Goal: Transaction & Acquisition: Purchase product/service

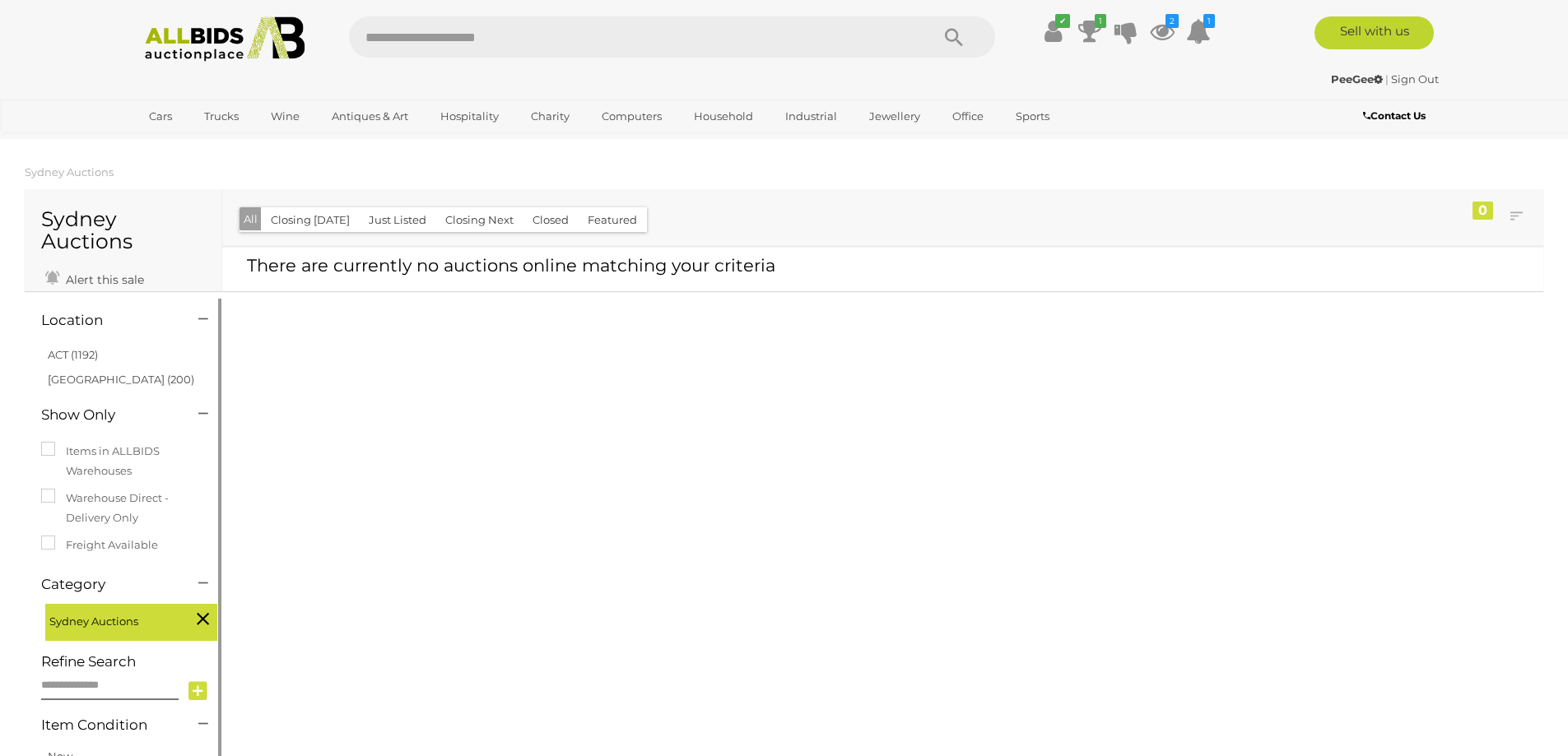
click at [85, 377] on link "[GEOGRAPHIC_DATA] (200)" at bounding box center [121, 378] width 146 height 13
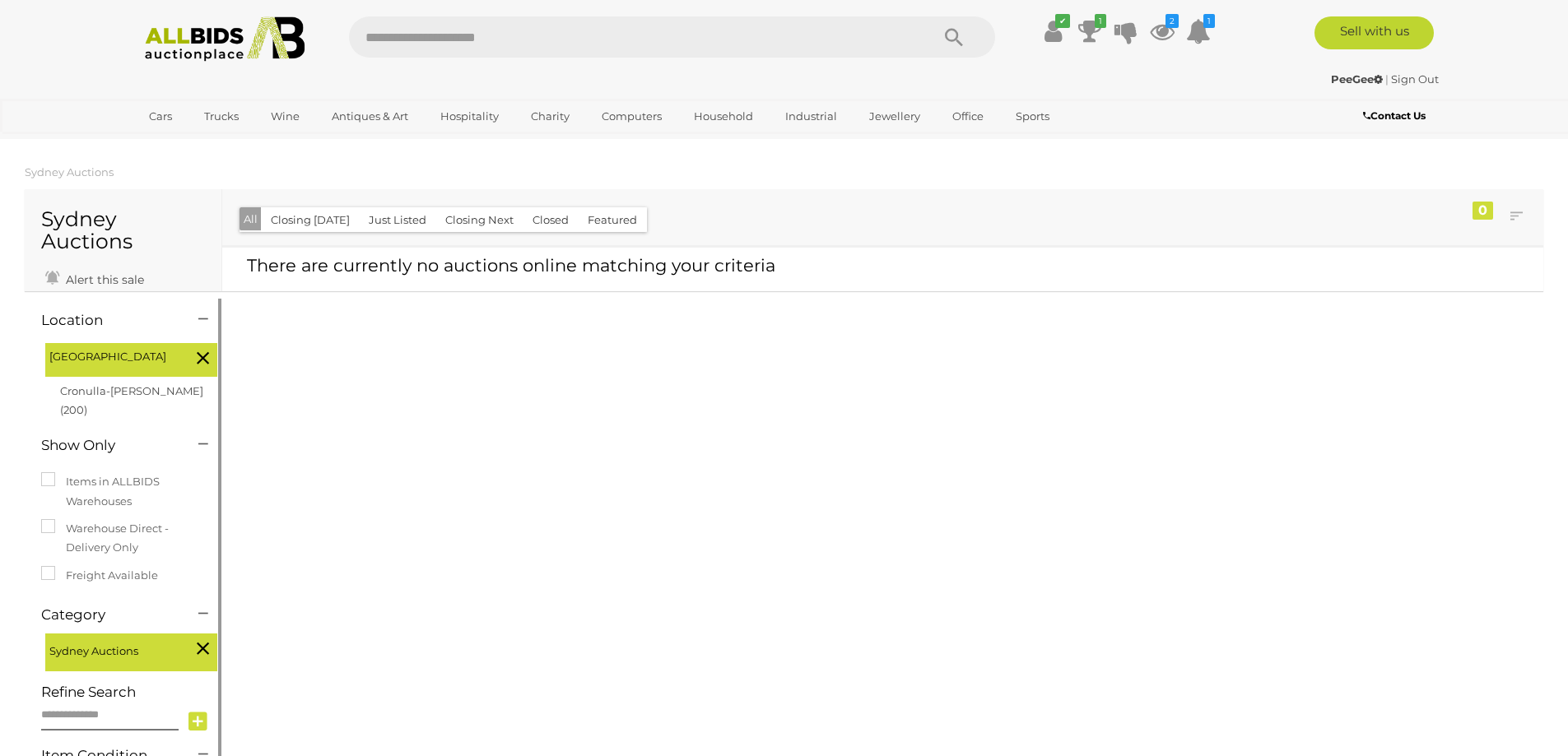
click at [129, 638] on span "Sydney Auctions" at bounding box center [111, 649] width 124 height 23
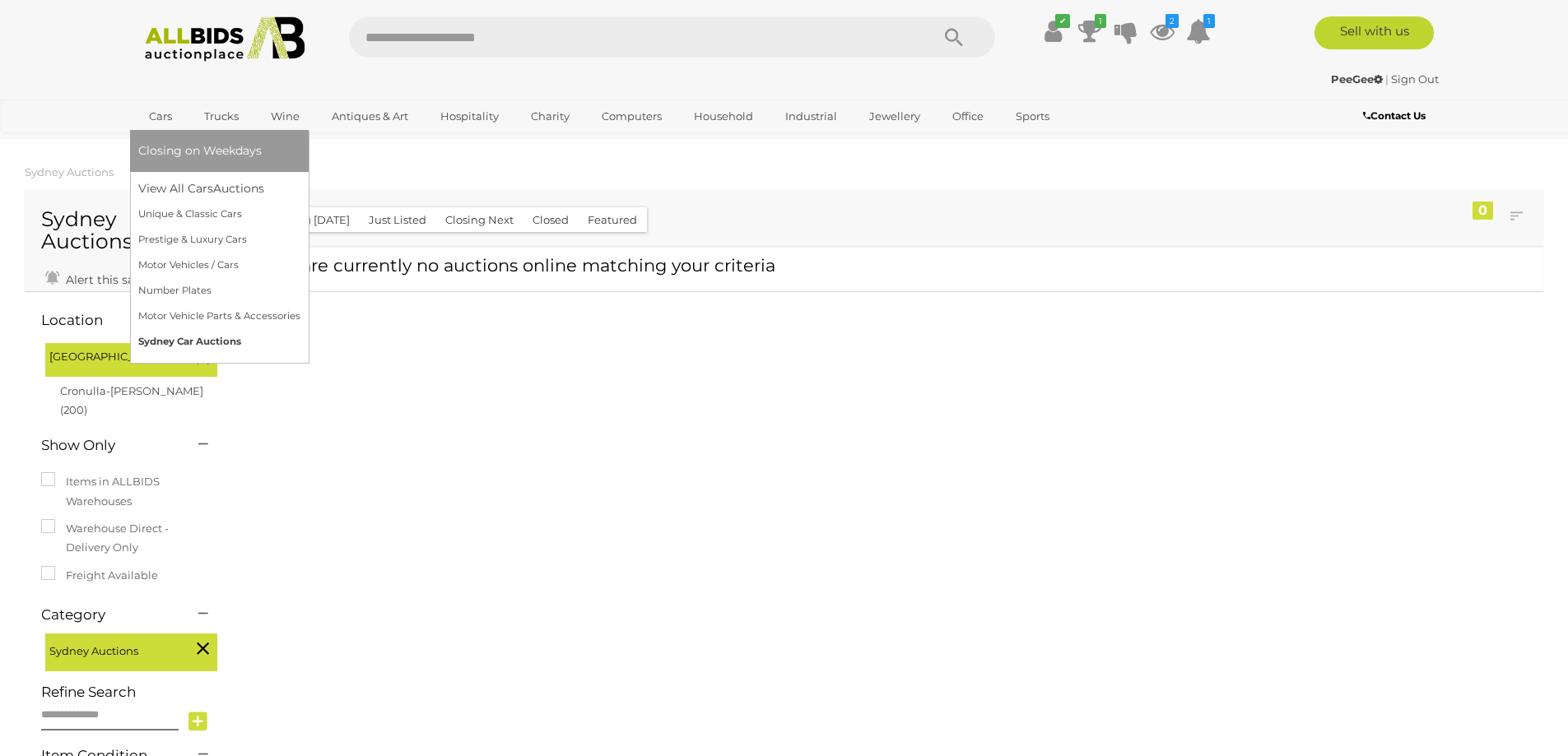
click at [180, 339] on link "Sydney Car Auctions" at bounding box center [219, 342] width 162 height 26
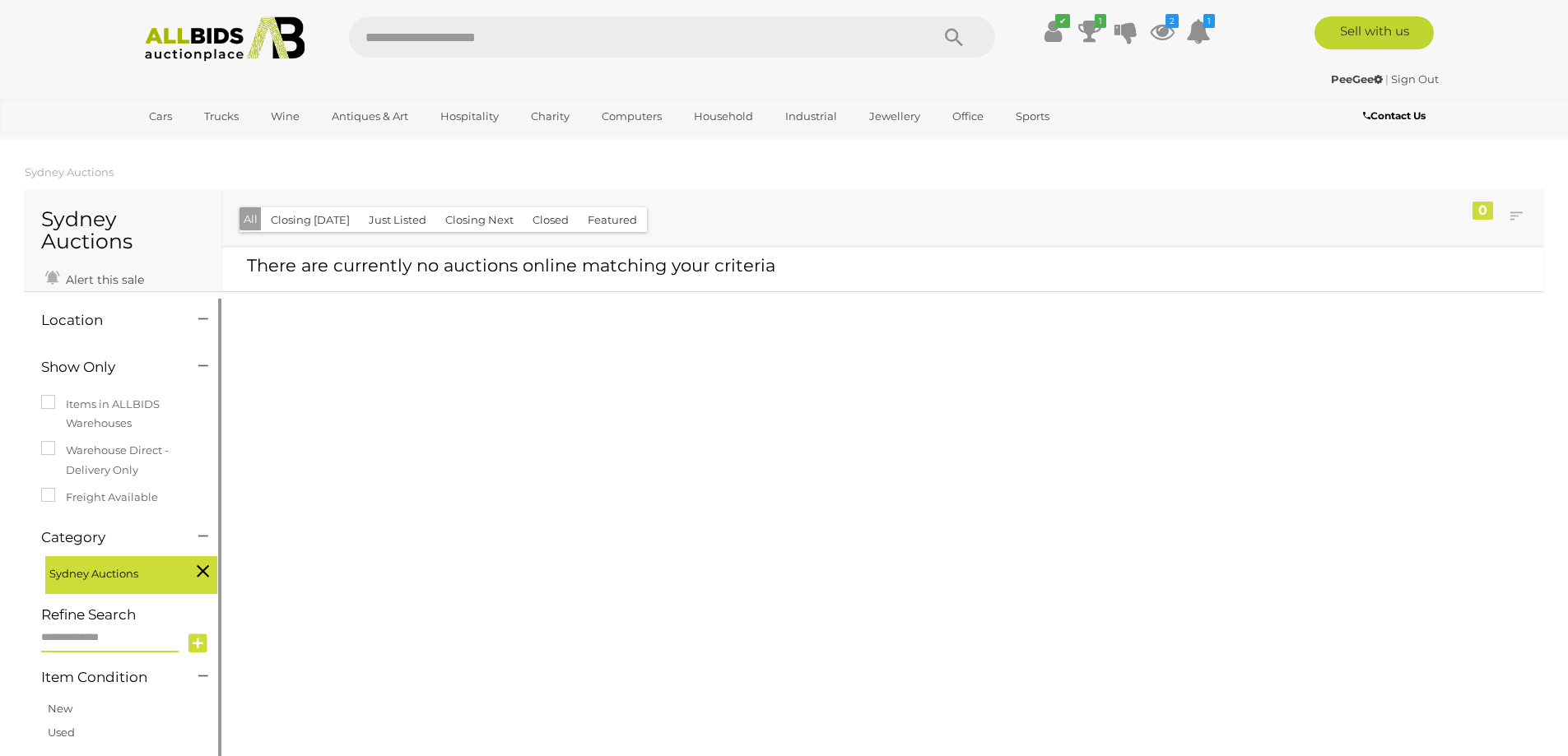
click at [141, 641] on input "text" at bounding box center [110, 638] width 138 height 29
type input "******"
click at [196, 643] on icon at bounding box center [198, 643] width 19 height 25
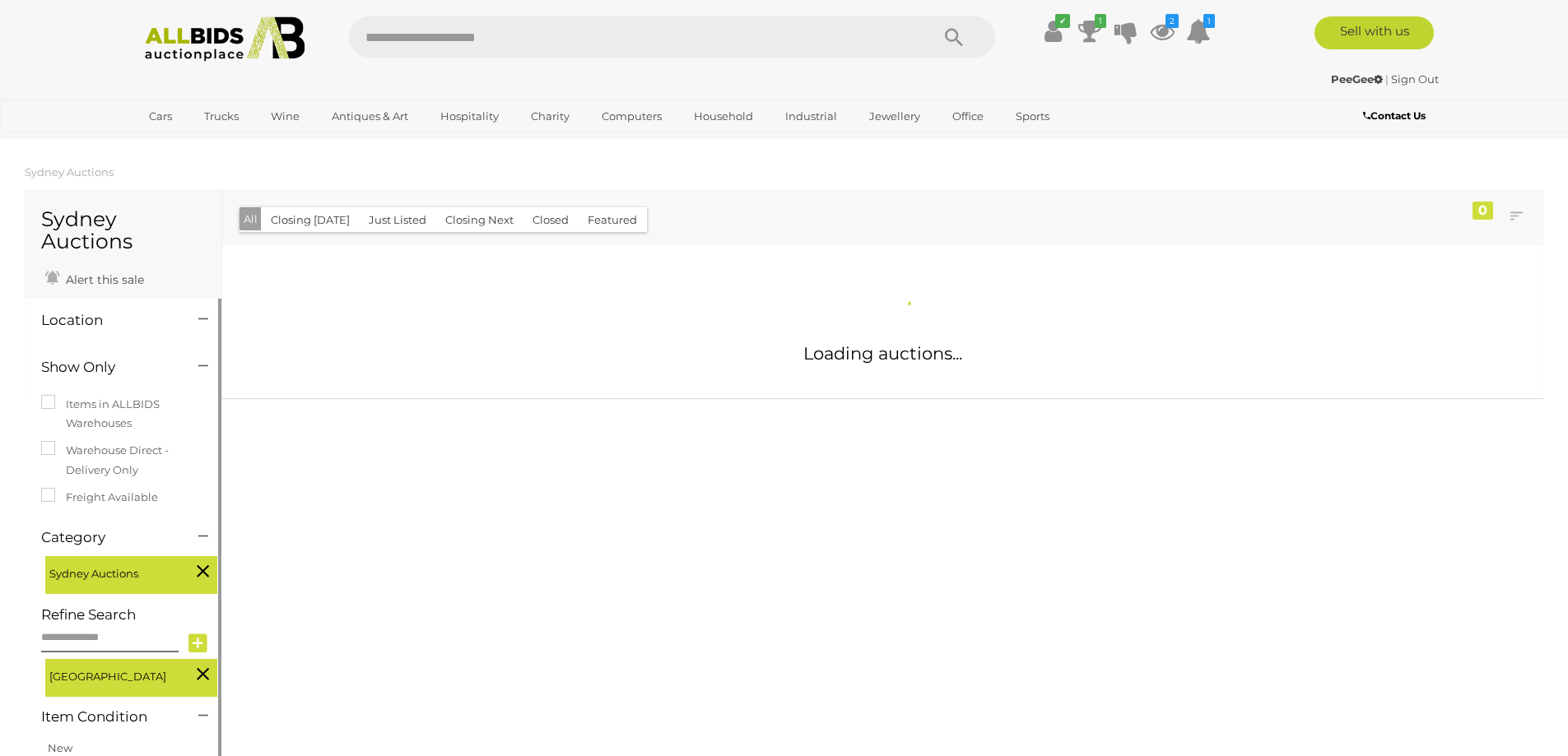
scroll to position [81, 0]
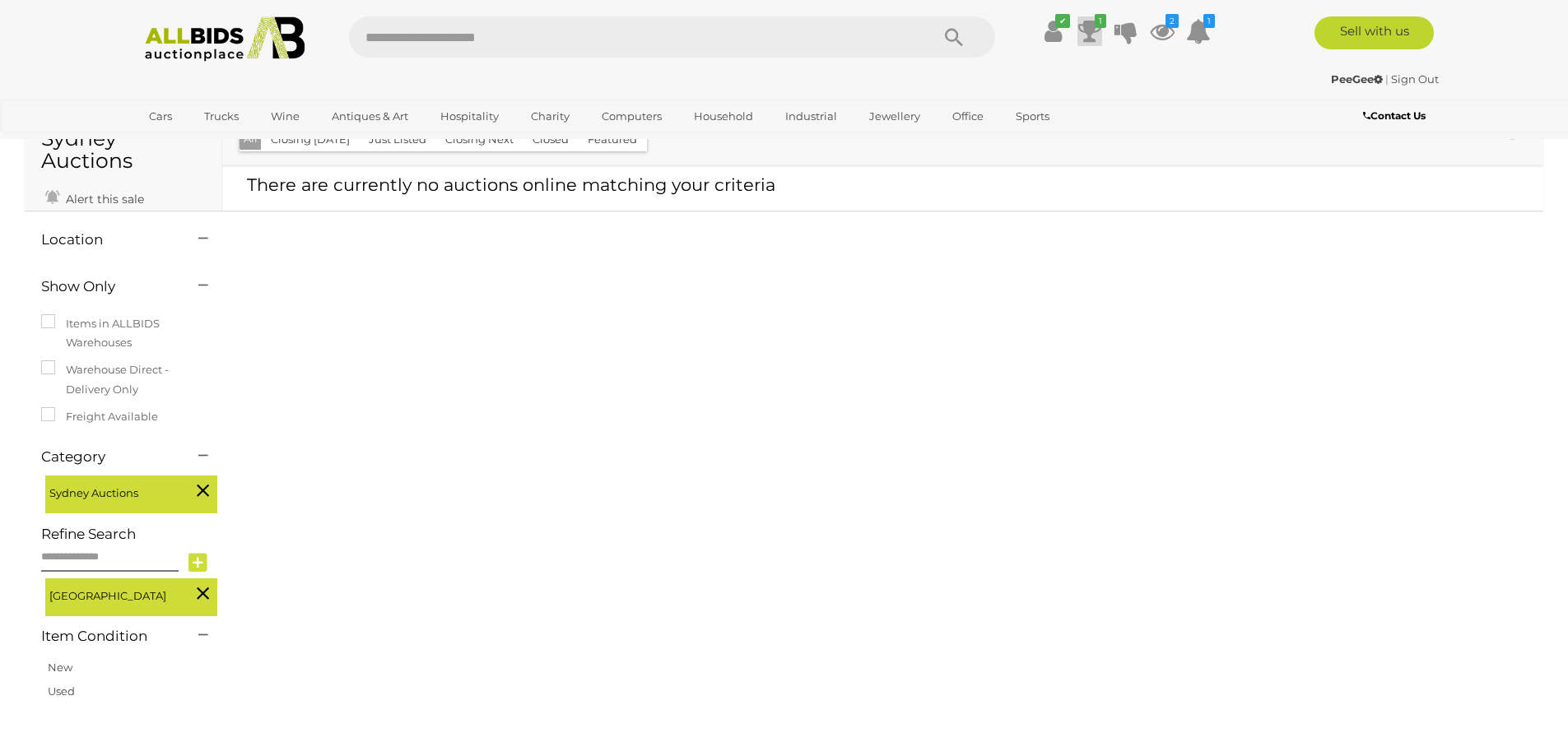
click at [1089, 29] on icon at bounding box center [1089, 31] width 23 height 29
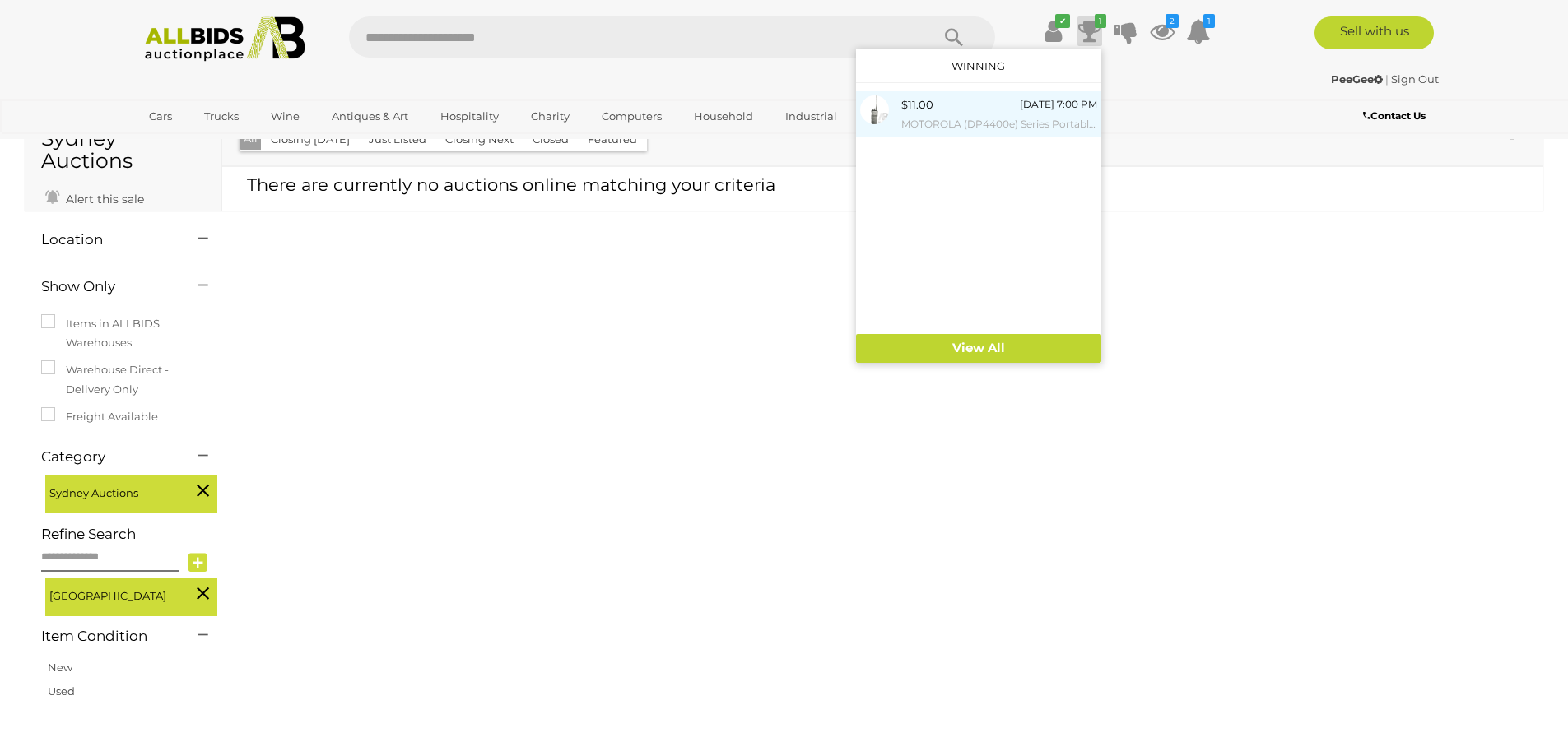
click at [1038, 103] on div "[DATE] 7:00 PM" at bounding box center [1058, 104] width 78 height 18
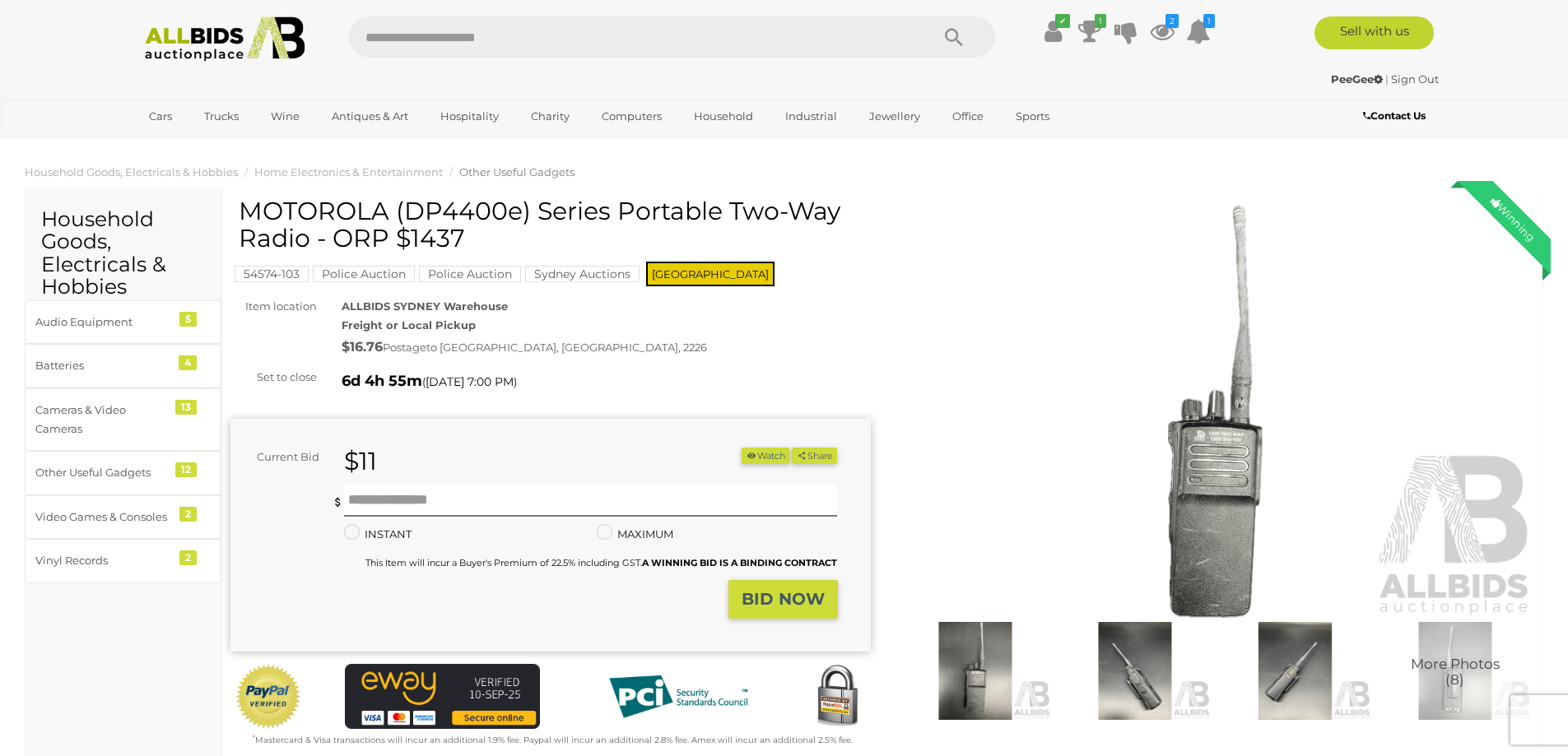
click at [606, 272] on mark "Sydney Auctions" at bounding box center [582, 273] width 114 height 17
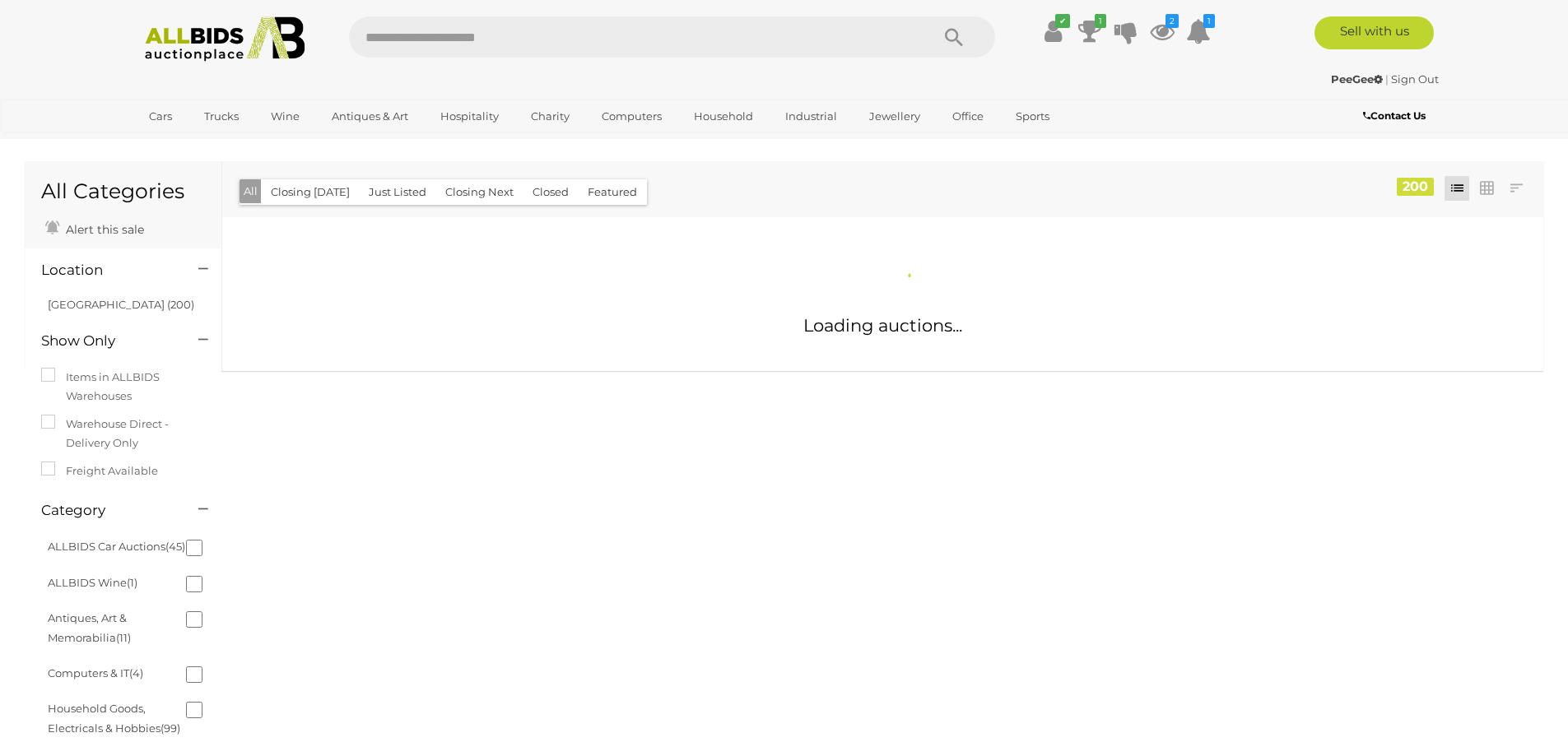
scroll to position [53, 0]
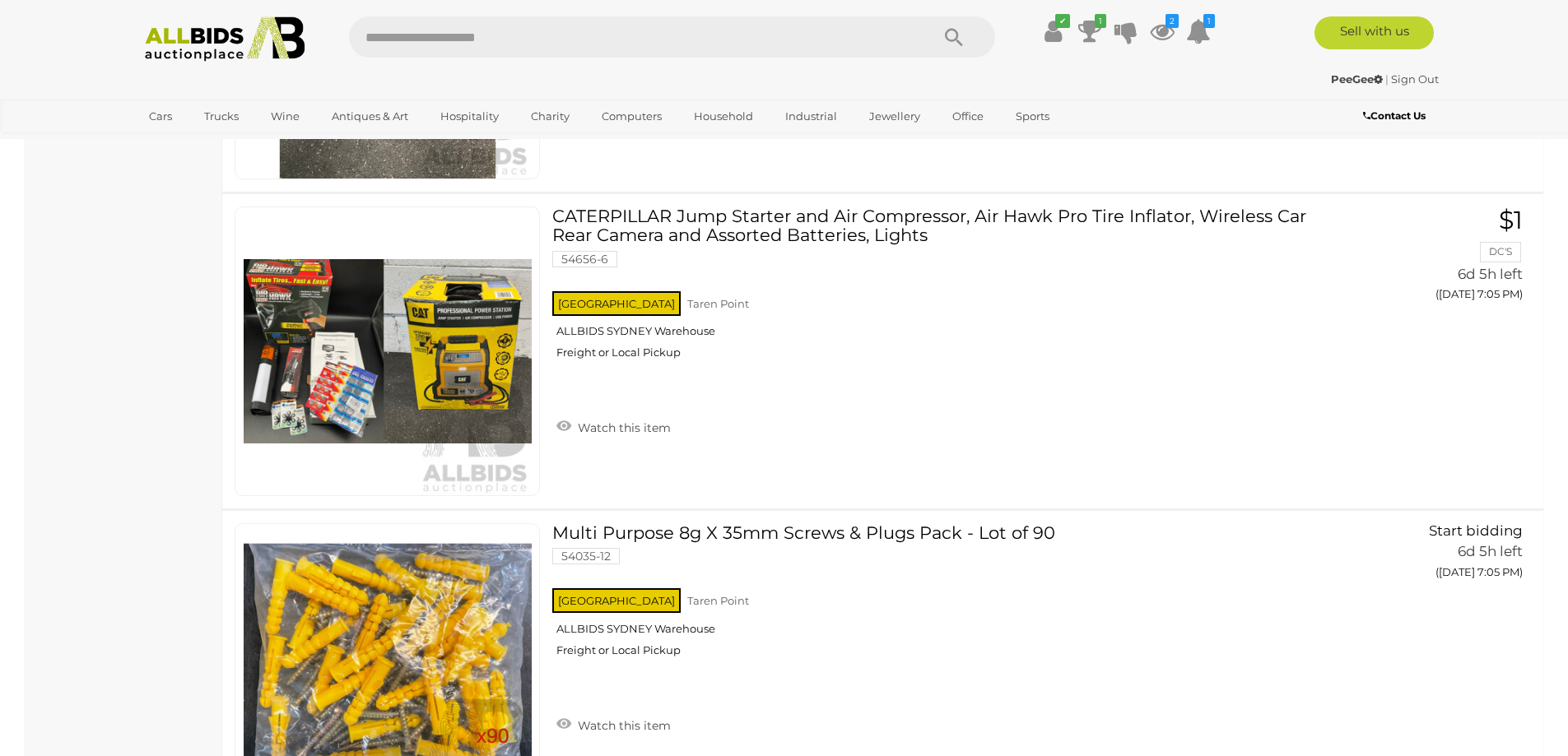
scroll to position [1216, 0]
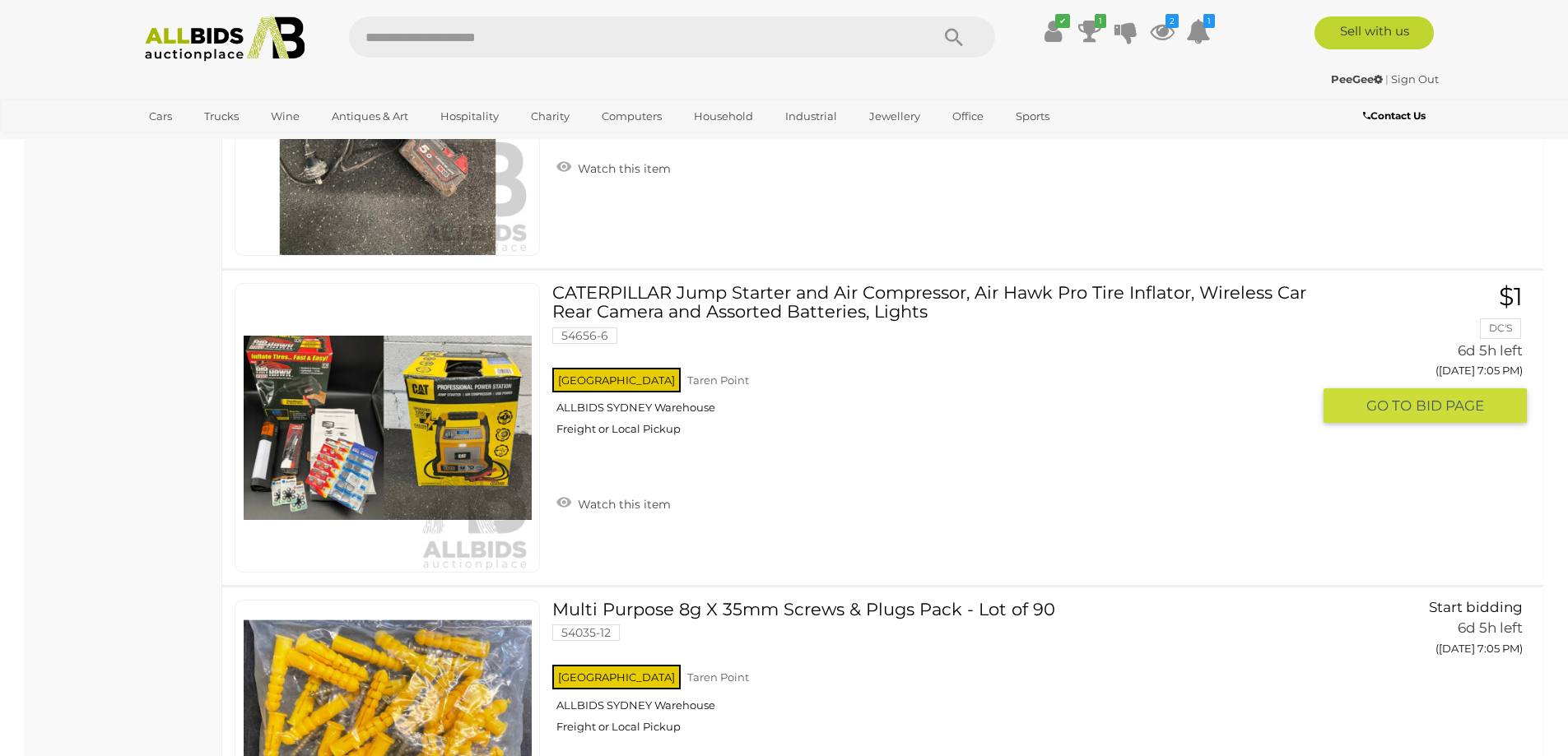
click at [450, 425] on img at bounding box center [387, 428] width 288 height 288
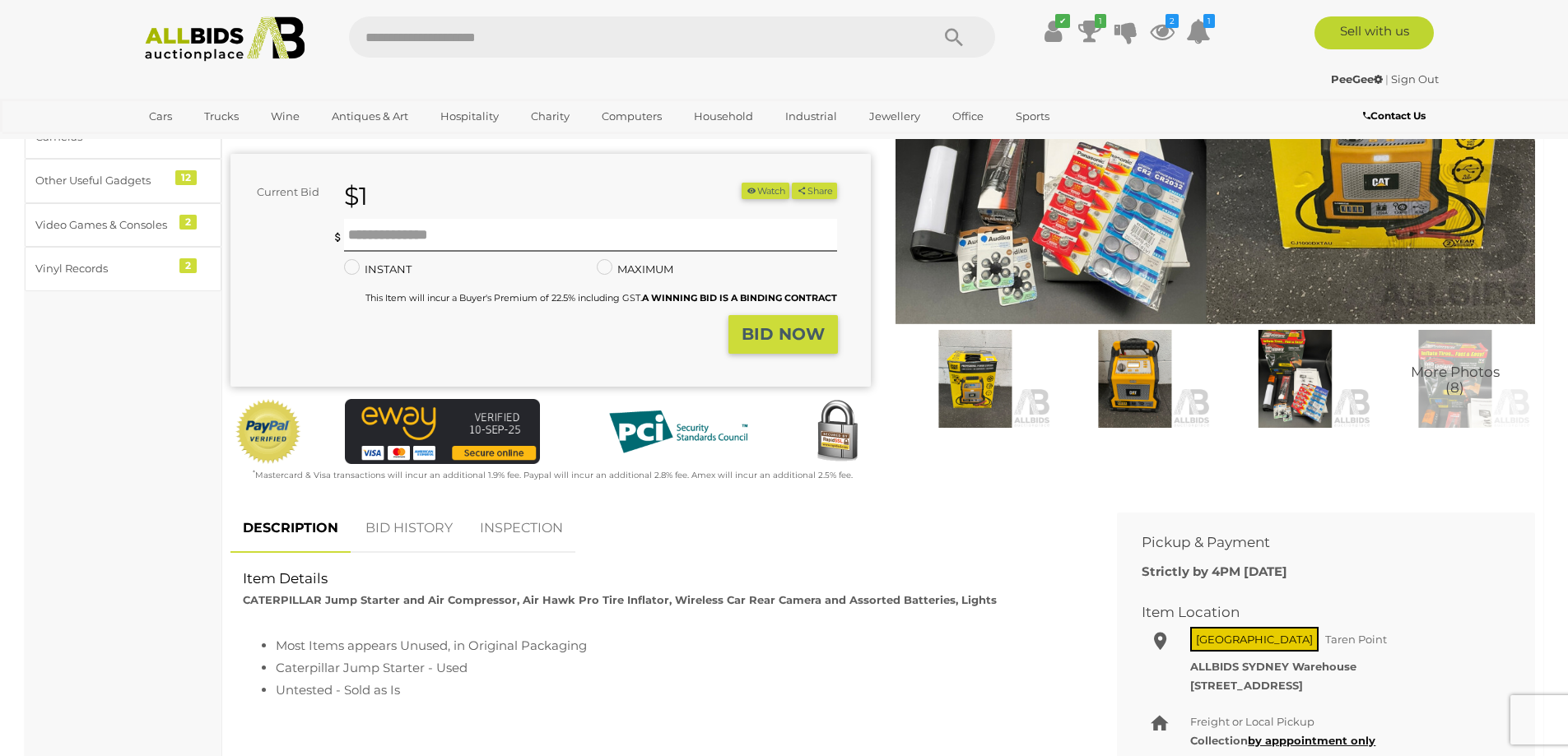
scroll to position [302, 0]
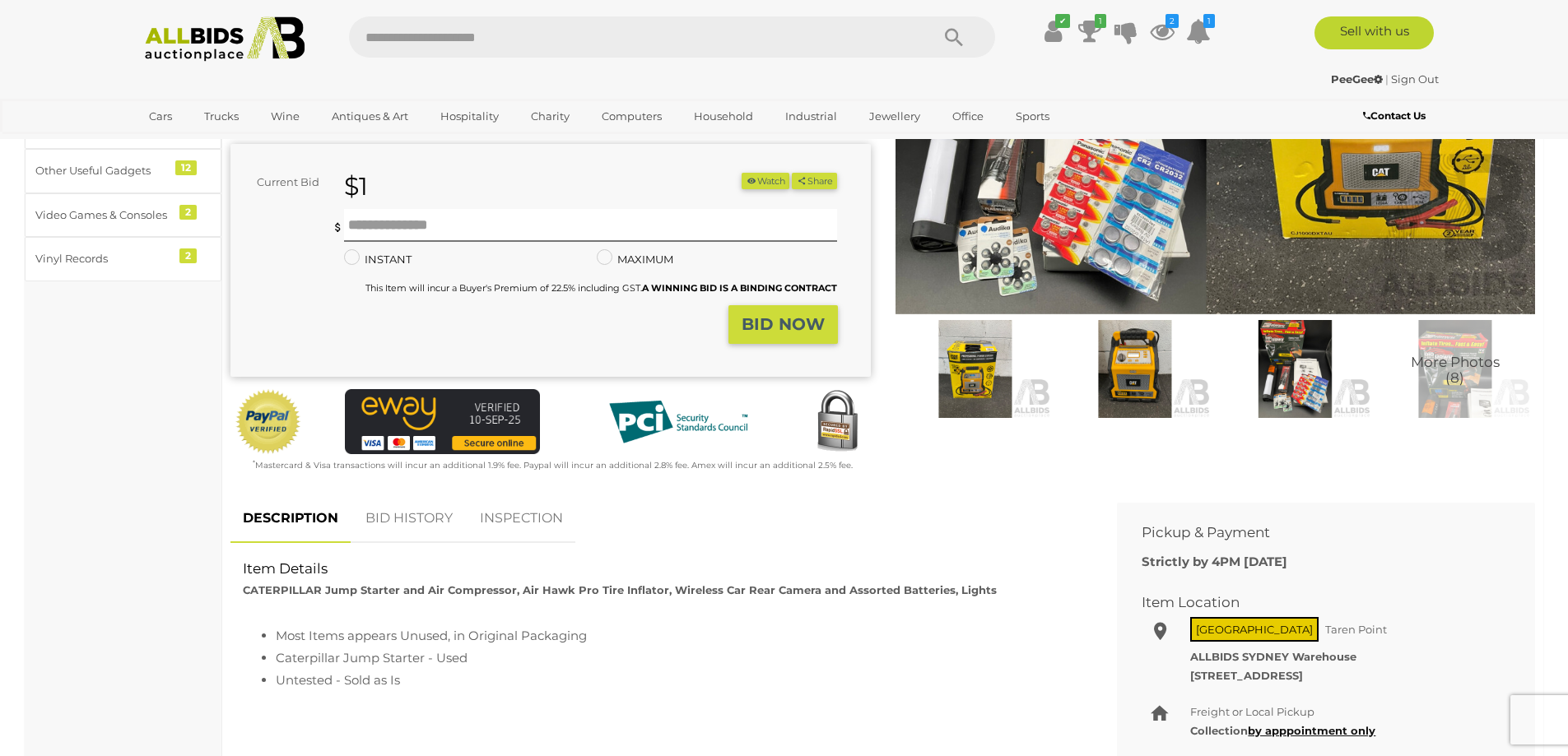
click at [1126, 376] on img at bounding box center [1134, 370] width 151 height 98
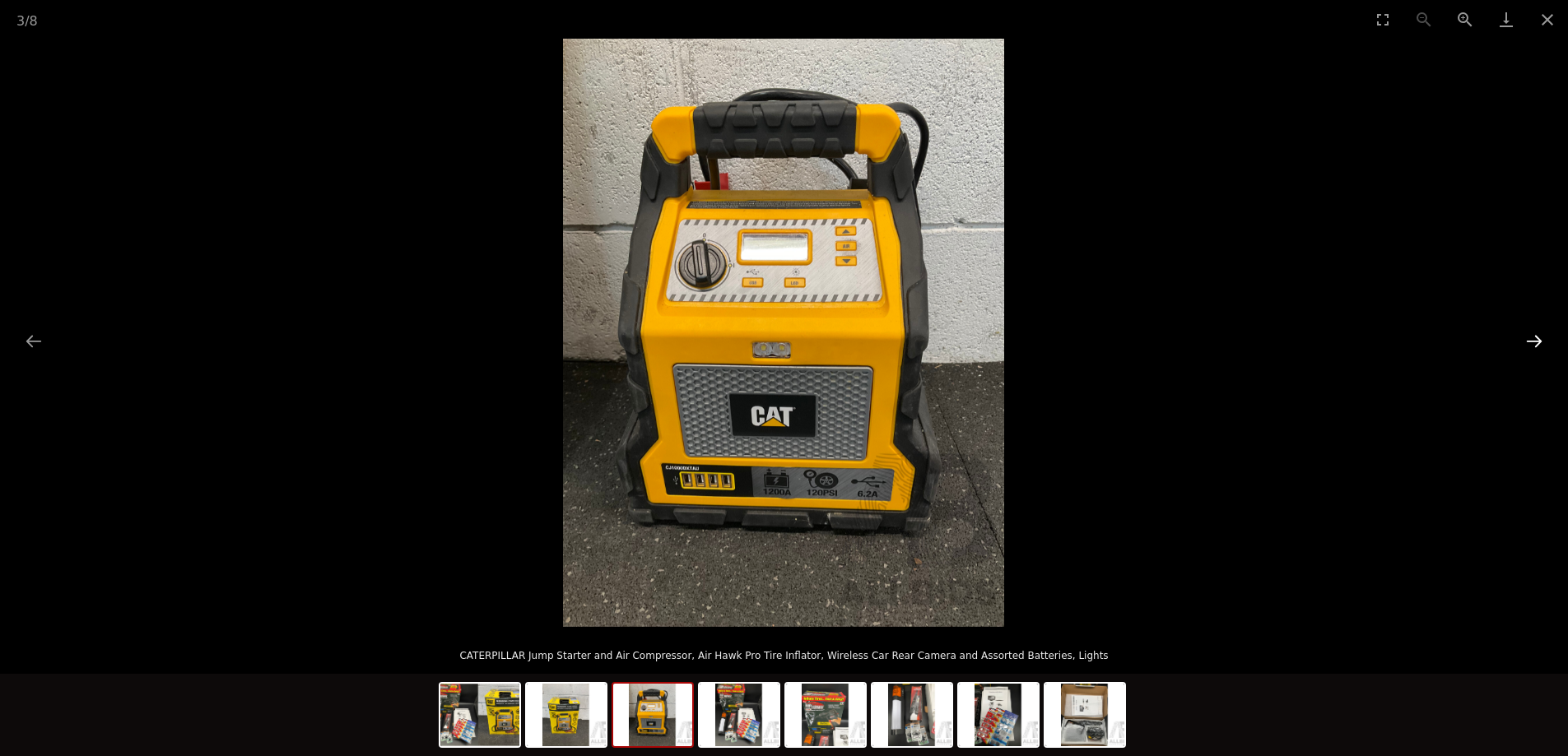
click at [1536, 340] on button "Next slide" at bounding box center [1534, 341] width 34 height 32
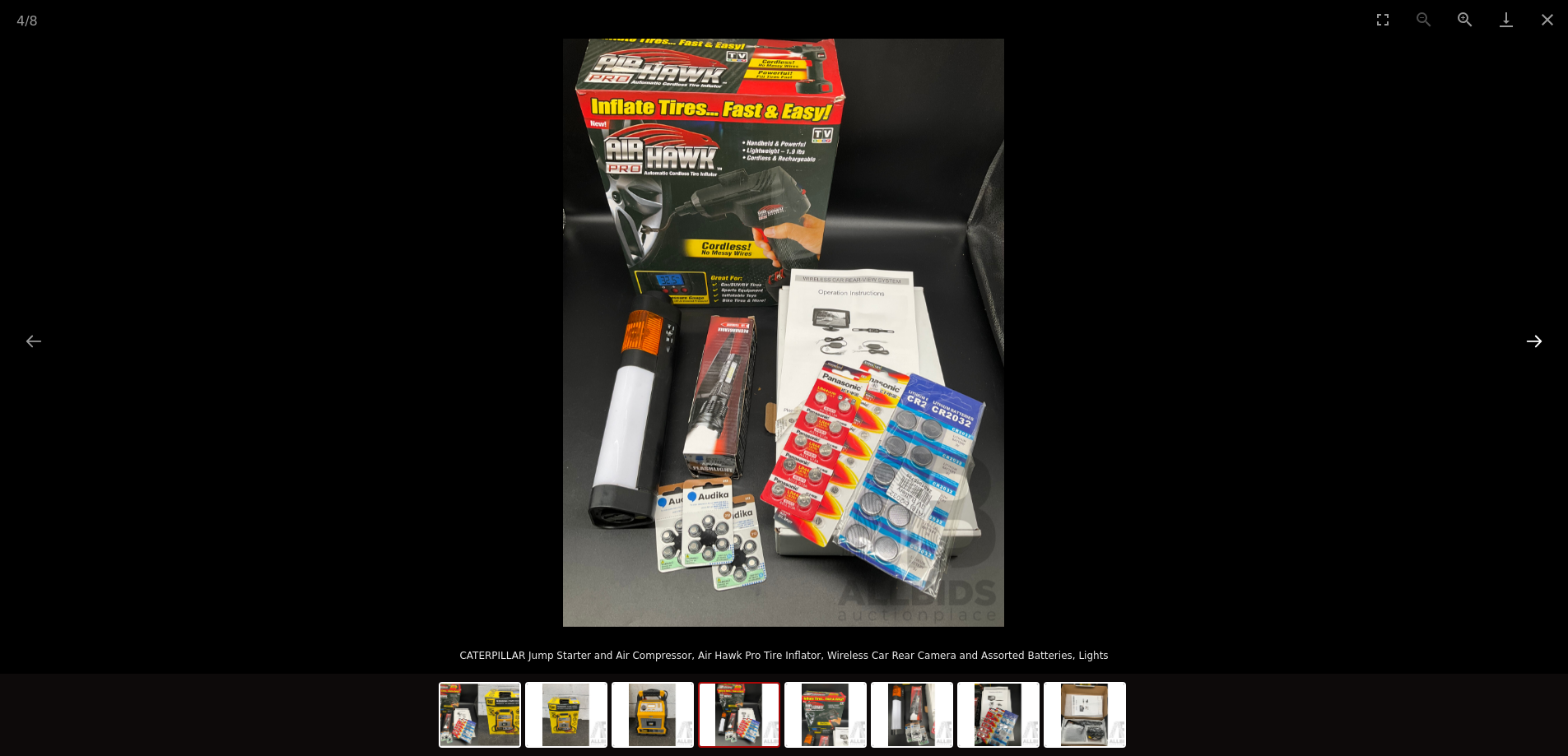
click at [1530, 337] on button "Next slide" at bounding box center [1534, 341] width 34 height 32
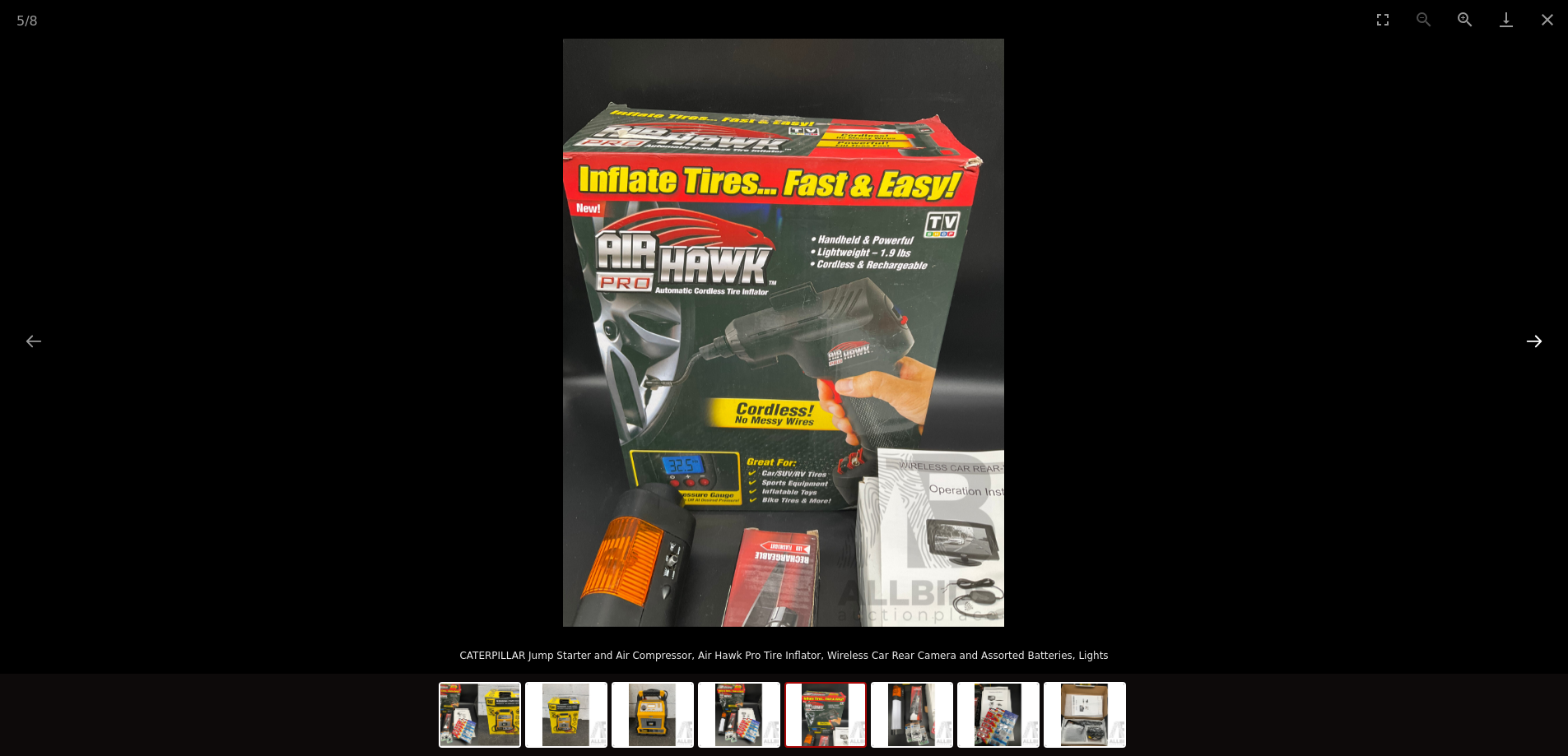
click at [1530, 337] on button "Next slide" at bounding box center [1534, 341] width 34 height 32
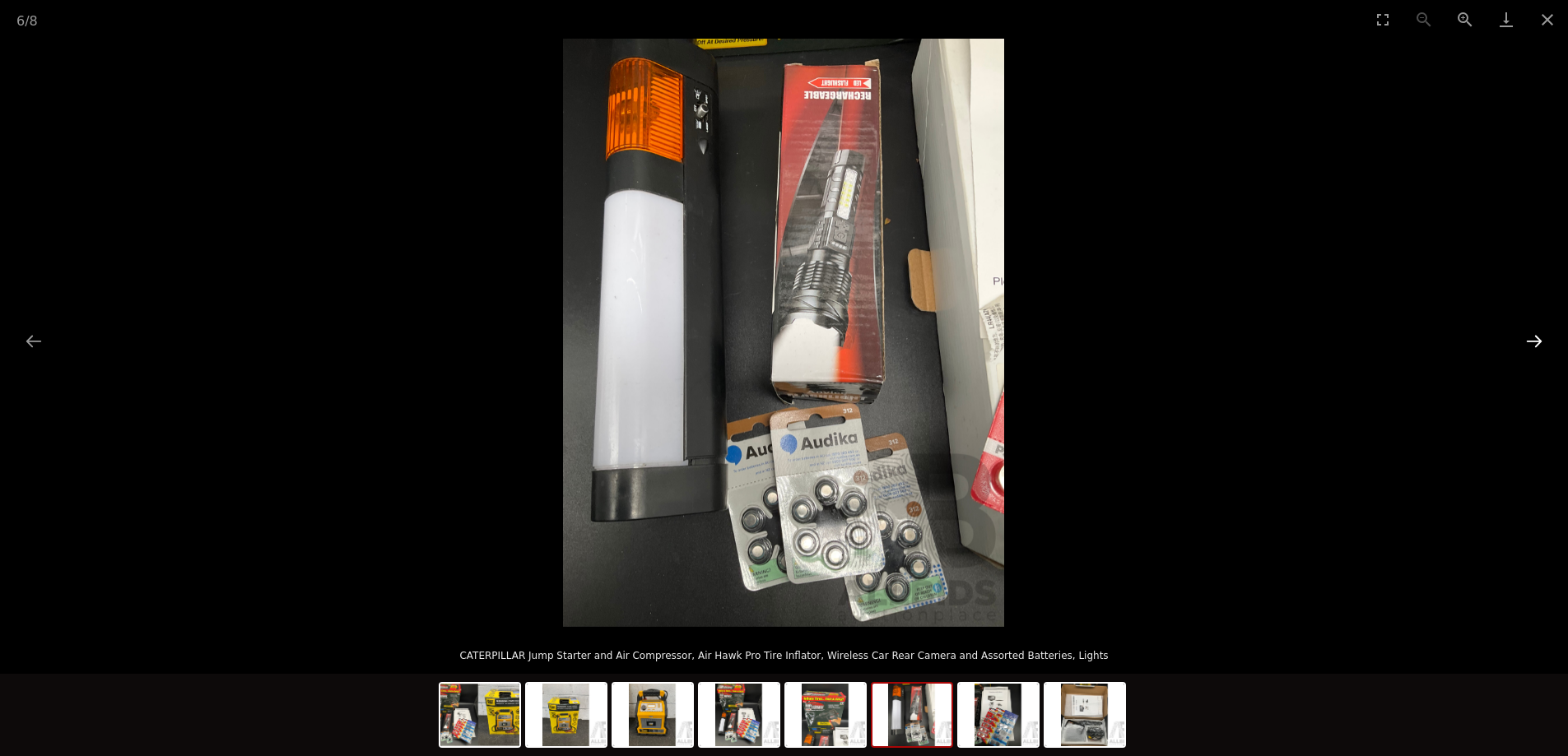
click at [1530, 337] on button "Next slide" at bounding box center [1534, 341] width 34 height 32
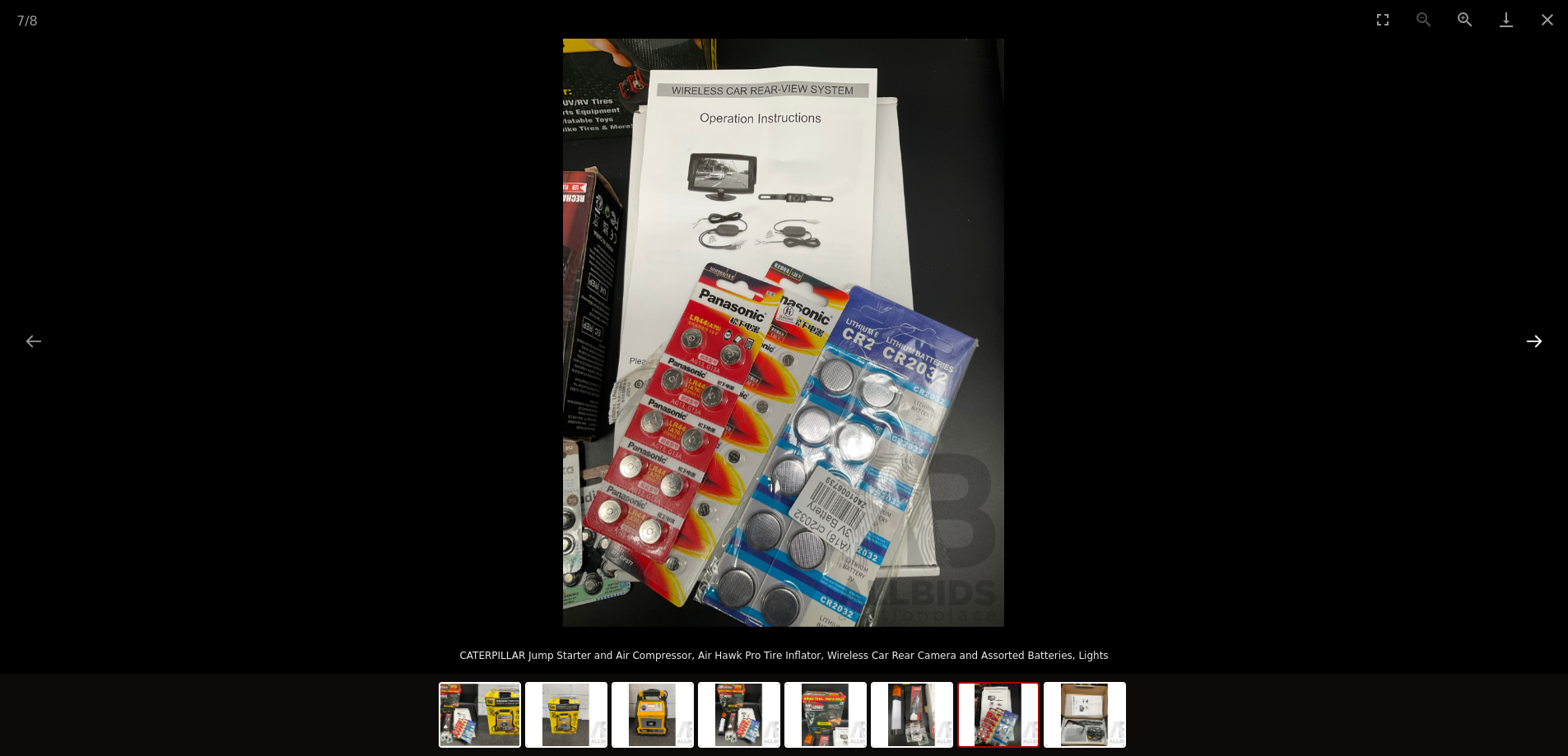
click at [1532, 337] on button "Next slide" at bounding box center [1534, 341] width 34 height 32
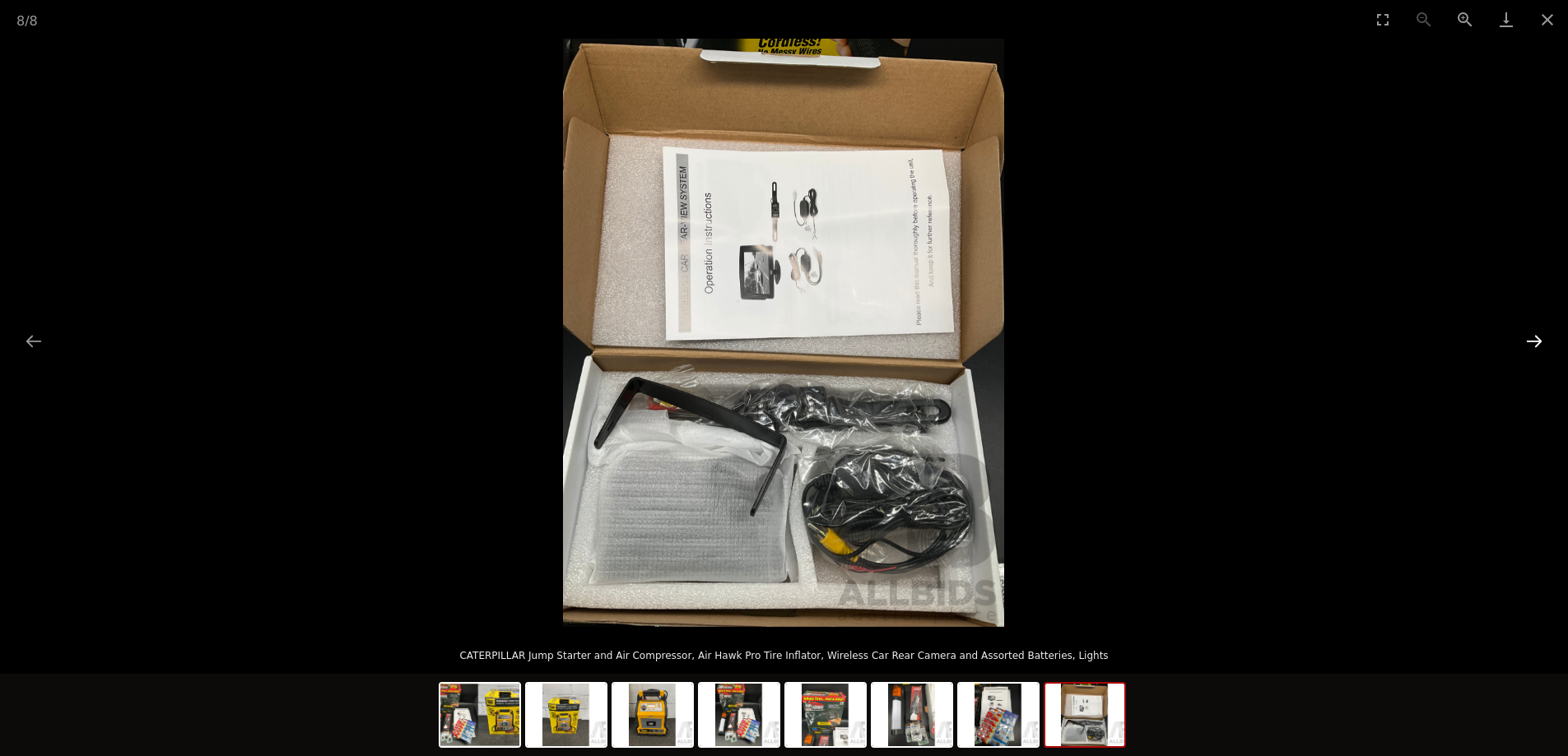
click at [1532, 337] on button "Next slide" at bounding box center [1534, 341] width 34 height 32
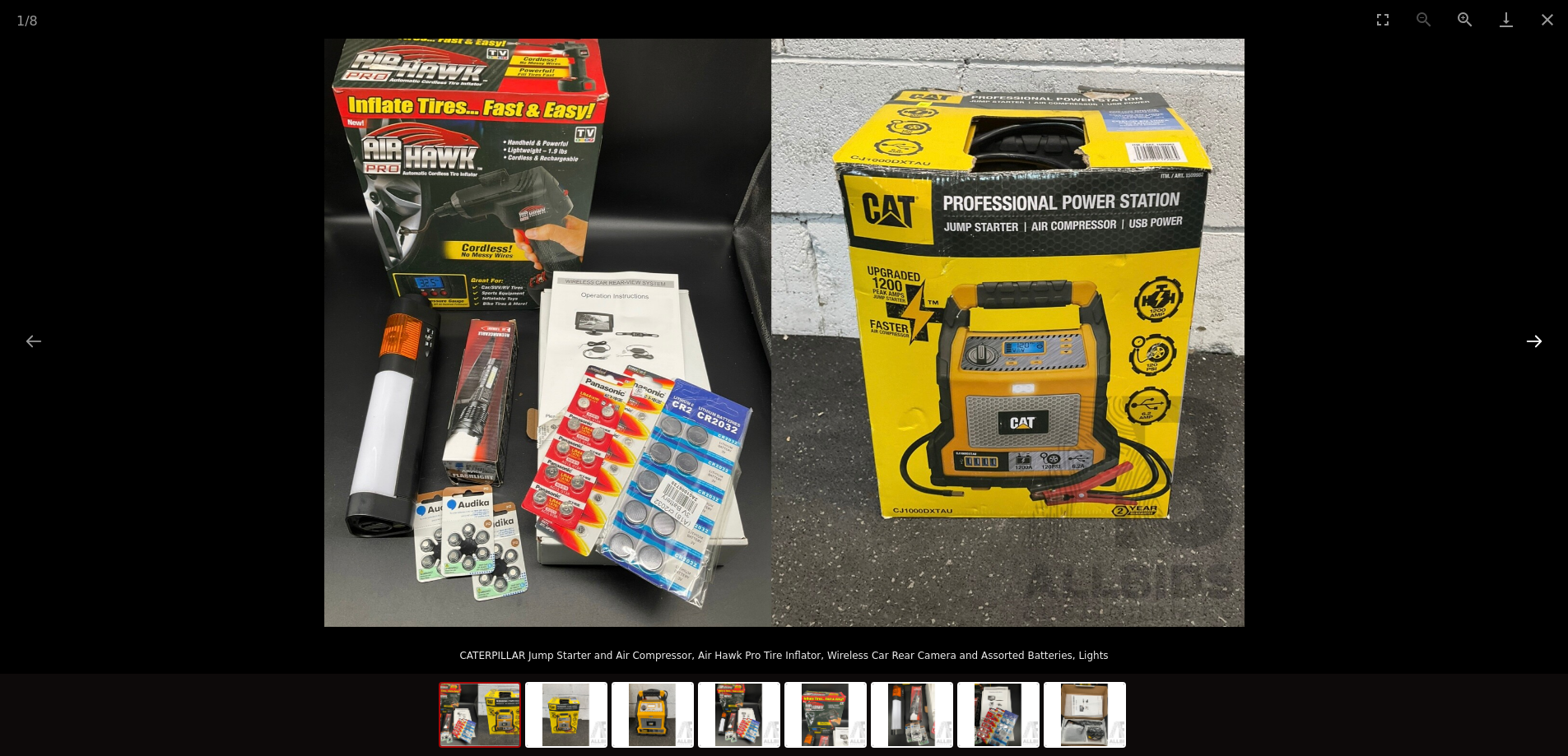
click at [1532, 337] on button "Next slide" at bounding box center [1534, 341] width 34 height 32
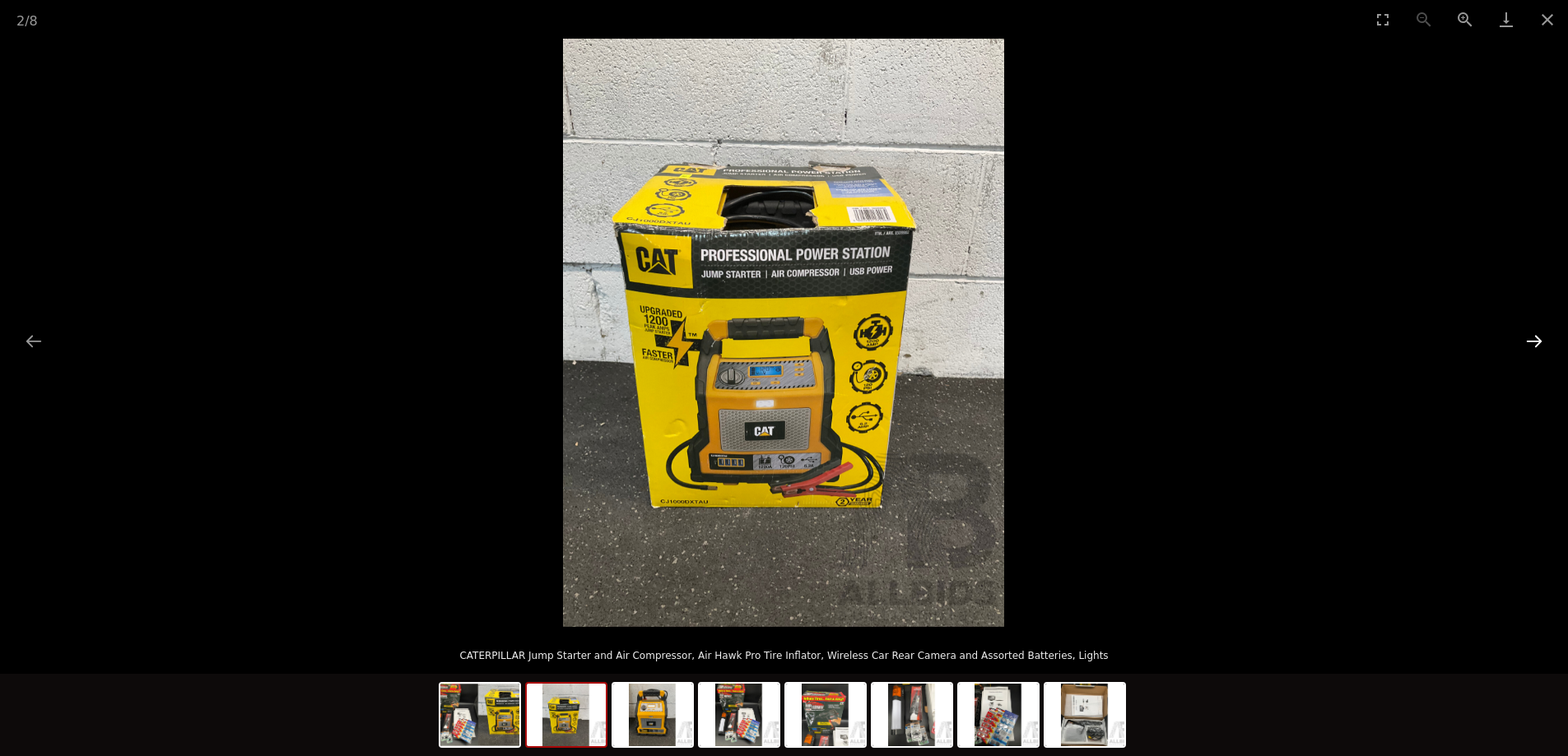
click at [1532, 337] on button "Next slide" at bounding box center [1534, 341] width 34 height 32
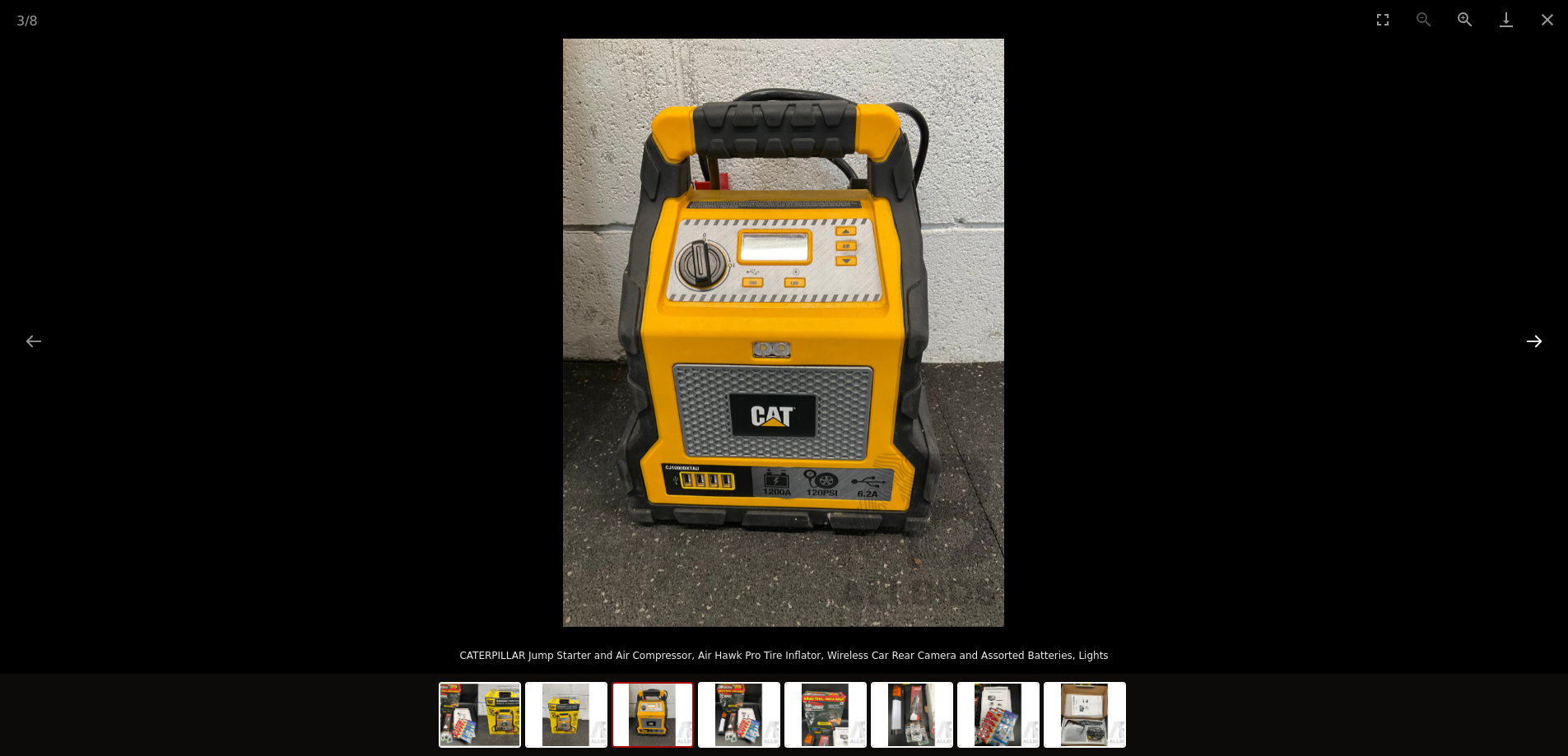
click at [1532, 337] on button "Next slide" at bounding box center [1534, 341] width 34 height 32
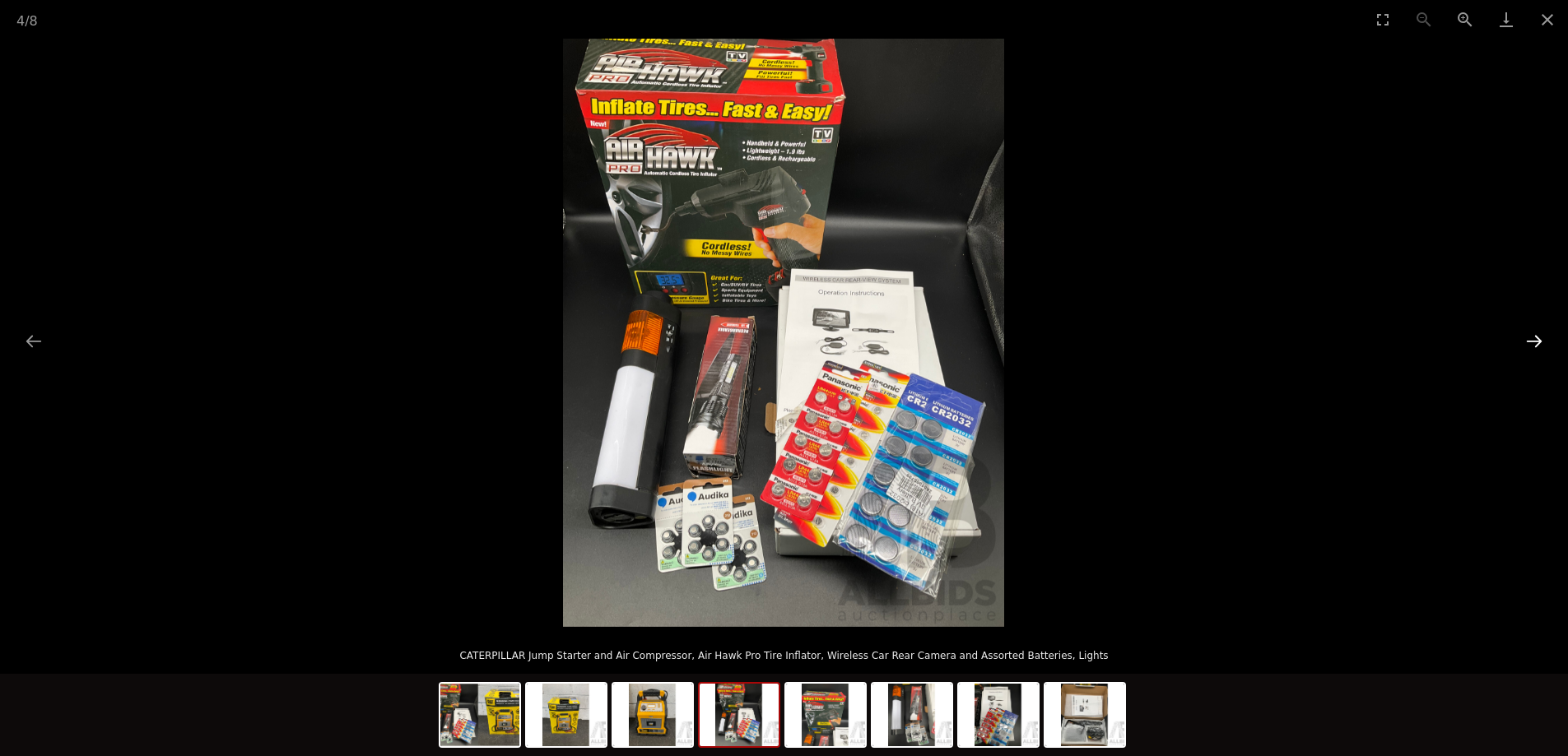
click at [1532, 337] on button "Next slide" at bounding box center [1534, 341] width 34 height 32
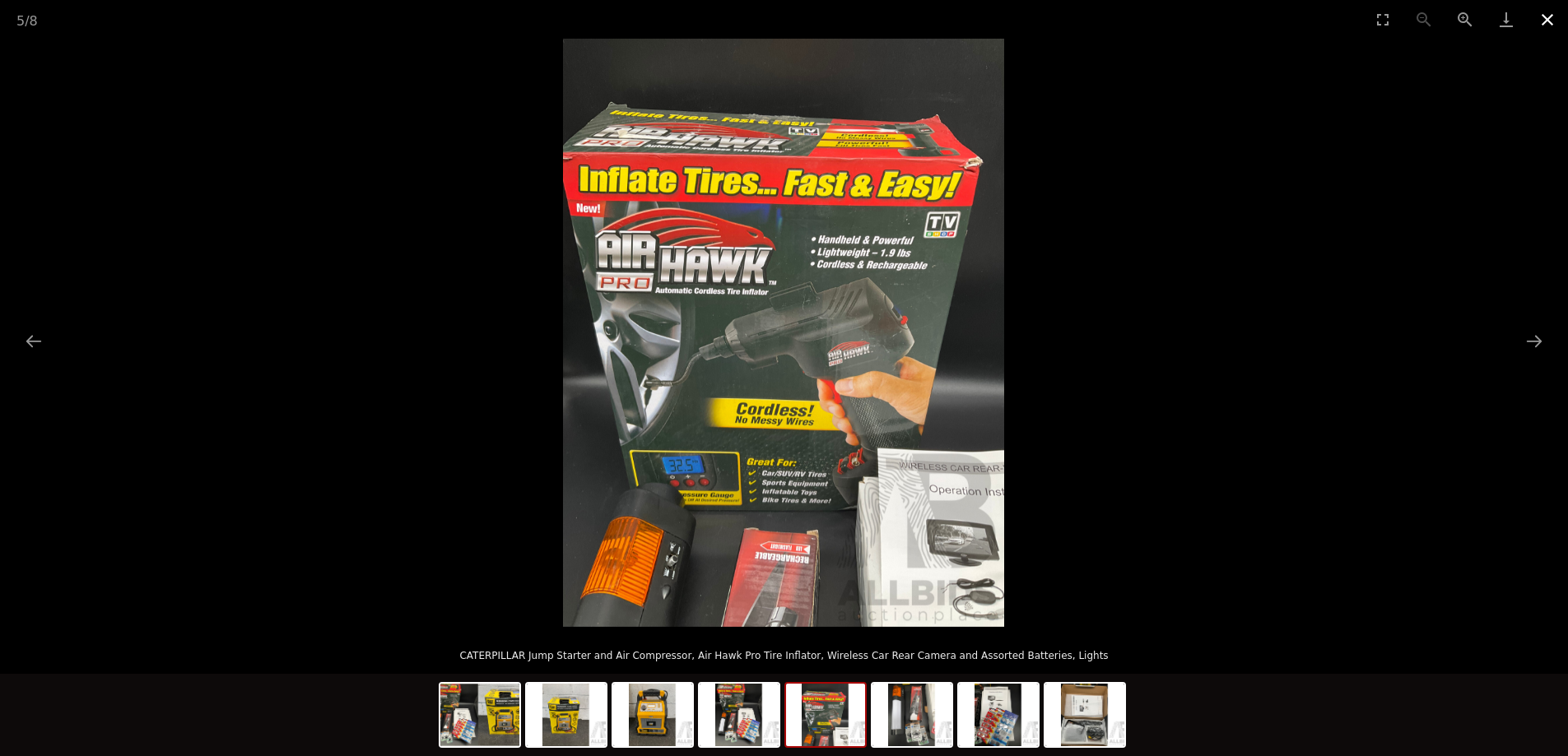
click at [1549, 18] on button "Close gallery" at bounding box center [1547, 19] width 41 height 38
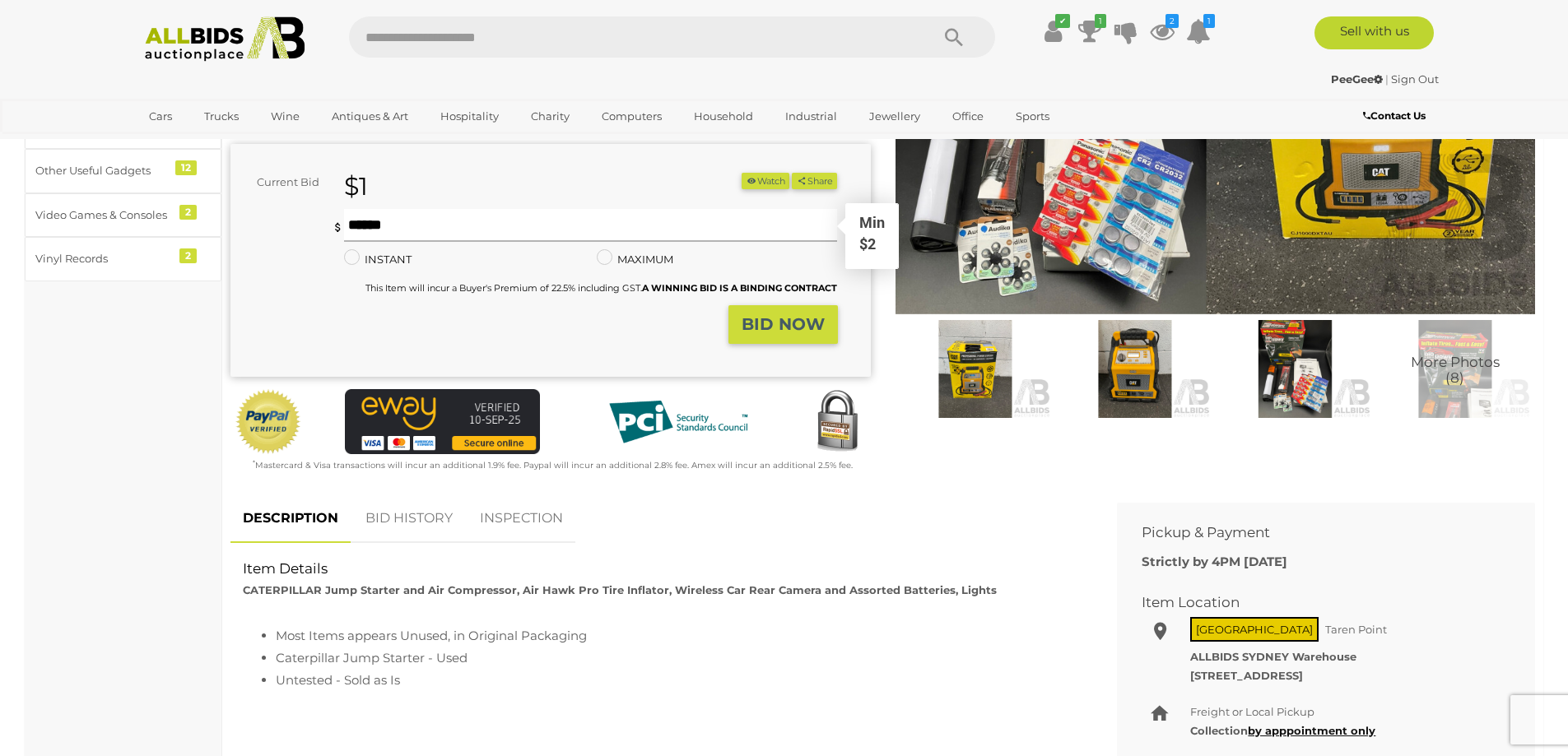
click at [373, 227] on input "text" at bounding box center [591, 225] width 494 height 32
type input "**"
click at [788, 320] on strong "BID NOW" at bounding box center [783, 324] width 84 height 20
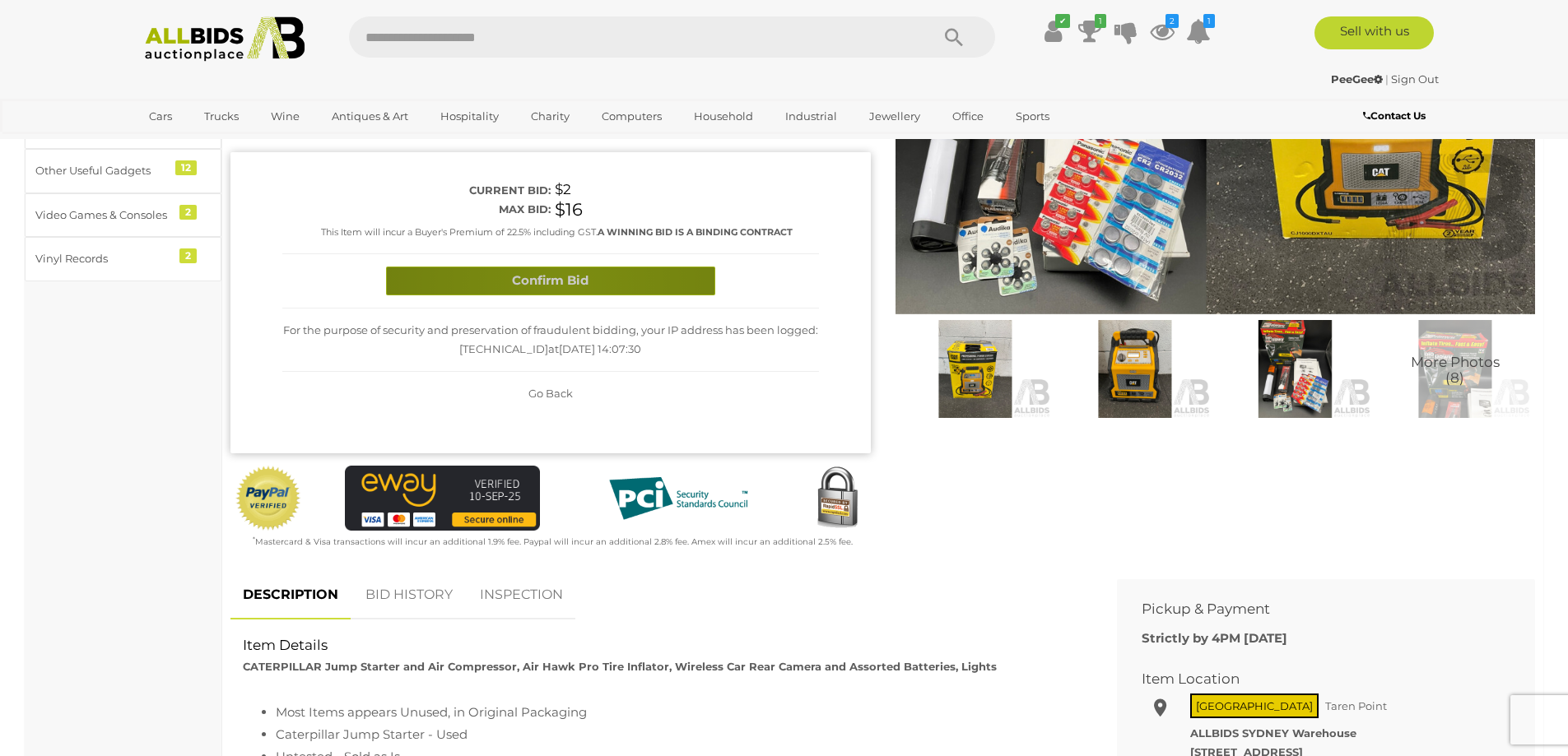
click at [565, 284] on button "Confirm Bid" at bounding box center [551, 280] width 329 height 29
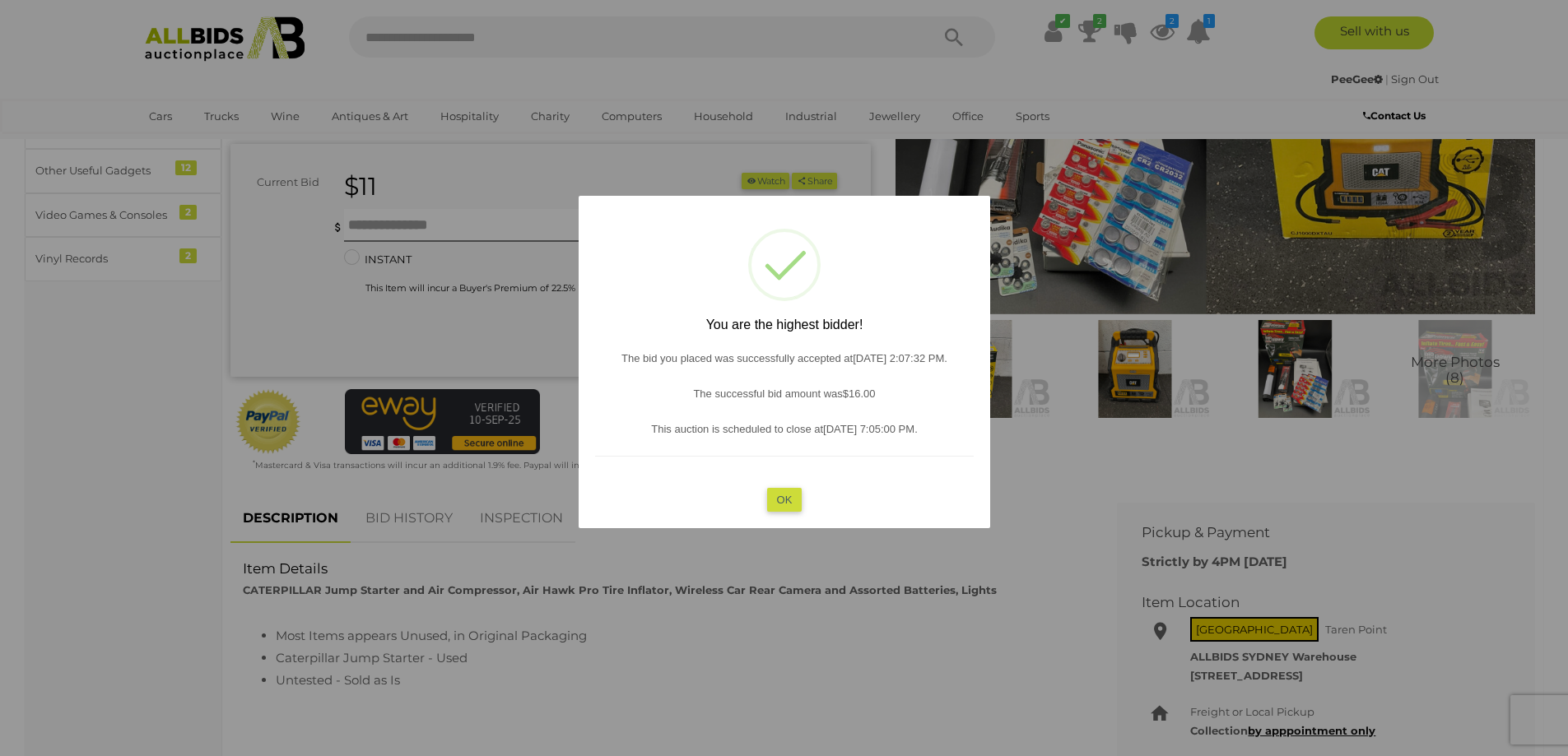
click at [783, 492] on button "OK" at bounding box center [784, 499] width 35 height 24
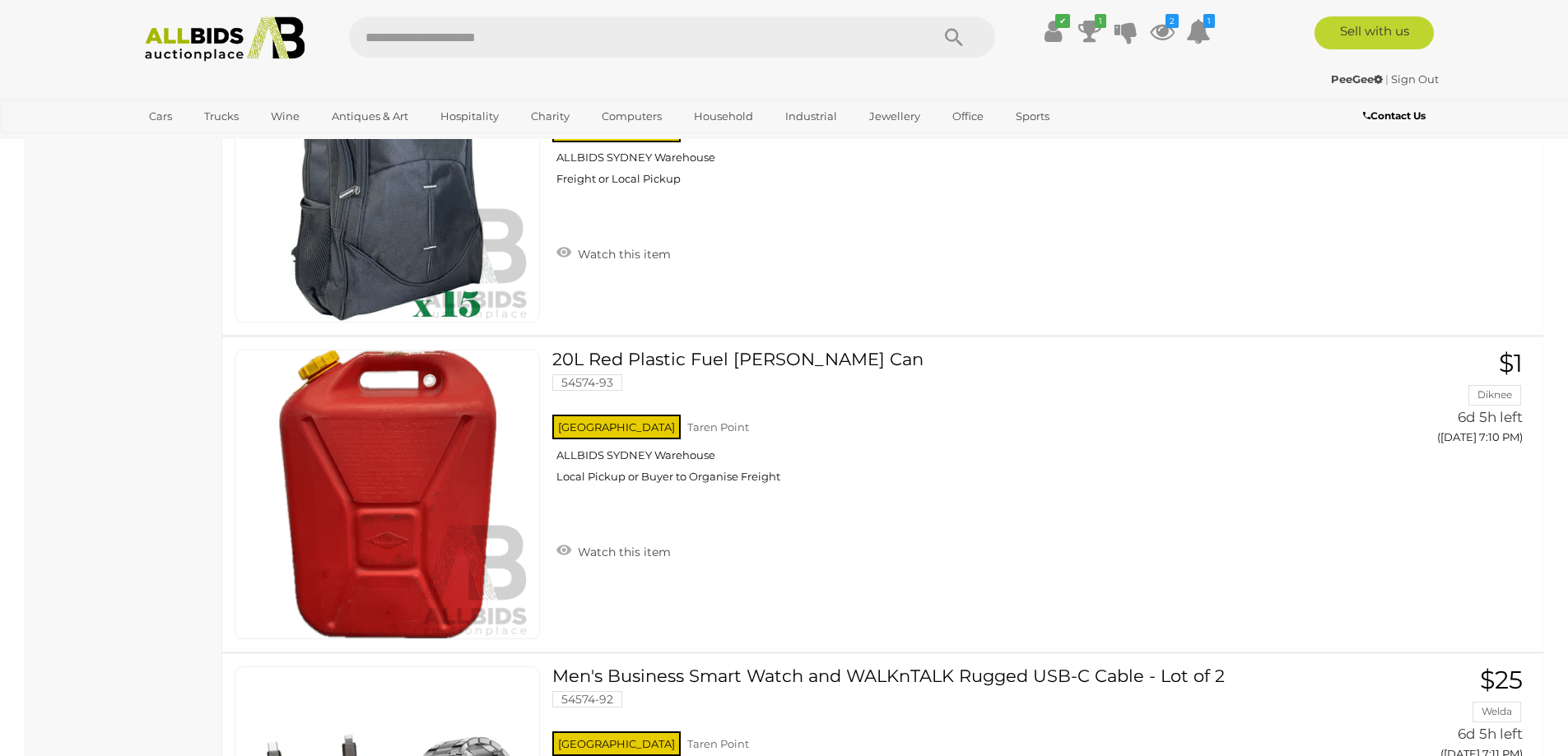
scroll to position [4990, 0]
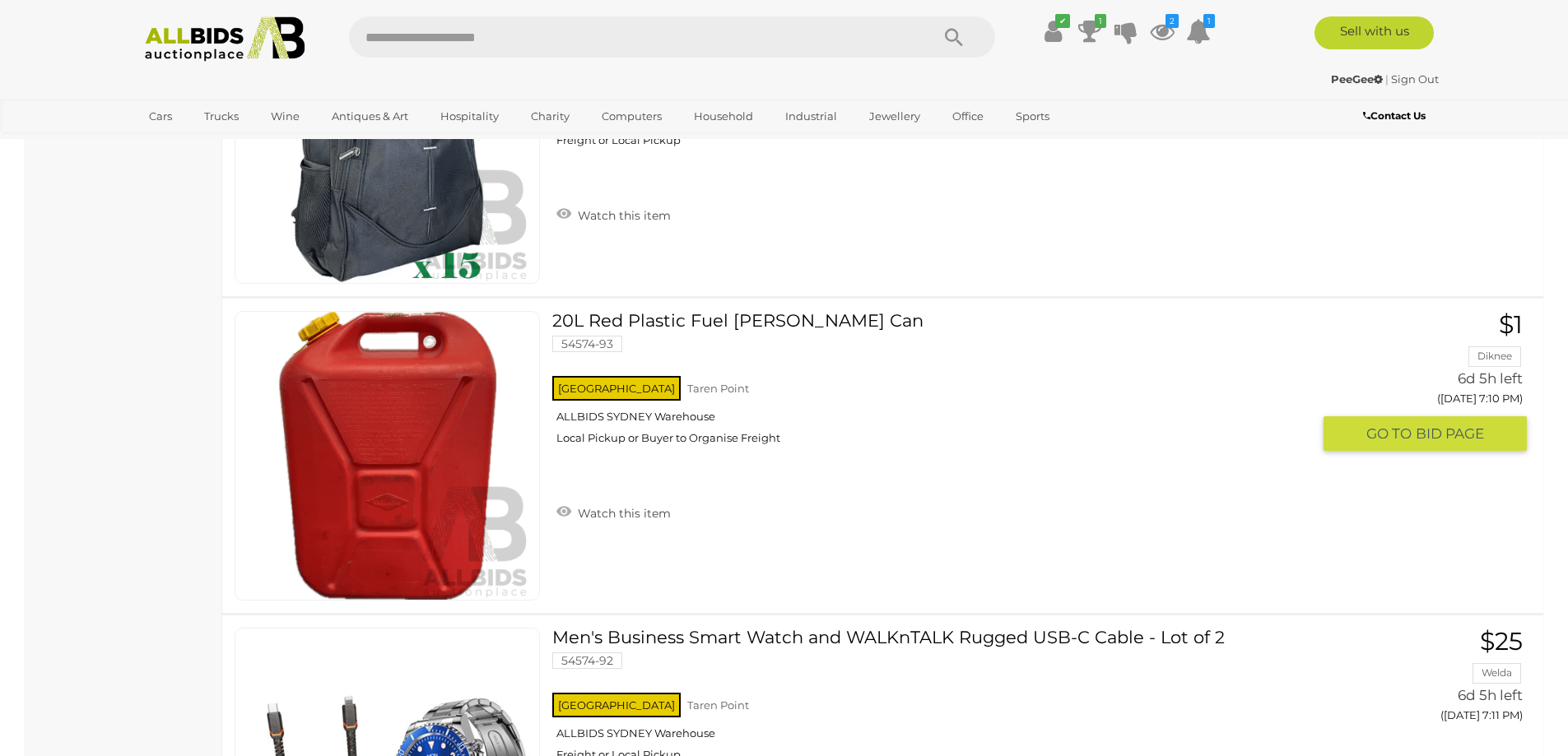
click at [436, 436] on link at bounding box center [387, 455] width 306 height 290
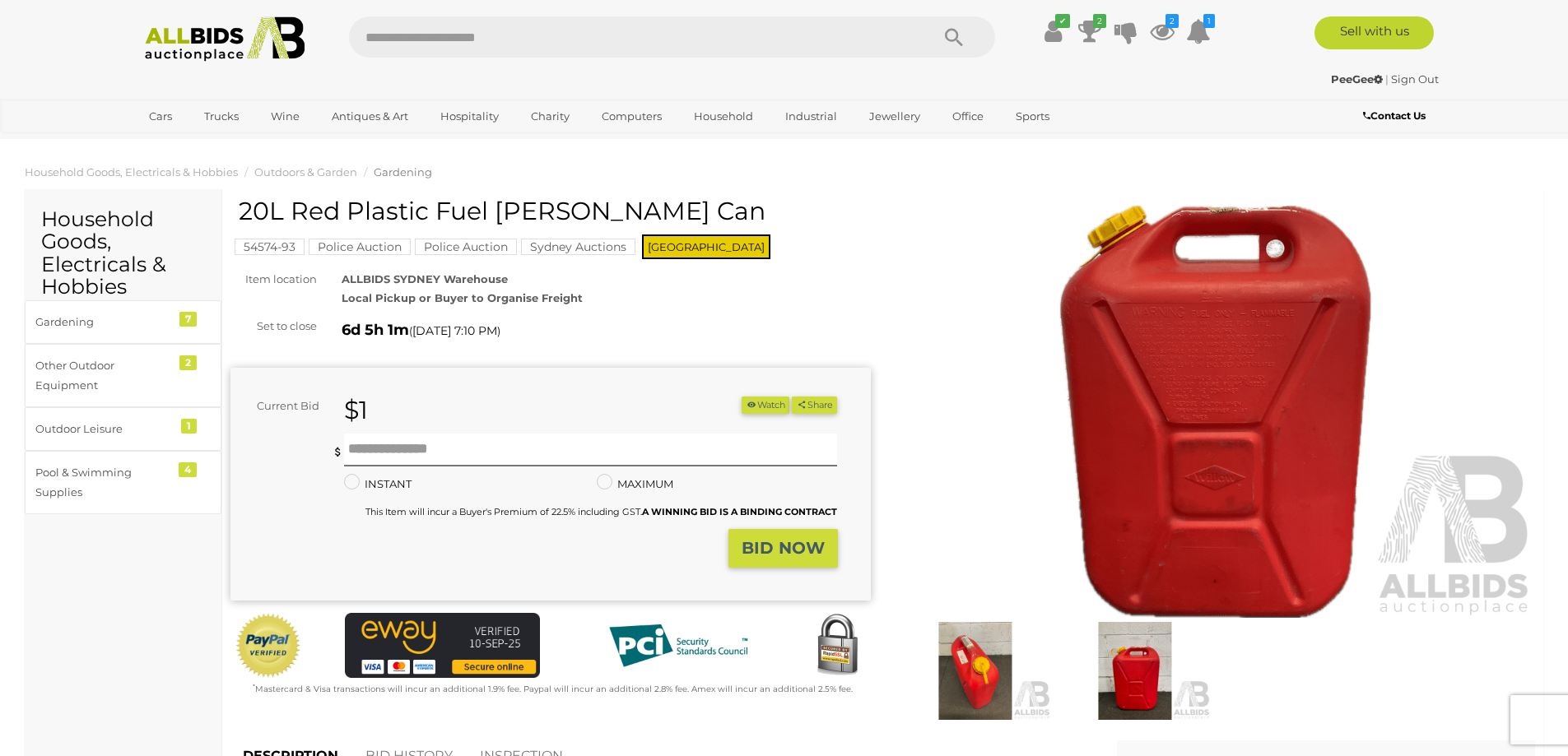
click at [980, 664] on img at bounding box center [975, 671] width 151 height 98
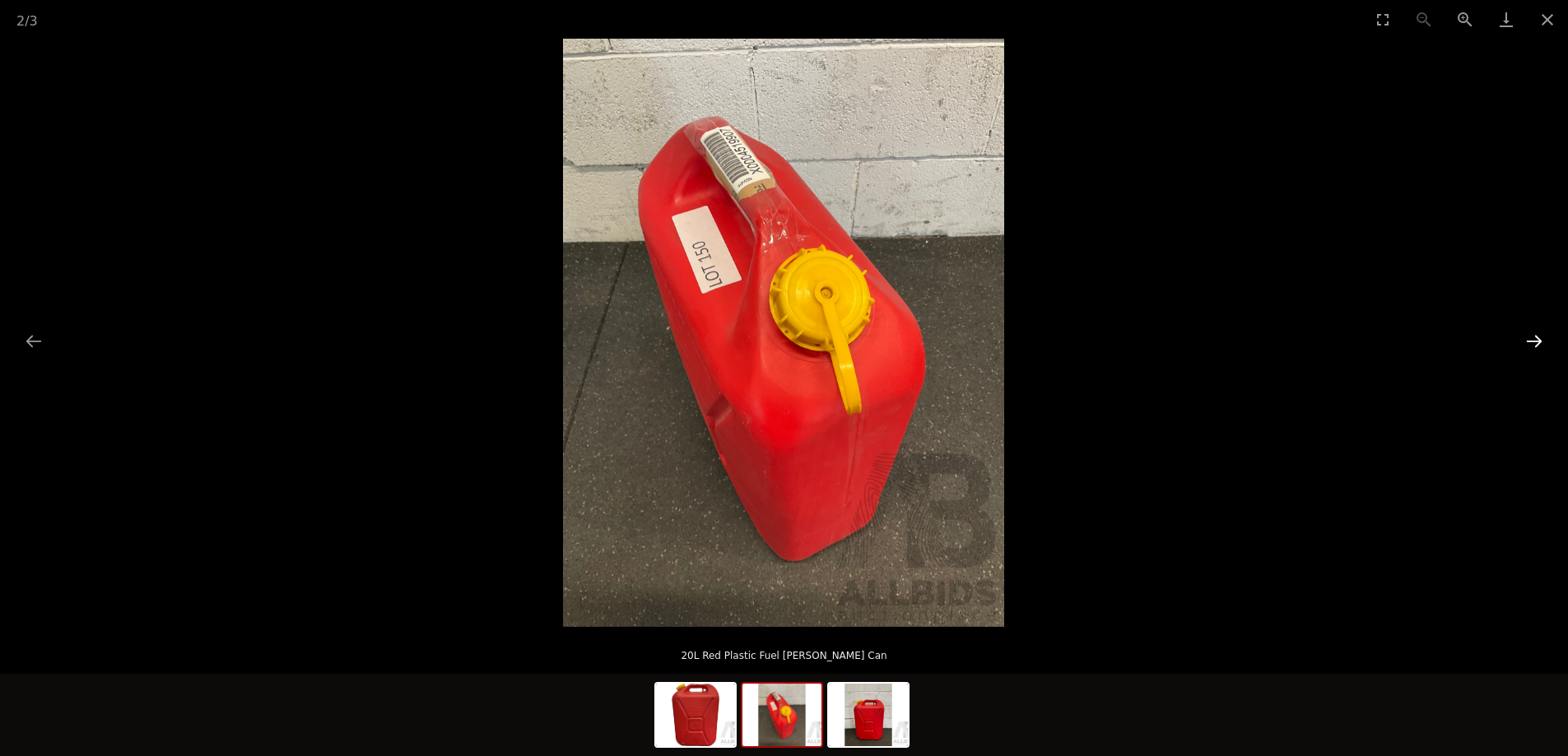
click at [1538, 337] on button "Next slide" at bounding box center [1534, 341] width 34 height 32
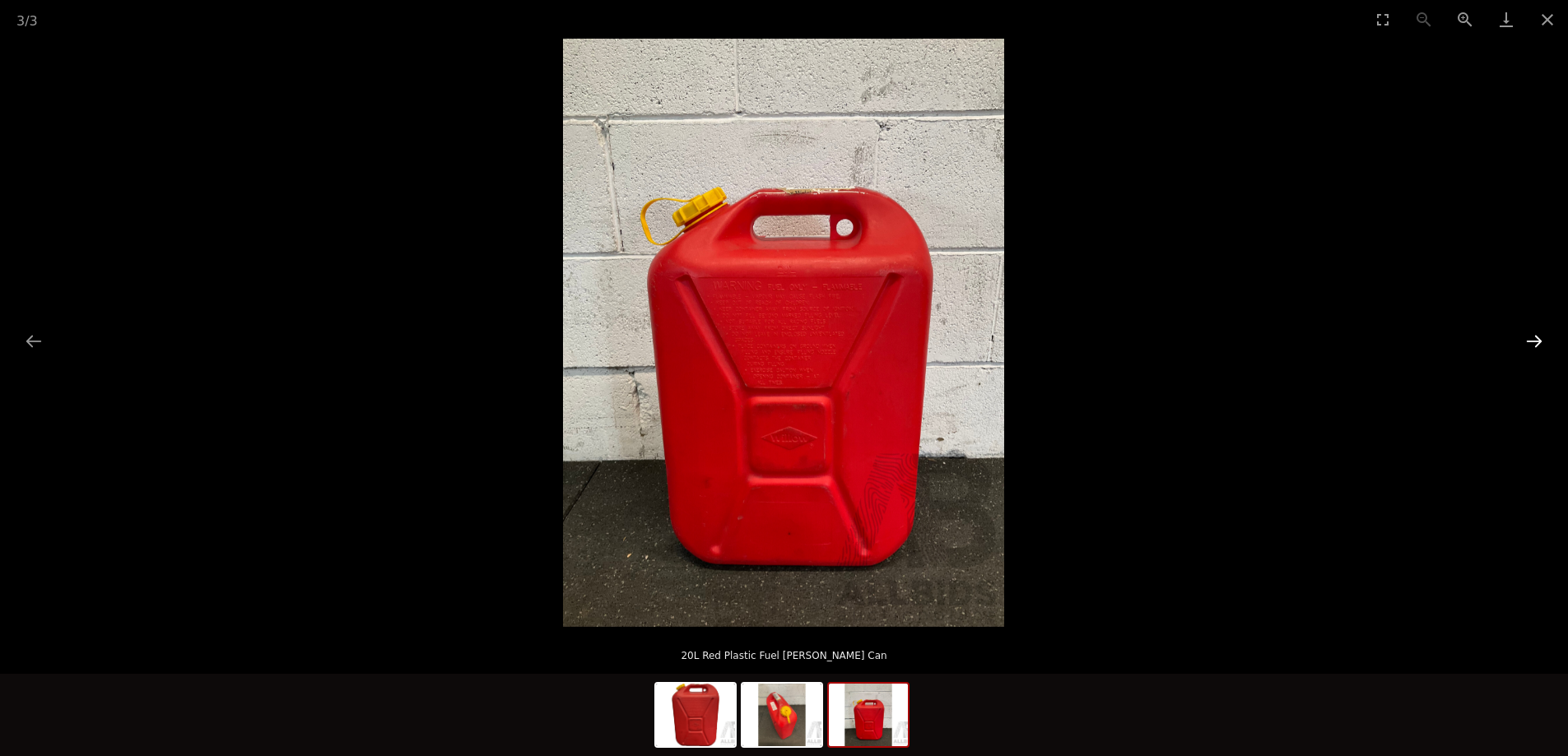
click at [1538, 337] on button "Next slide" at bounding box center [1534, 341] width 34 height 32
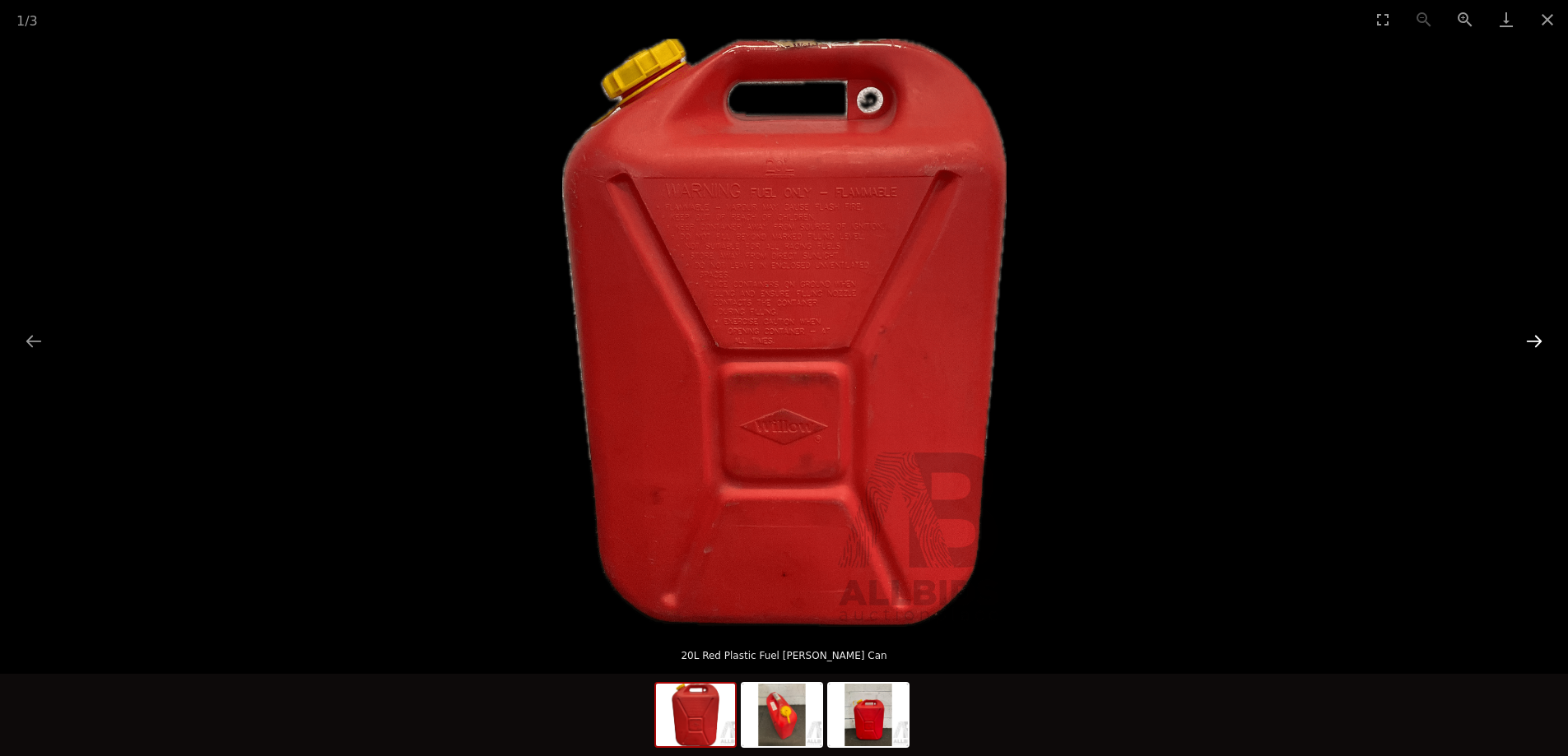
click at [1538, 337] on button "Next slide" at bounding box center [1534, 341] width 34 height 32
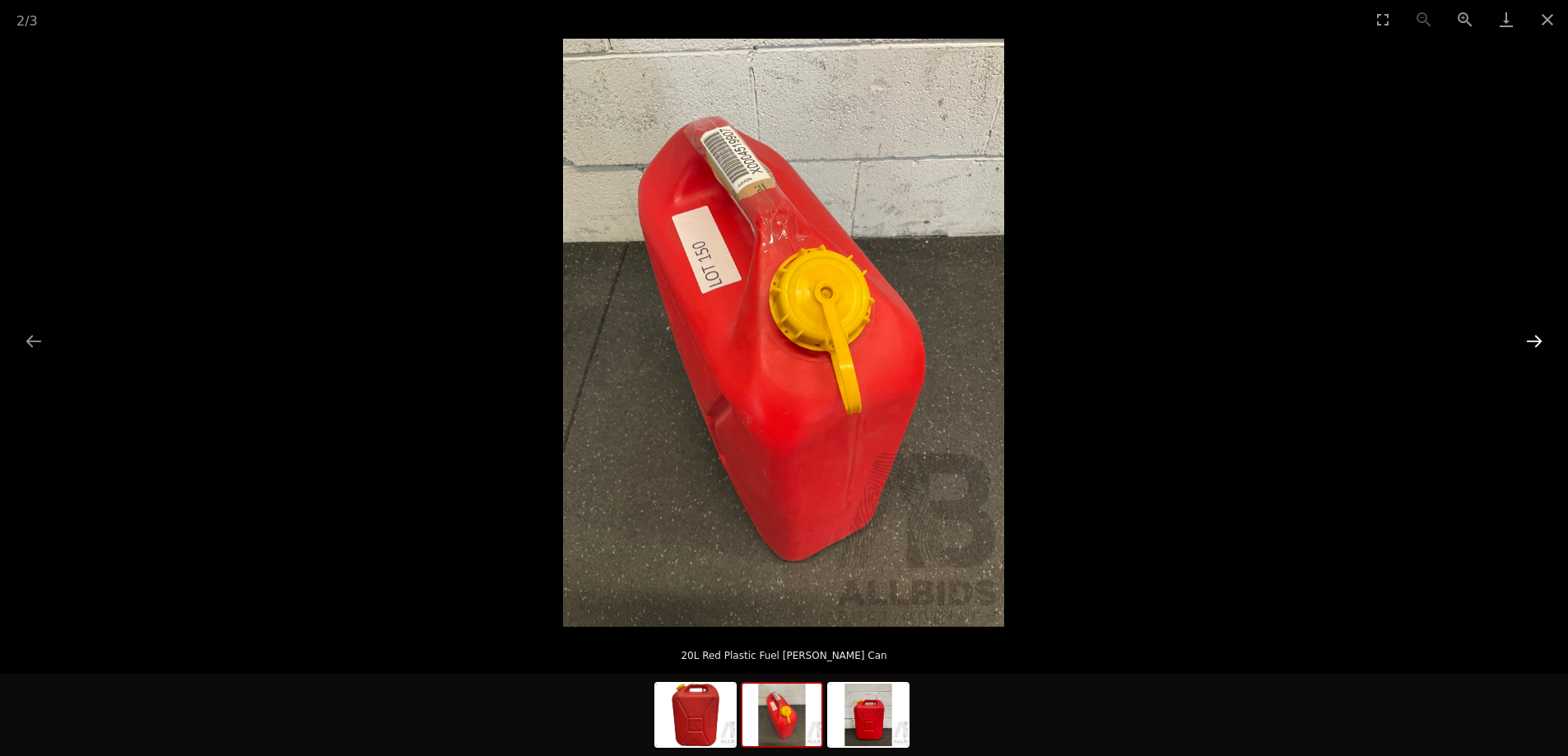
click at [1538, 337] on button "Next slide" at bounding box center [1534, 341] width 34 height 32
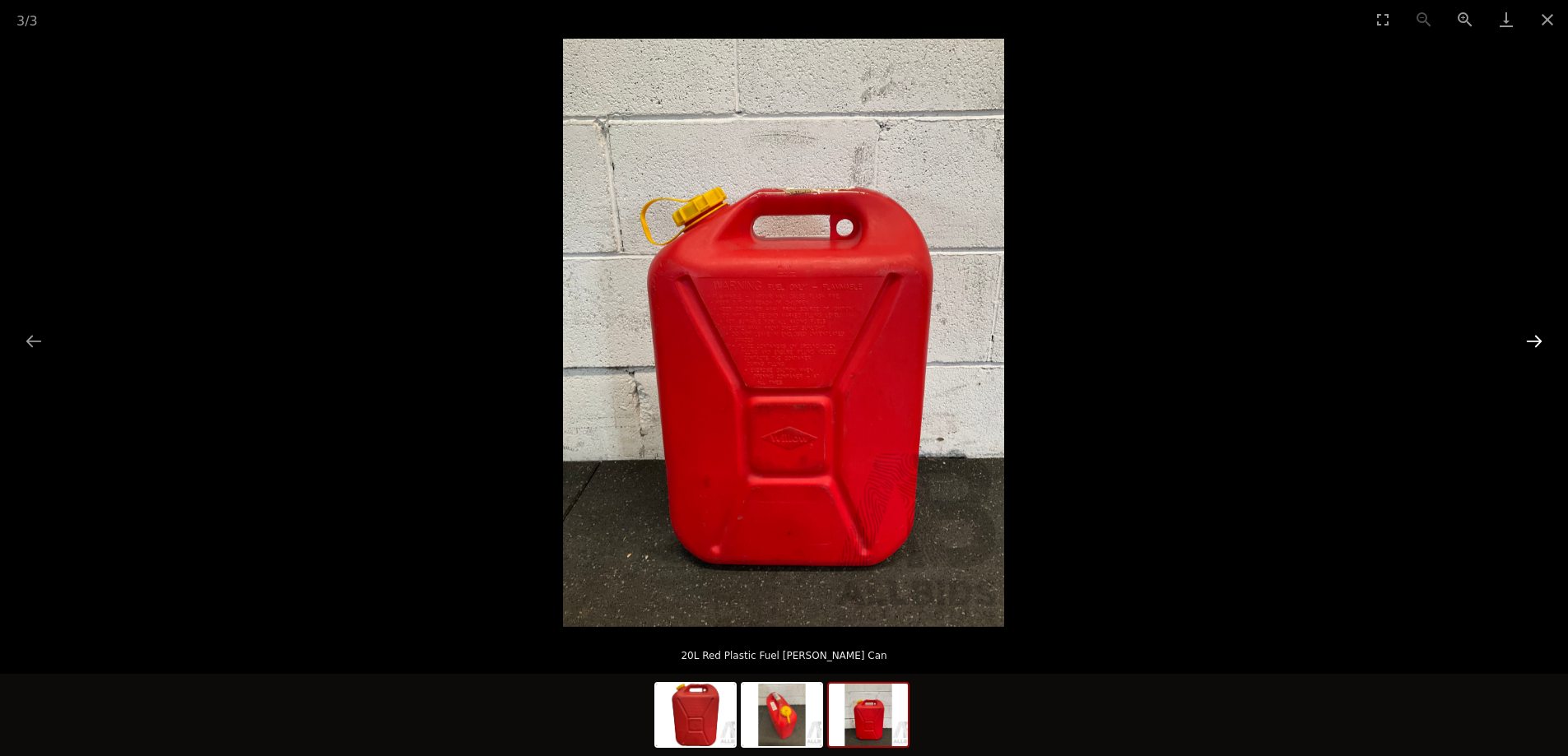
click at [1538, 337] on button "Next slide" at bounding box center [1534, 341] width 34 height 32
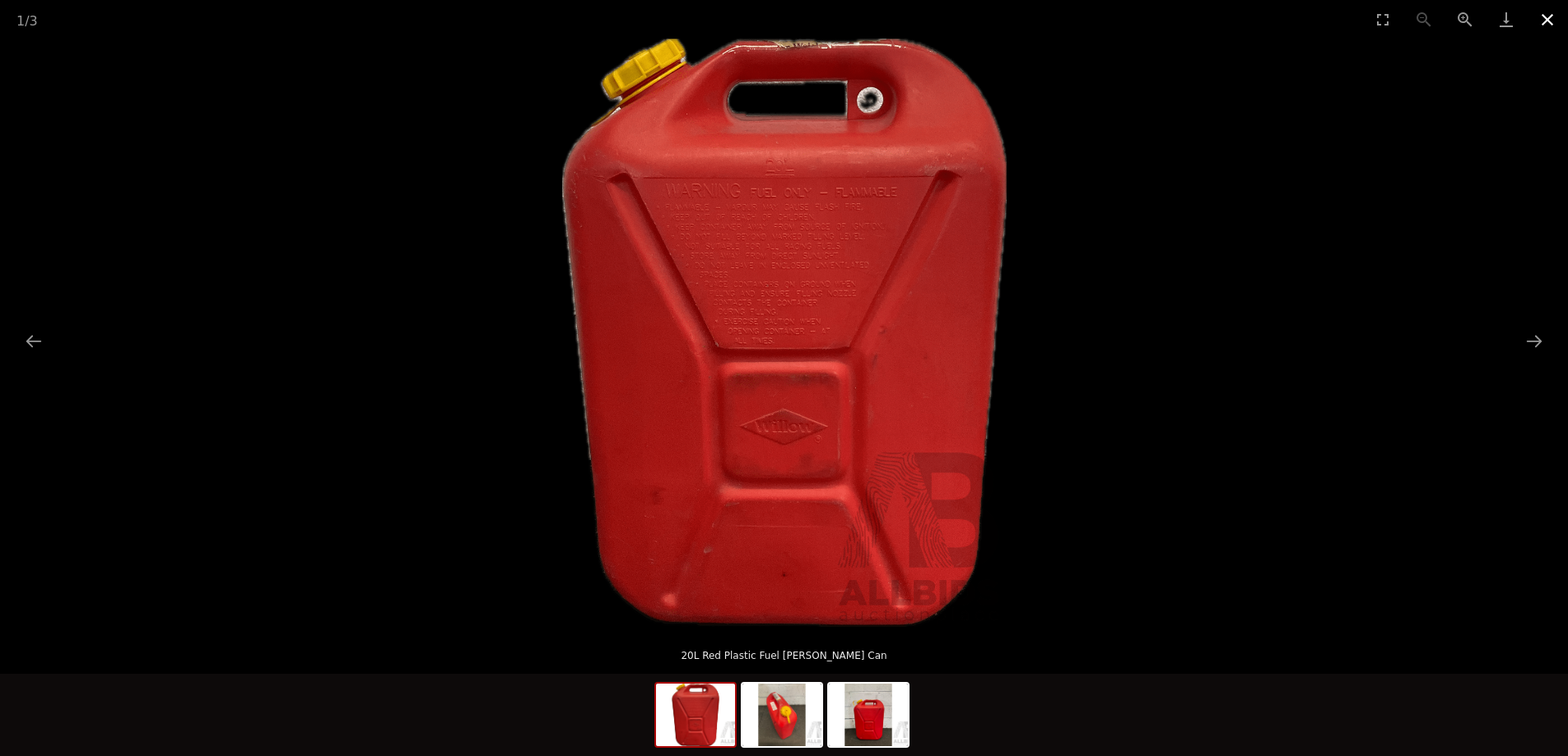
click at [1546, 13] on button "Close gallery" at bounding box center [1547, 19] width 41 height 38
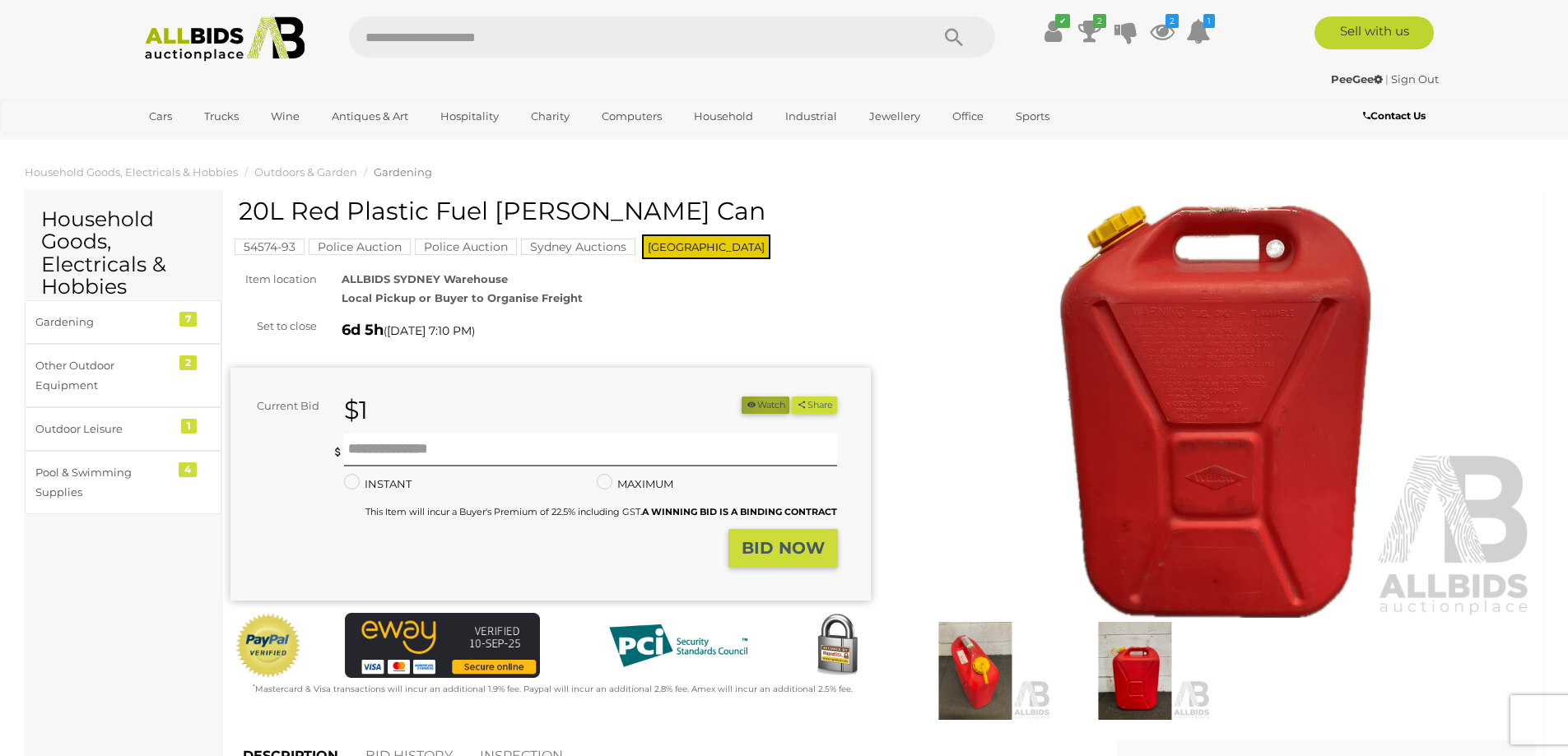
click at [765, 402] on button "Watch" at bounding box center [765, 405] width 48 height 18
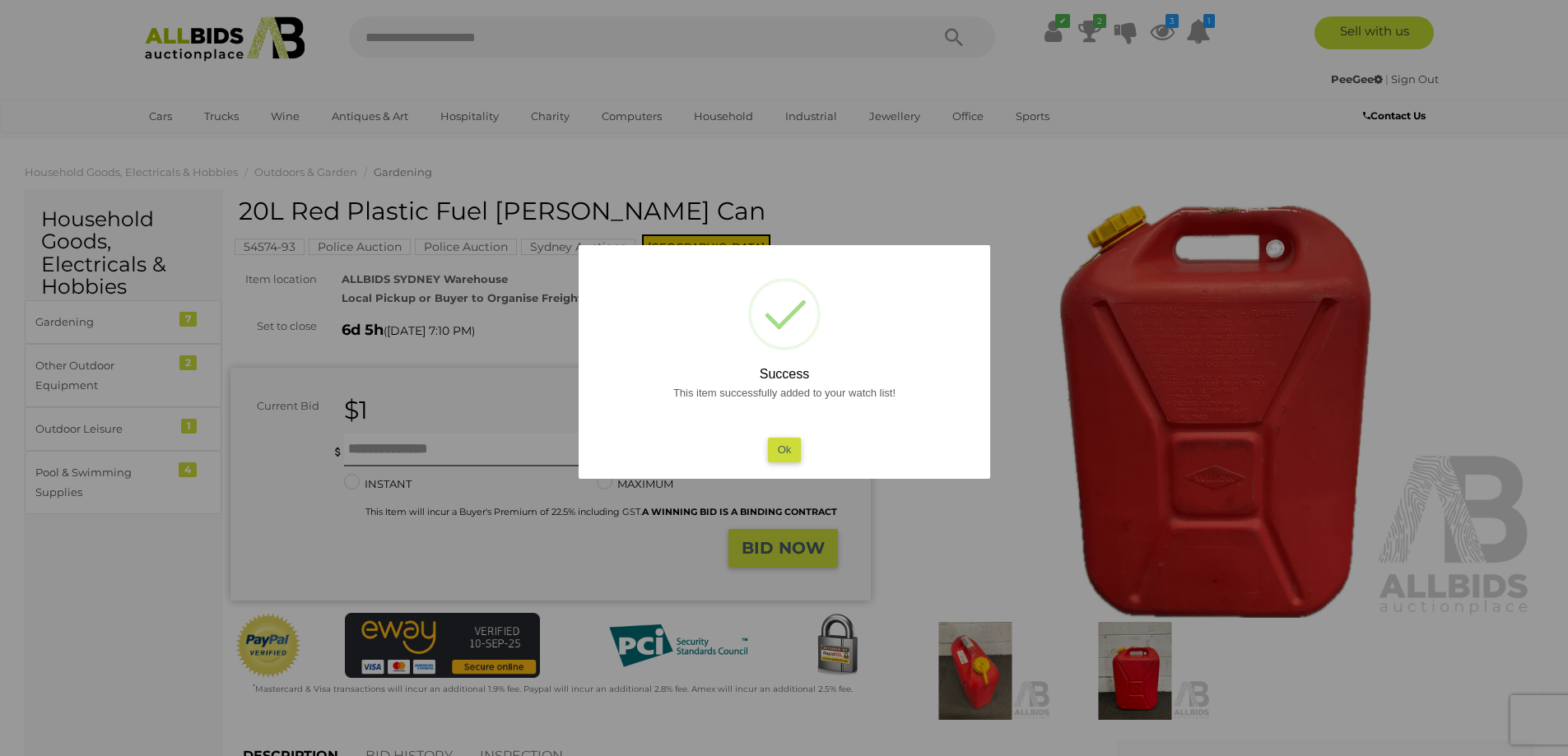
click at [782, 448] on button "Ok" at bounding box center [784, 449] width 33 height 24
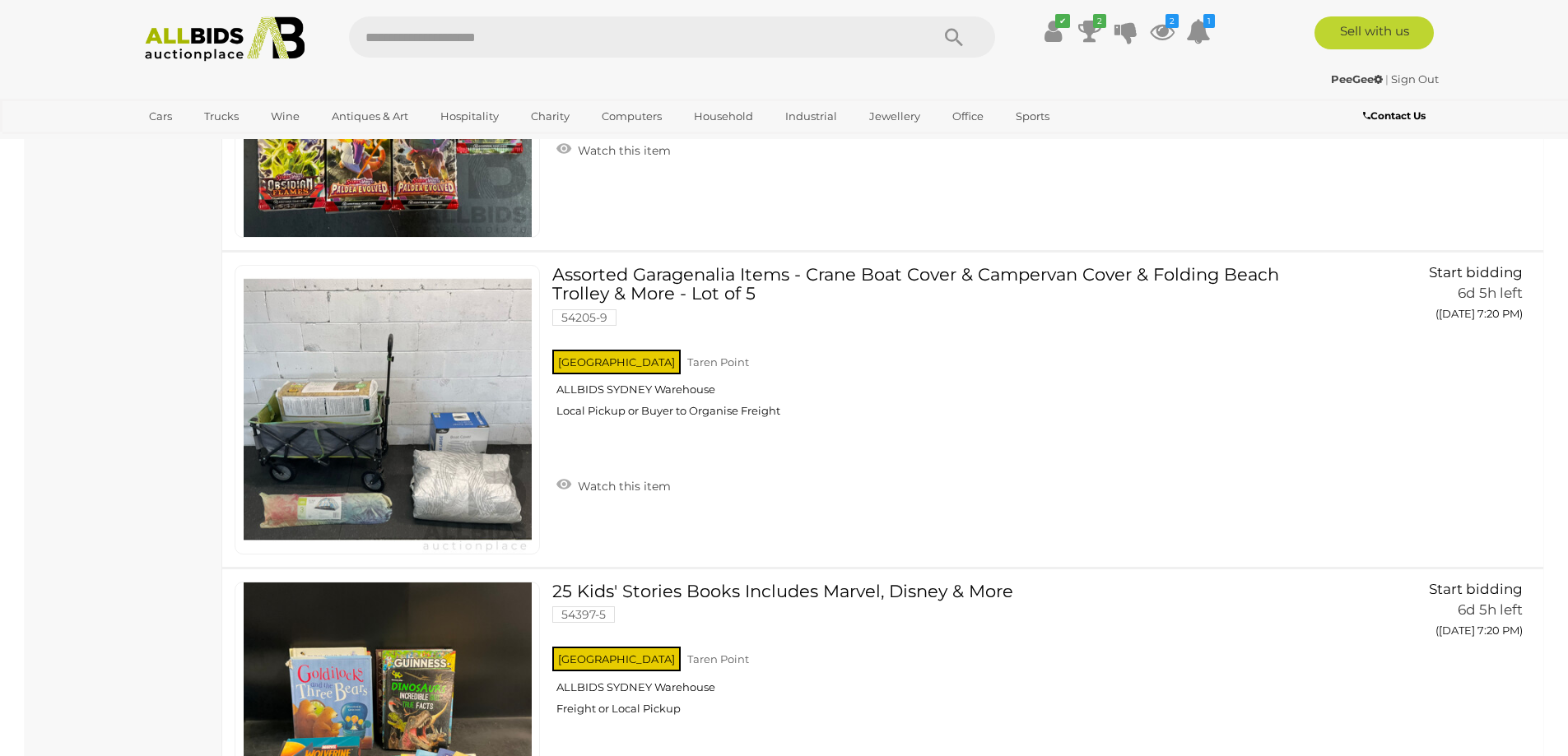
scroll to position [9530, 0]
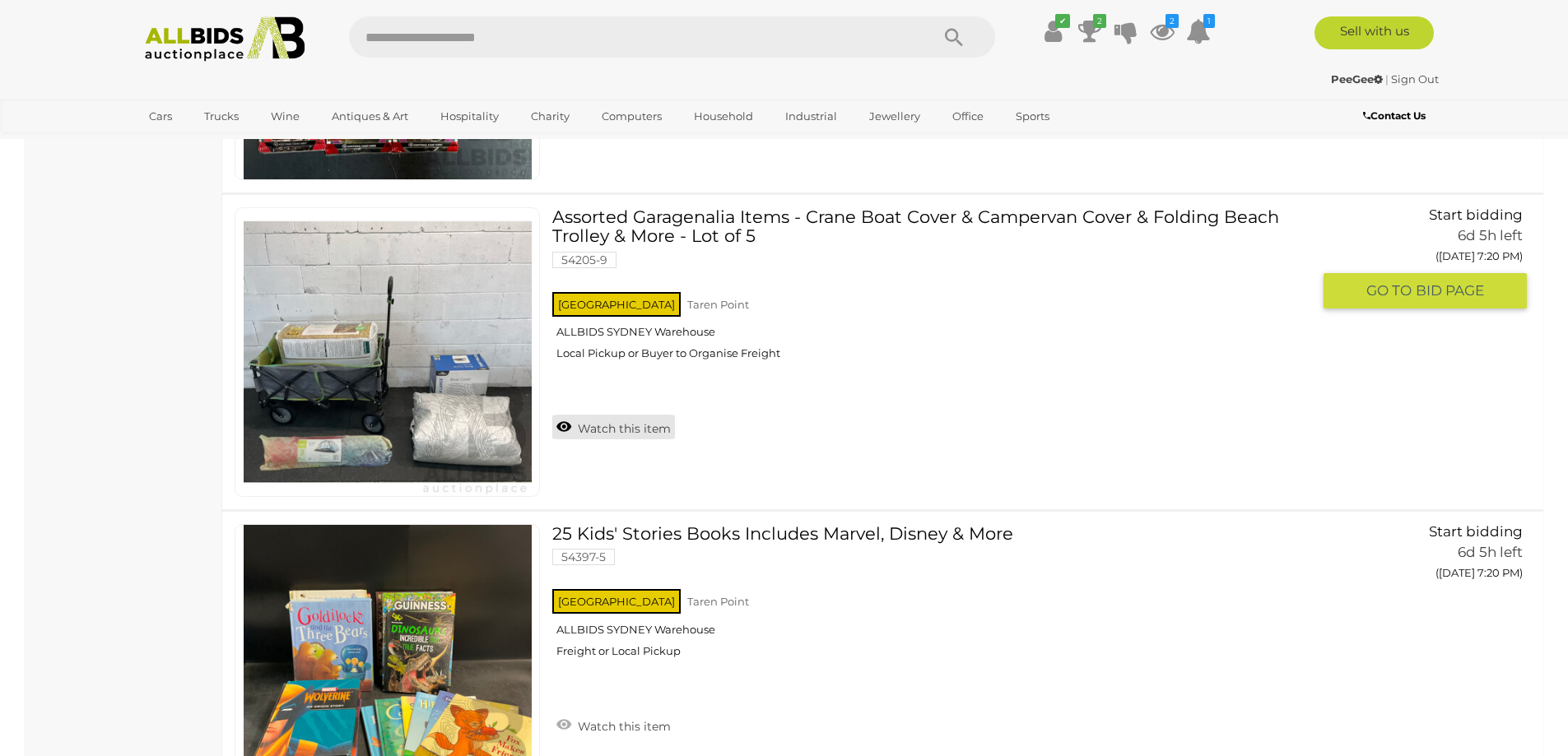
click at [561, 427] on link "Watch this item" at bounding box center [613, 427] width 123 height 25
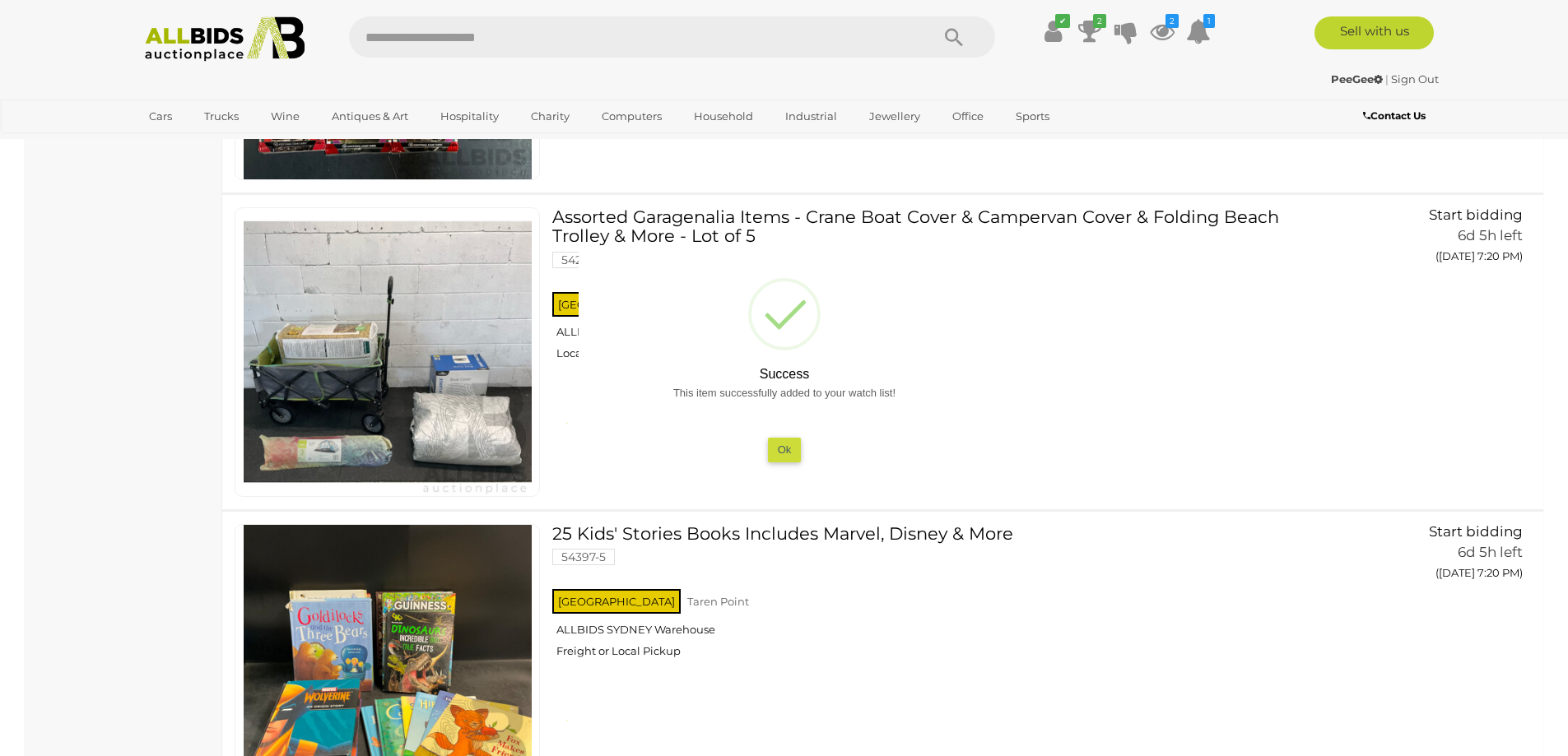
click at [788, 453] on button "Ok" at bounding box center [784, 449] width 33 height 24
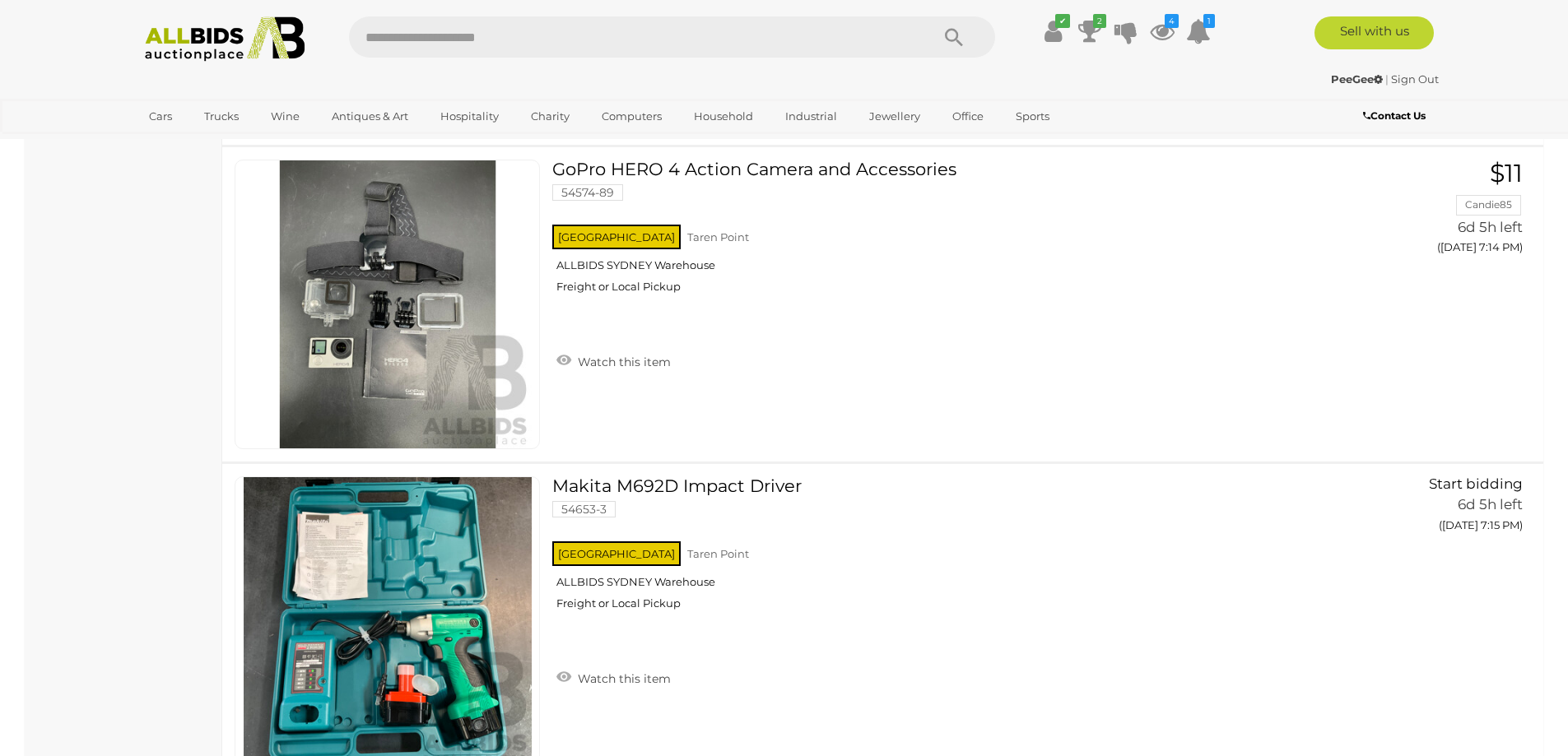
scroll to position [7539, 0]
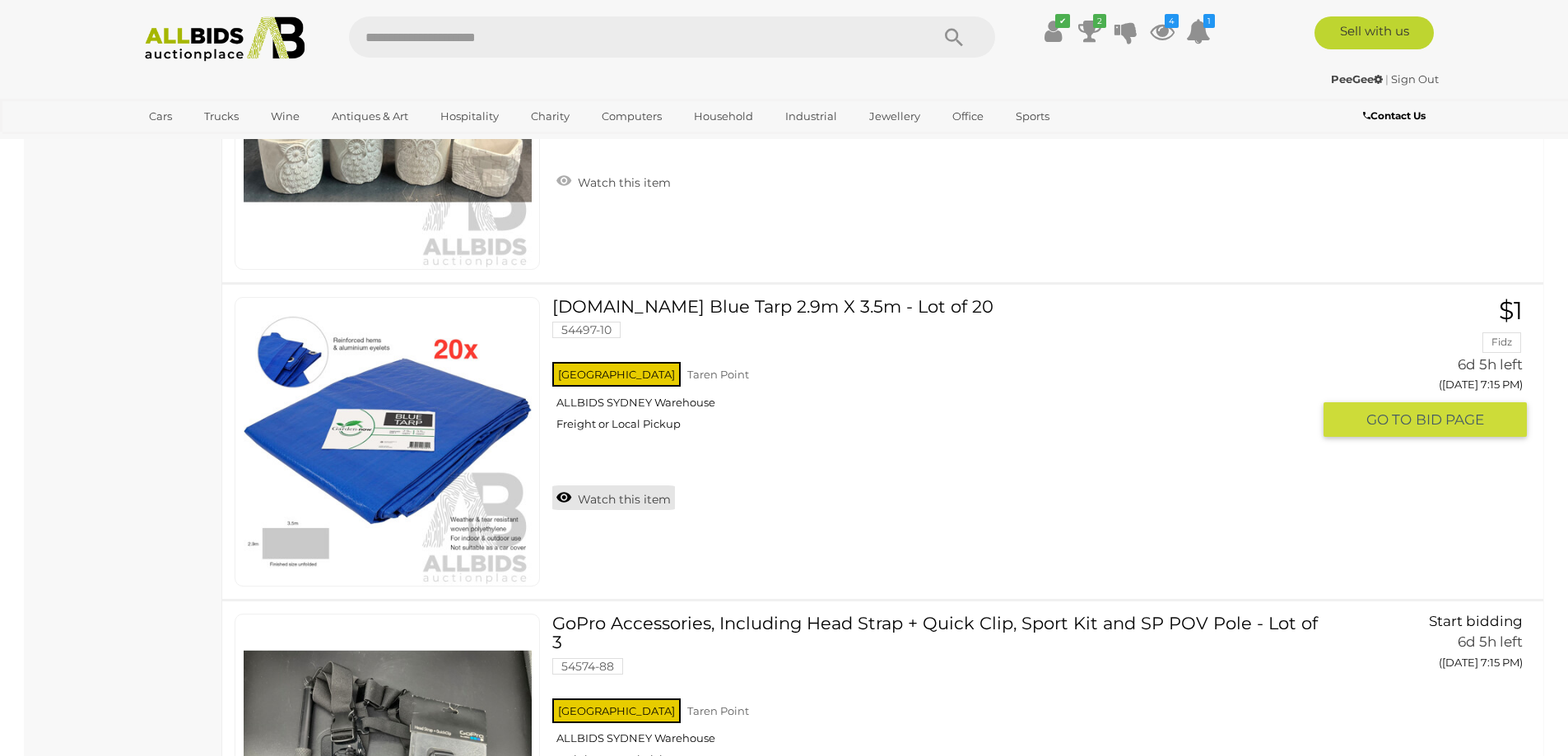
click at [560, 493] on link "Watch this item" at bounding box center [613, 497] width 123 height 25
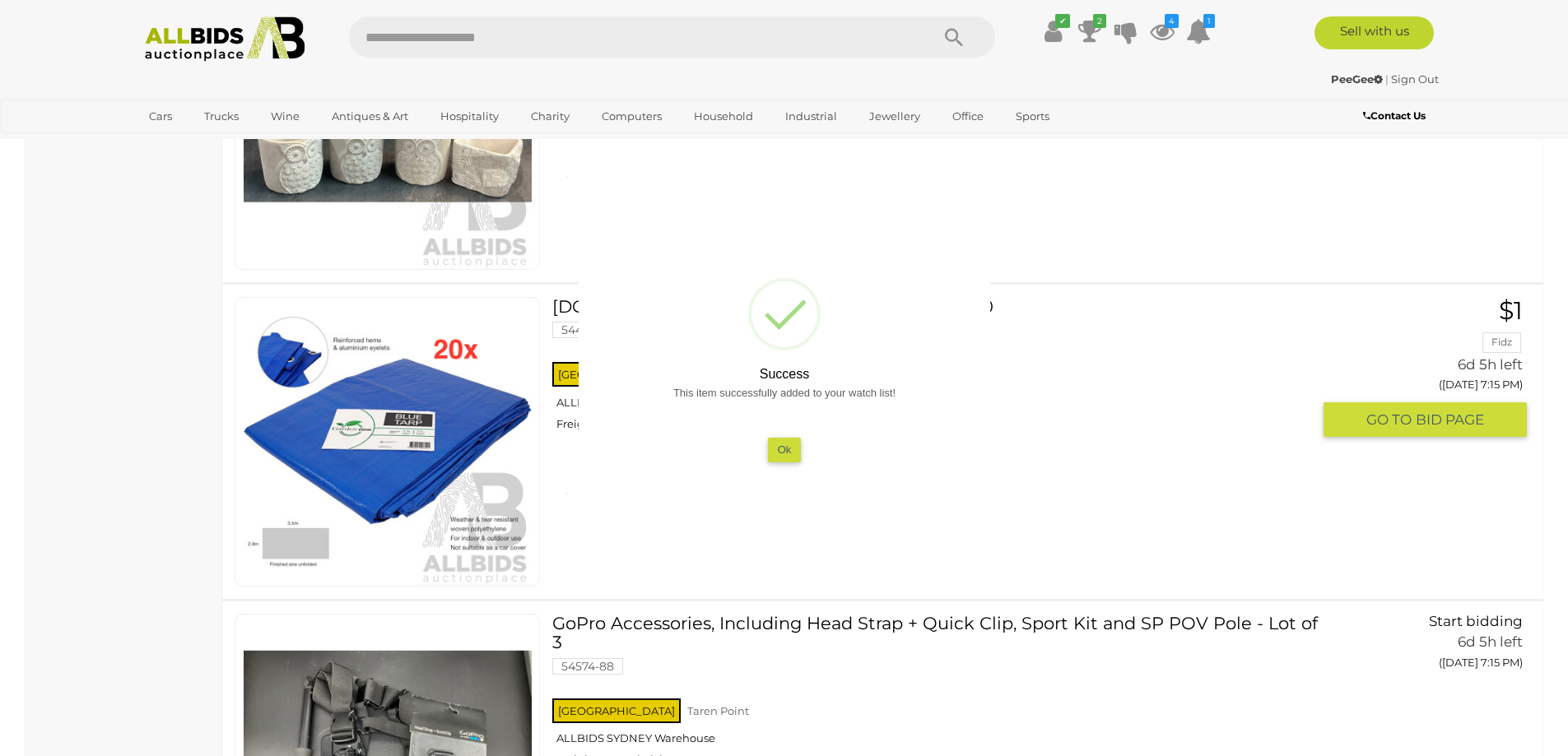
click at [792, 450] on button "Ok" at bounding box center [784, 449] width 33 height 24
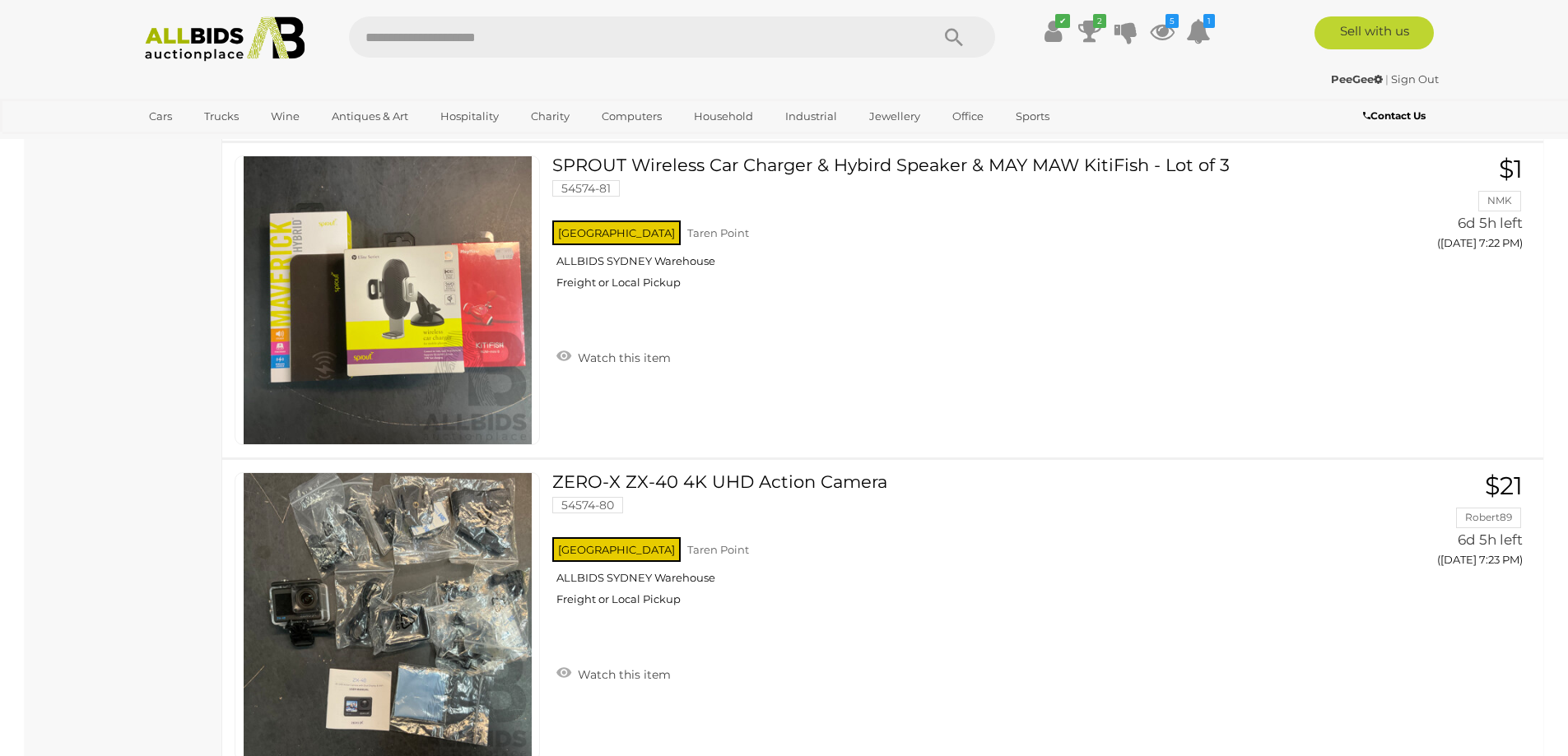
scroll to position [11713, 0]
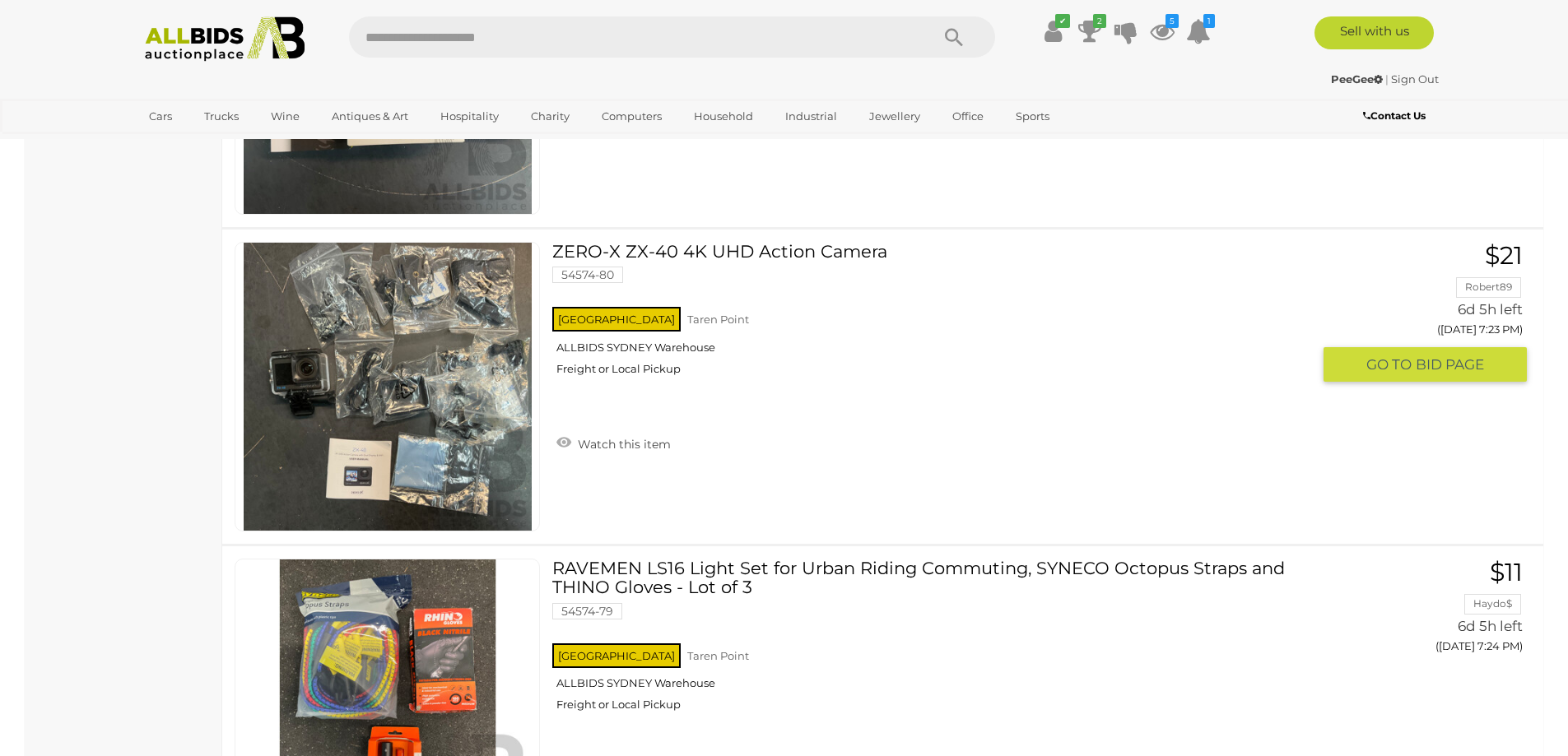
click at [689, 250] on link "ZERO-X ZX-40 4K UHD Action Camera 54574-80 [GEOGRAPHIC_DATA] [GEOGRAPHIC_DATA] …" at bounding box center [937, 315] width 745 height 146
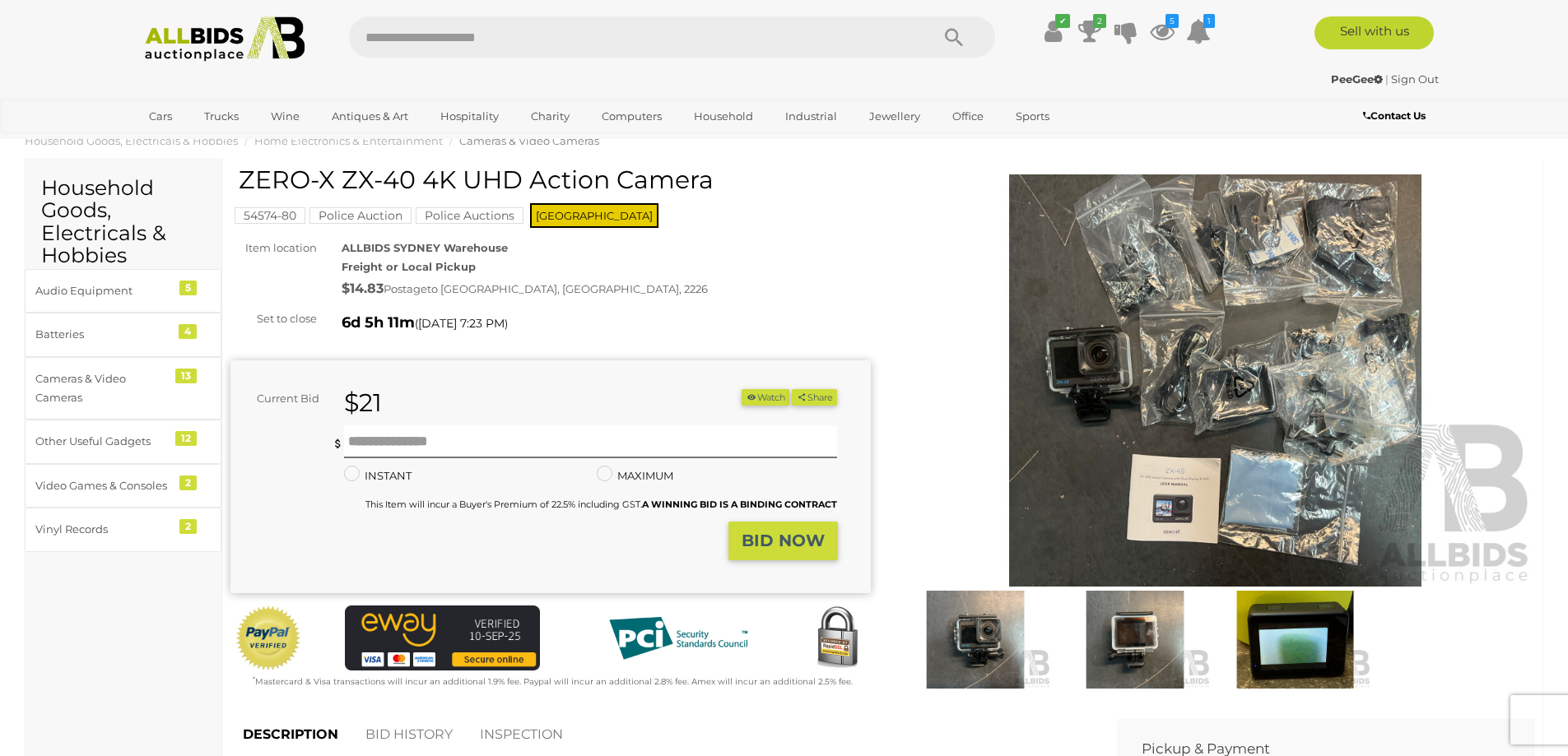
scroll to position [28, 0]
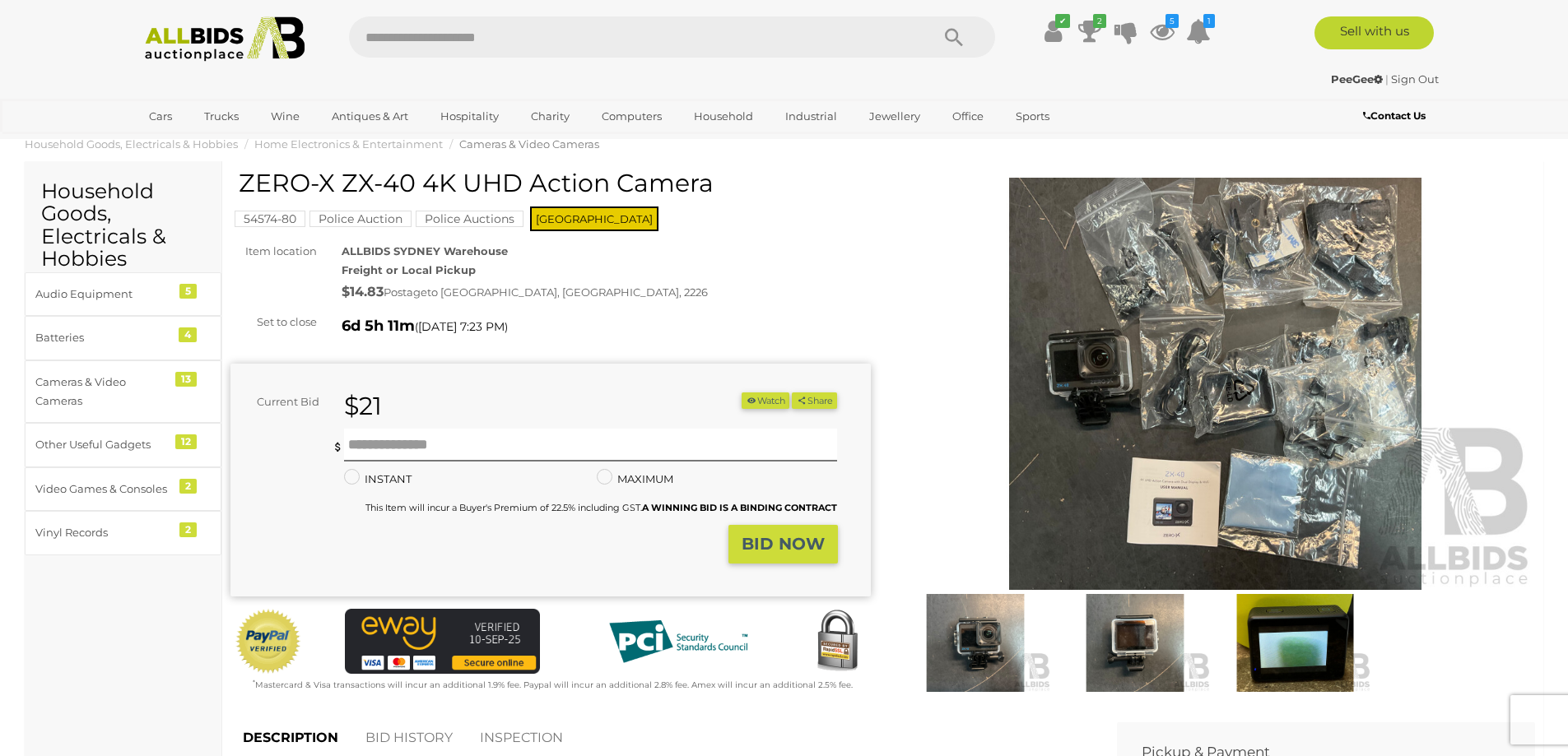
click at [994, 625] on img at bounding box center [975, 643] width 151 height 98
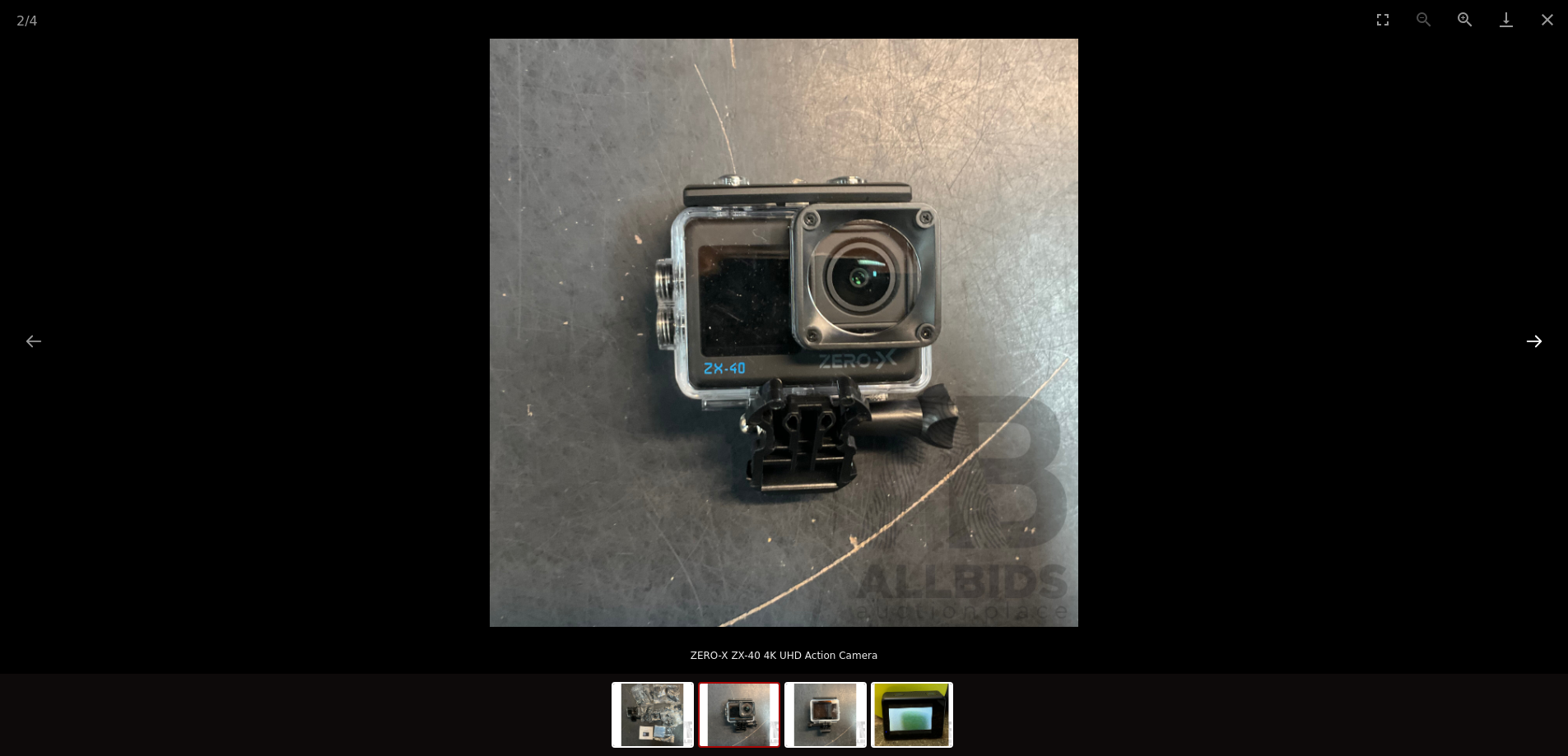
click at [1534, 338] on button "Next slide" at bounding box center [1534, 341] width 34 height 32
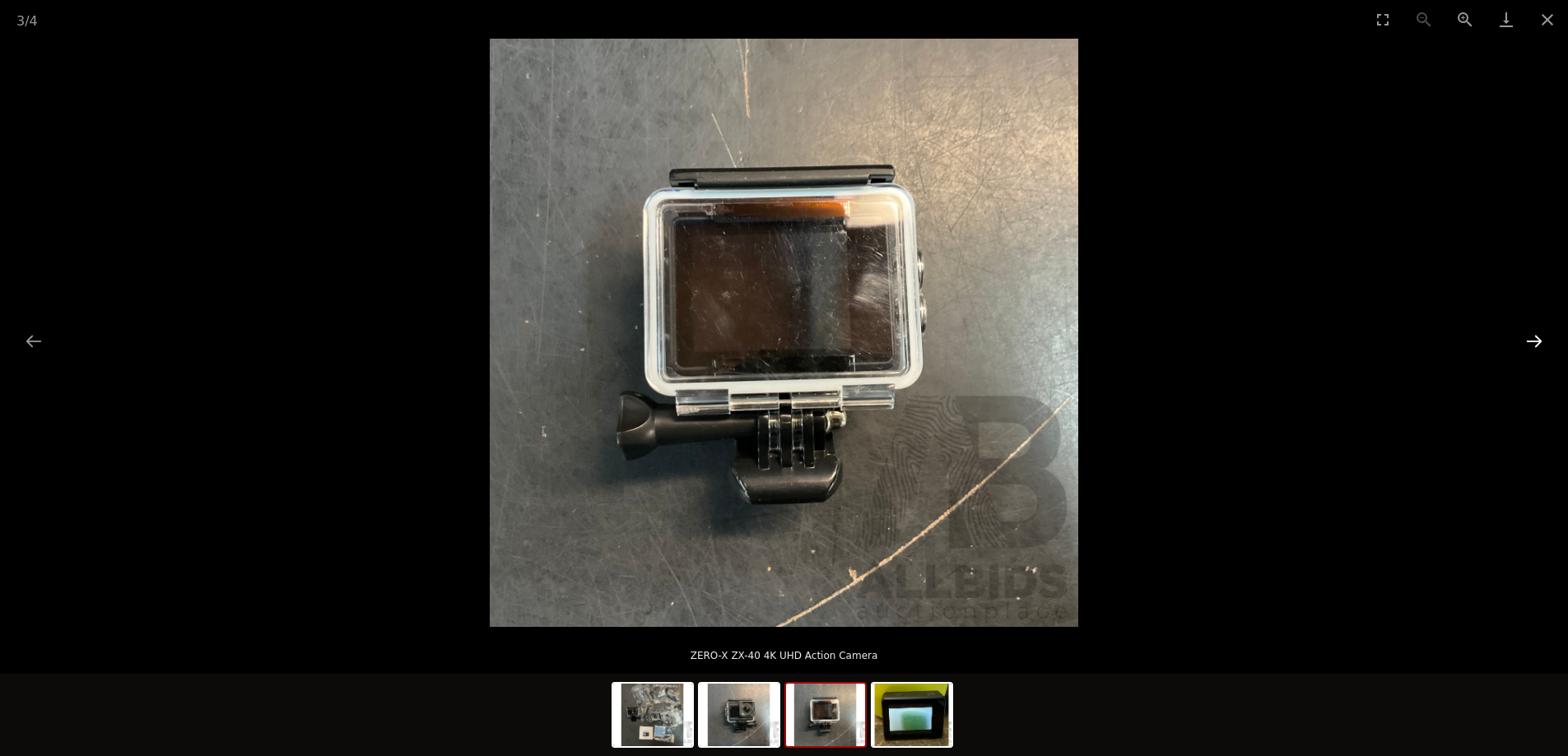
click at [1534, 338] on button "Next slide" at bounding box center [1534, 341] width 34 height 32
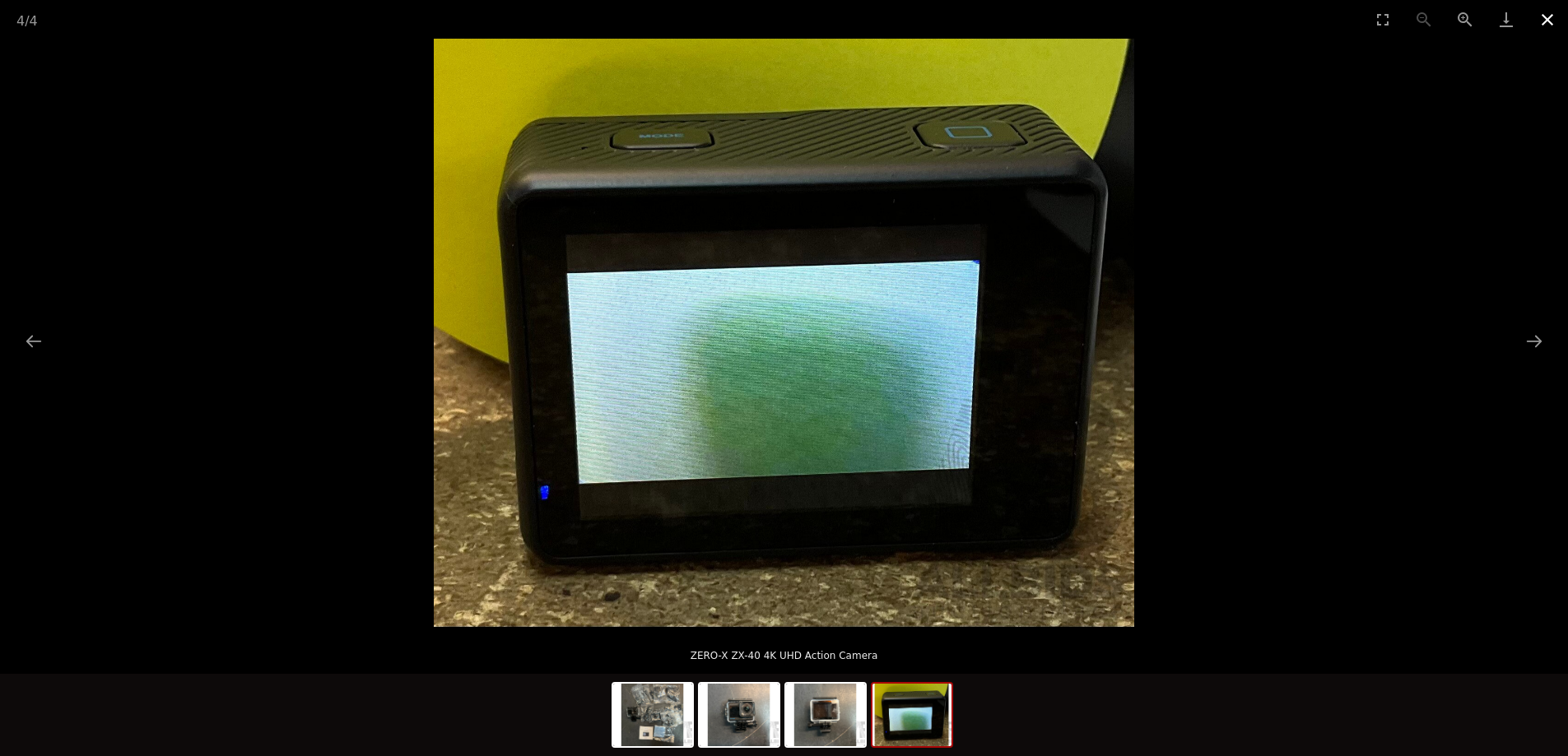
click at [1543, 17] on button "Close gallery" at bounding box center [1547, 19] width 41 height 38
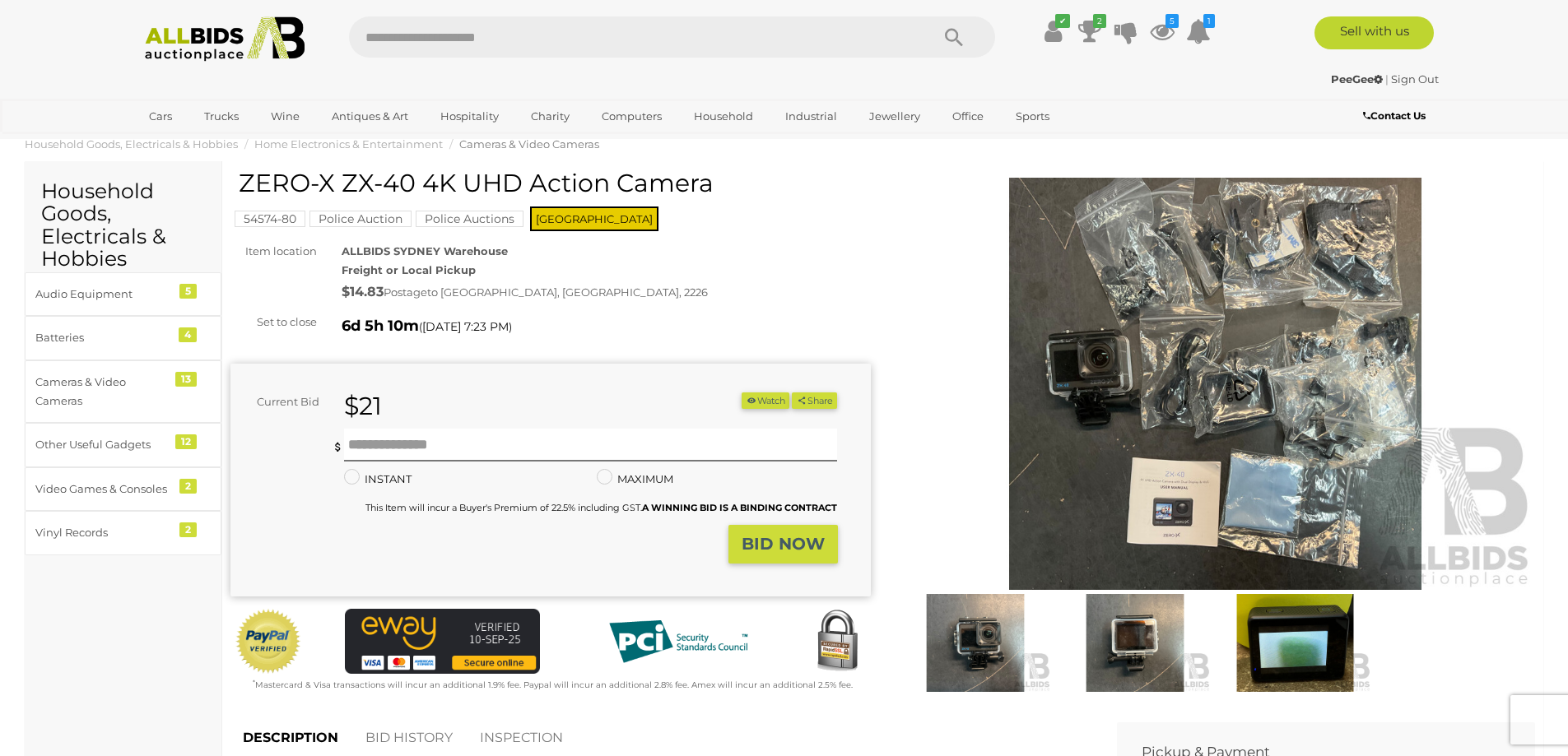
click at [749, 400] on icon "button" at bounding box center [751, 400] width 12 height 9
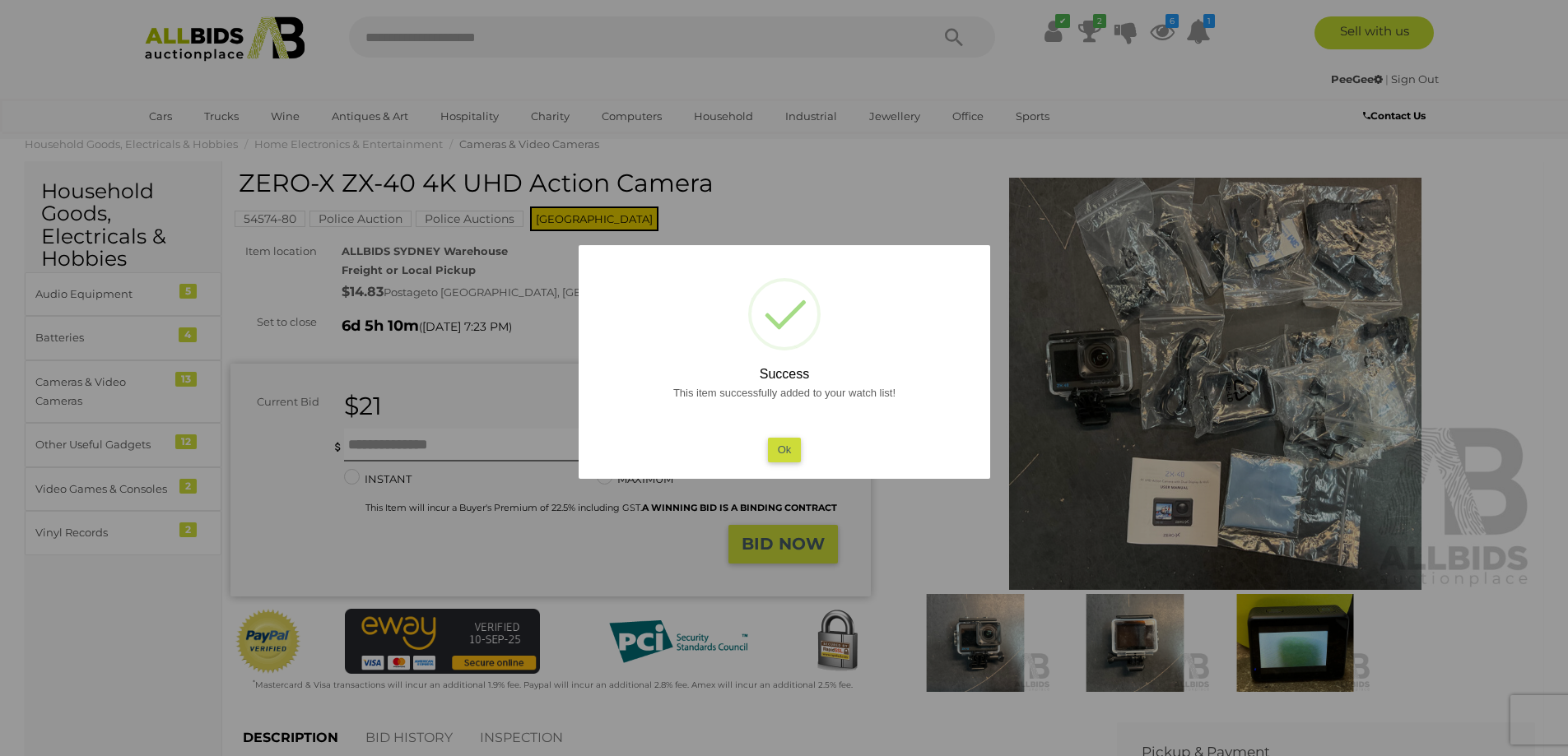
click at [779, 447] on button "Ok" at bounding box center [784, 449] width 33 height 24
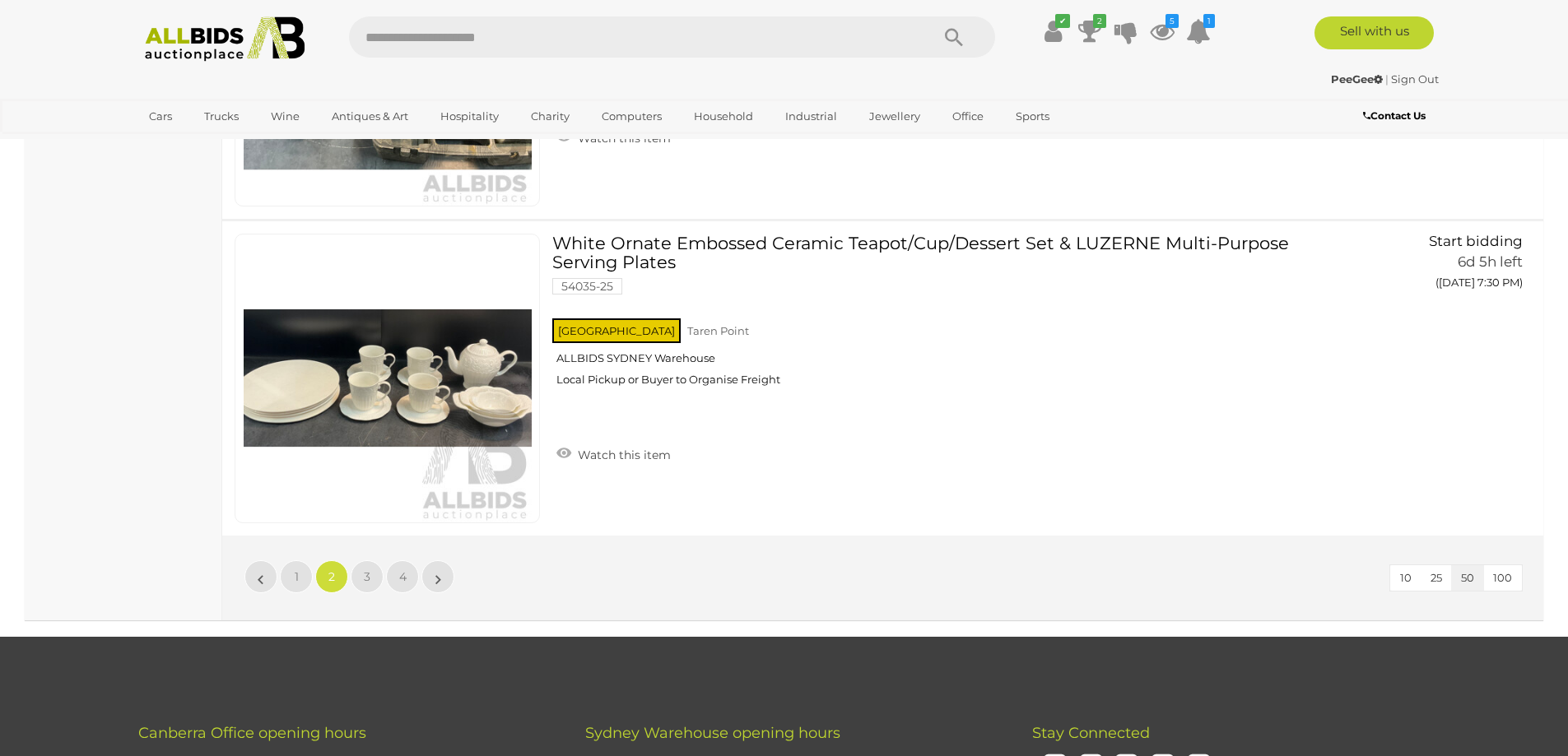
scroll to position [15581, 0]
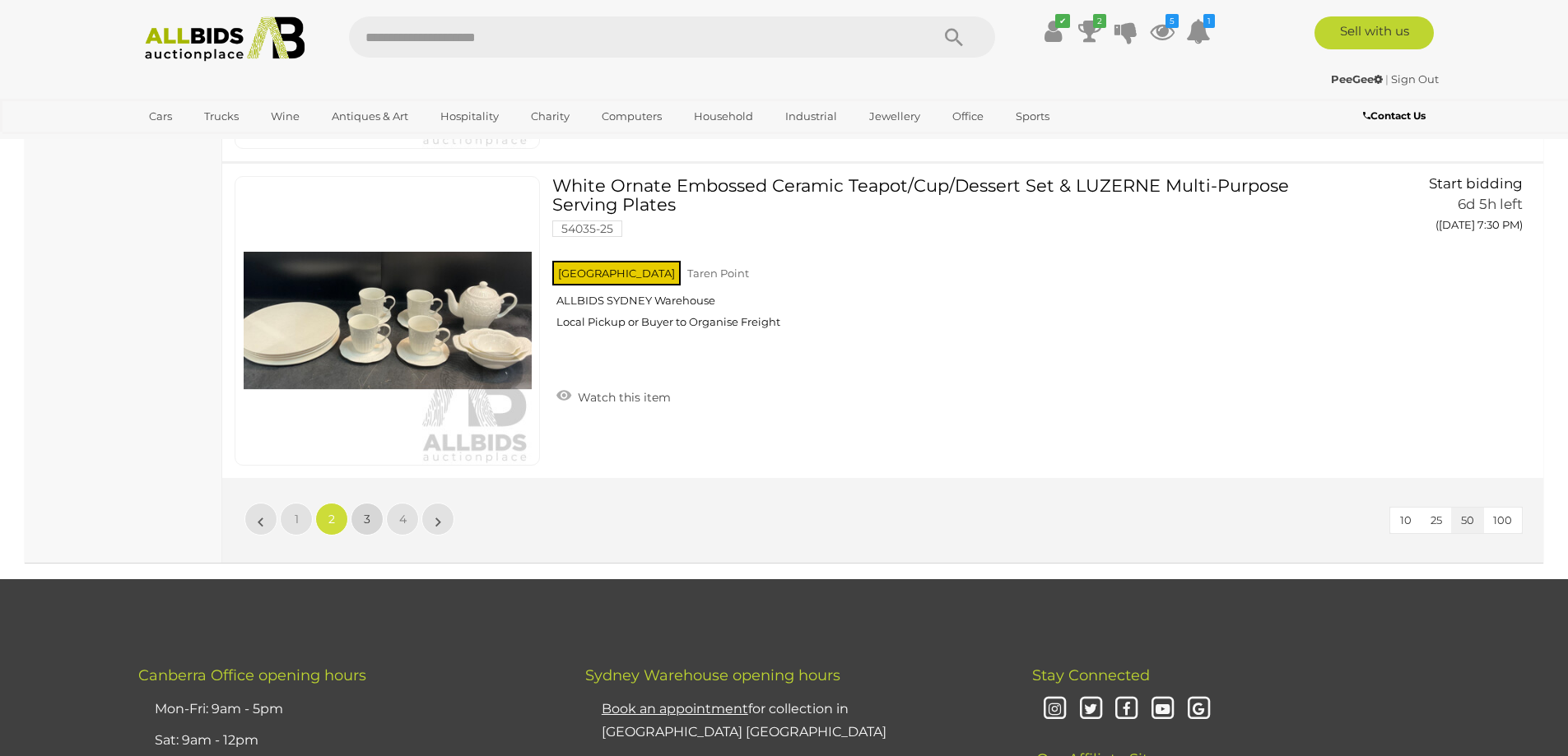
click at [373, 518] on link "3" at bounding box center [367, 518] width 32 height 32
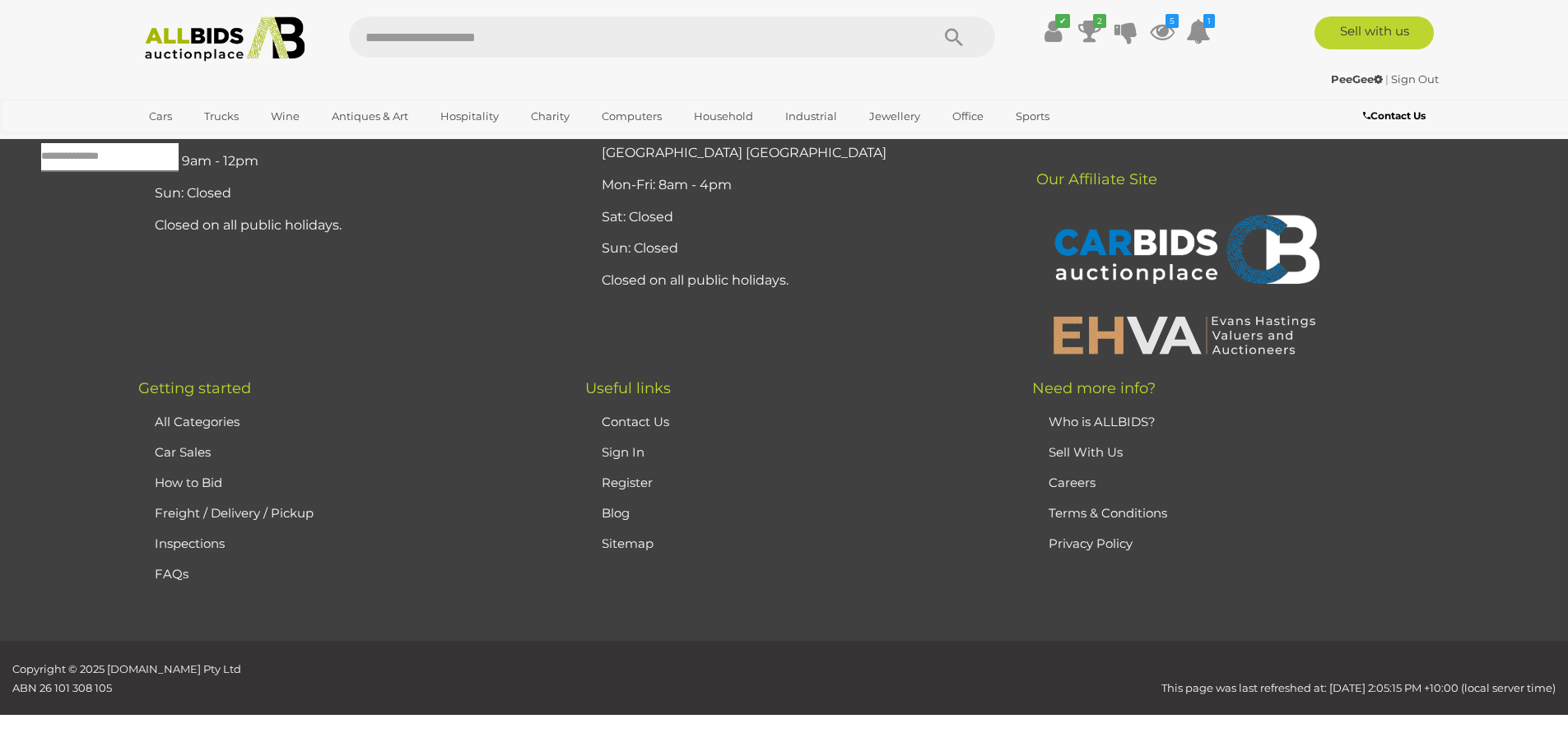
scroll to position [53, 0]
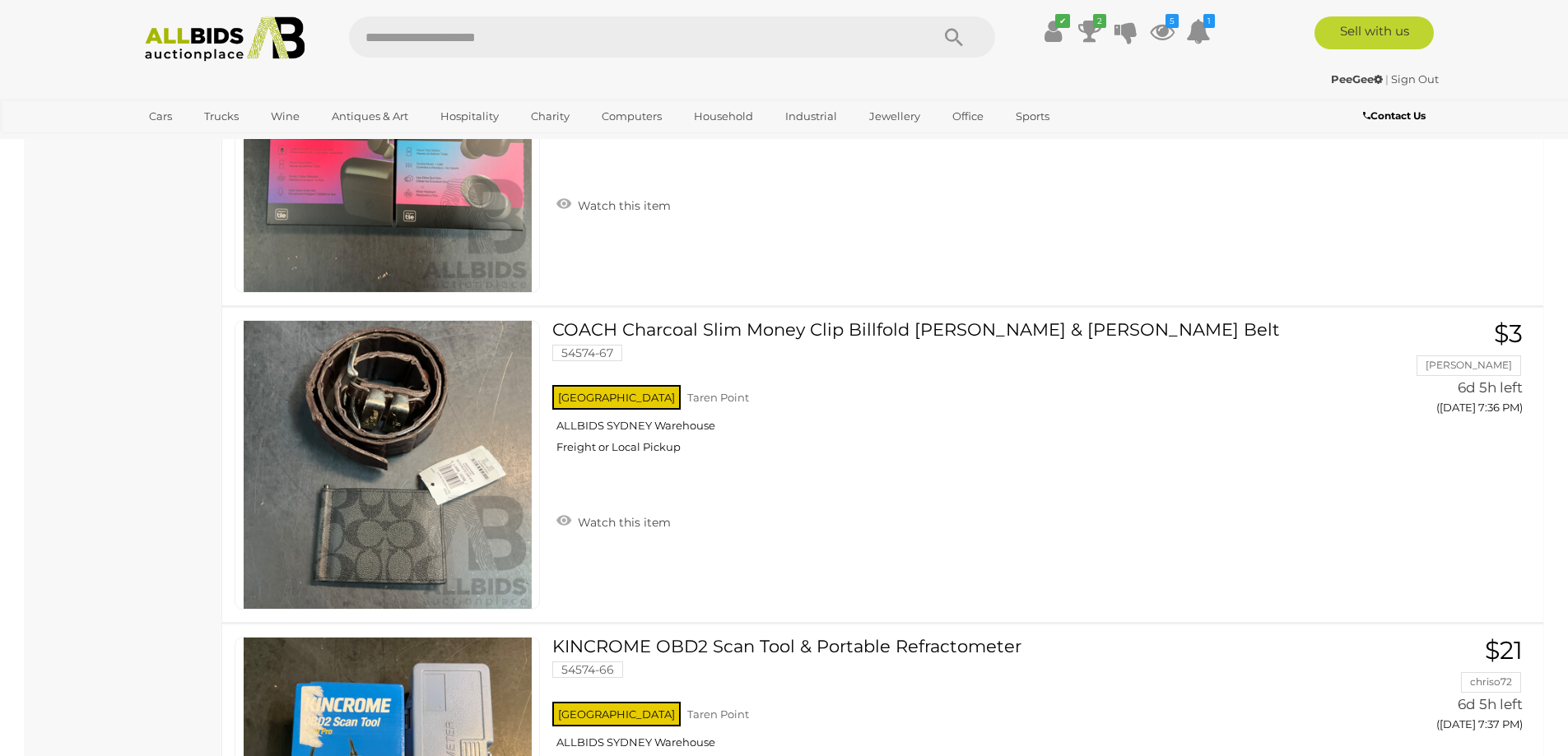
scroll to position [3721, 0]
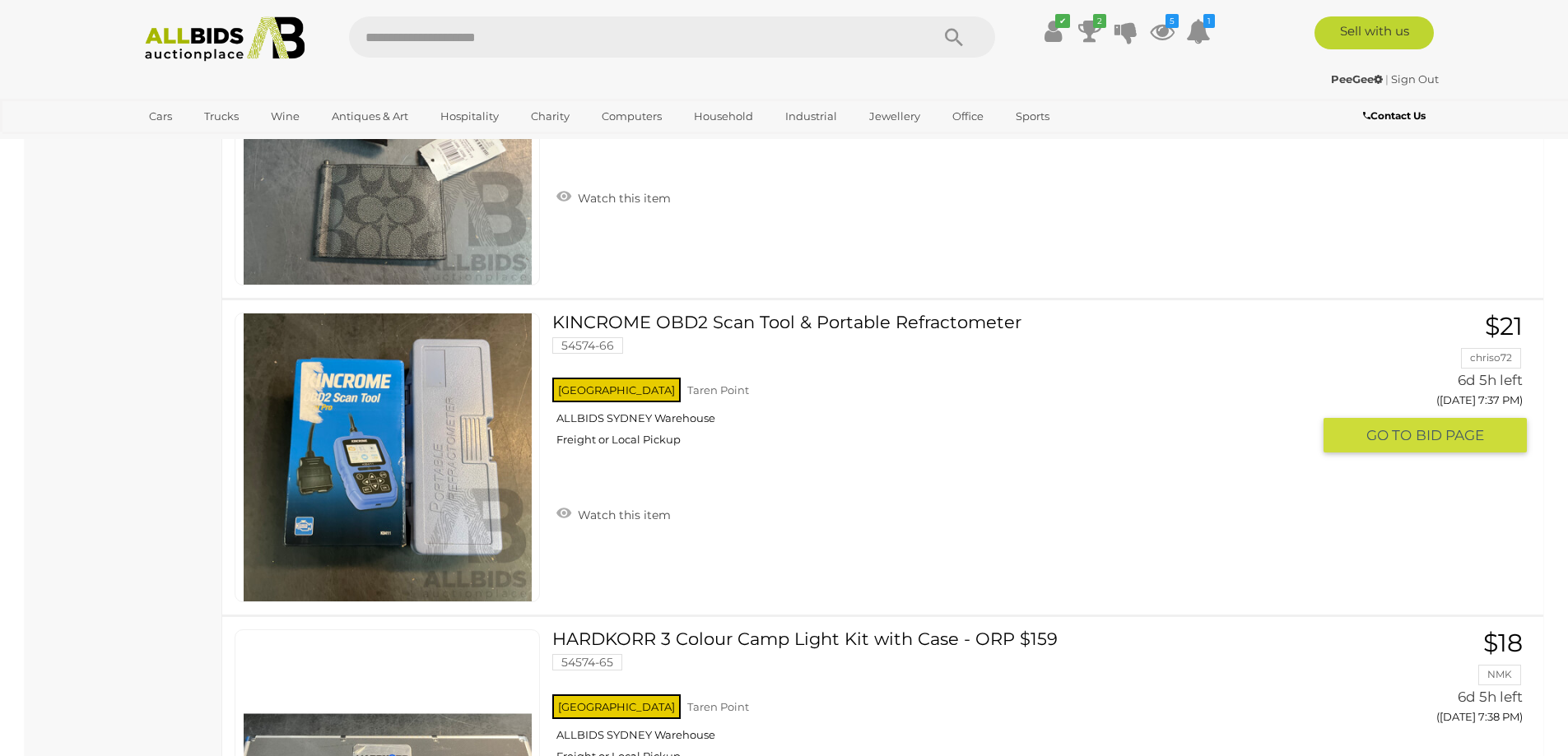
click at [436, 339] on link at bounding box center [387, 457] width 306 height 290
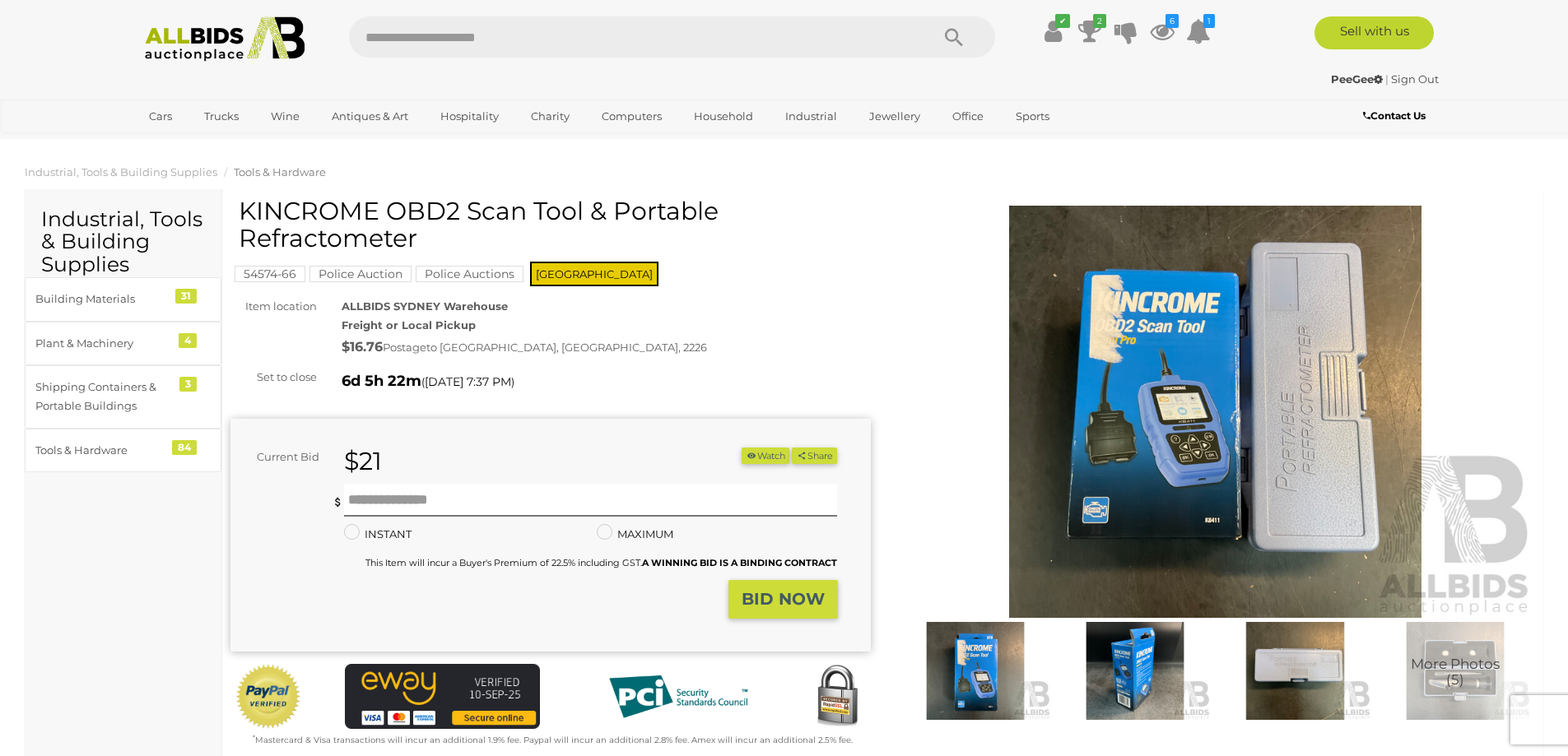
click at [1199, 404] on img at bounding box center [1215, 411] width 640 height 412
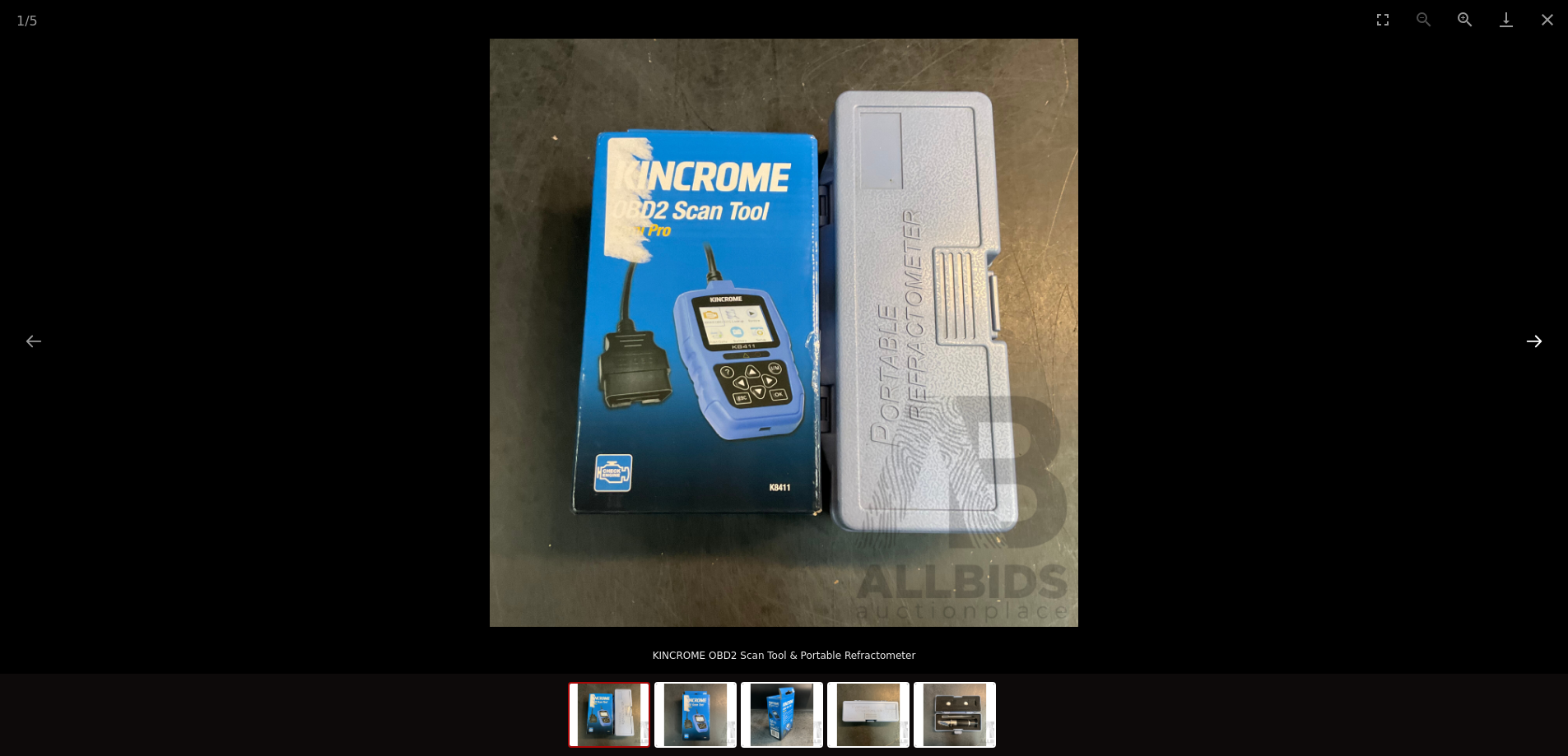
click at [1535, 338] on button "Next slide" at bounding box center [1534, 341] width 34 height 32
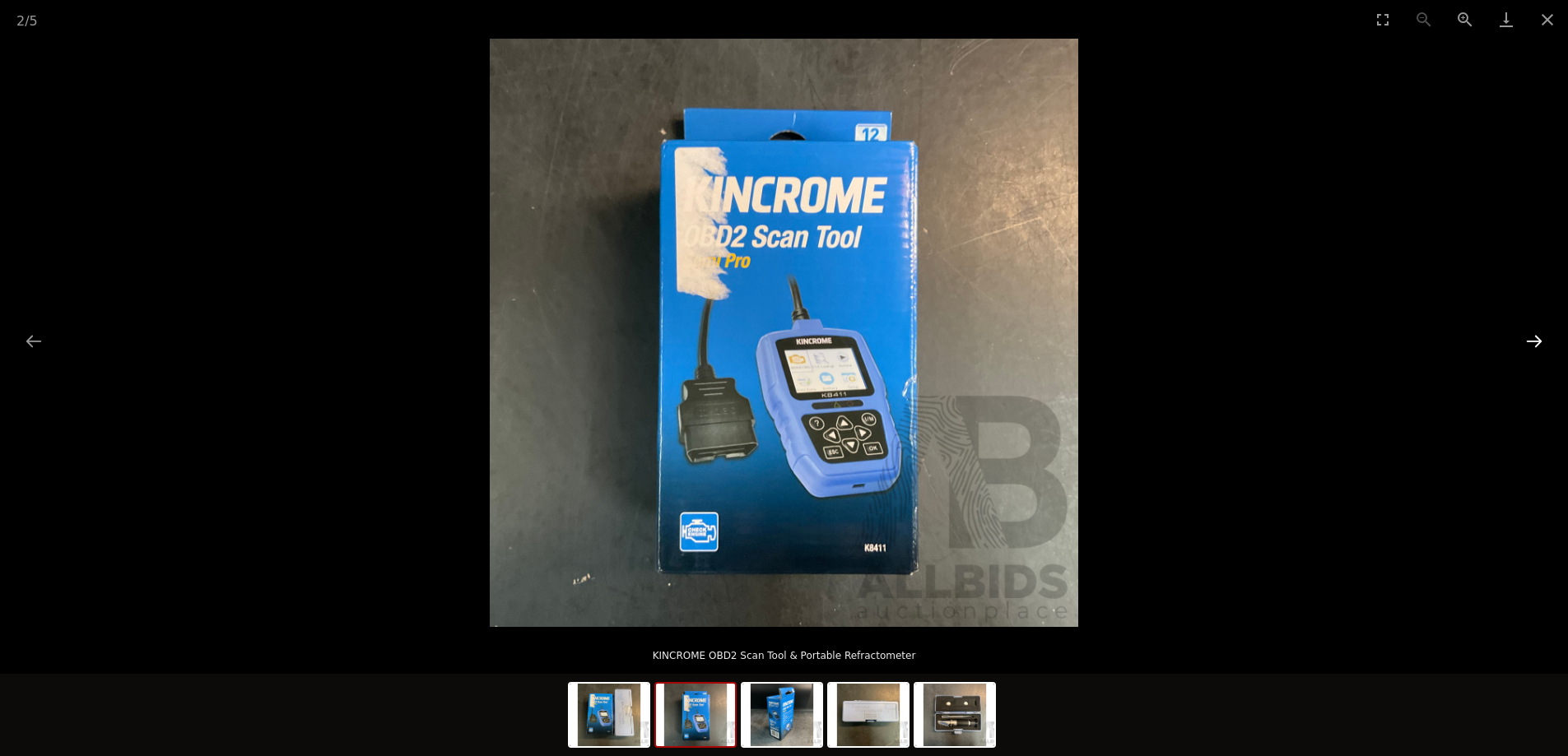
click at [1535, 339] on button "Next slide" at bounding box center [1534, 341] width 34 height 32
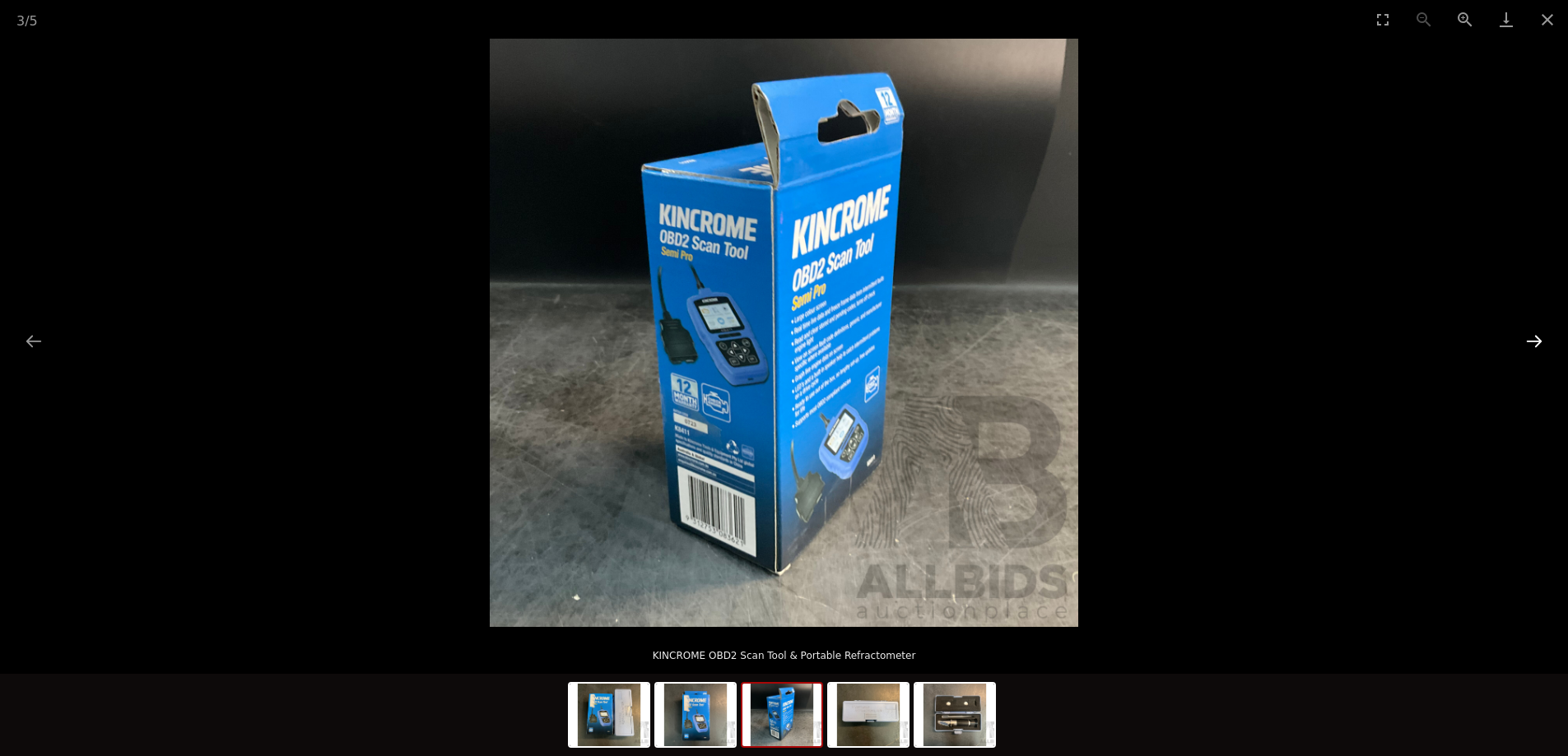
click at [1535, 339] on button "Next slide" at bounding box center [1534, 341] width 34 height 32
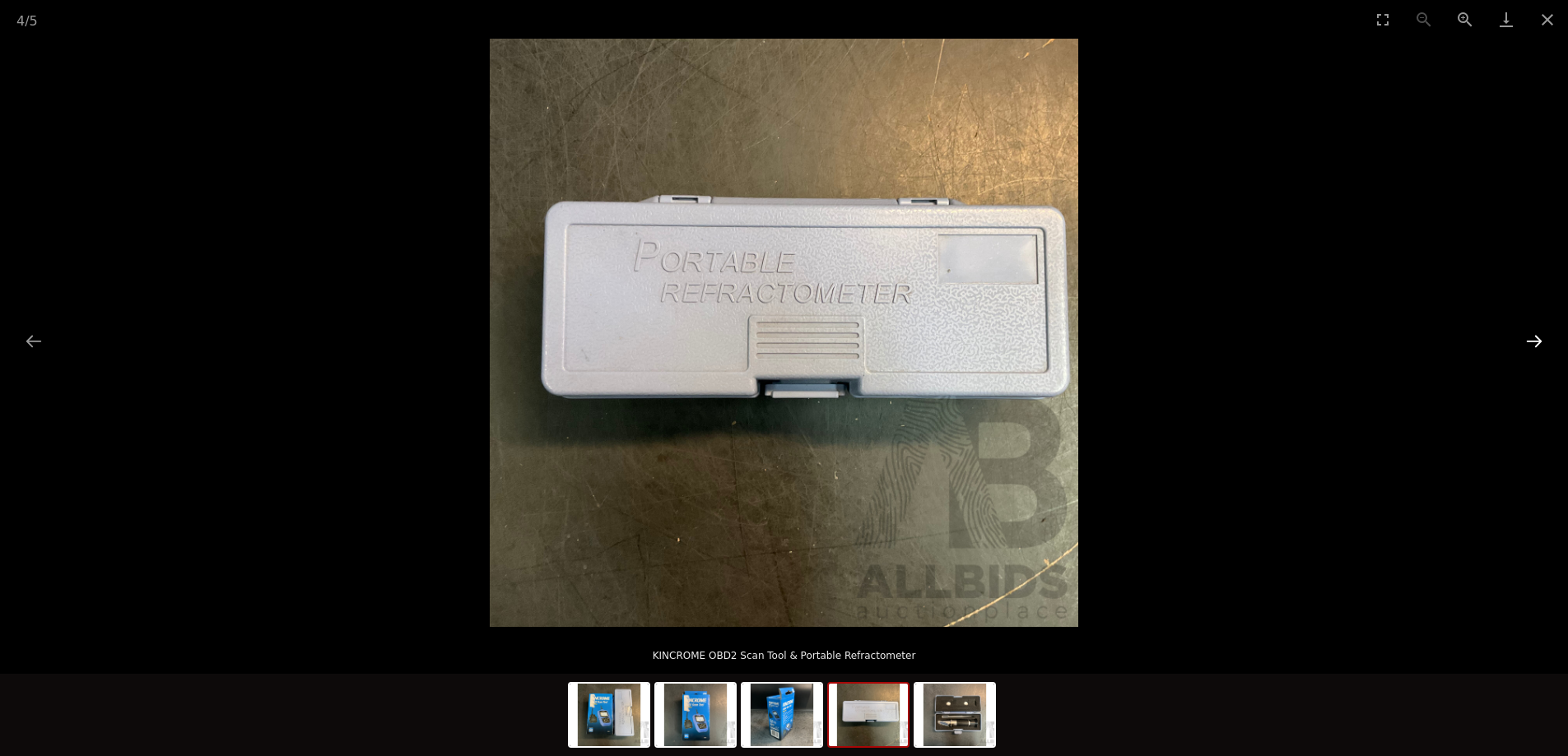
click at [1535, 339] on button "Next slide" at bounding box center [1534, 341] width 34 height 32
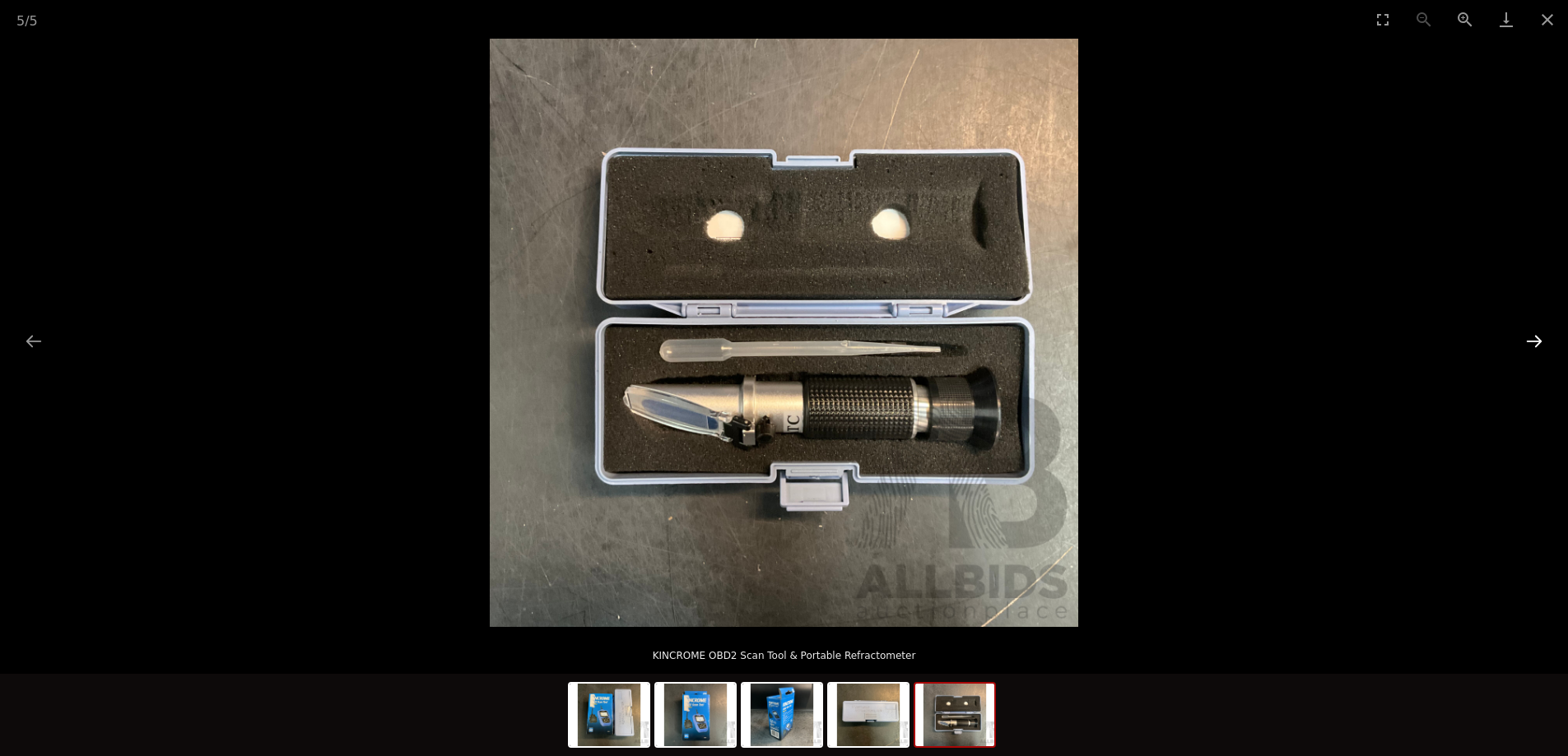
click at [1535, 339] on button "Next slide" at bounding box center [1534, 341] width 34 height 32
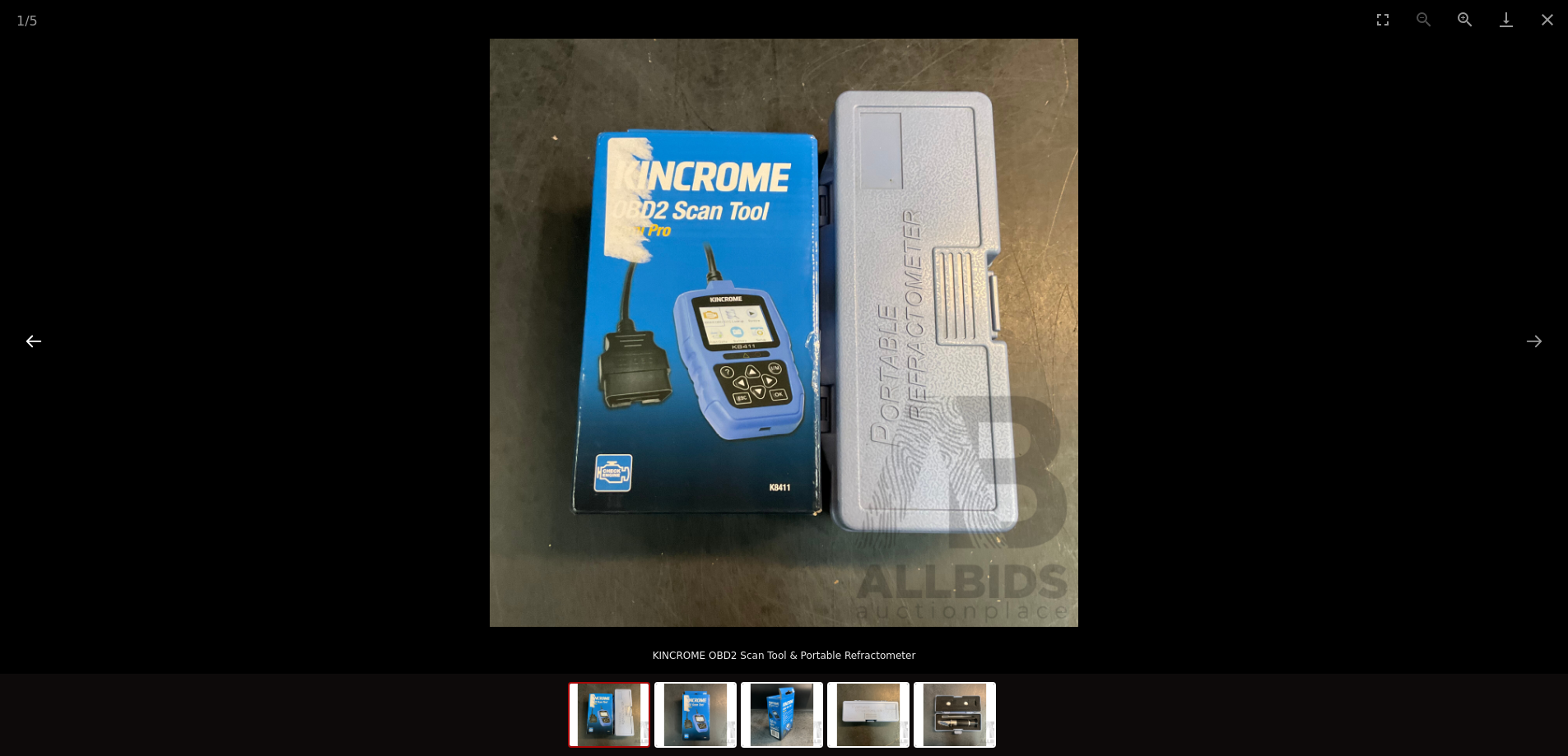
click at [38, 336] on button "Previous slide" at bounding box center [33, 341] width 34 height 32
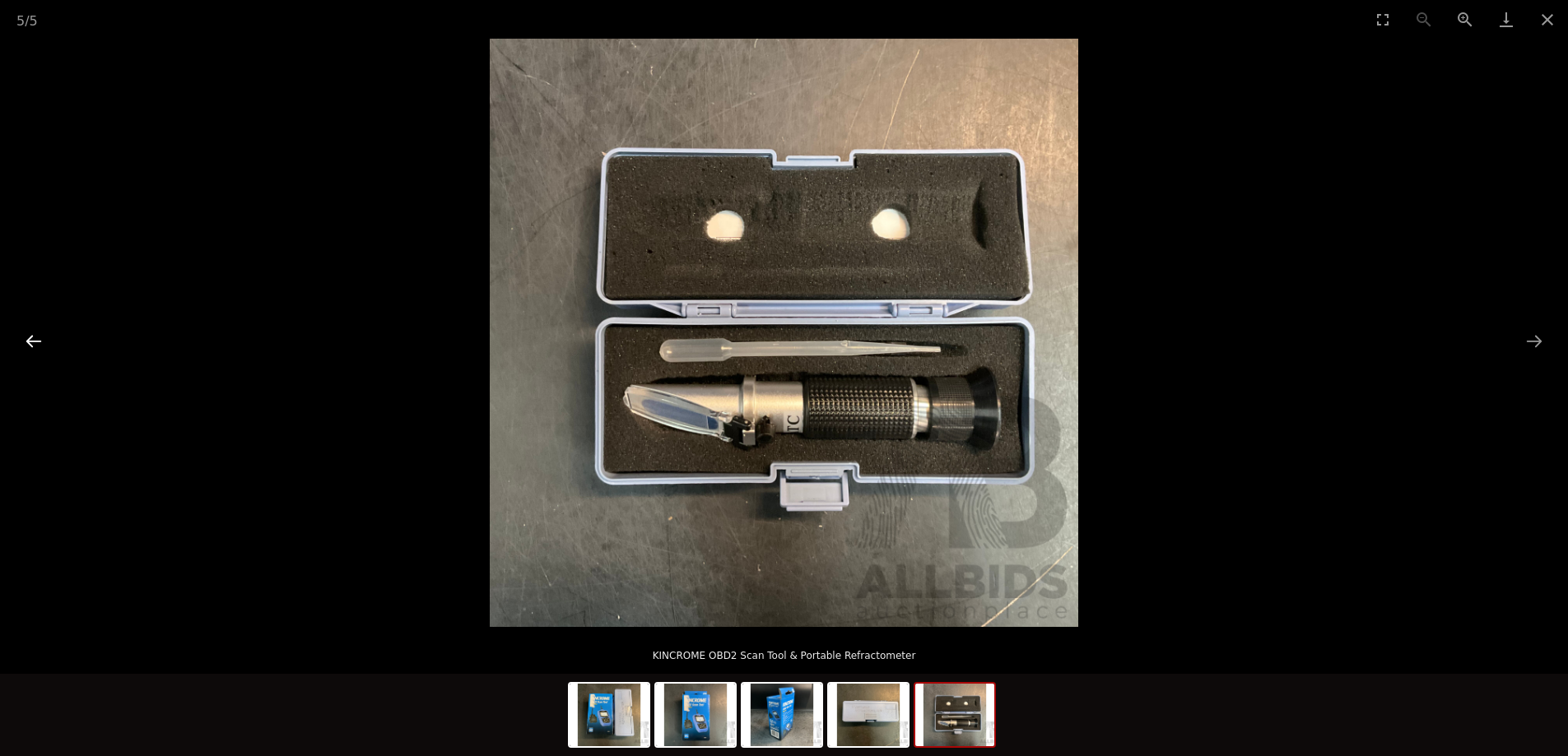
click at [38, 336] on button "Previous slide" at bounding box center [33, 341] width 34 height 32
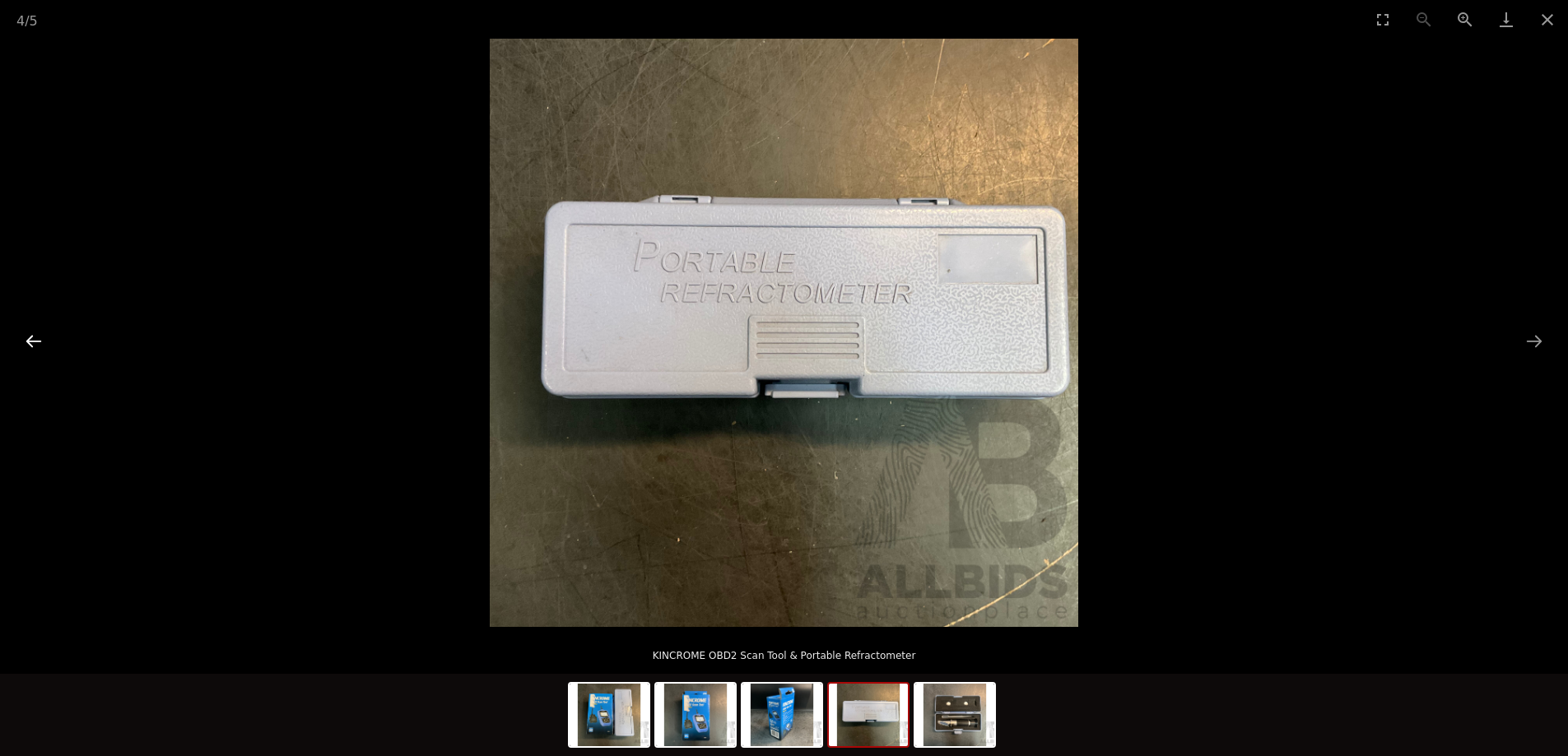
click at [37, 341] on button "Previous slide" at bounding box center [33, 341] width 34 height 32
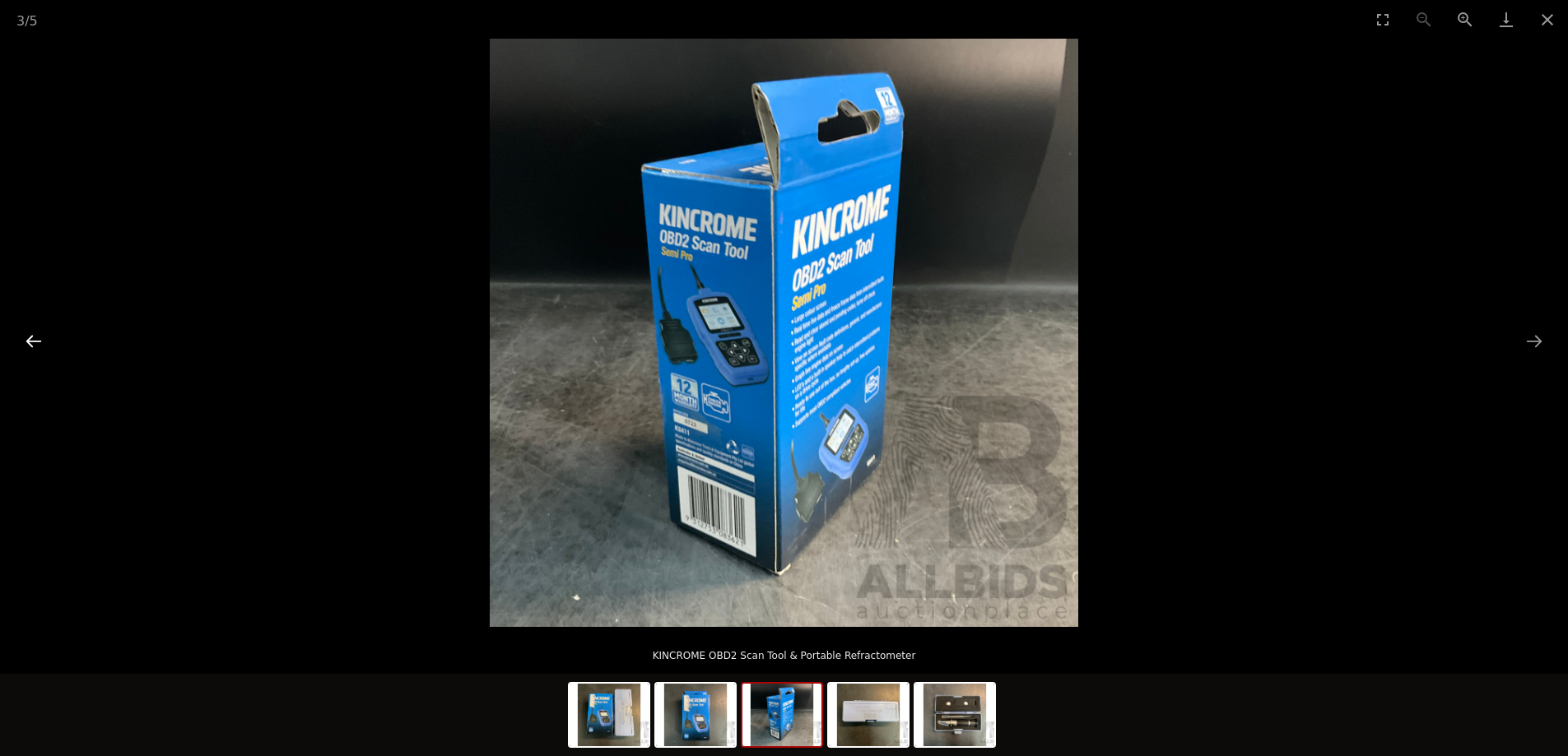
click at [37, 341] on button "Previous slide" at bounding box center [33, 341] width 34 height 32
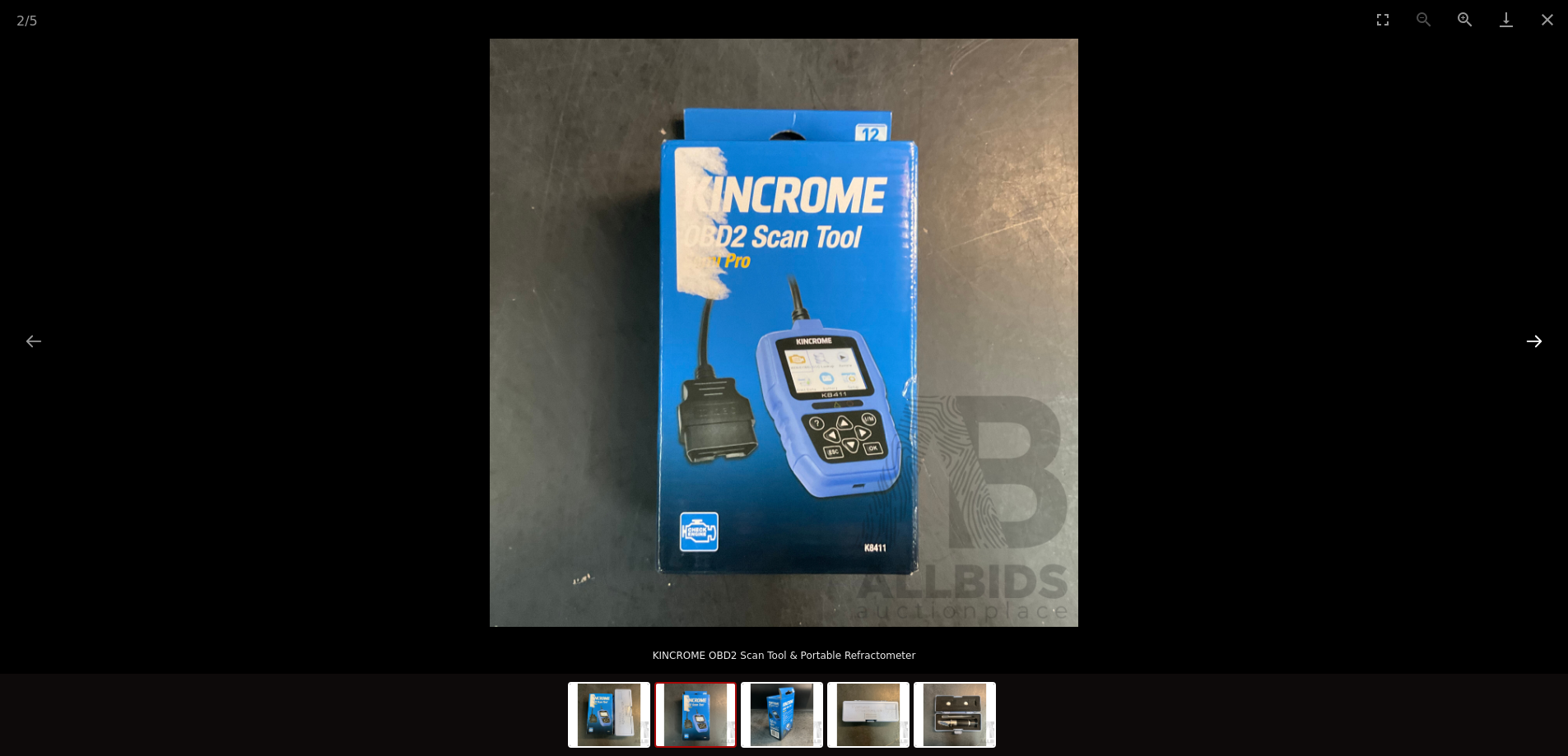
click at [1529, 338] on button "Next slide" at bounding box center [1534, 341] width 34 height 32
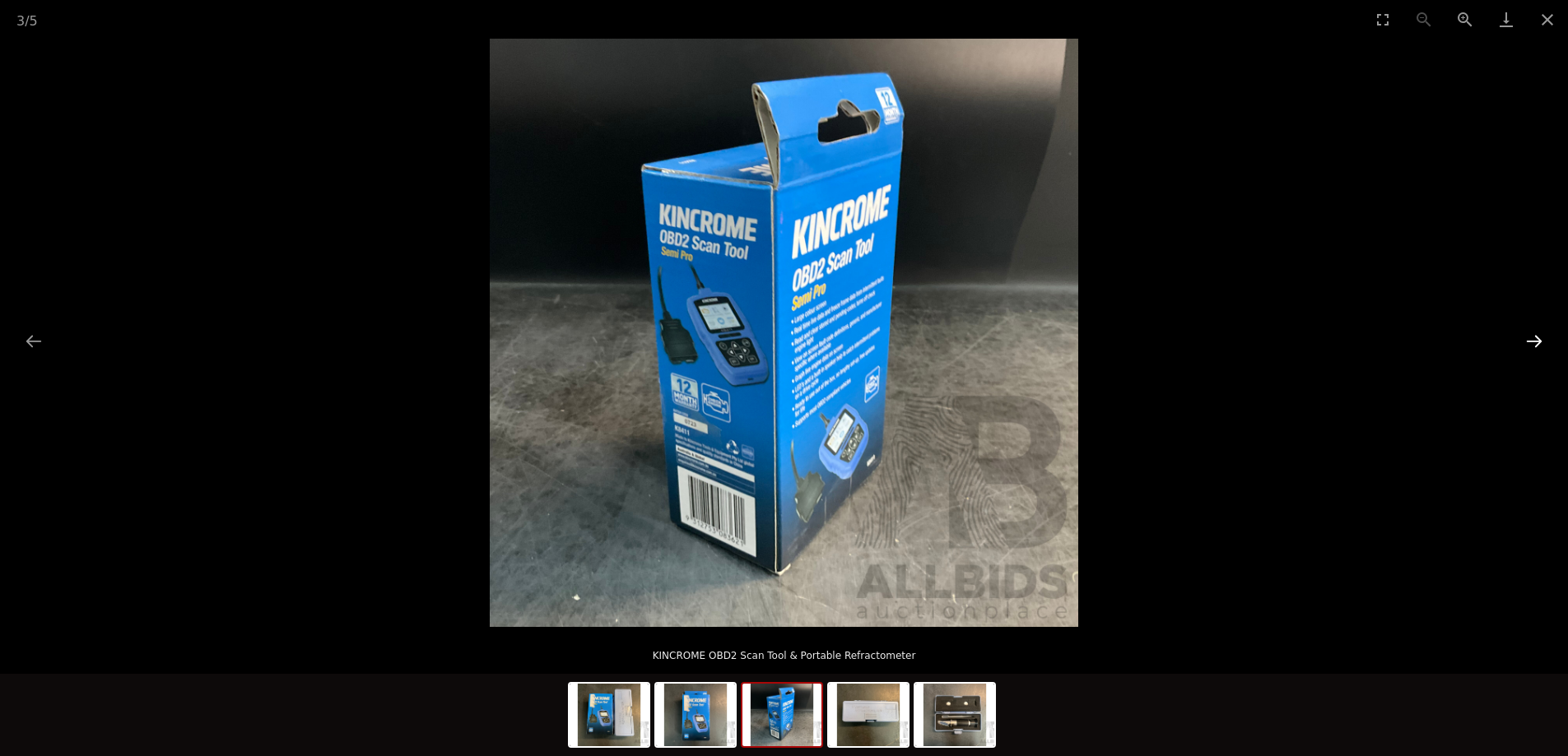
click at [1529, 338] on button "Next slide" at bounding box center [1534, 341] width 34 height 32
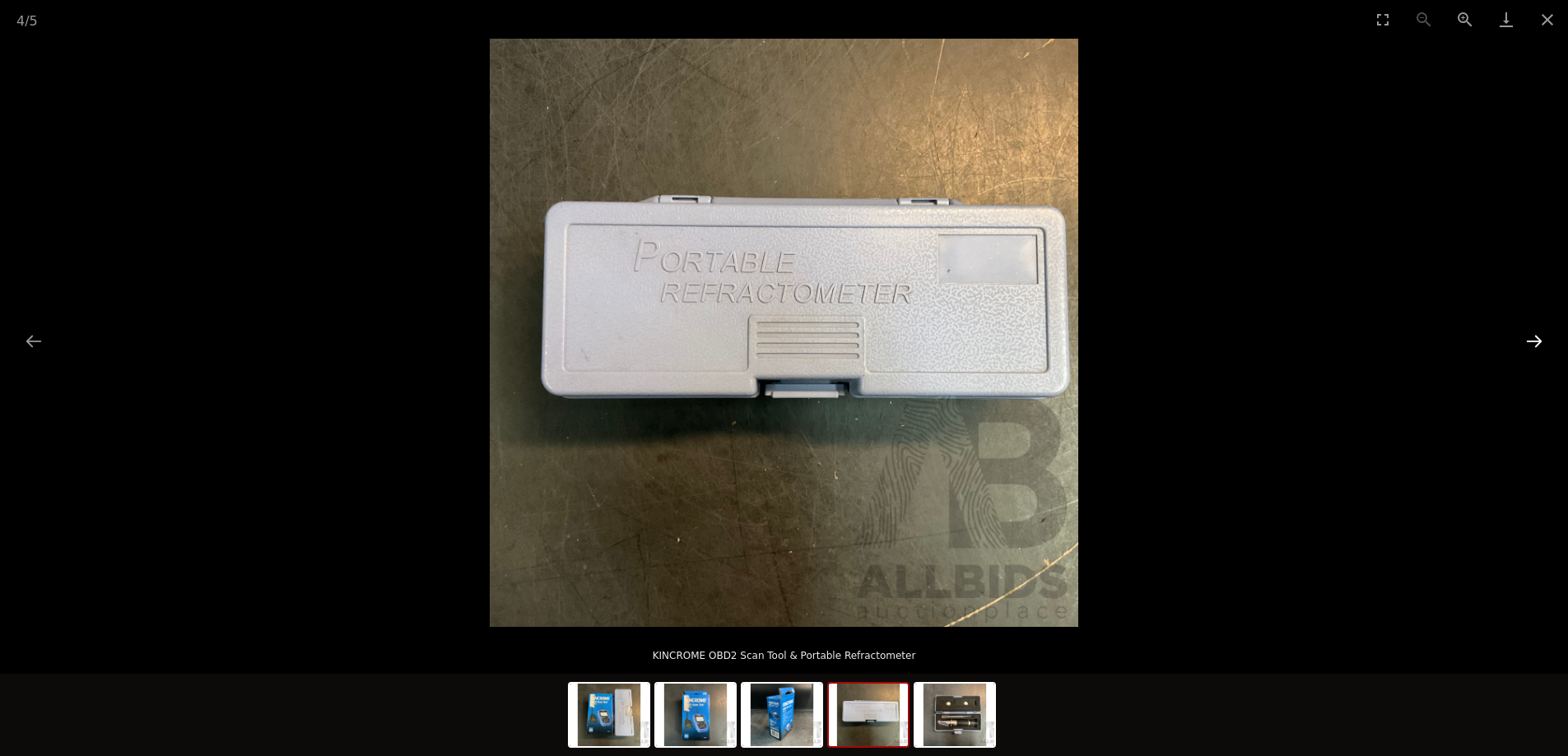
click at [1528, 336] on button "Next slide" at bounding box center [1534, 341] width 34 height 32
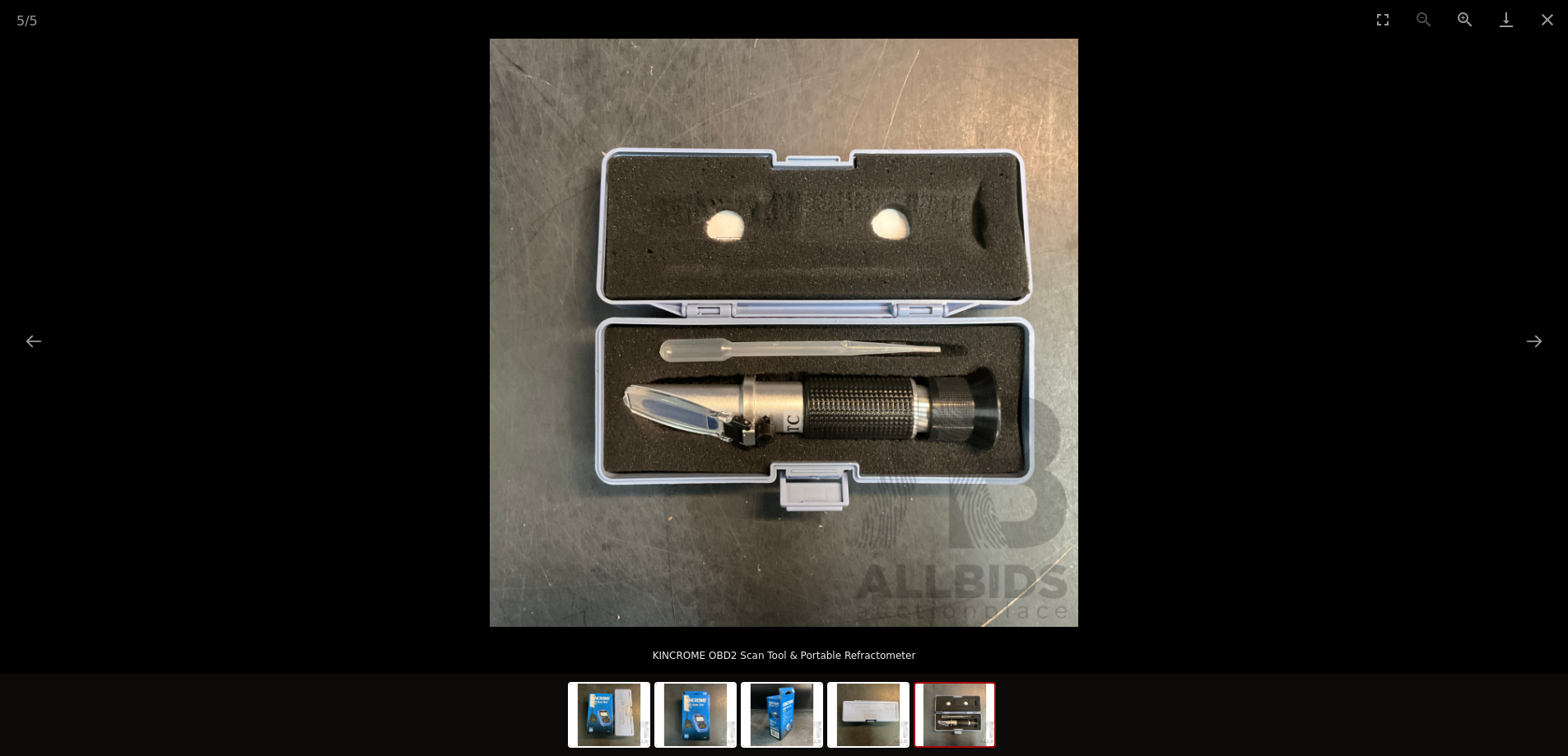
click at [816, 442] on img at bounding box center [784, 332] width 589 height 589
click at [1534, 334] on button "Next slide" at bounding box center [1534, 341] width 34 height 32
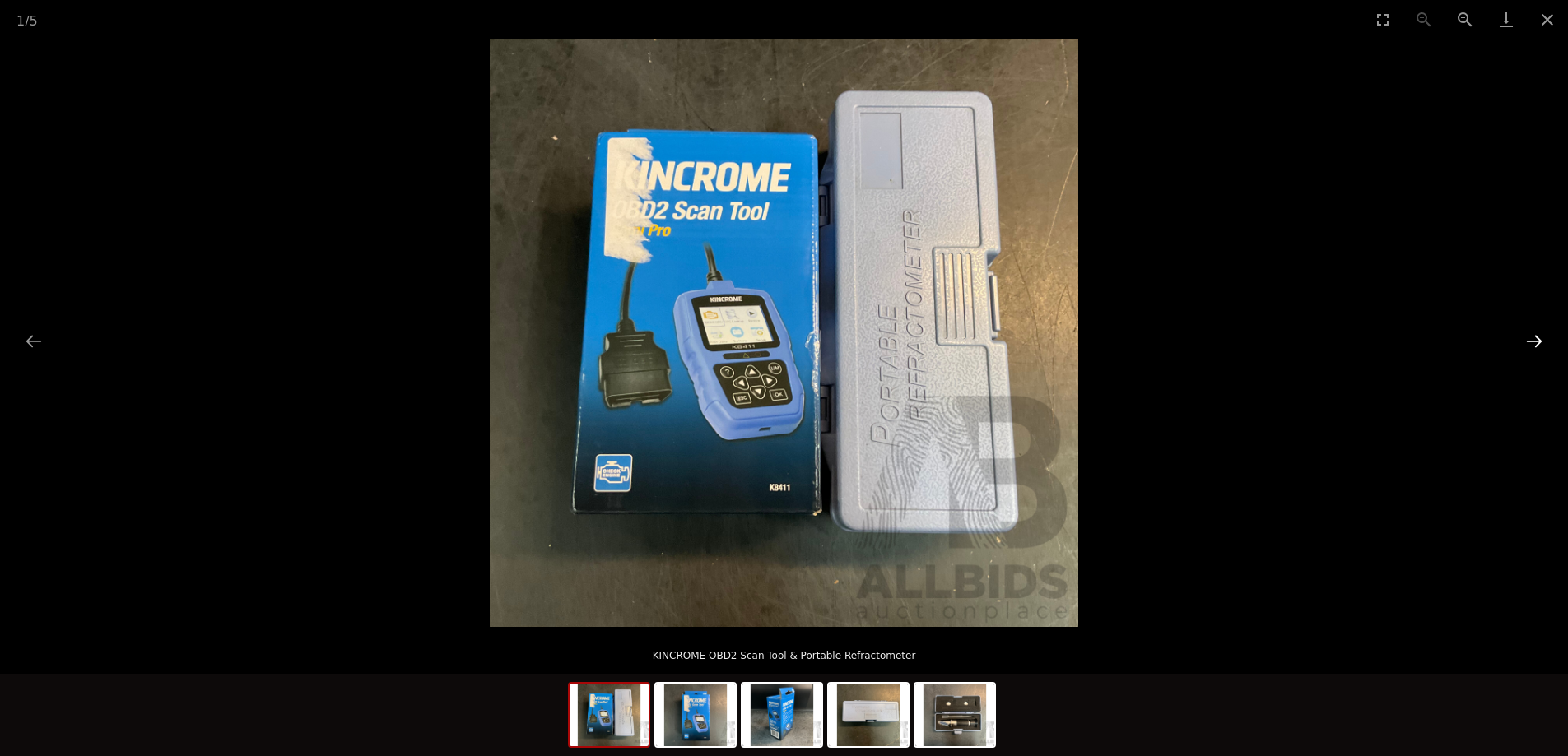
click at [1534, 334] on button "Next slide" at bounding box center [1534, 341] width 34 height 32
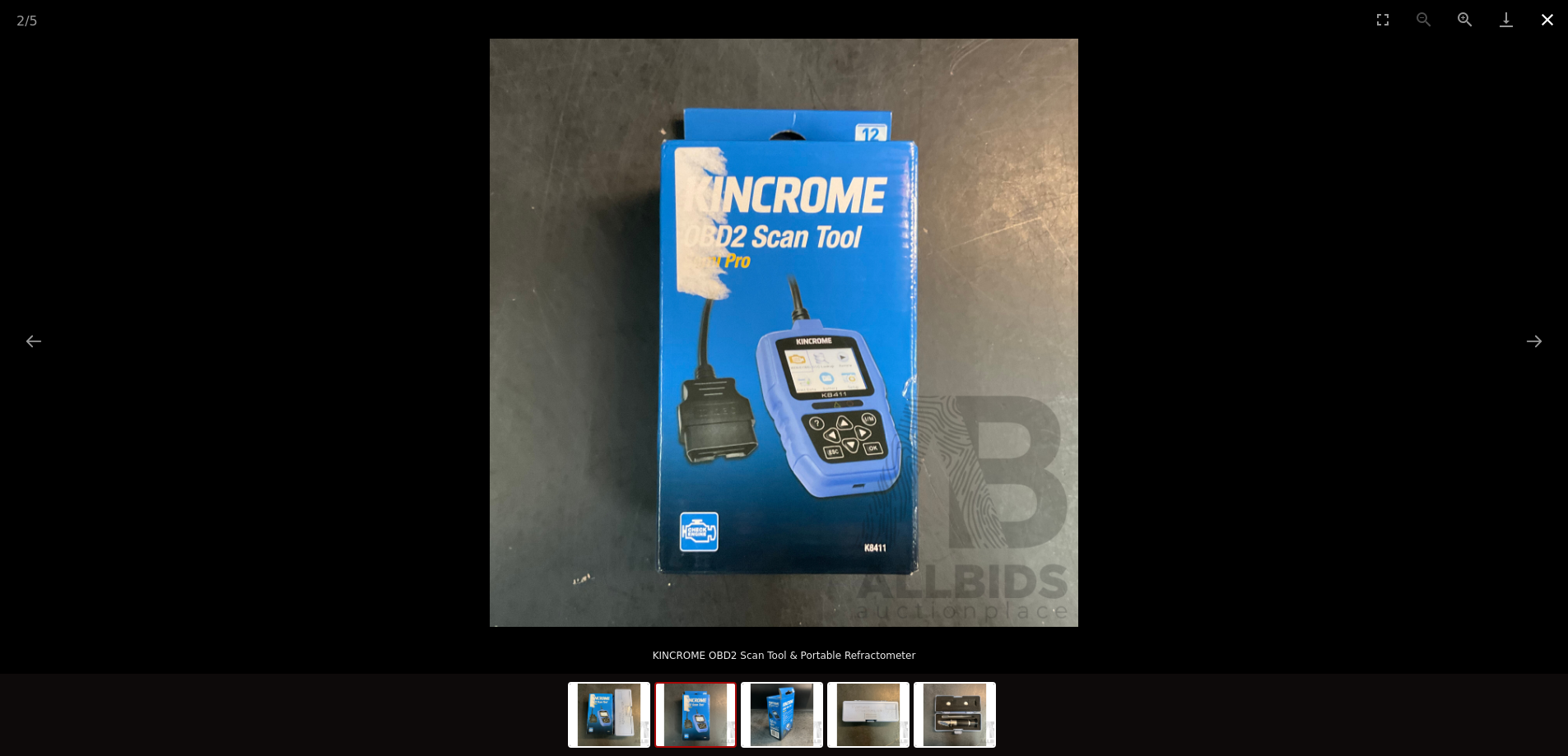
click at [1548, 22] on button "Close gallery" at bounding box center [1547, 19] width 41 height 38
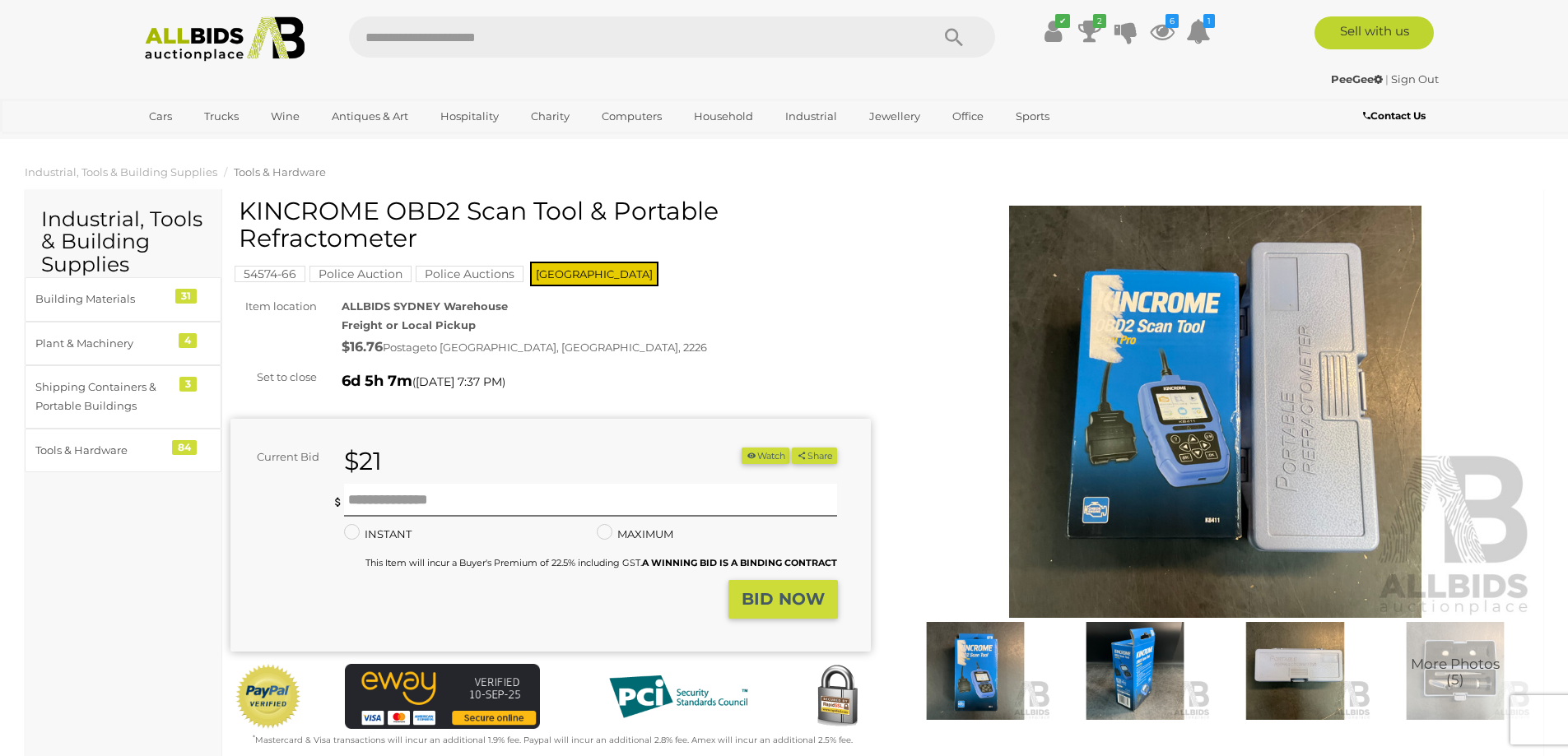
click at [396, 460] on div "$21" at bounding box center [483, 461] width 304 height 28
click at [394, 502] on input "text" at bounding box center [591, 499] width 494 height 32
type input "**"
click at [767, 594] on strong "BID NOW" at bounding box center [783, 599] width 84 height 20
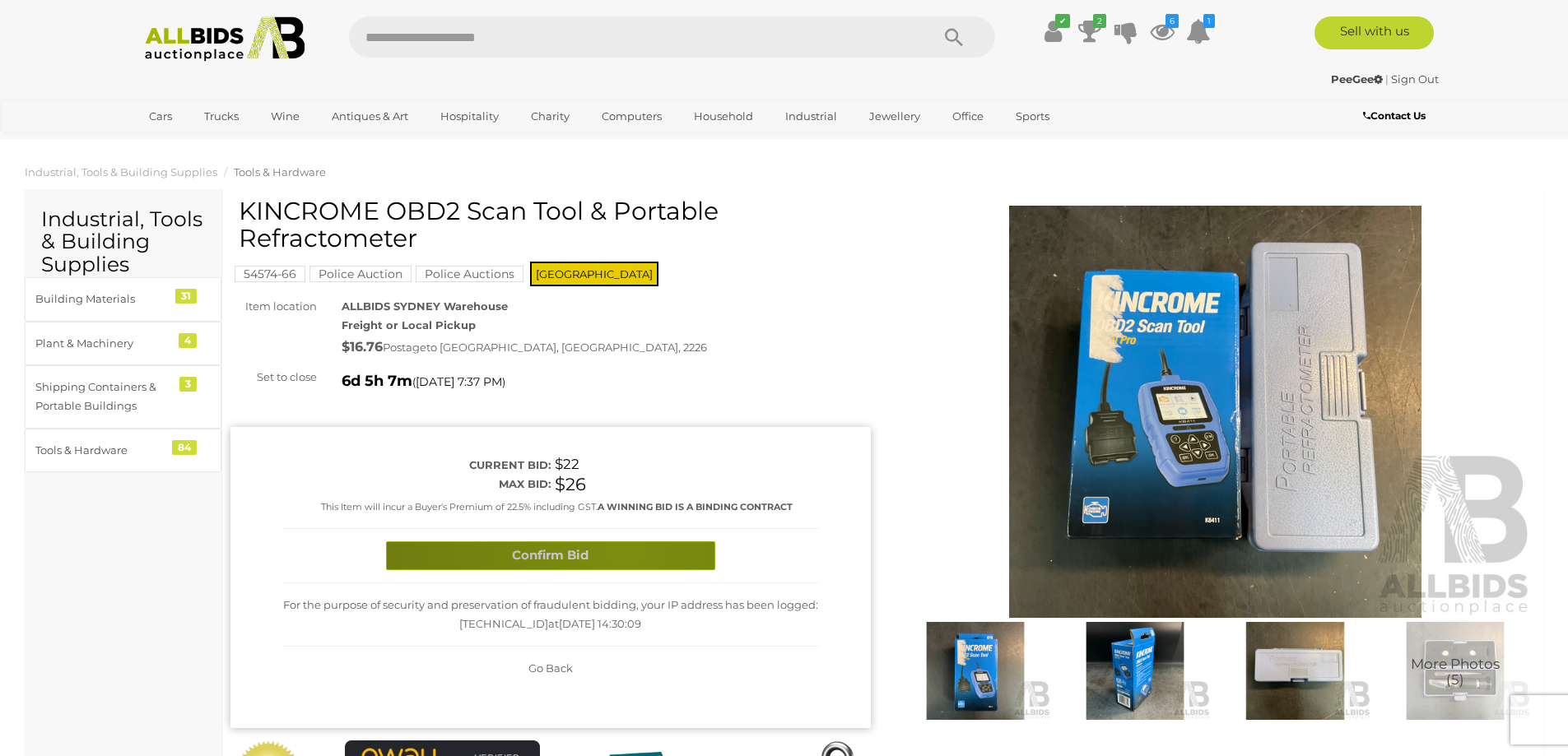
click at [624, 547] on button "Confirm Bid" at bounding box center [551, 555] width 329 height 29
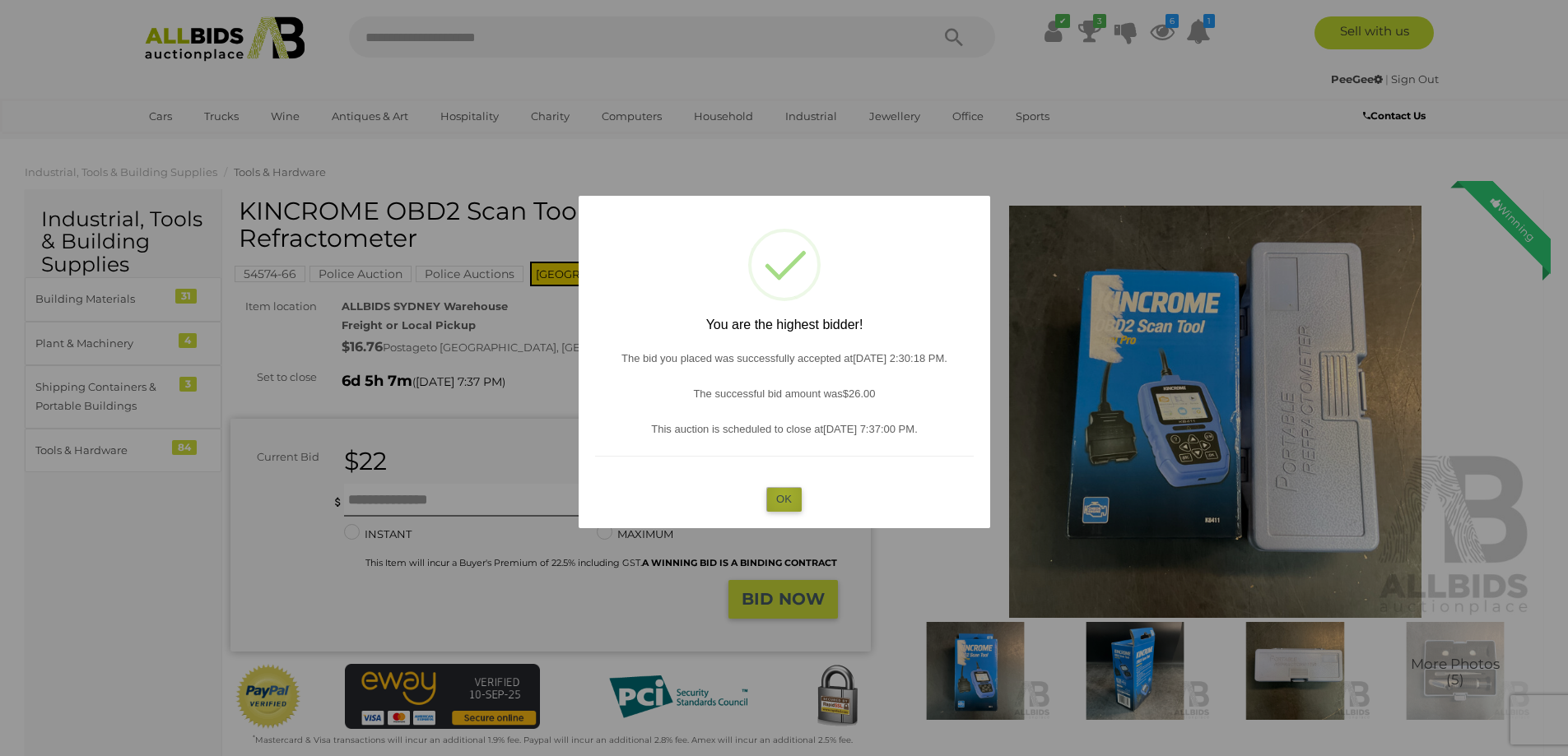
click at [784, 495] on button "OK" at bounding box center [784, 499] width 35 height 24
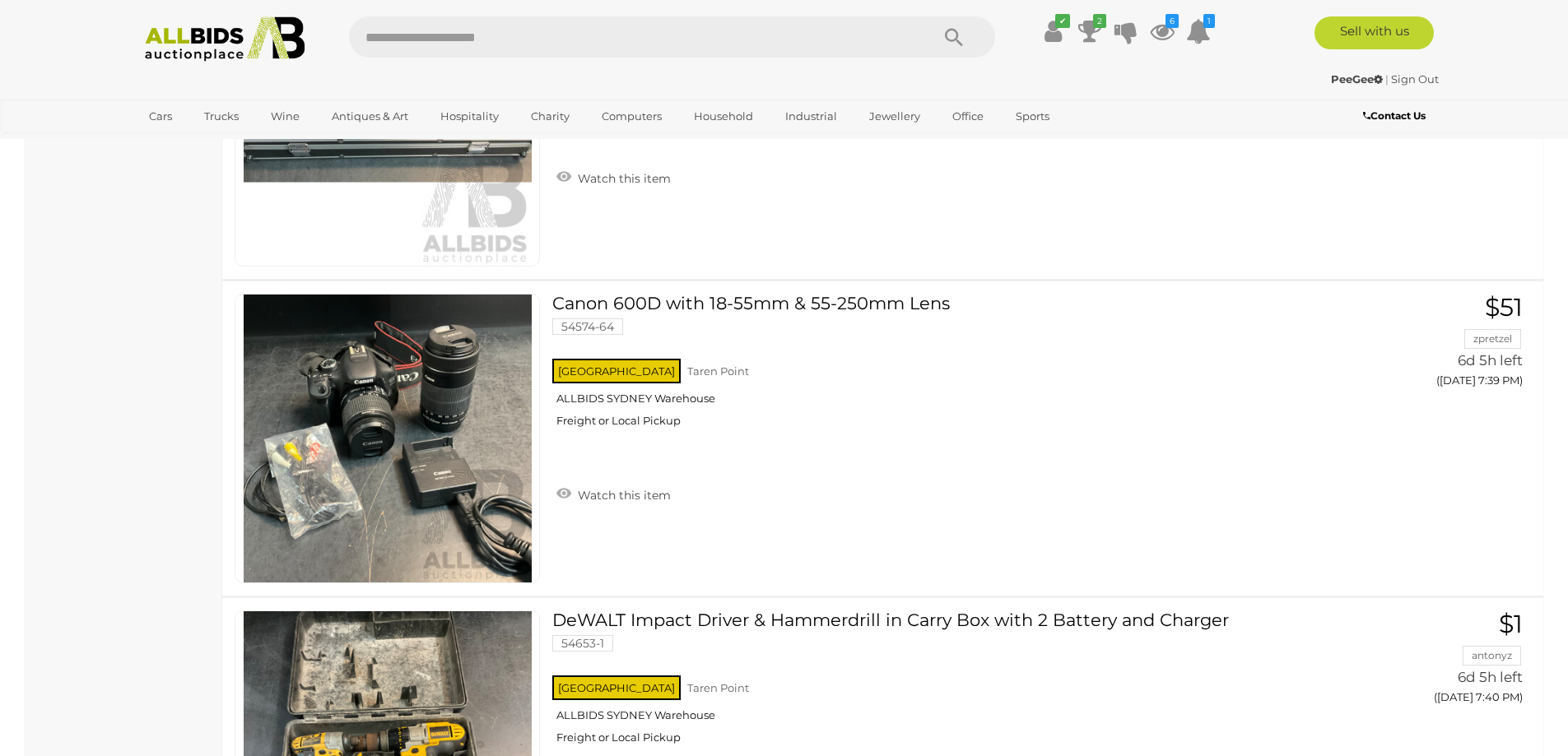
scroll to position [4478, 0]
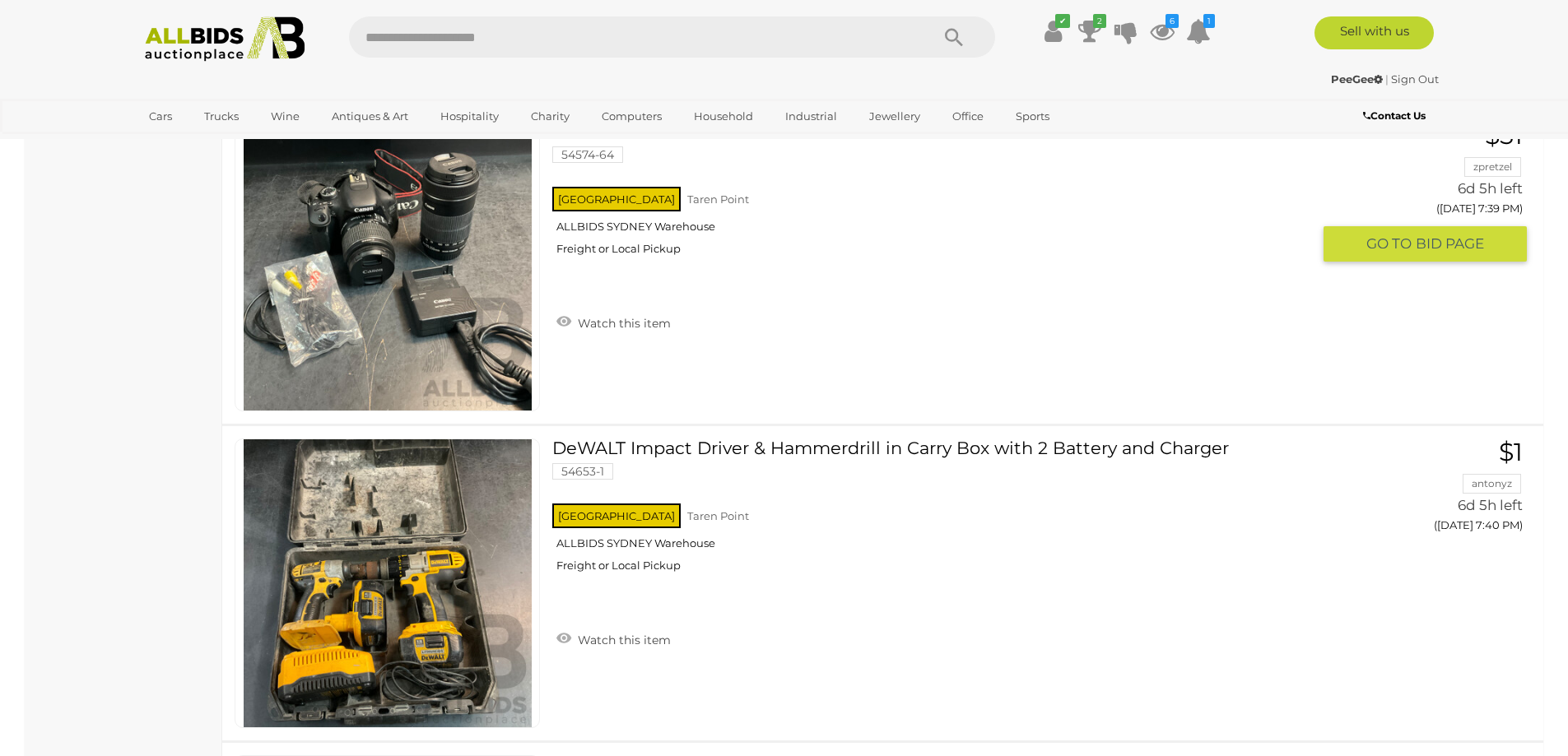
click at [397, 261] on link at bounding box center [387, 266] width 306 height 290
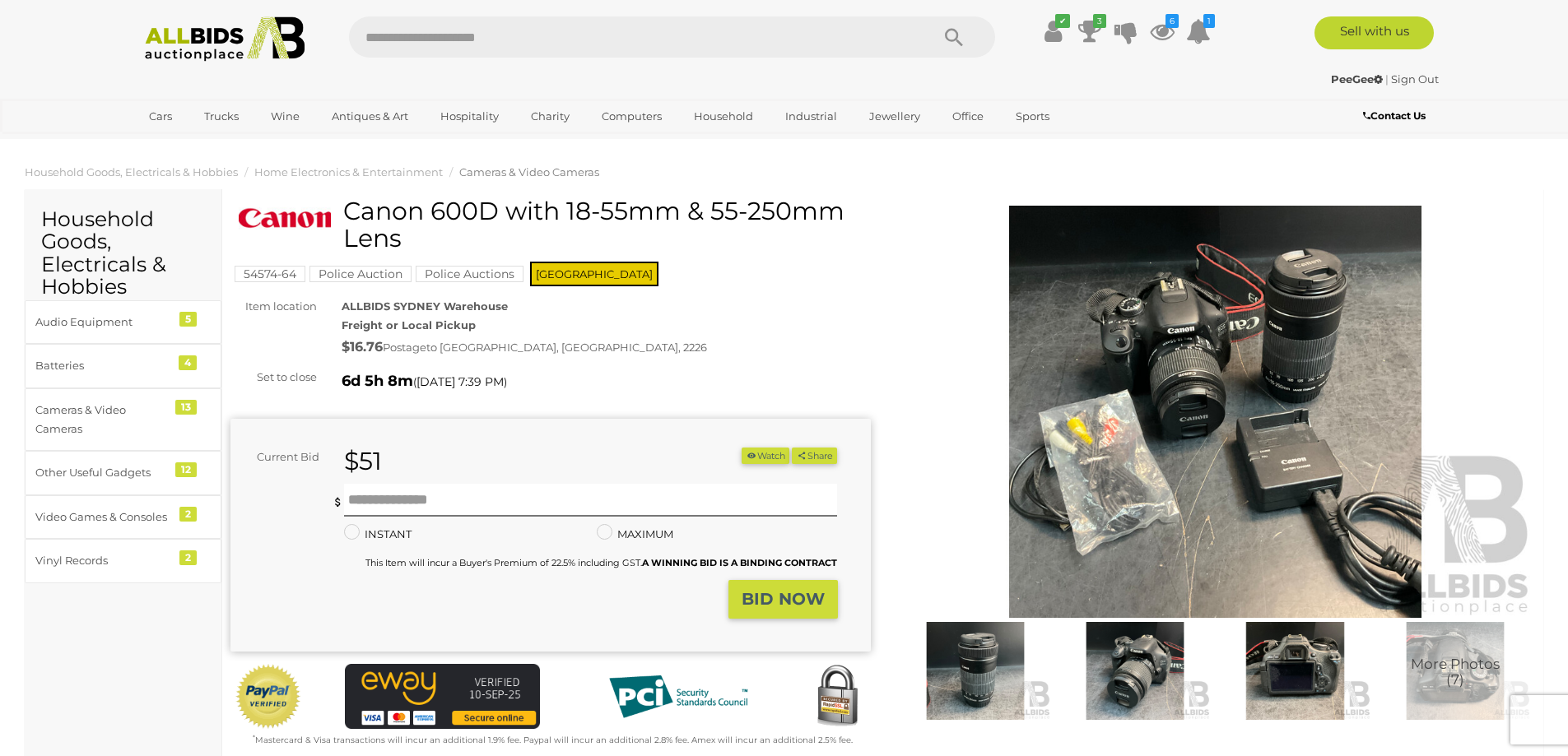
scroll to position [438, 0]
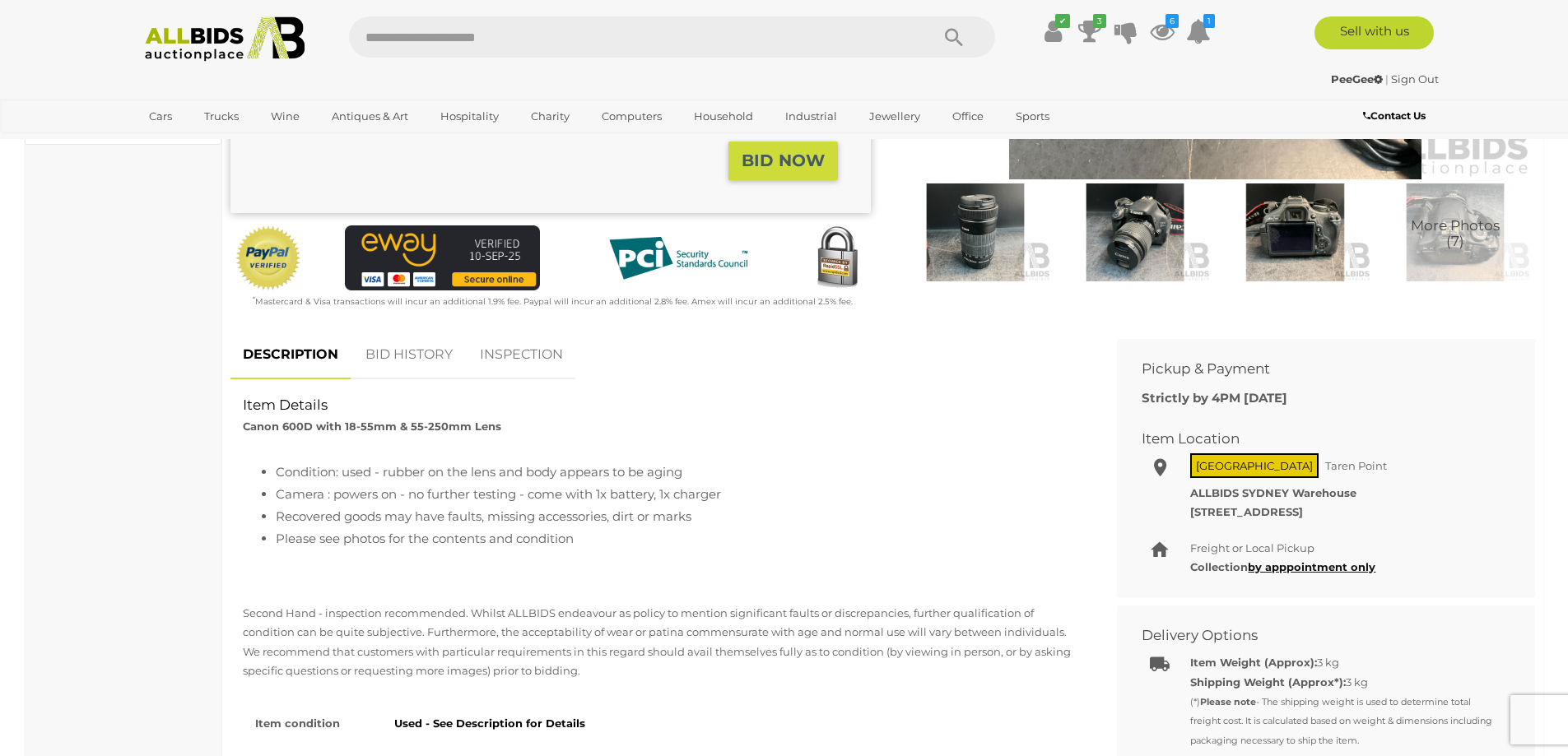
click at [984, 244] on img at bounding box center [975, 233] width 151 height 98
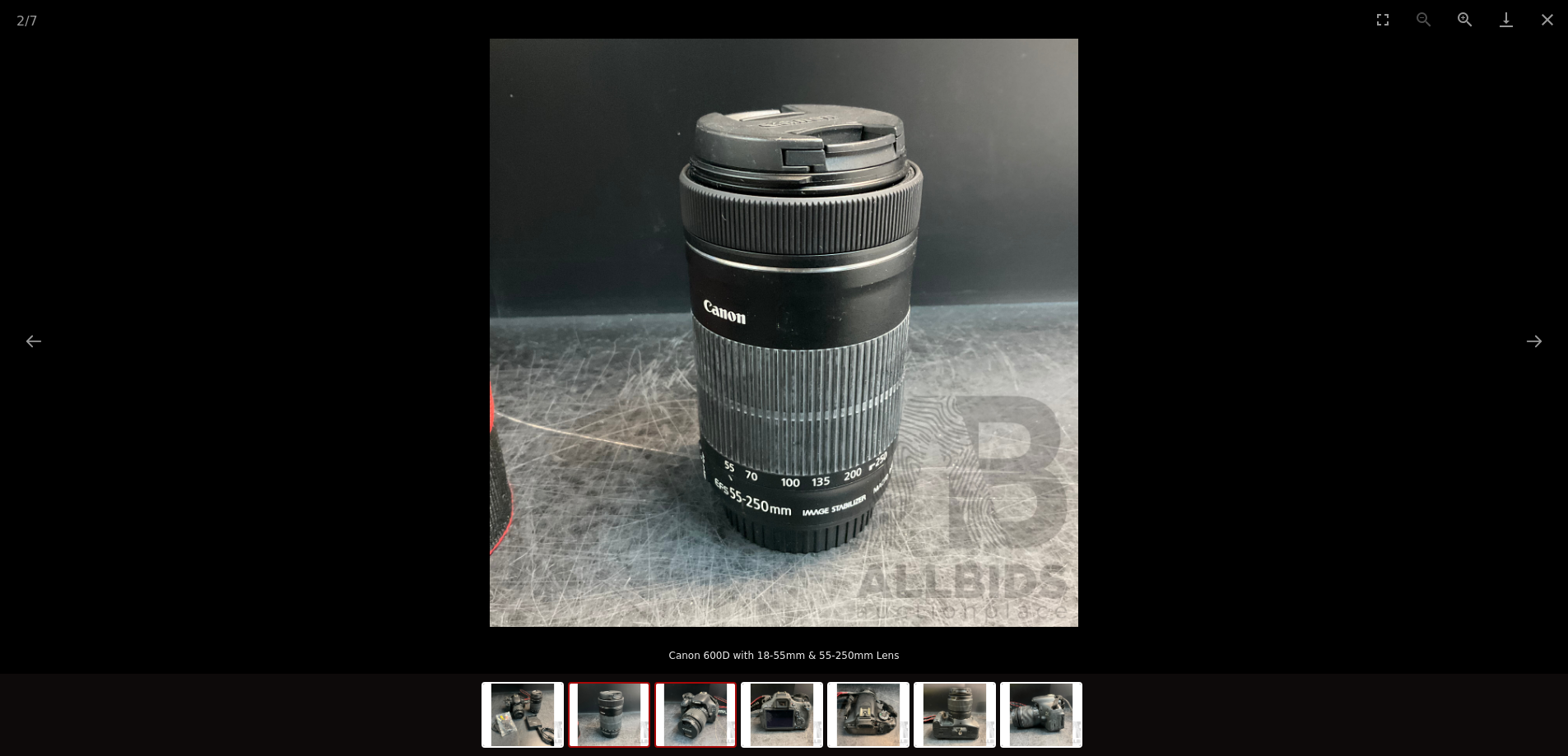
click at [710, 717] on img at bounding box center [695, 716] width 79 height 63
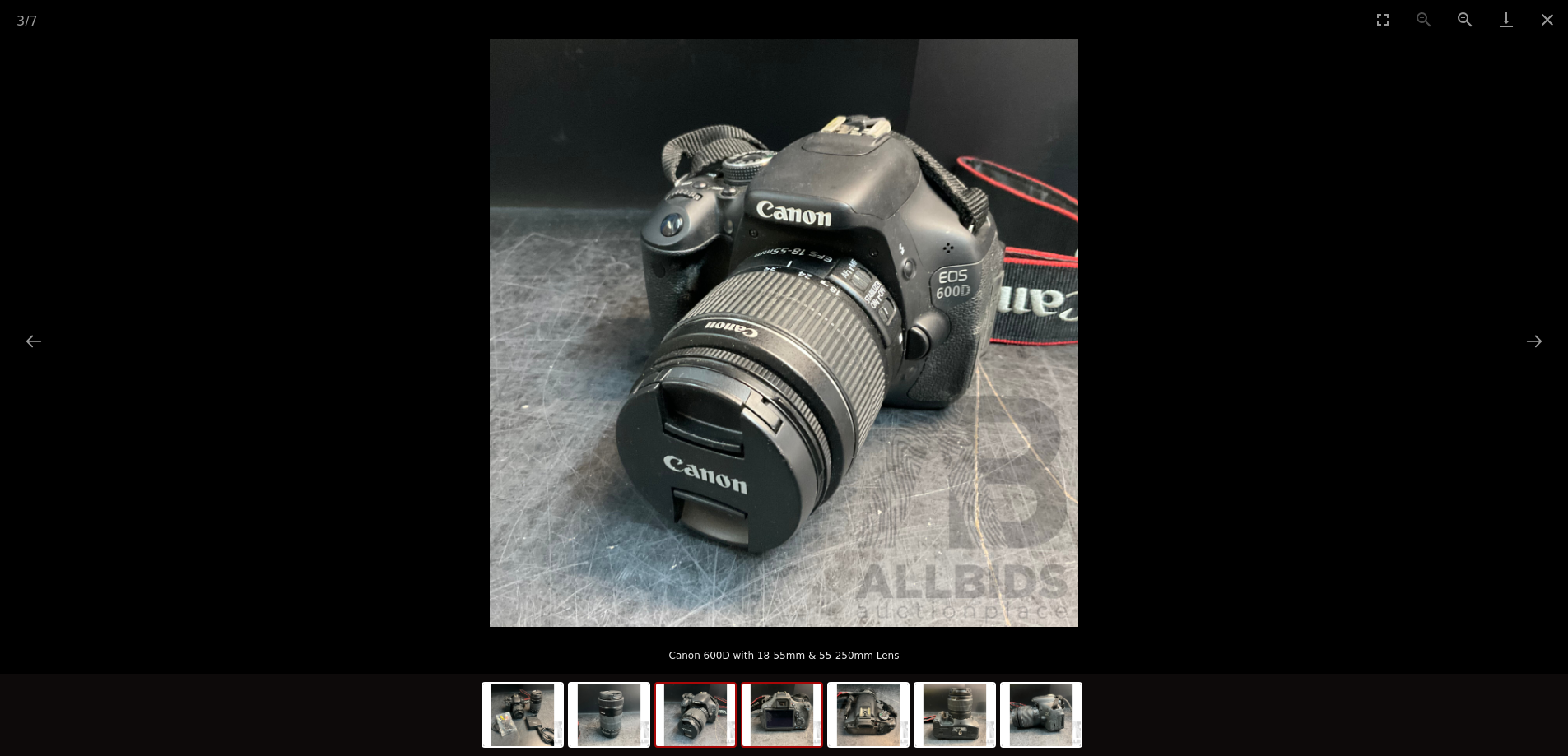
click at [786, 712] on img at bounding box center [782, 716] width 79 height 63
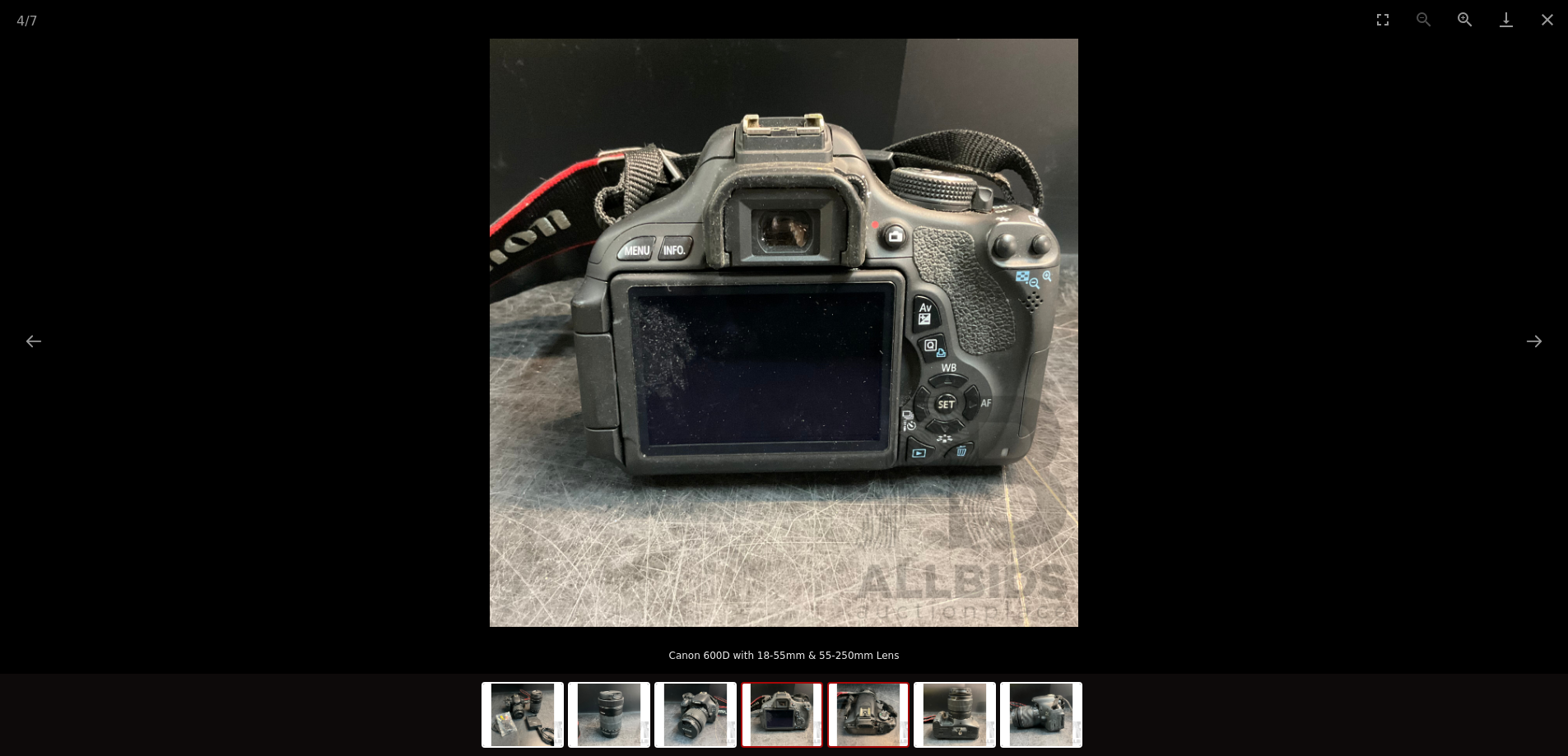
click at [863, 717] on img at bounding box center [868, 716] width 79 height 63
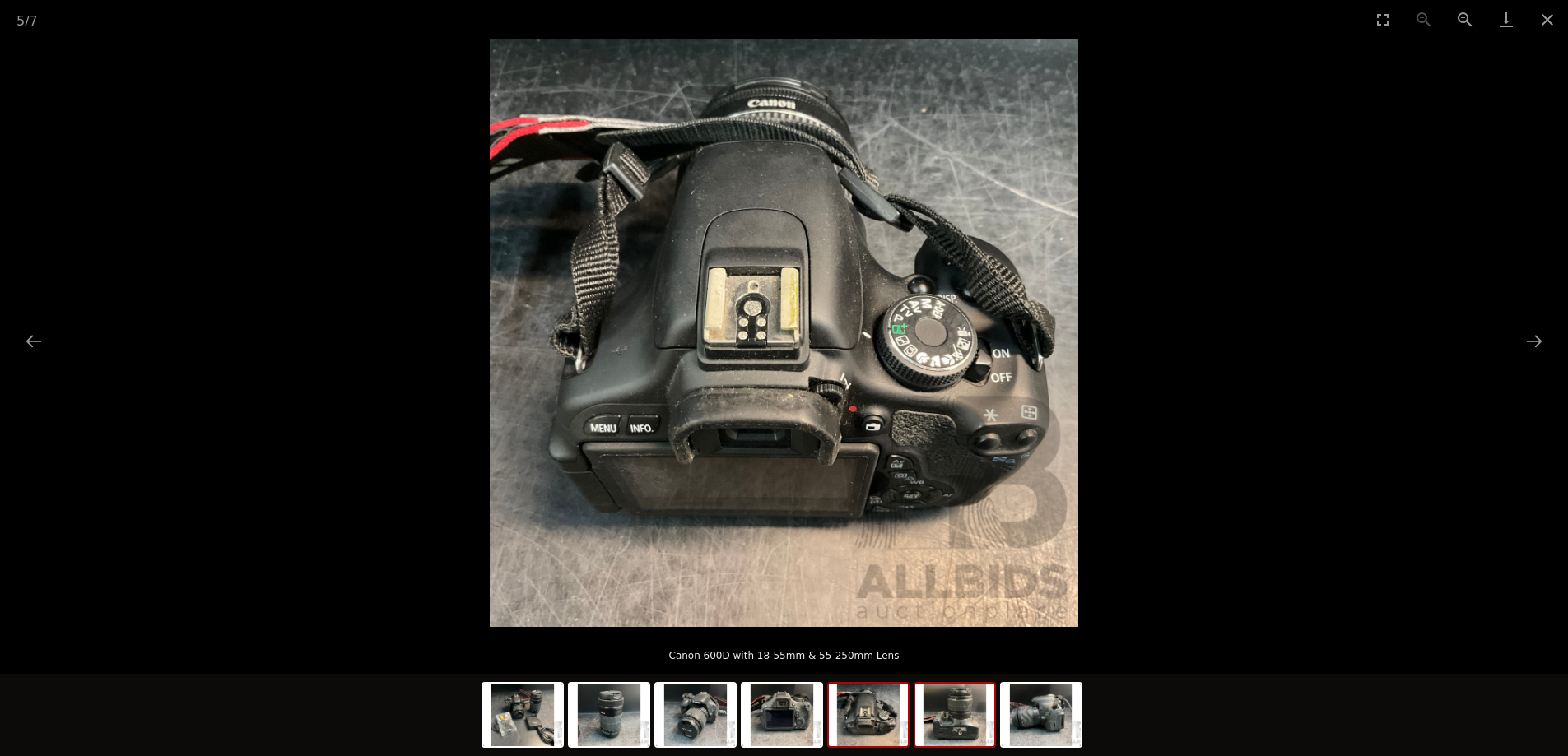
click at [955, 718] on img at bounding box center [955, 716] width 79 height 63
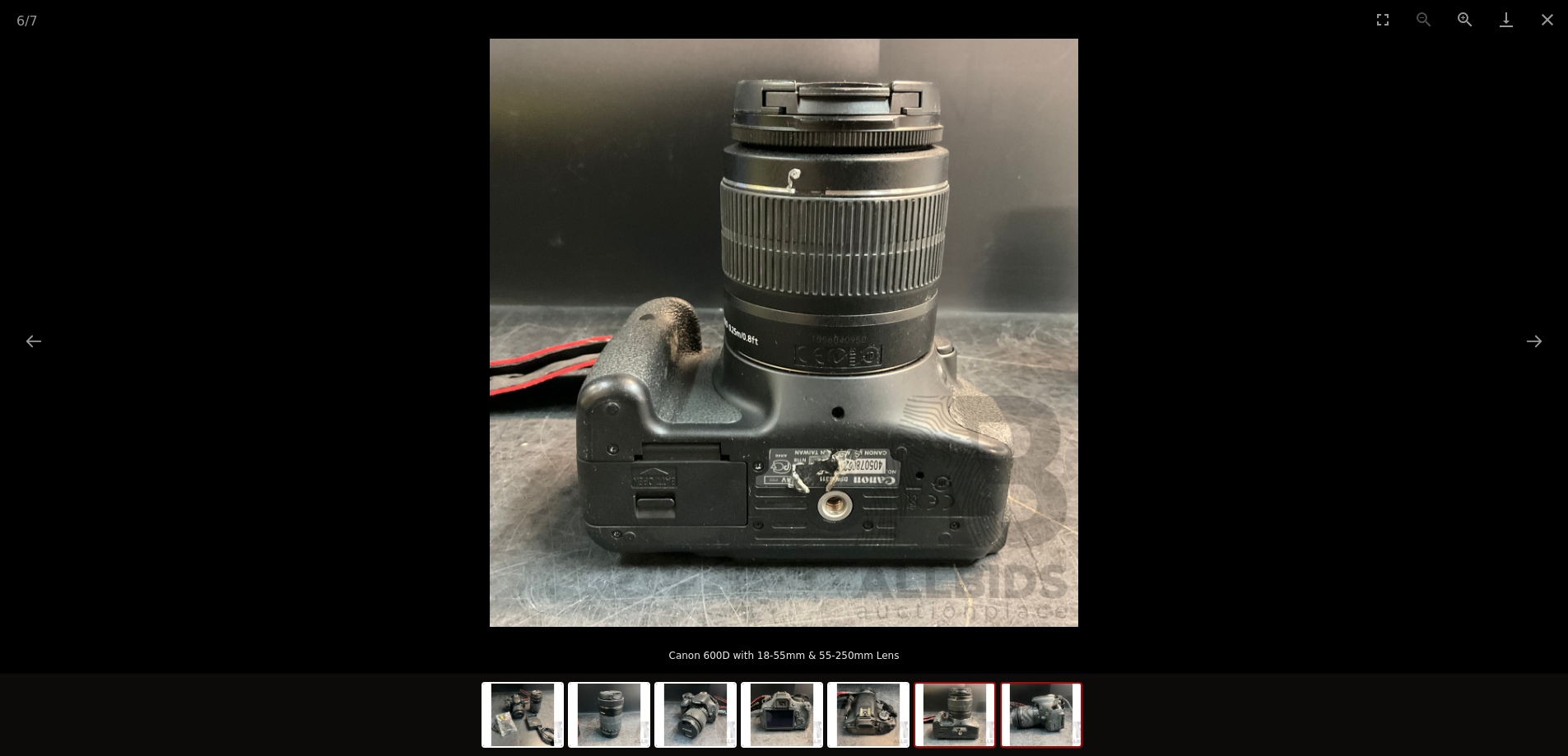
click at [1042, 710] on img at bounding box center [1041, 716] width 79 height 63
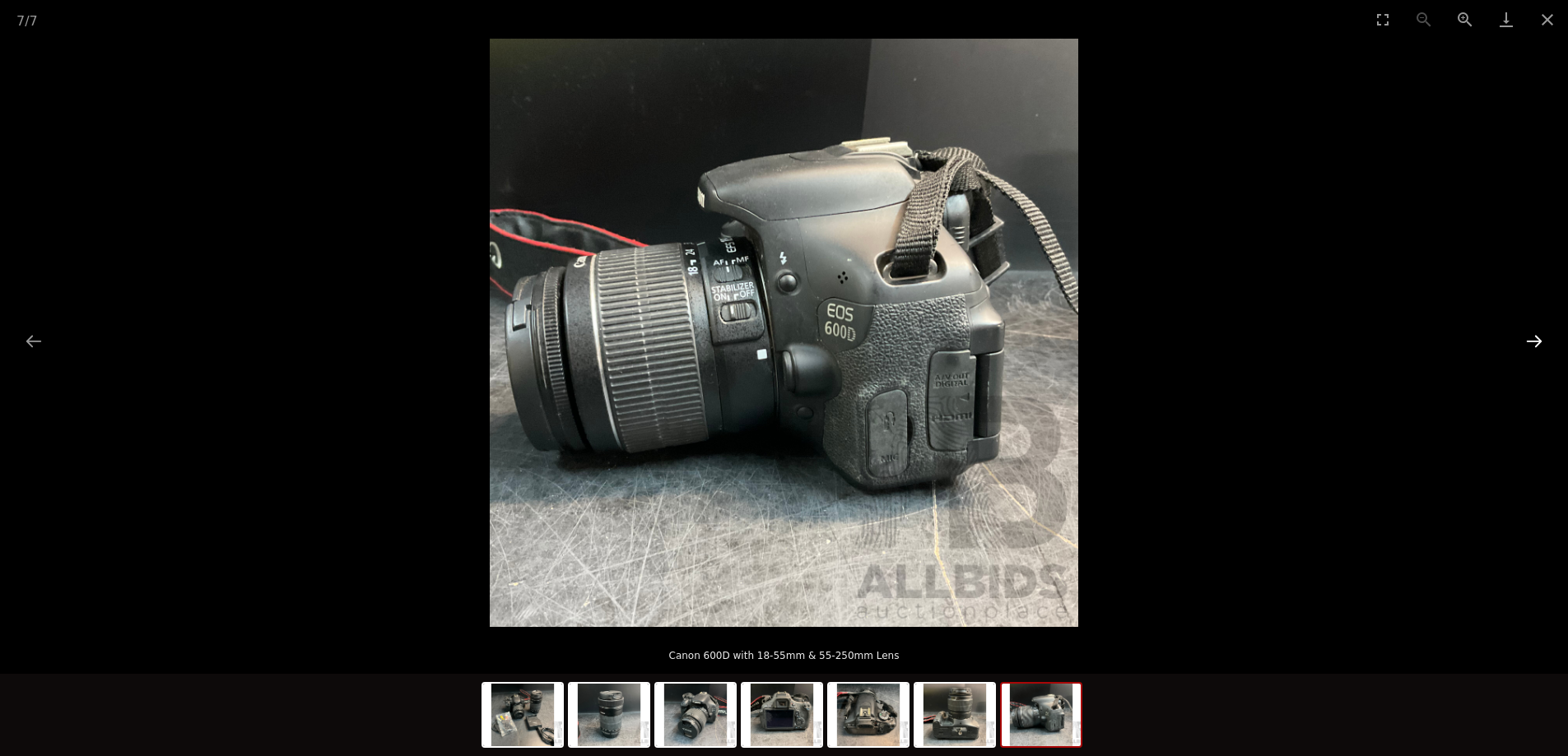
click at [1528, 334] on button "Next slide" at bounding box center [1534, 341] width 34 height 32
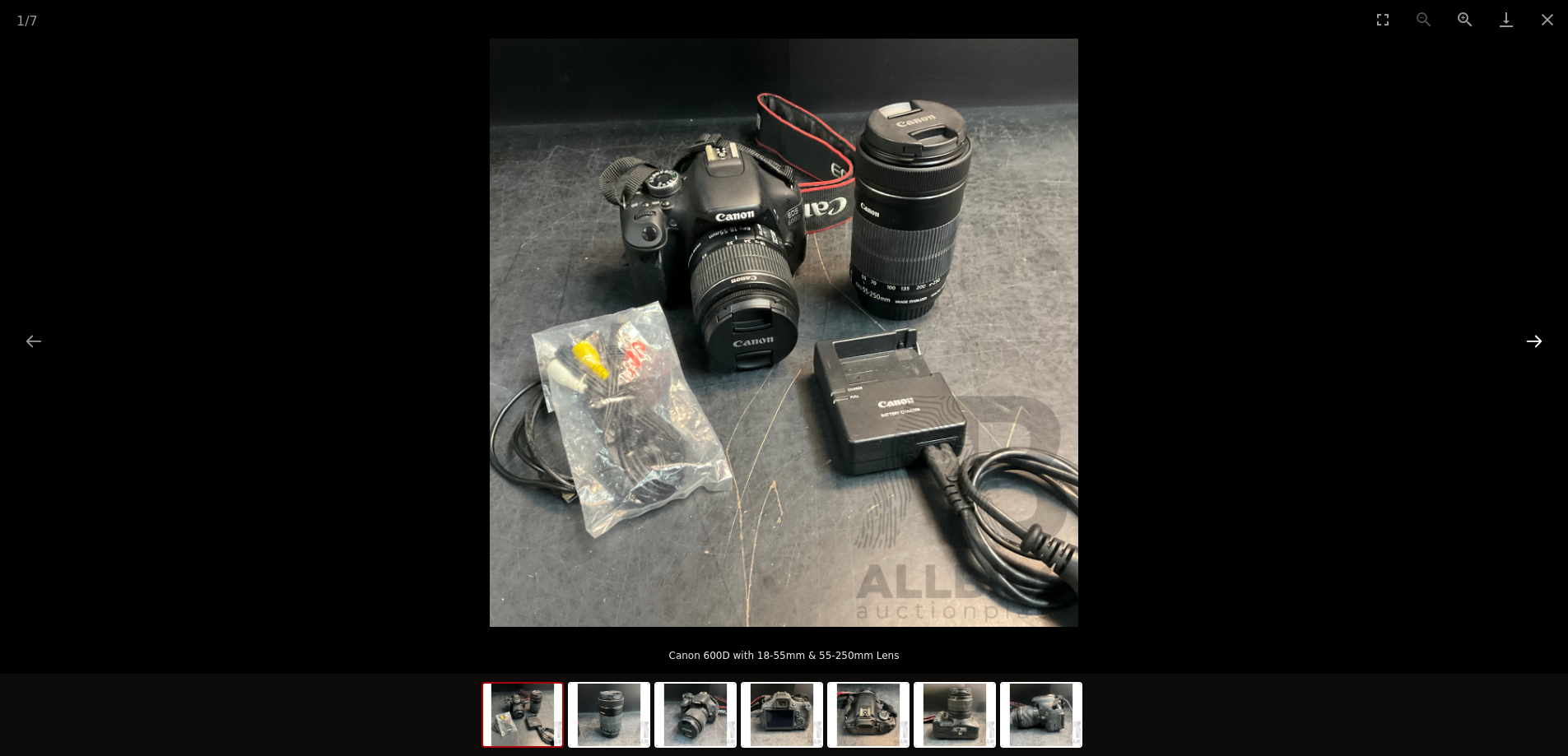
click at [1528, 334] on button "Next slide" at bounding box center [1534, 341] width 34 height 32
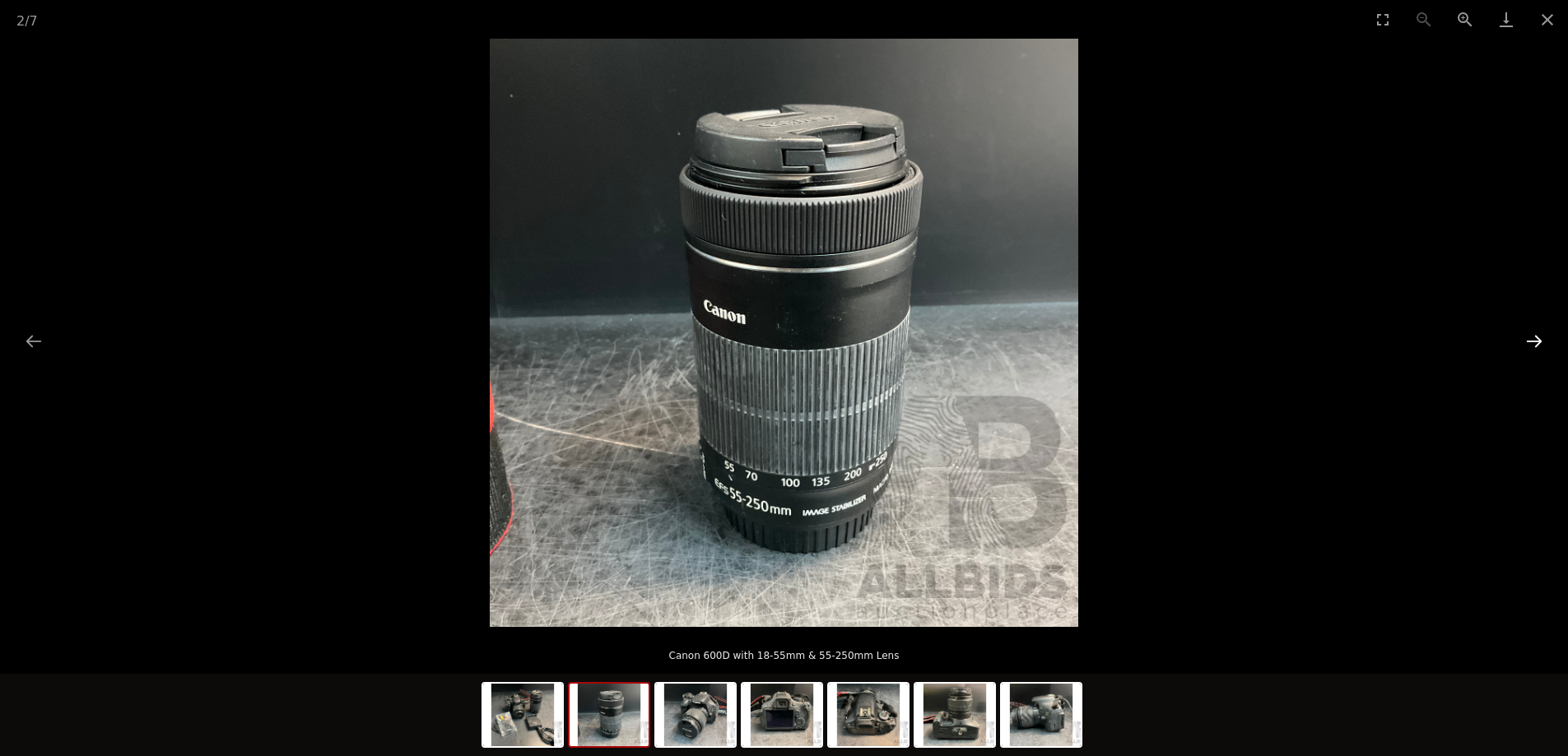
click at [1528, 334] on button "Next slide" at bounding box center [1534, 341] width 34 height 32
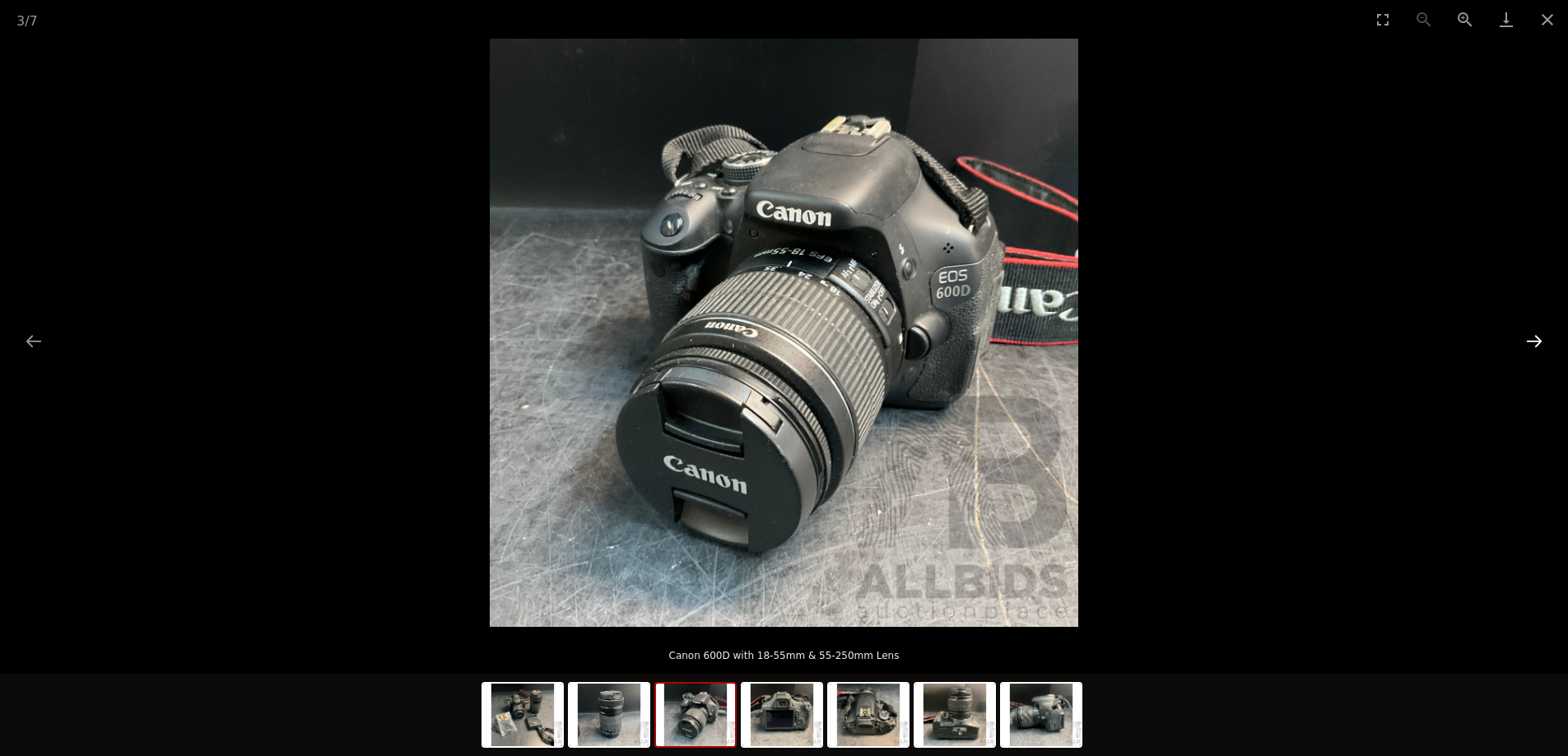
click at [1528, 334] on button "Next slide" at bounding box center [1534, 341] width 34 height 32
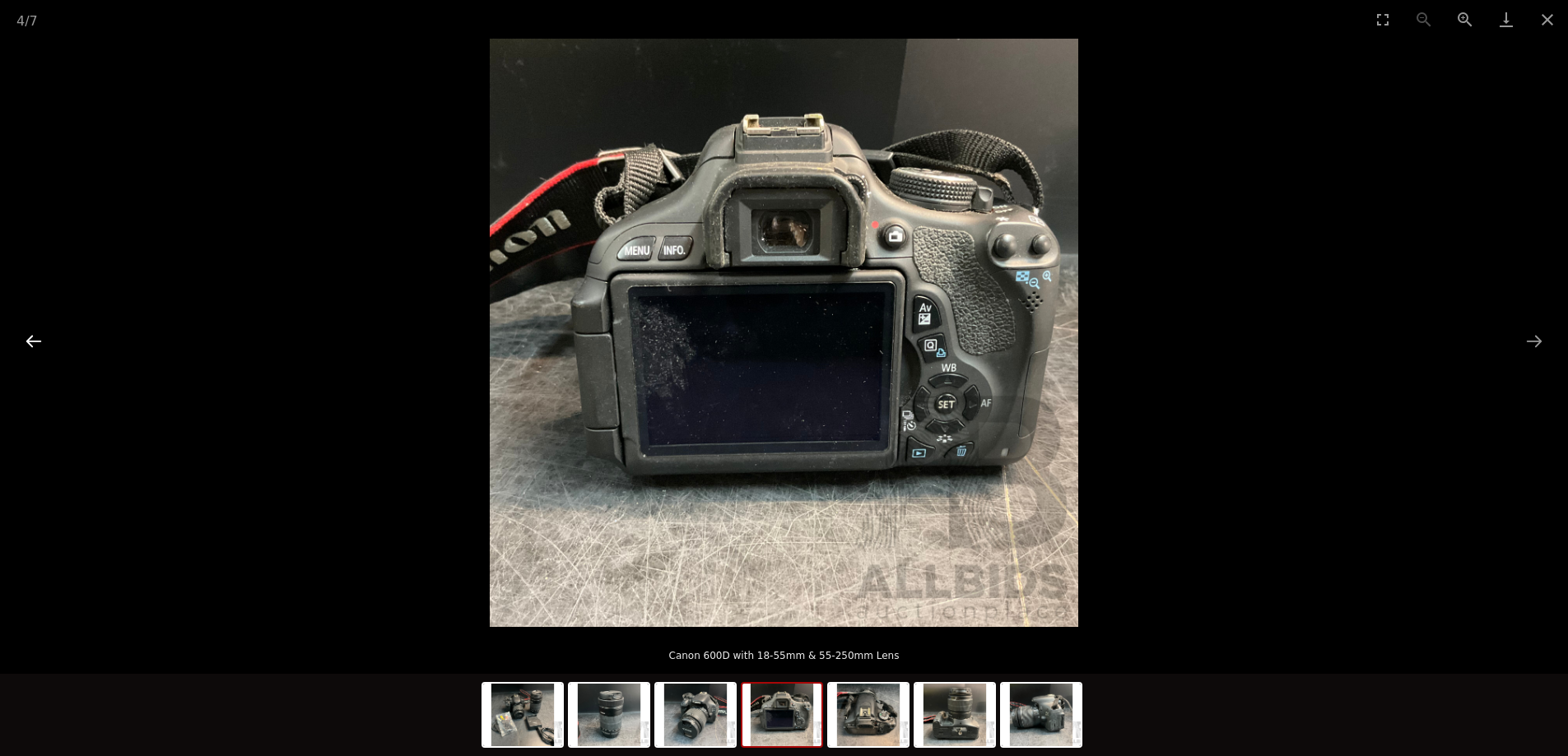
click at [31, 342] on button "Previous slide" at bounding box center [33, 341] width 34 height 32
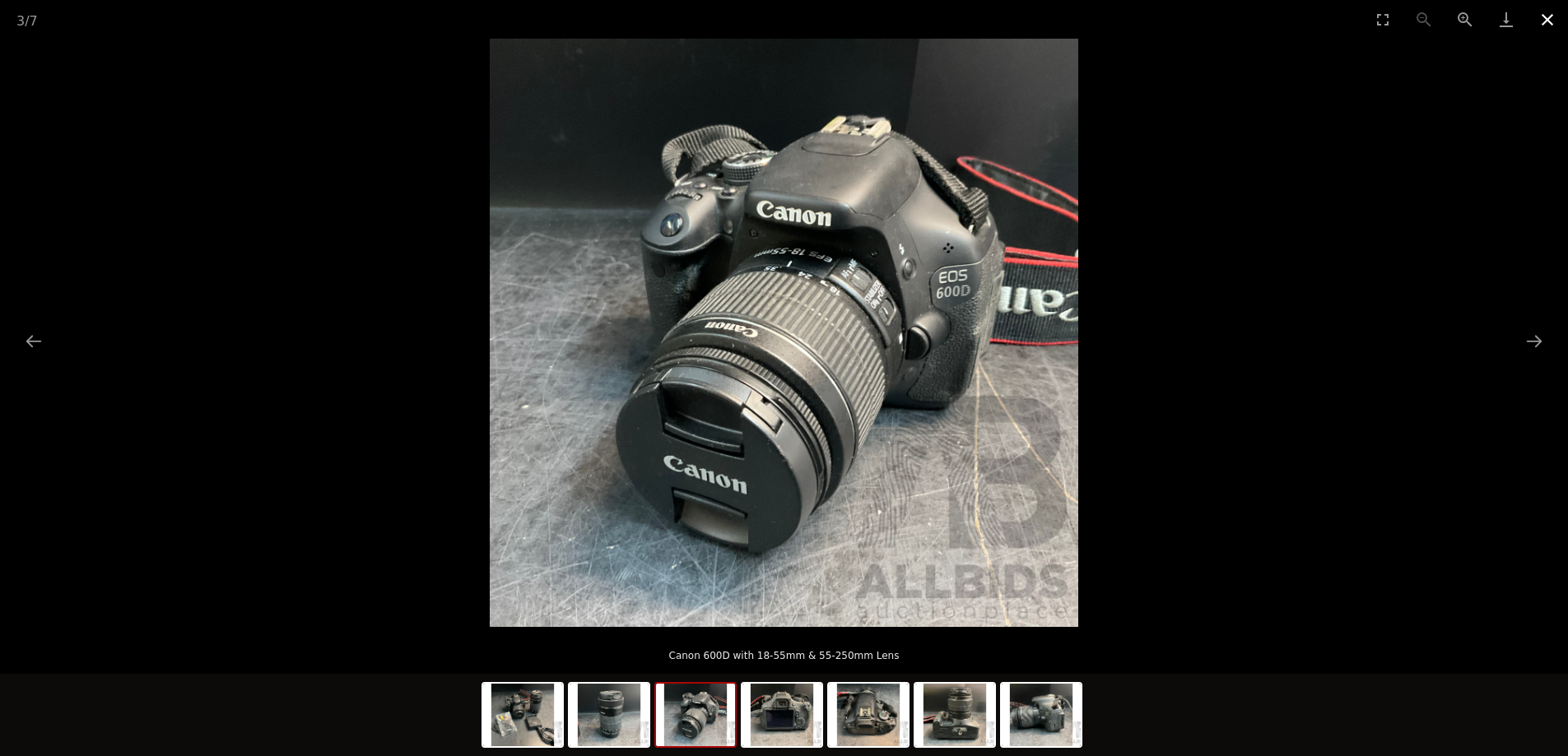
click at [1553, 13] on button "Close gallery" at bounding box center [1547, 19] width 41 height 38
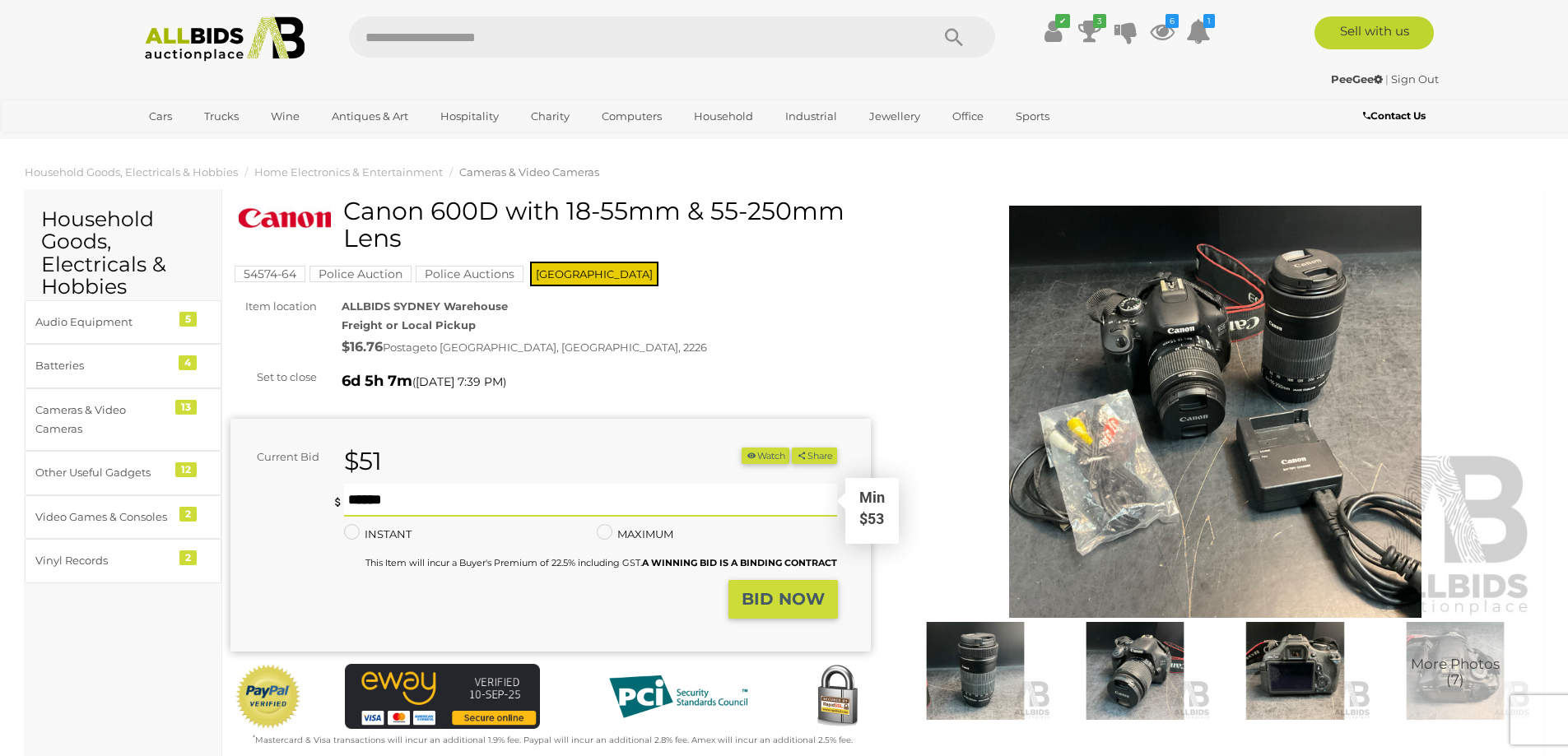
click at [411, 501] on input "text" at bounding box center [591, 499] width 494 height 32
type input "**"
click at [771, 595] on strong "BID NOW" at bounding box center [783, 599] width 84 height 20
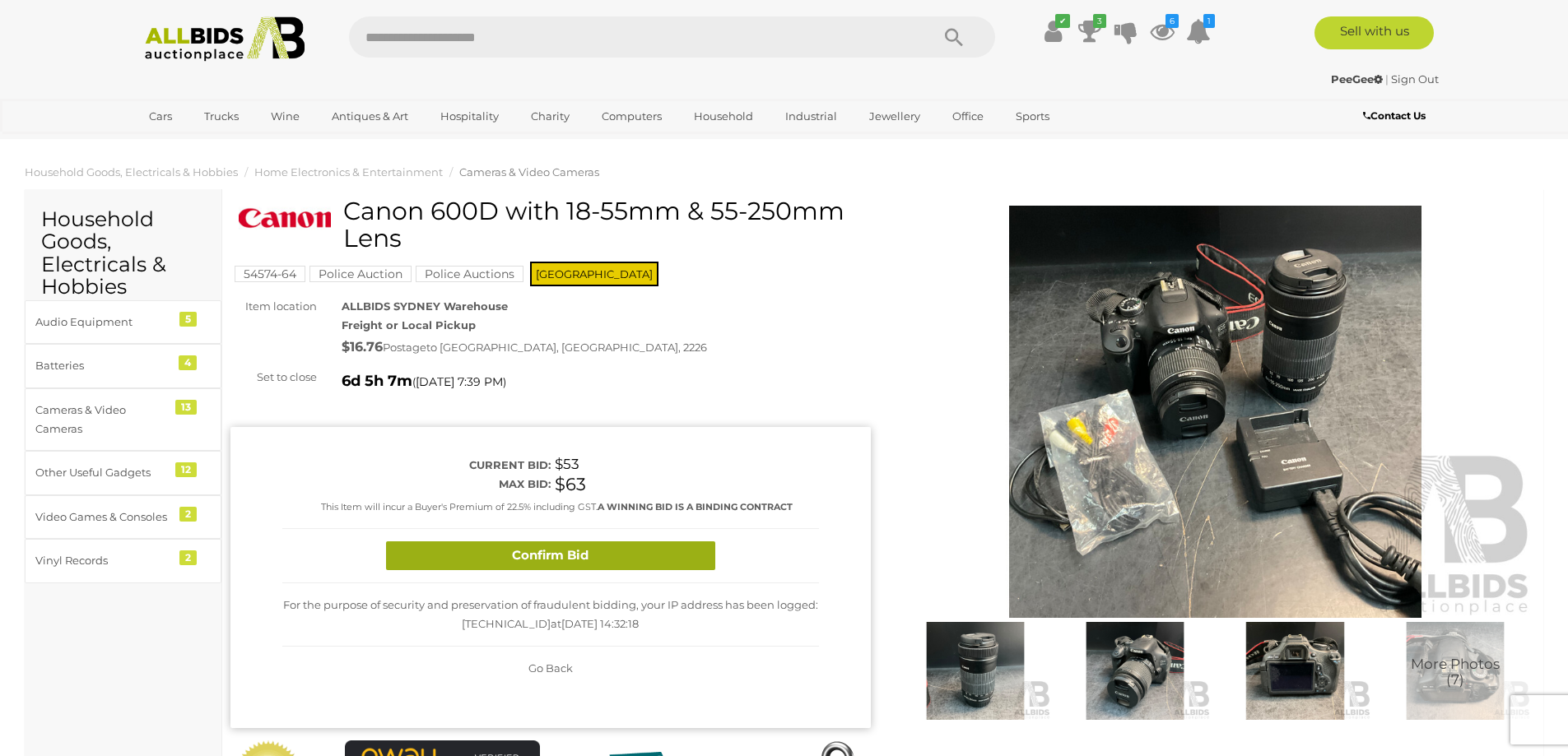
click at [567, 549] on button "Confirm Bid" at bounding box center [551, 555] width 329 height 29
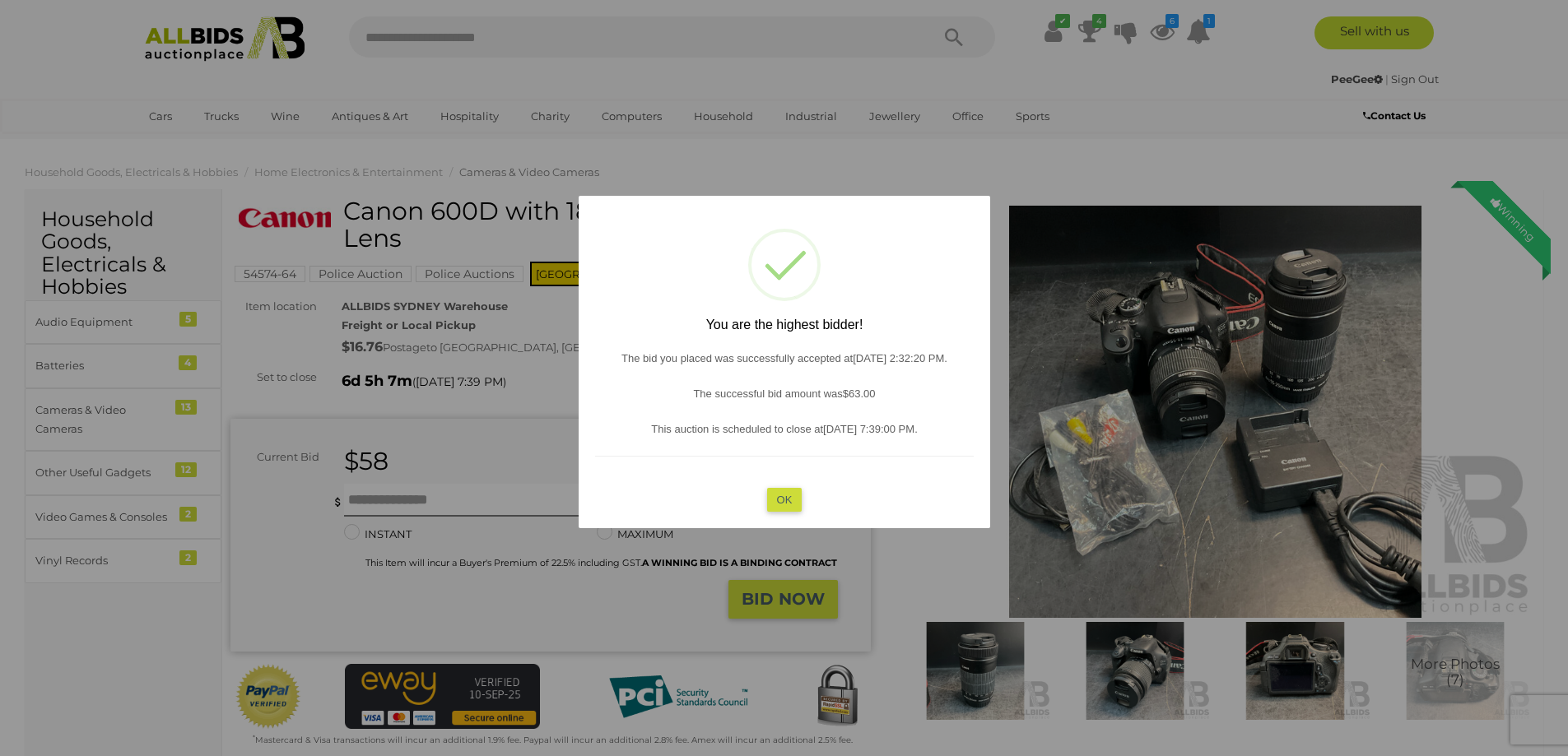
click at [778, 497] on button "OK" at bounding box center [784, 499] width 35 height 24
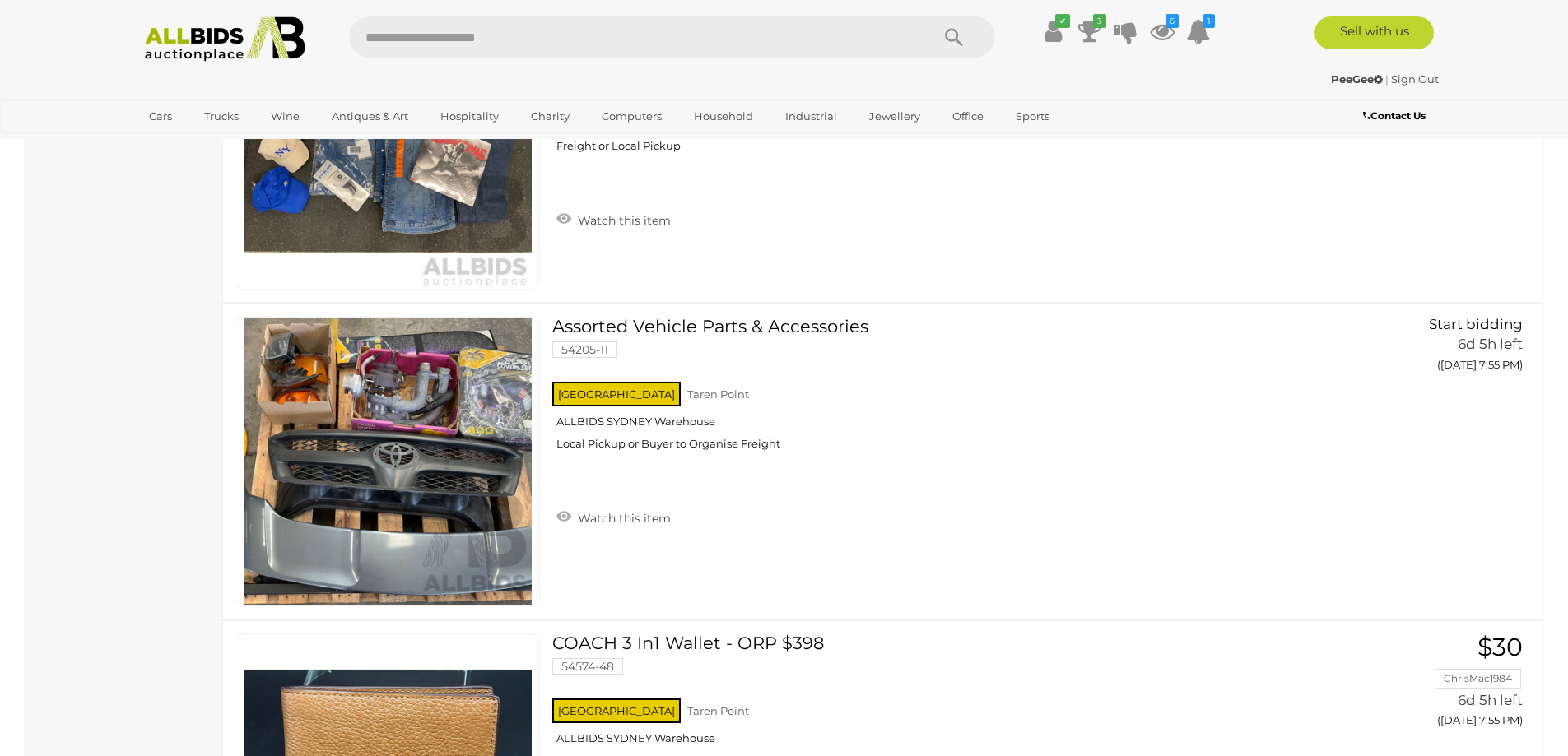
scroll to position [12299, 0]
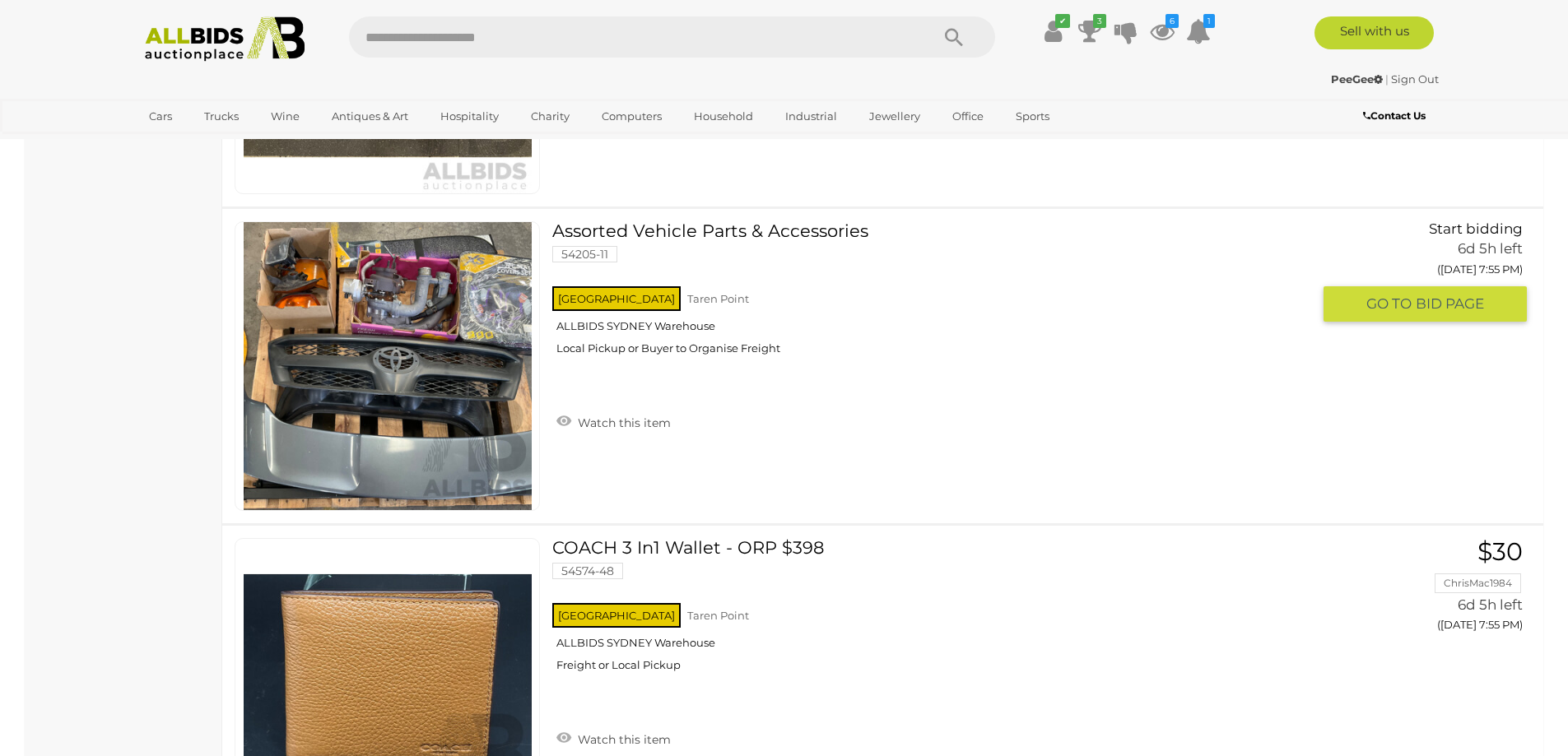
click at [426, 416] on link at bounding box center [387, 366] width 306 height 290
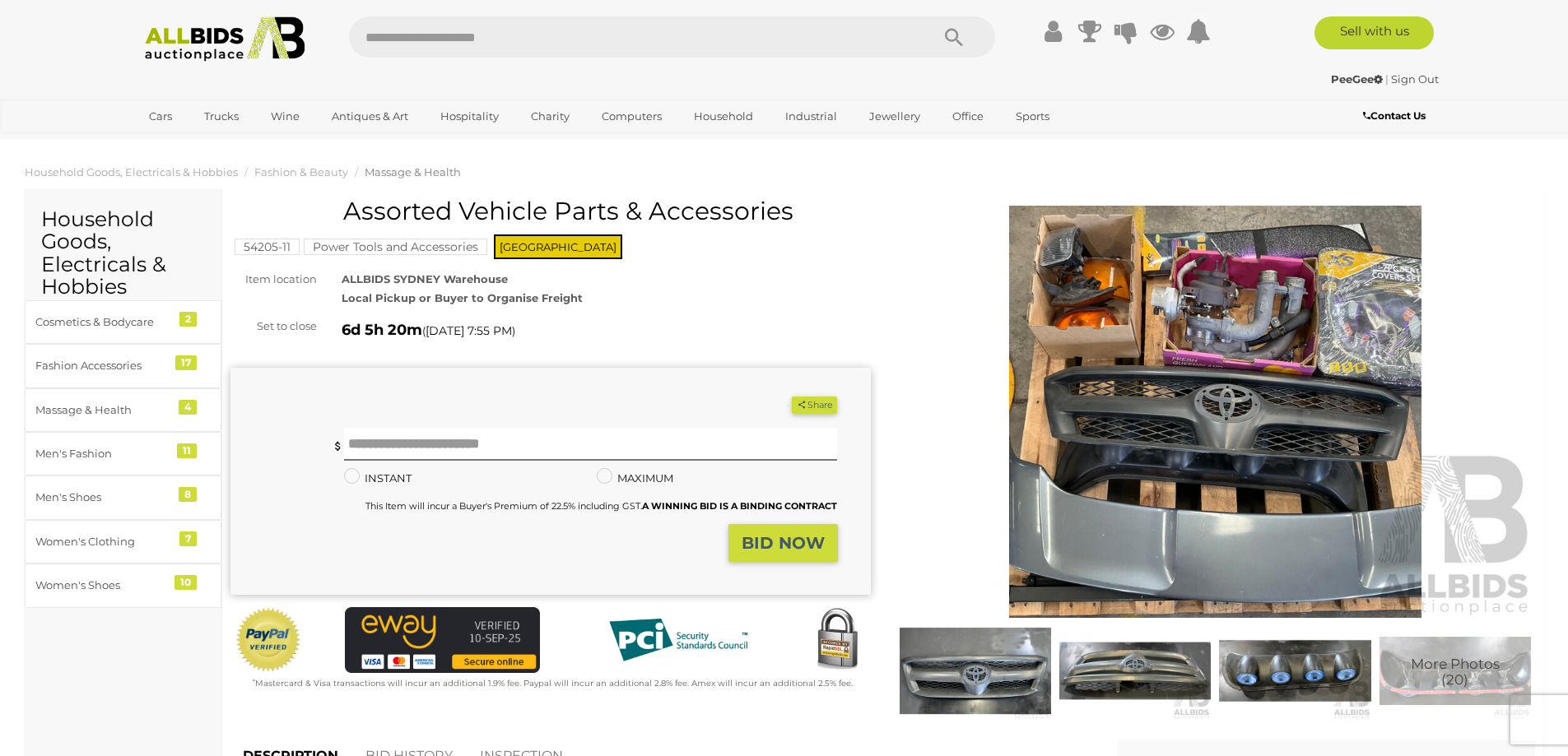
click at [1249, 436] on img at bounding box center [1215, 411] width 640 height 412
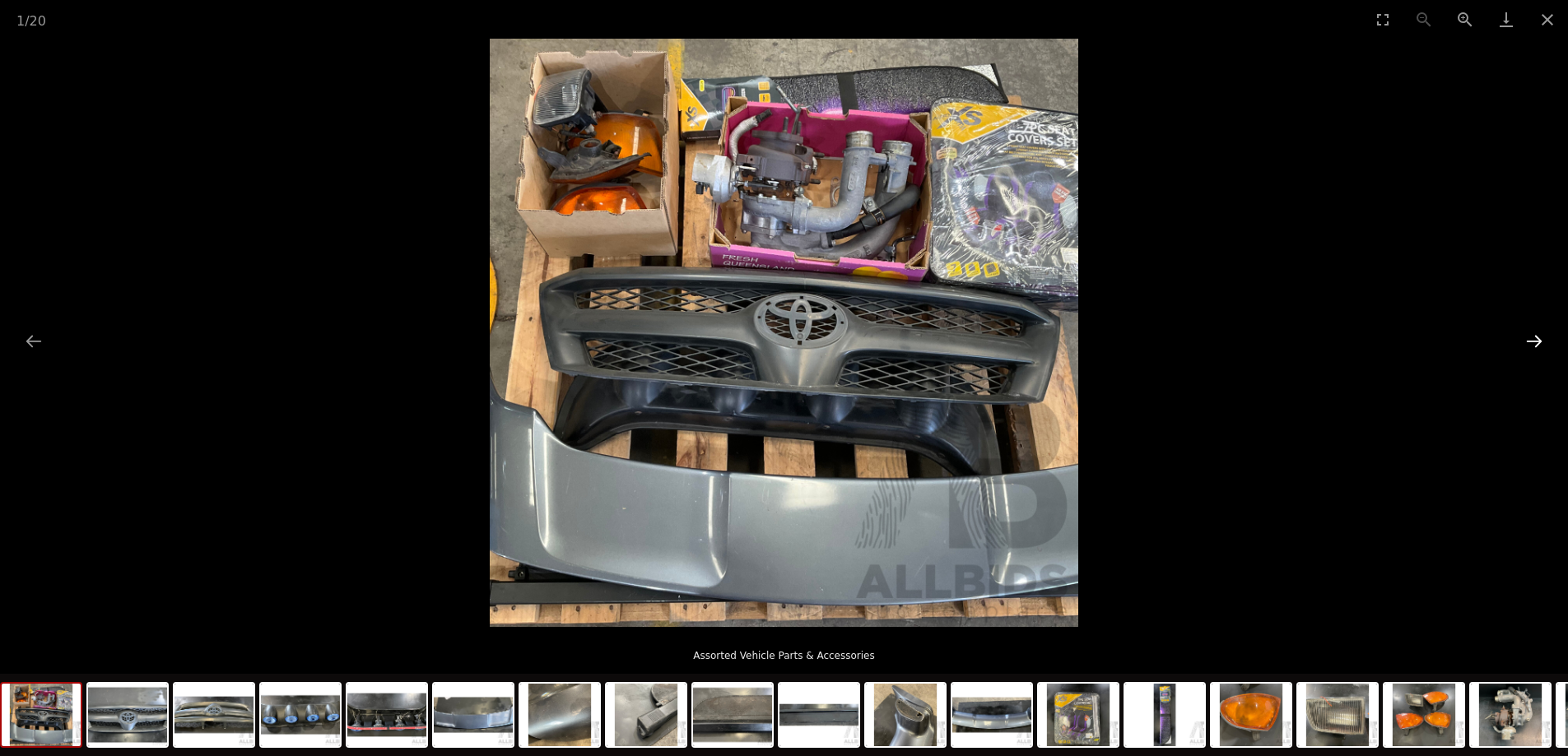
click at [1533, 332] on button "Next slide" at bounding box center [1534, 341] width 34 height 32
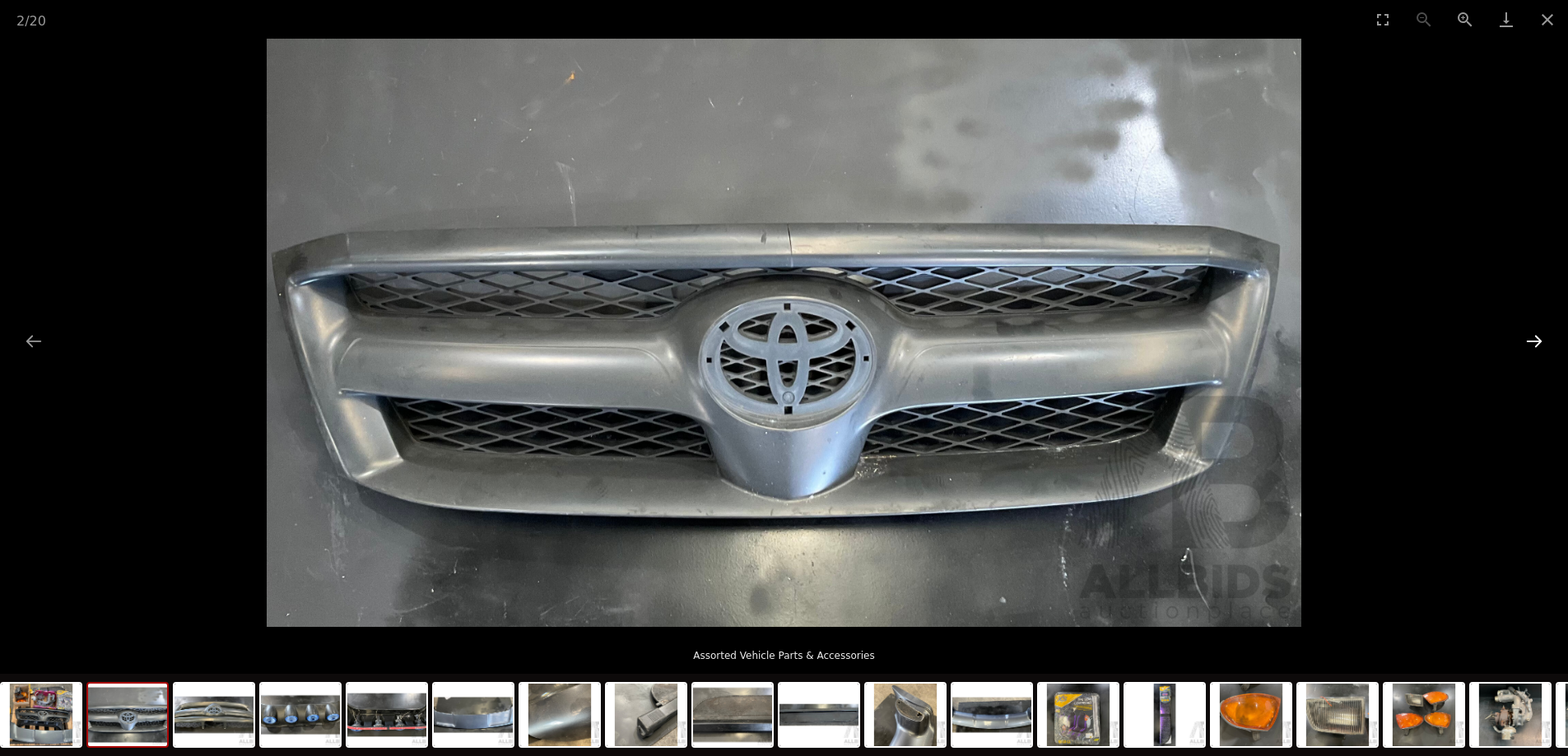
click at [1533, 336] on button "Next slide" at bounding box center [1534, 341] width 34 height 32
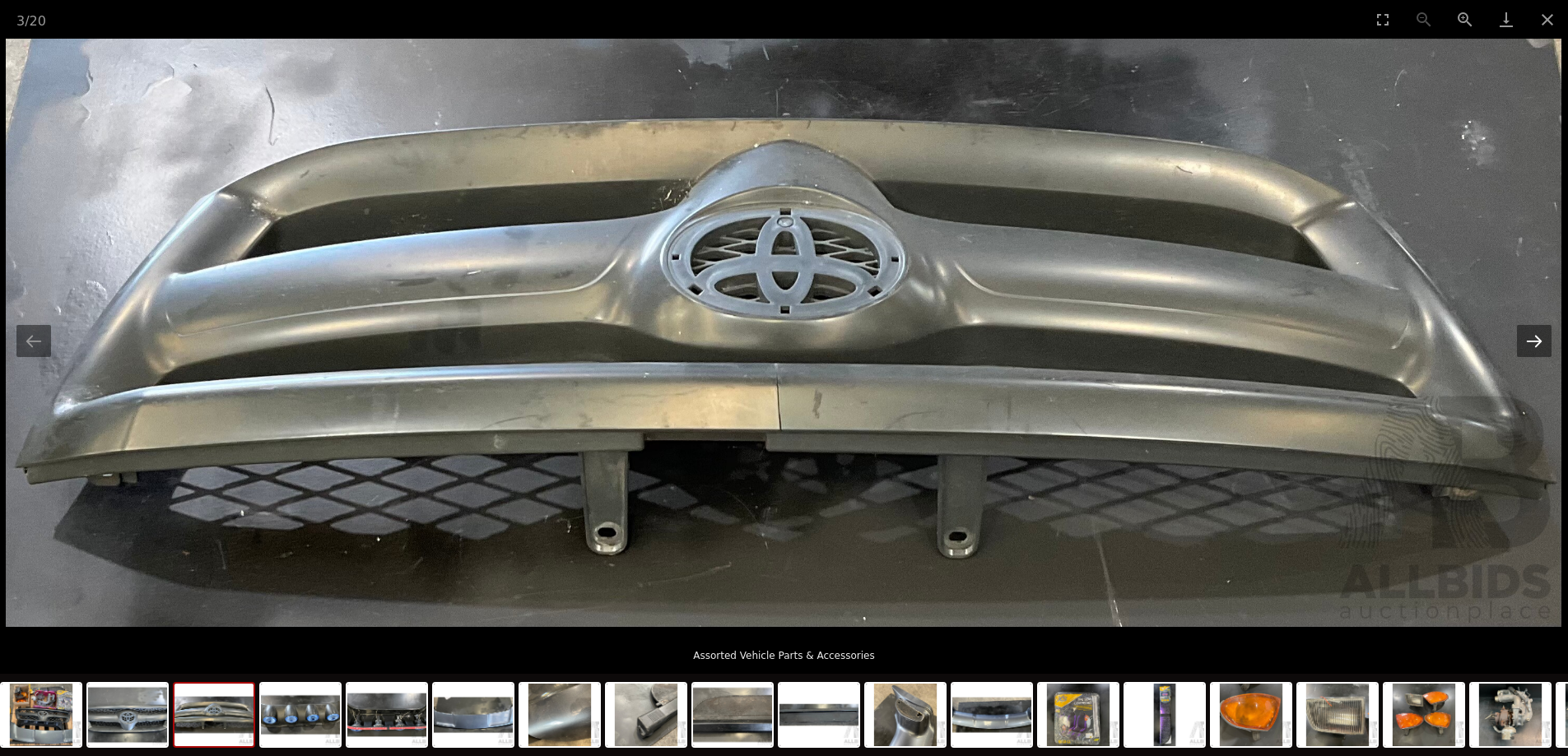
click at [1533, 336] on button "Next slide" at bounding box center [1534, 341] width 34 height 32
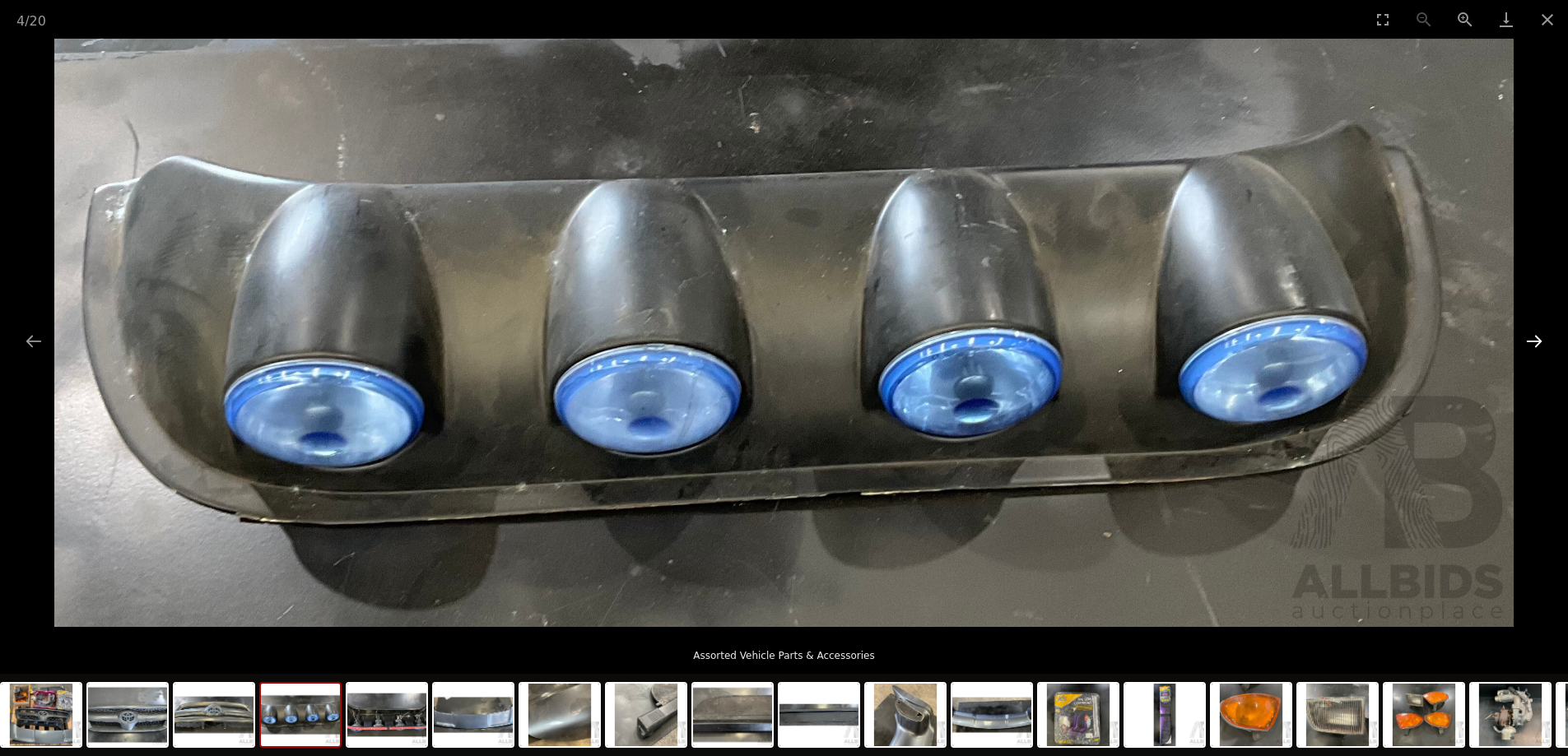
click at [1533, 336] on button "Next slide" at bounding box center [1534, 341] width 34 height 32
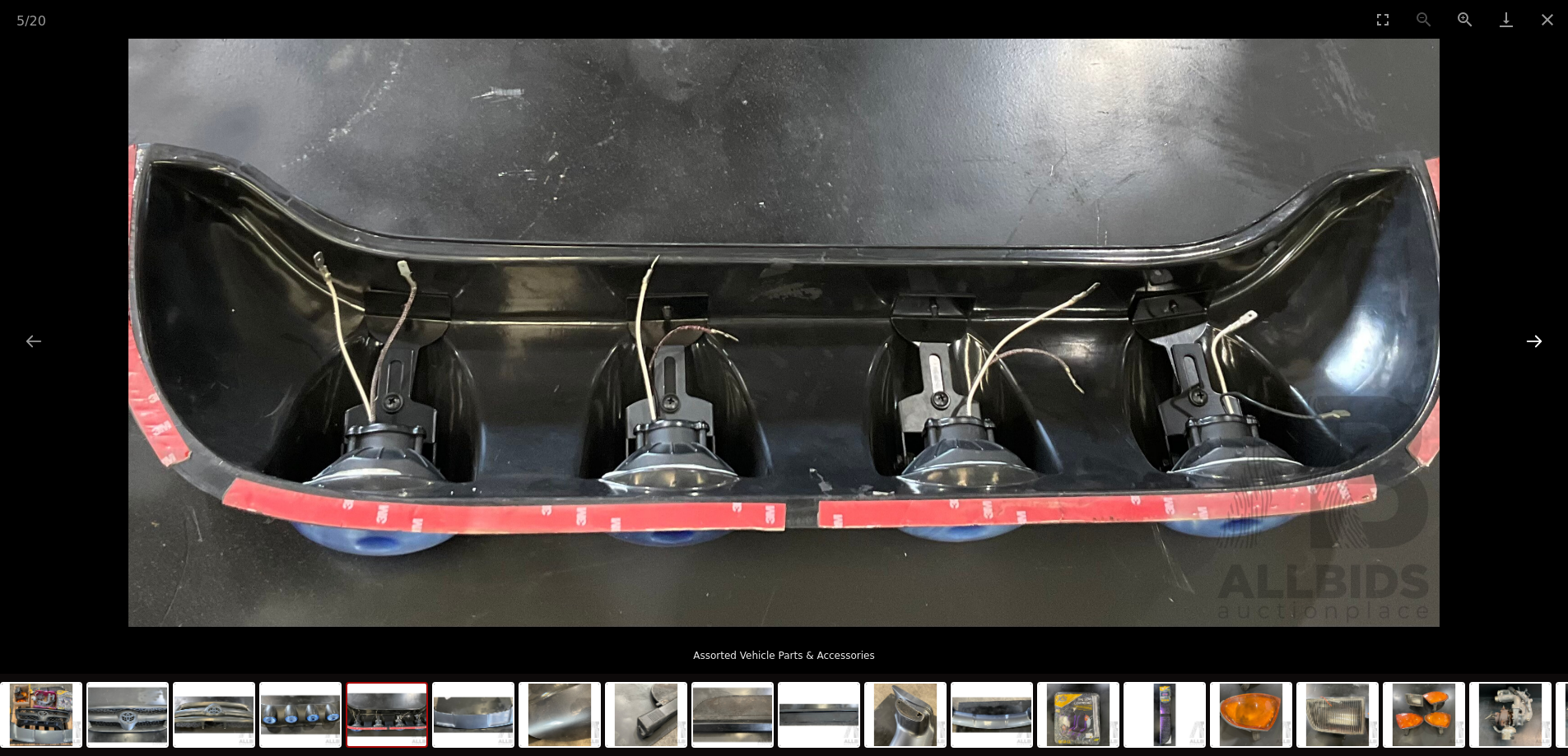
click at [1533, 336] on button "Next slide" at bounding box center [1534, 341] width 34 height 32
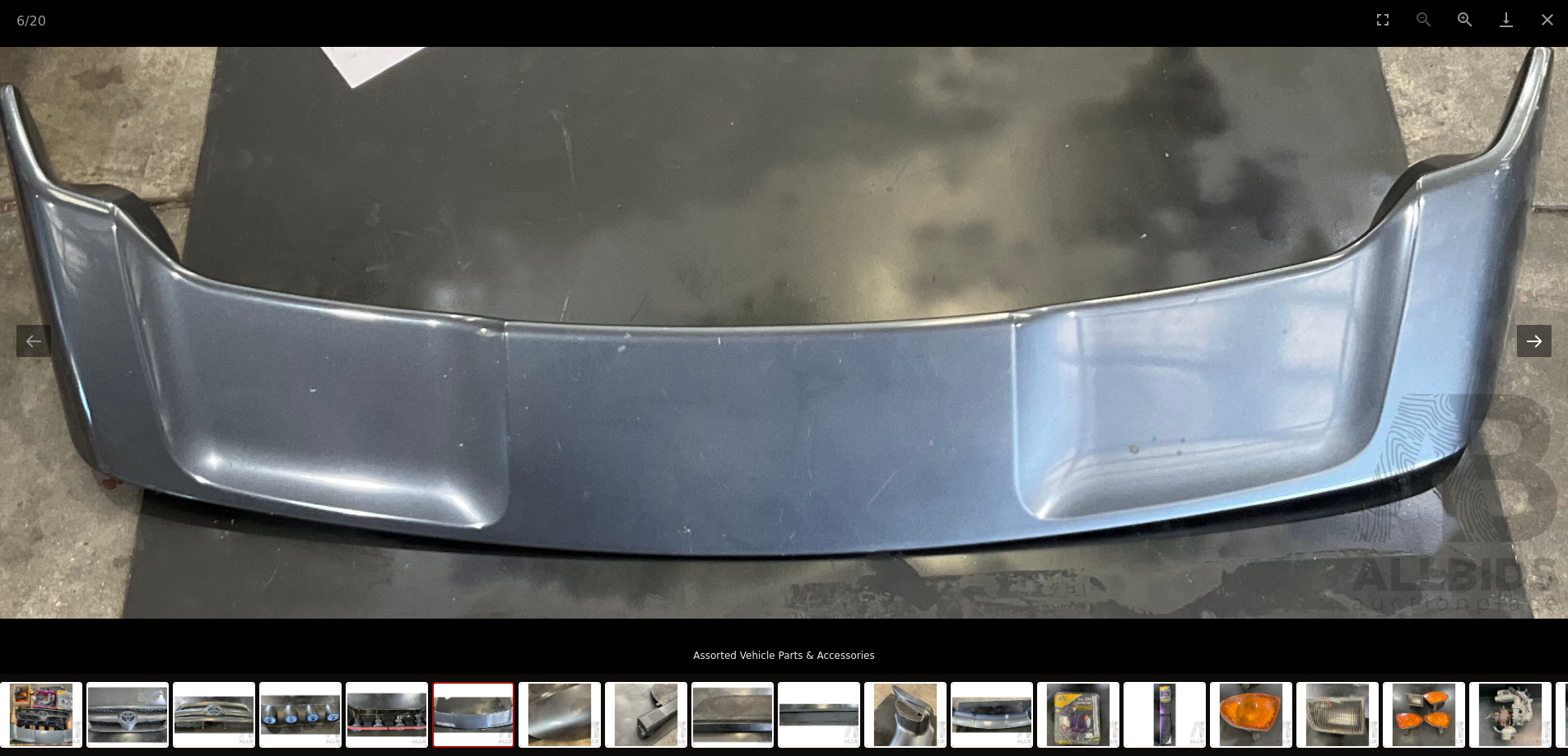
click at [1533, 336] on button "Next slide" at bounding box center [1534, 341] width 34 height 32
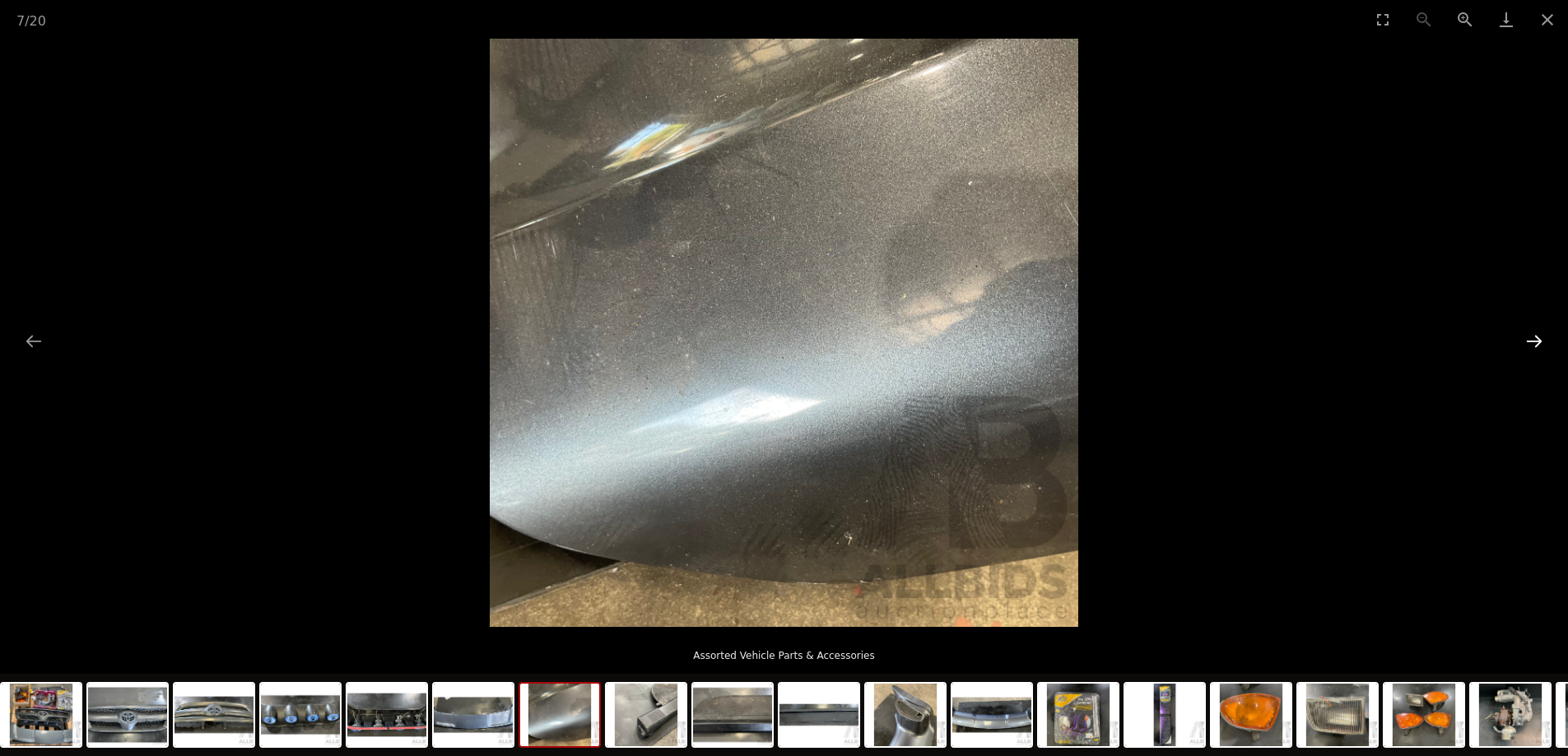
click at [1533, 336] on button "Next slide" at bounding box center [1534, 341] width 34 height 32
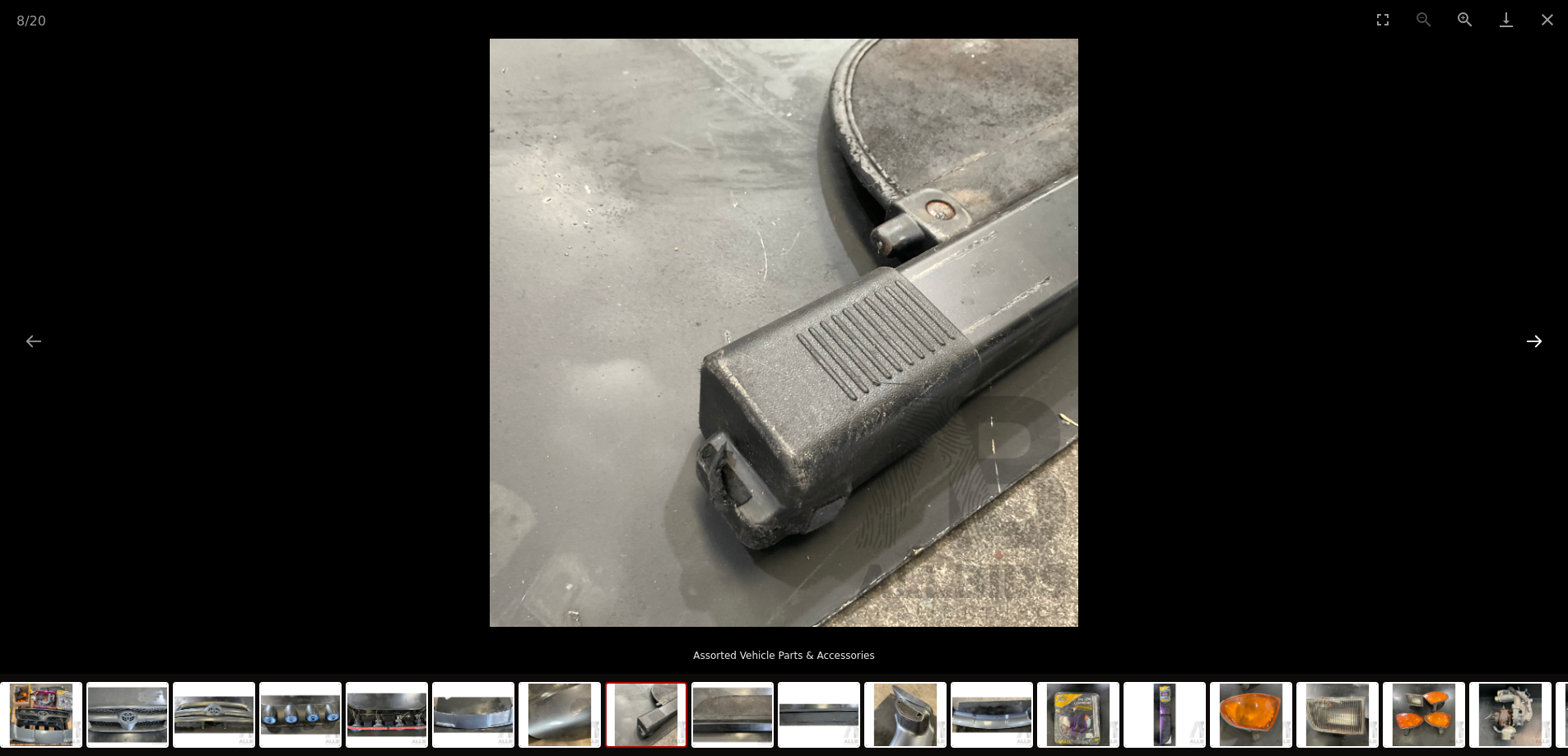
click at [1533, 336] on button "Next slide" at bounding box center [1534, 341] width 34 height 32
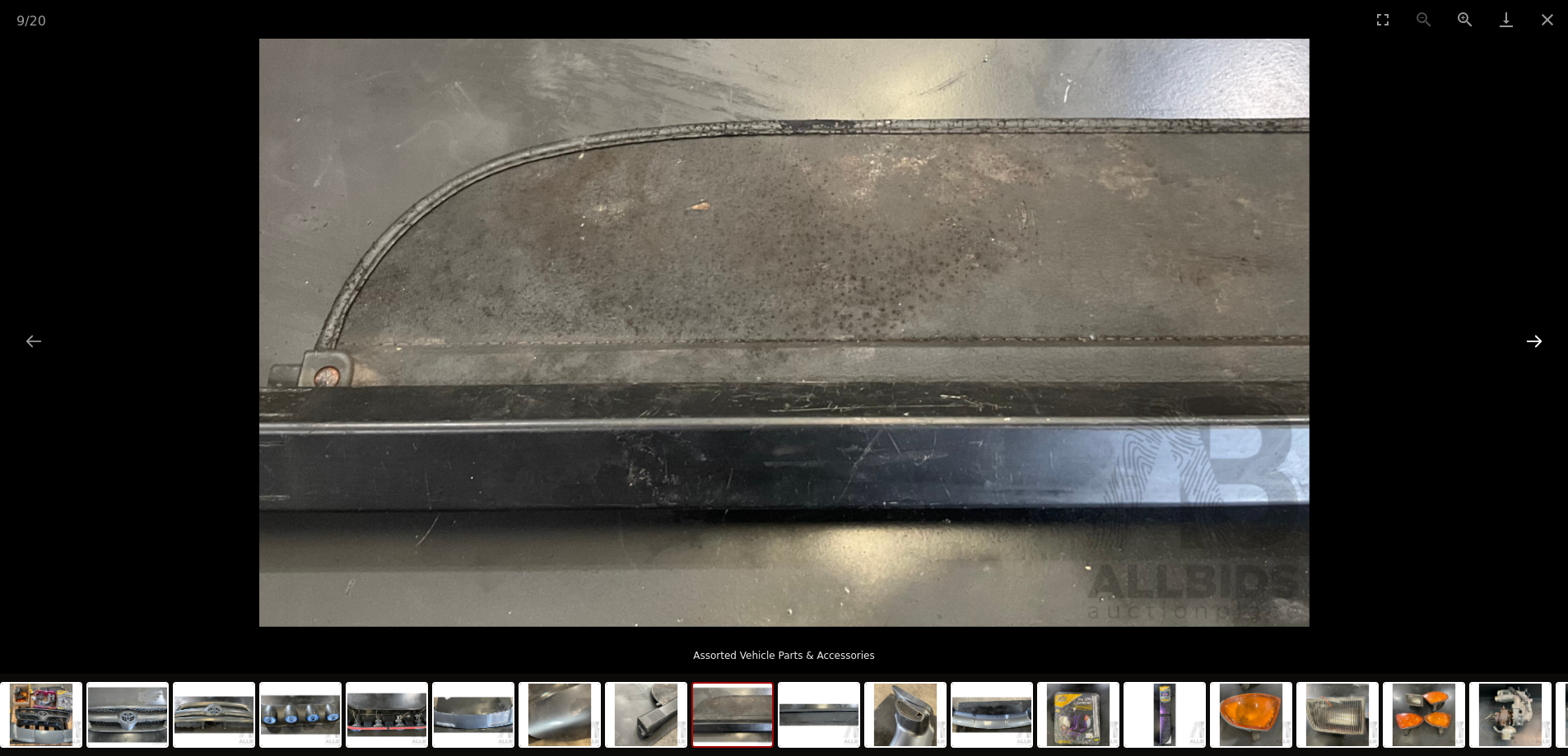
click at [1533, 336] on button "Next slide" at bounding box center [1534, 341] width 34 height 32
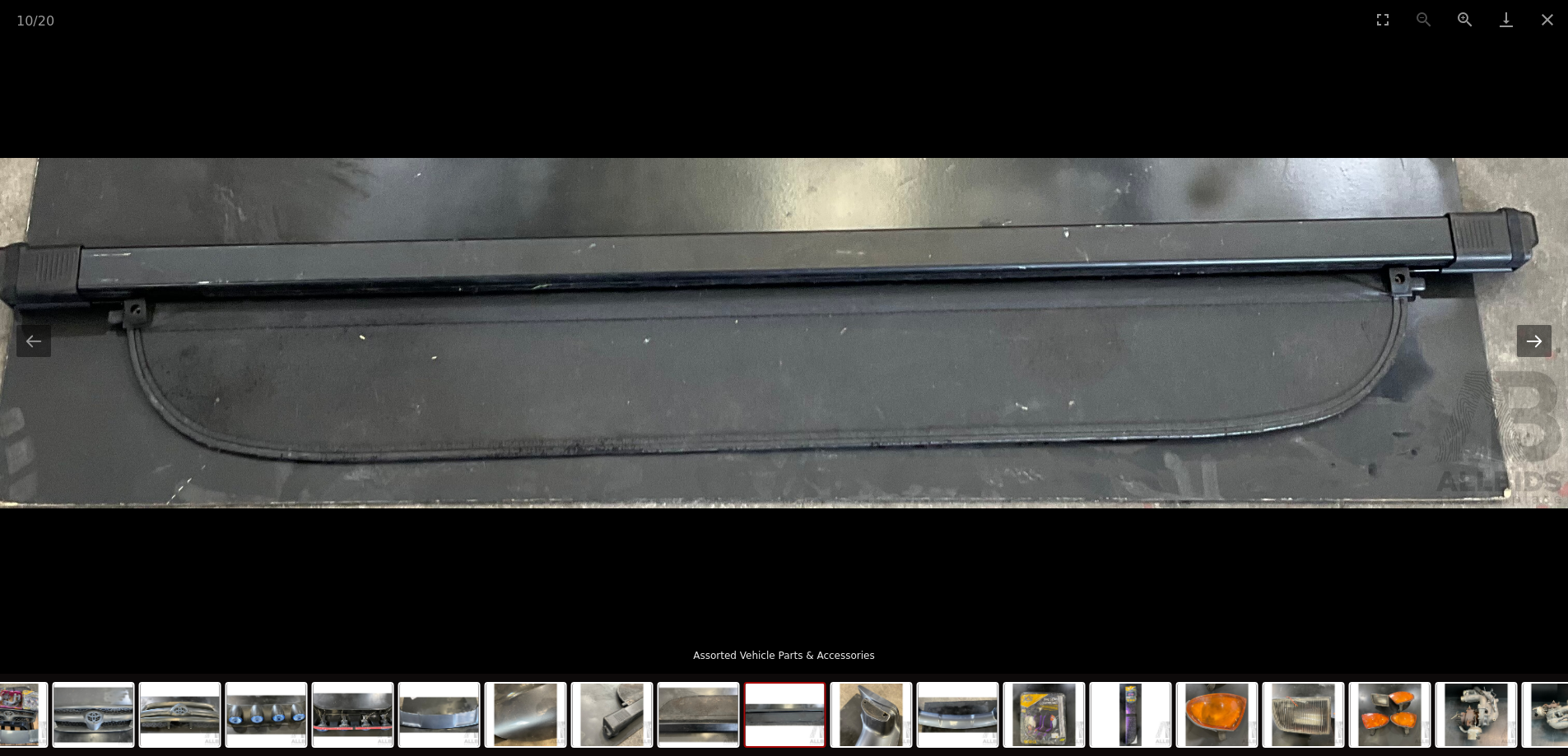
click at [1533, 336] on button "Next slide" at bounding box center [1534, 341] width 34 height 32
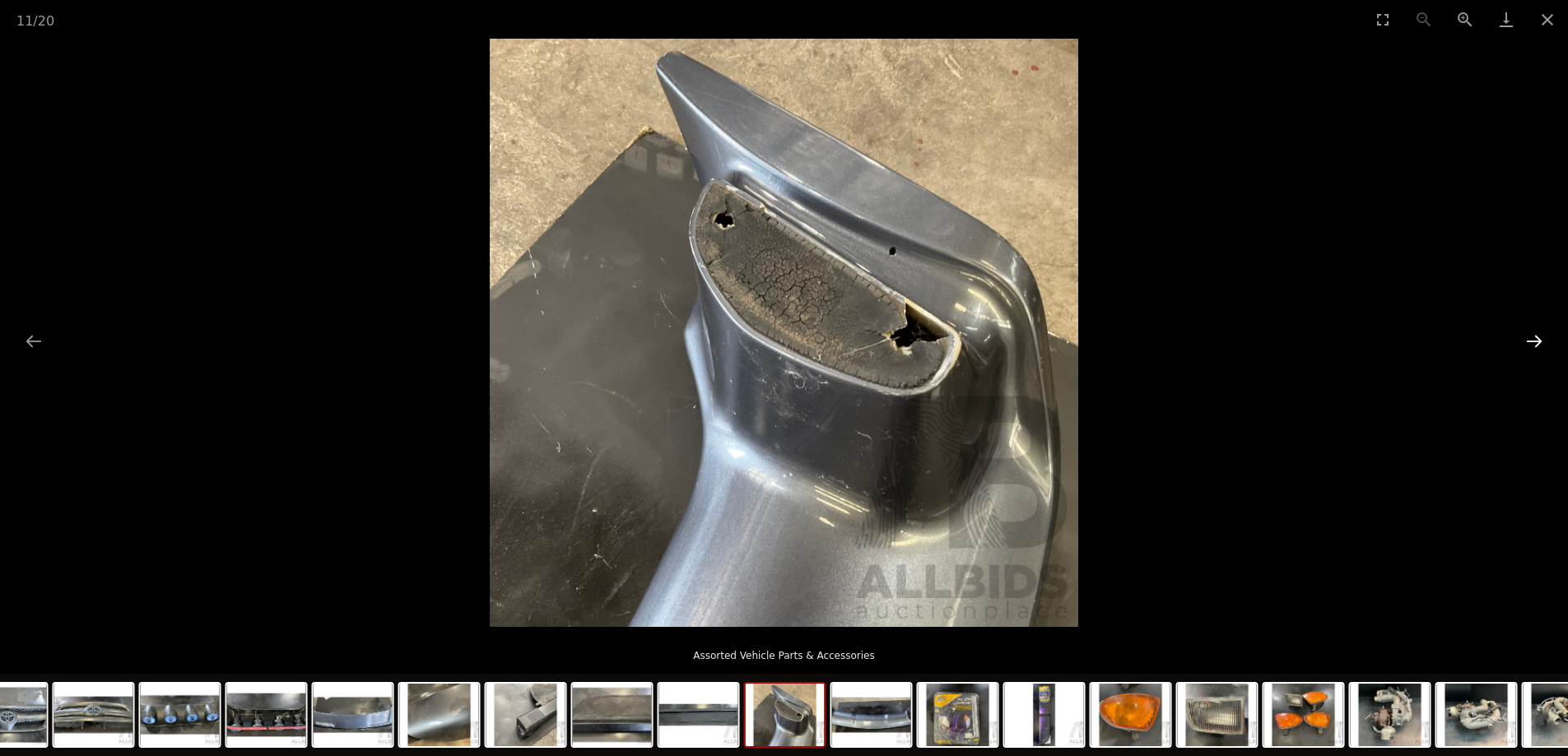
click at [1533, 336] on button "Next slide" at bounding box center [1534, 341] width 34 height 32
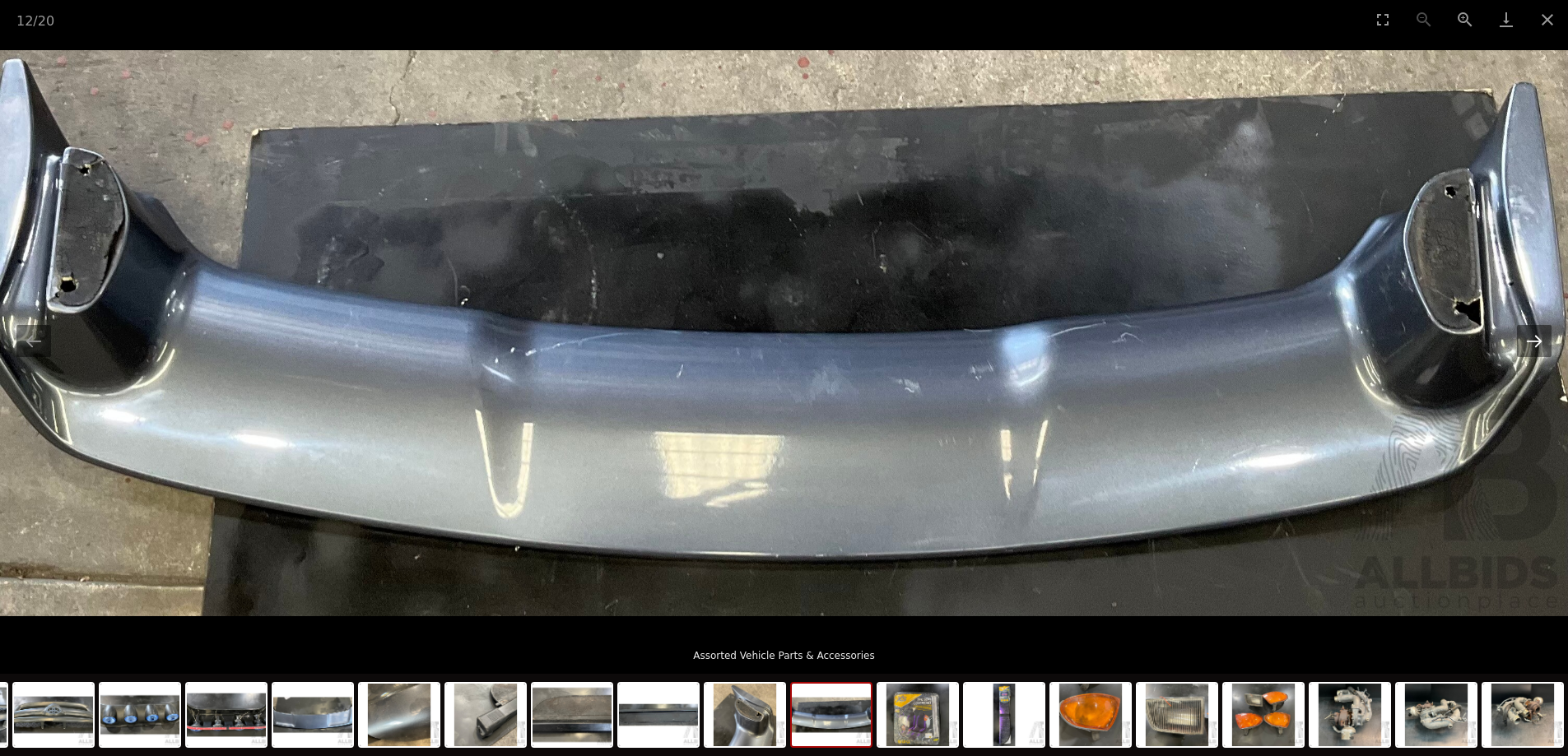
click at [1533, 336] on button "Next slide" at bounding box center [1534, 341] width 34 height 32
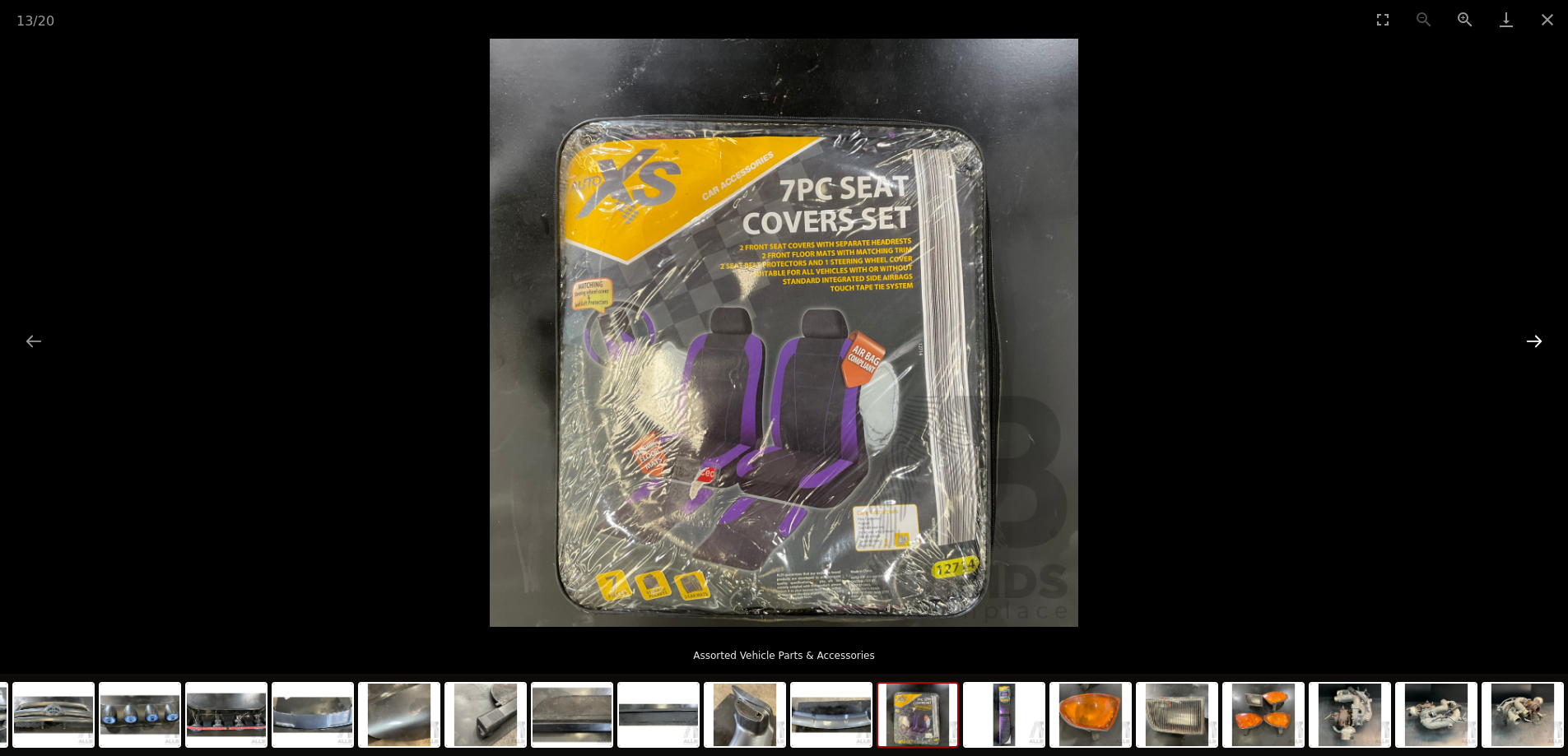
click at [1533, 336] on button "Next slide" at bounding box center [1534, 341] width 34 height 32
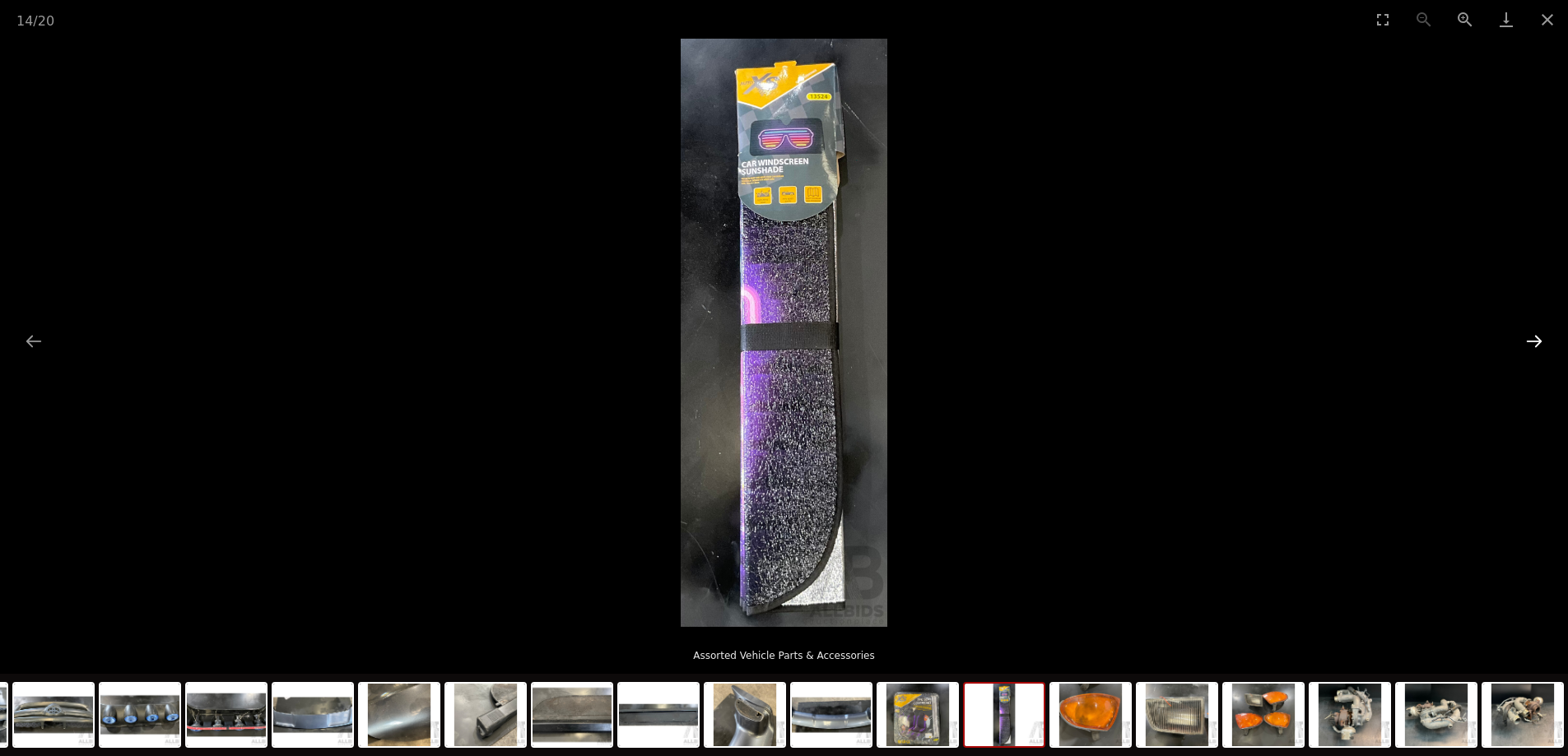
click at [1533, 336] on button "Next slide" at bounding box center [1534, 341] width 34 height 32
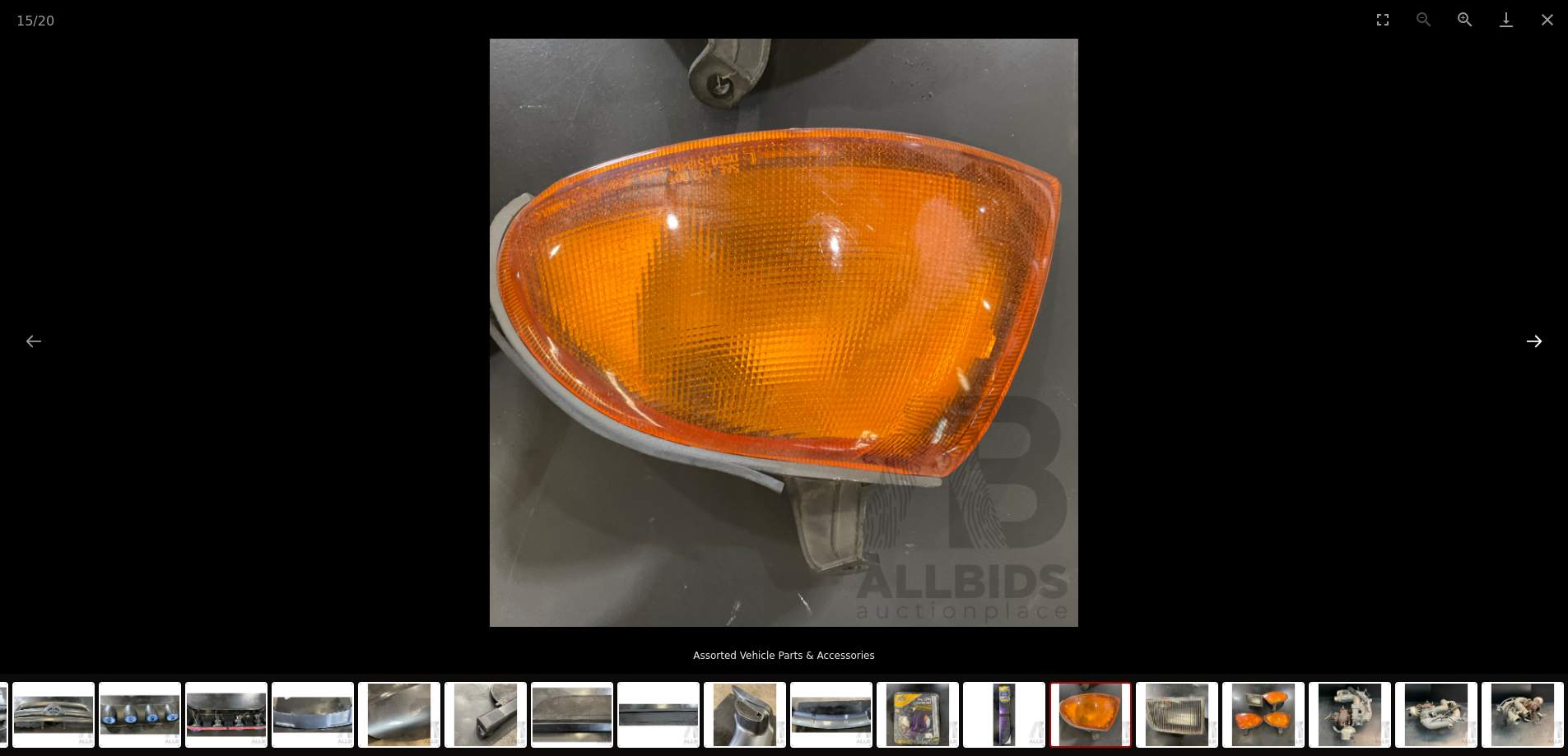
click at [1533, 336] on button "Next slide" at bounding box center [1534, 341] width 34 height 32
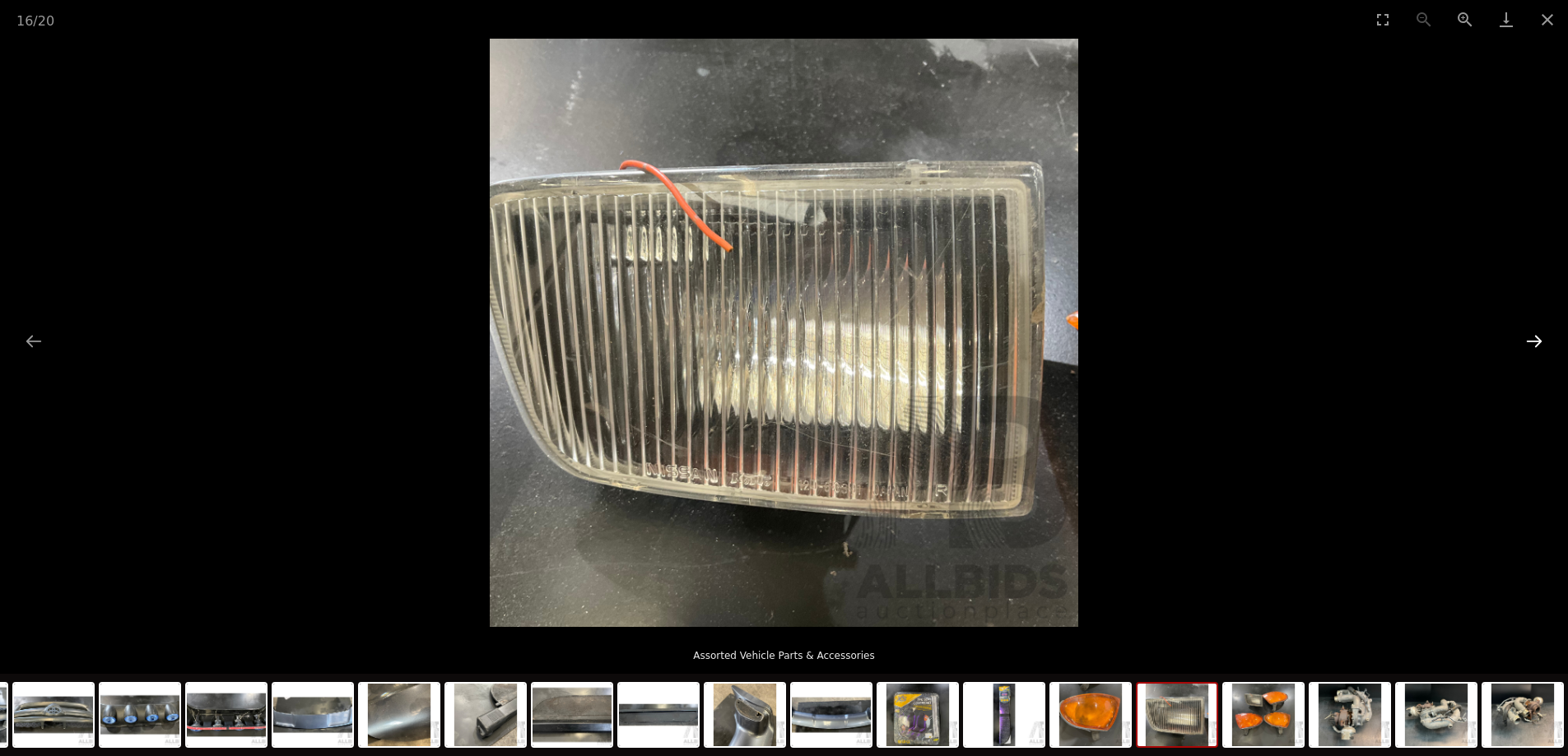
click at [1533, 336] on button "Next slide" at bounding box center [1534, 341] width 34 height 32
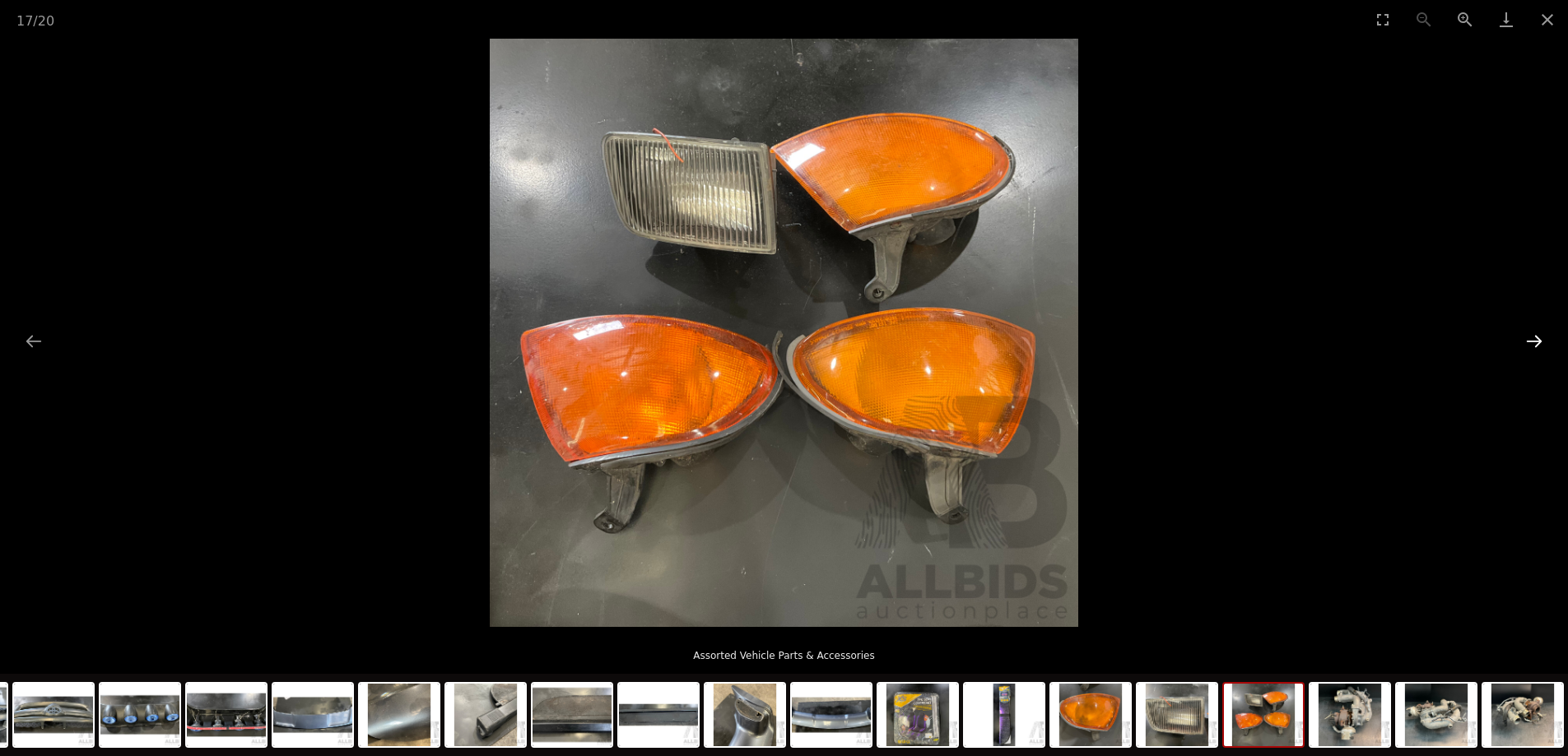
click at [1533, 336] on button "Next slide" at bounding box center [1534, 341] width 34 height 32
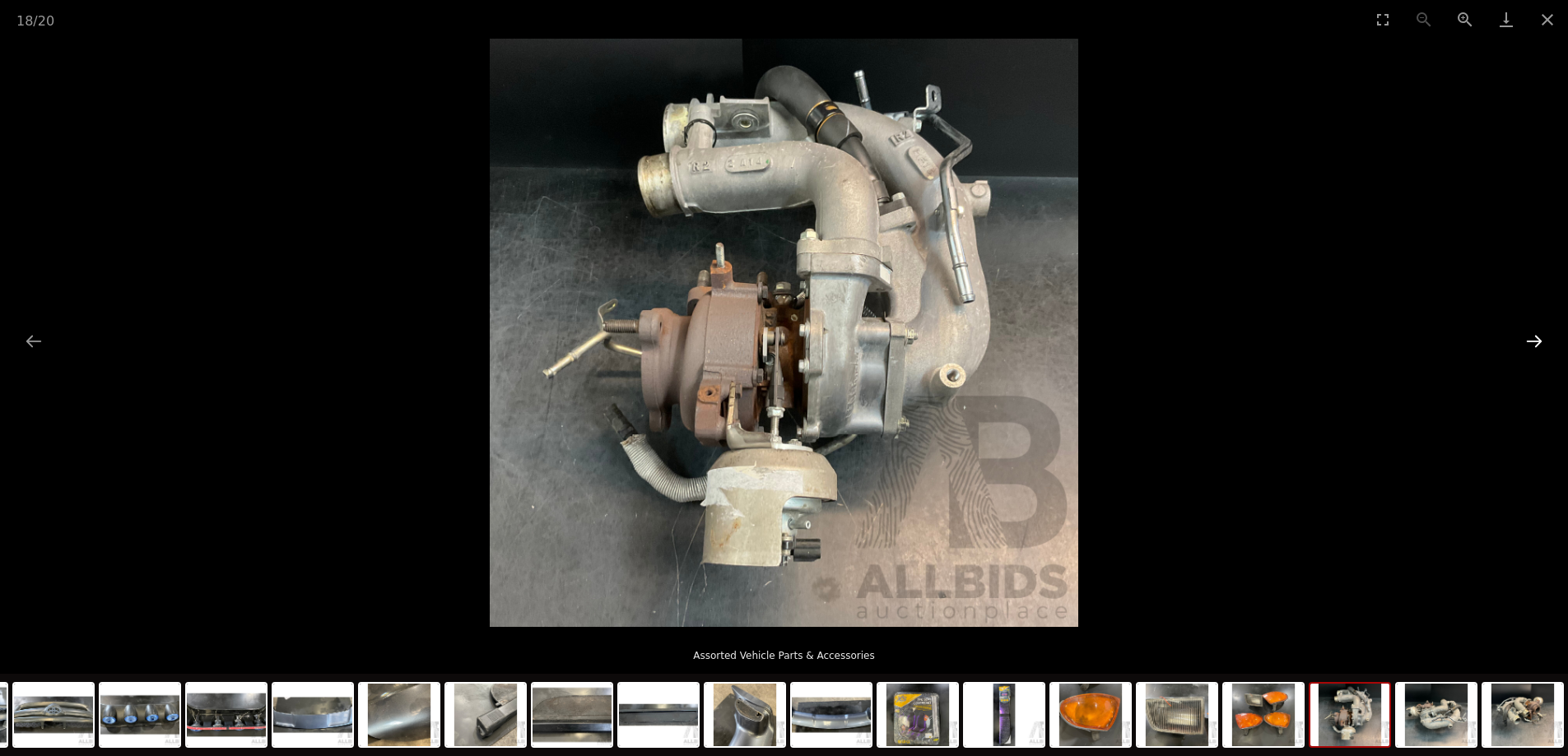
click at [1533, 336] on button "Next slide" at bounding box center [1534, 341] width 34 height 32
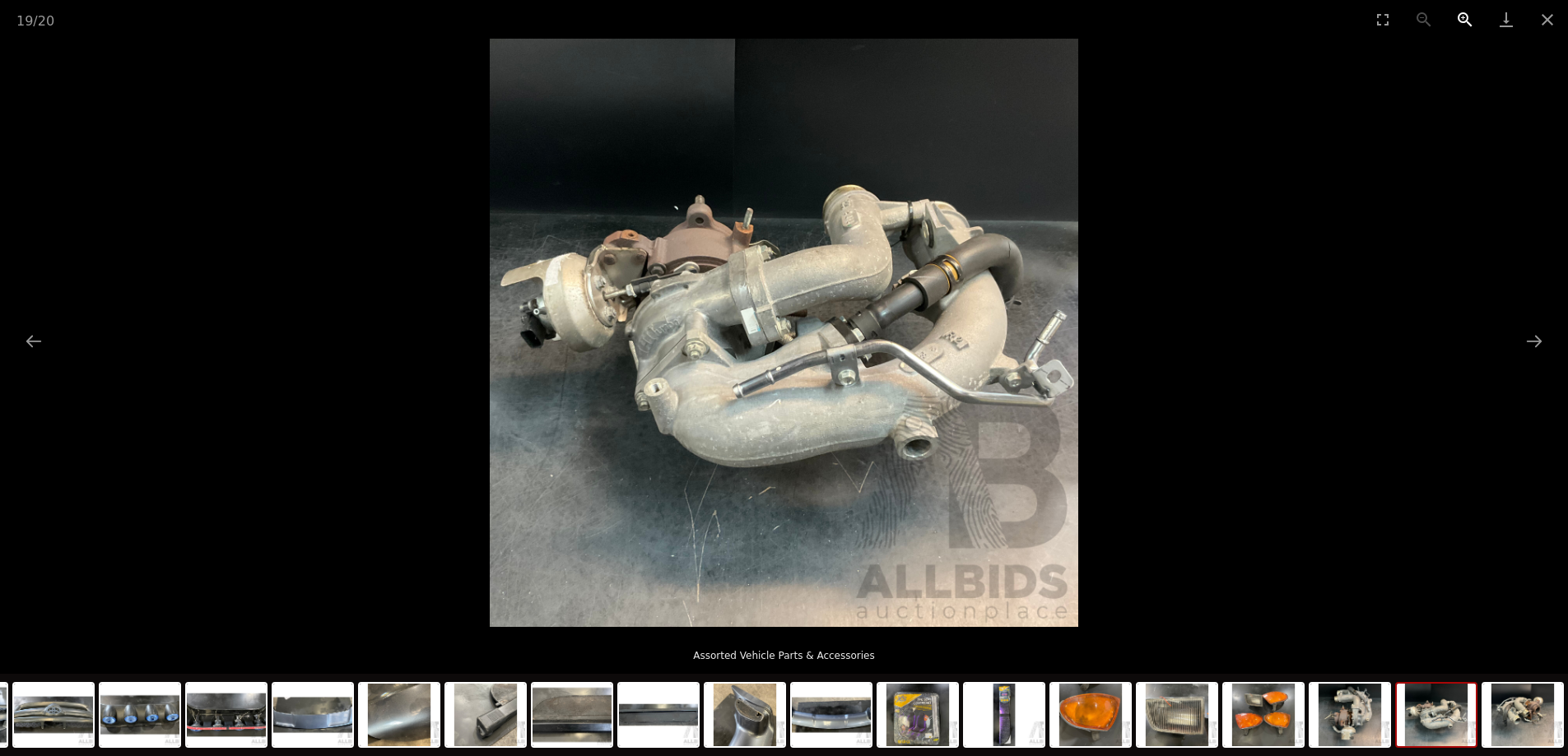
click at [1463, 19] on button "Zoom in" at bounding box center [1465, 19] width 41 height 38
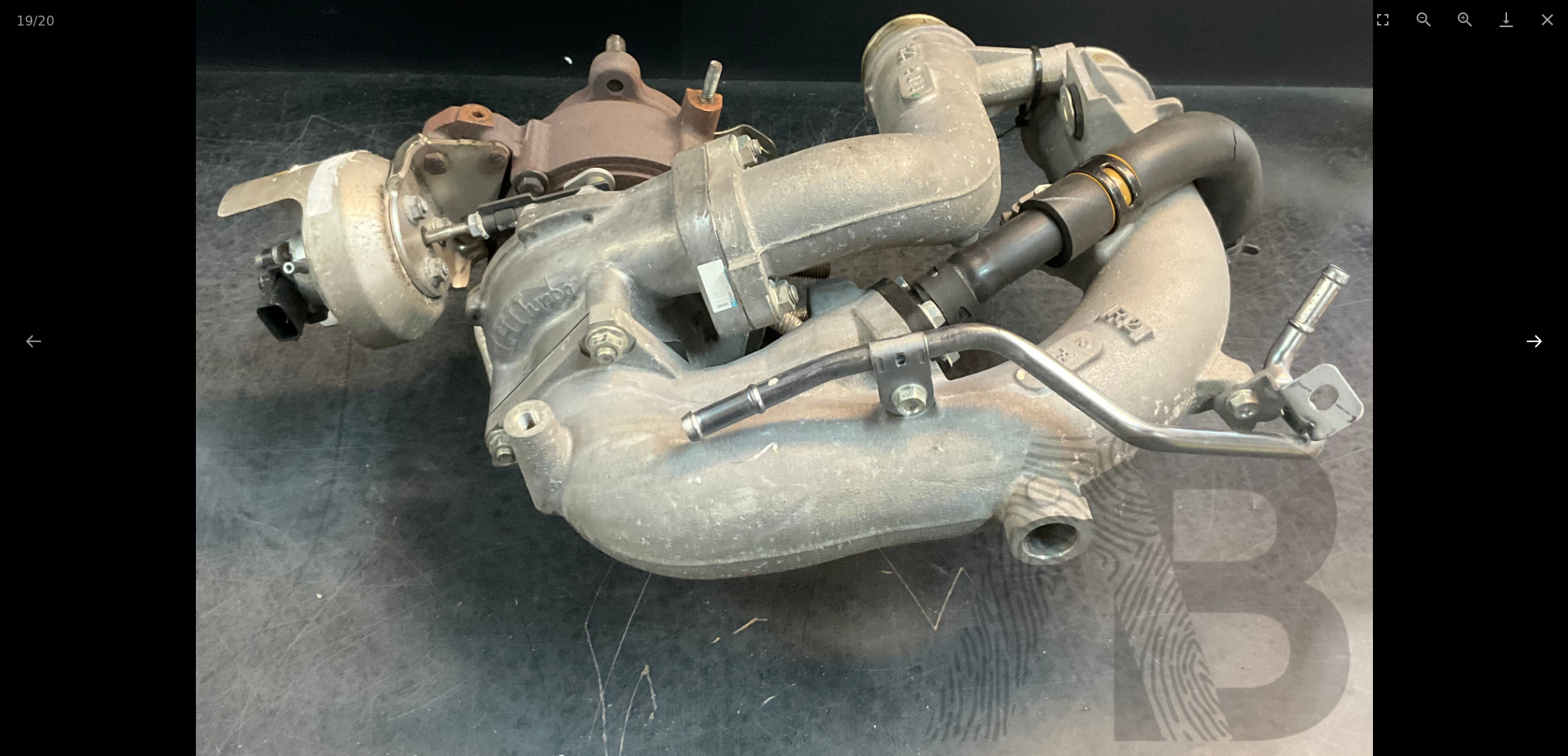
click at [1537, 341] on button "Next slide" at bounding box center [1534, 341] width 34 height 32
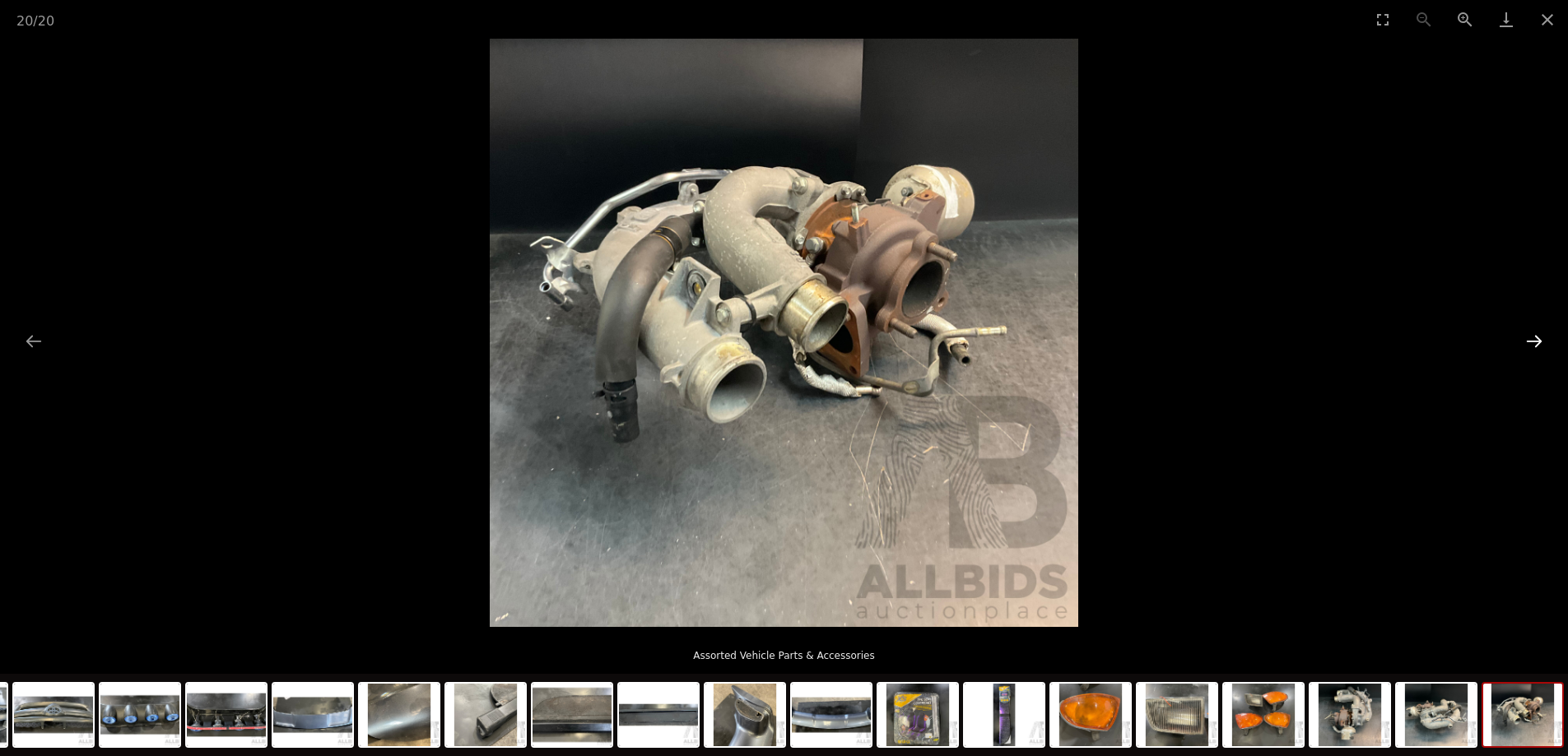
click at [1534, 341] on button "Next slide" at bounding box center [1534, 341] width 34 height 32
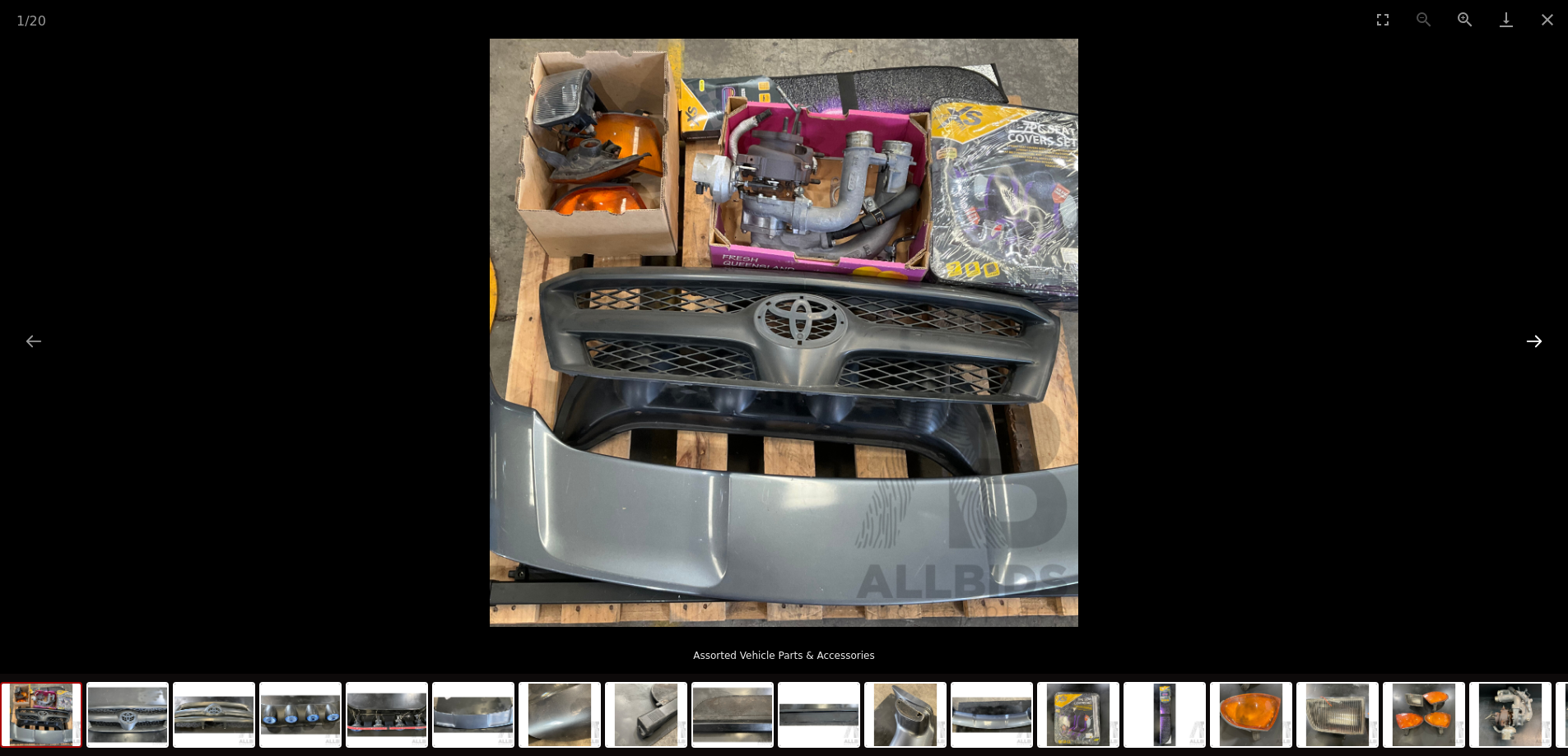
click at [1534, 341] on button "Next slide" at bounding box center [1534, 341] width 34 height 32
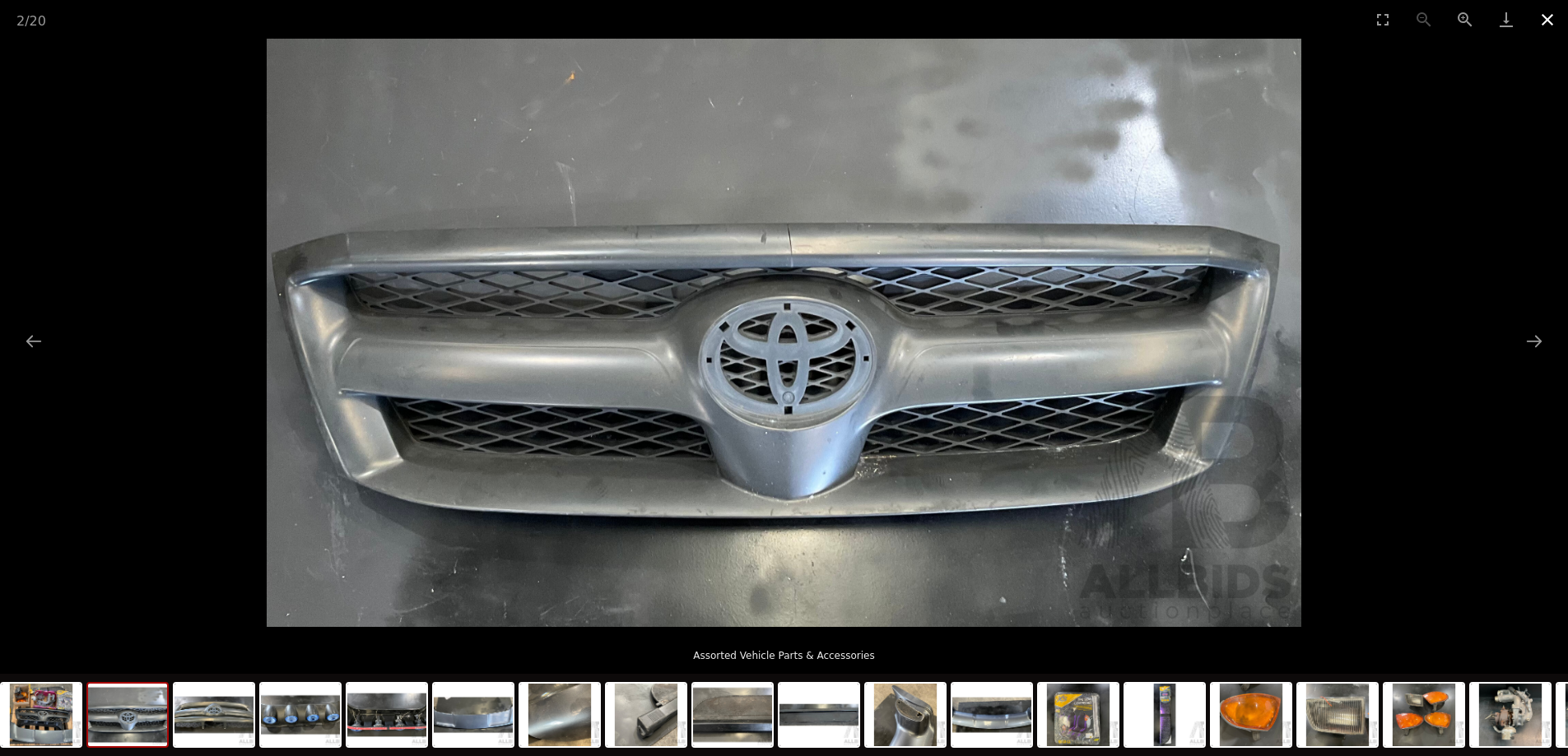
click at [1540, 19] on button "Close gallery" at bounding box center [1547, 19] width 41 height 38
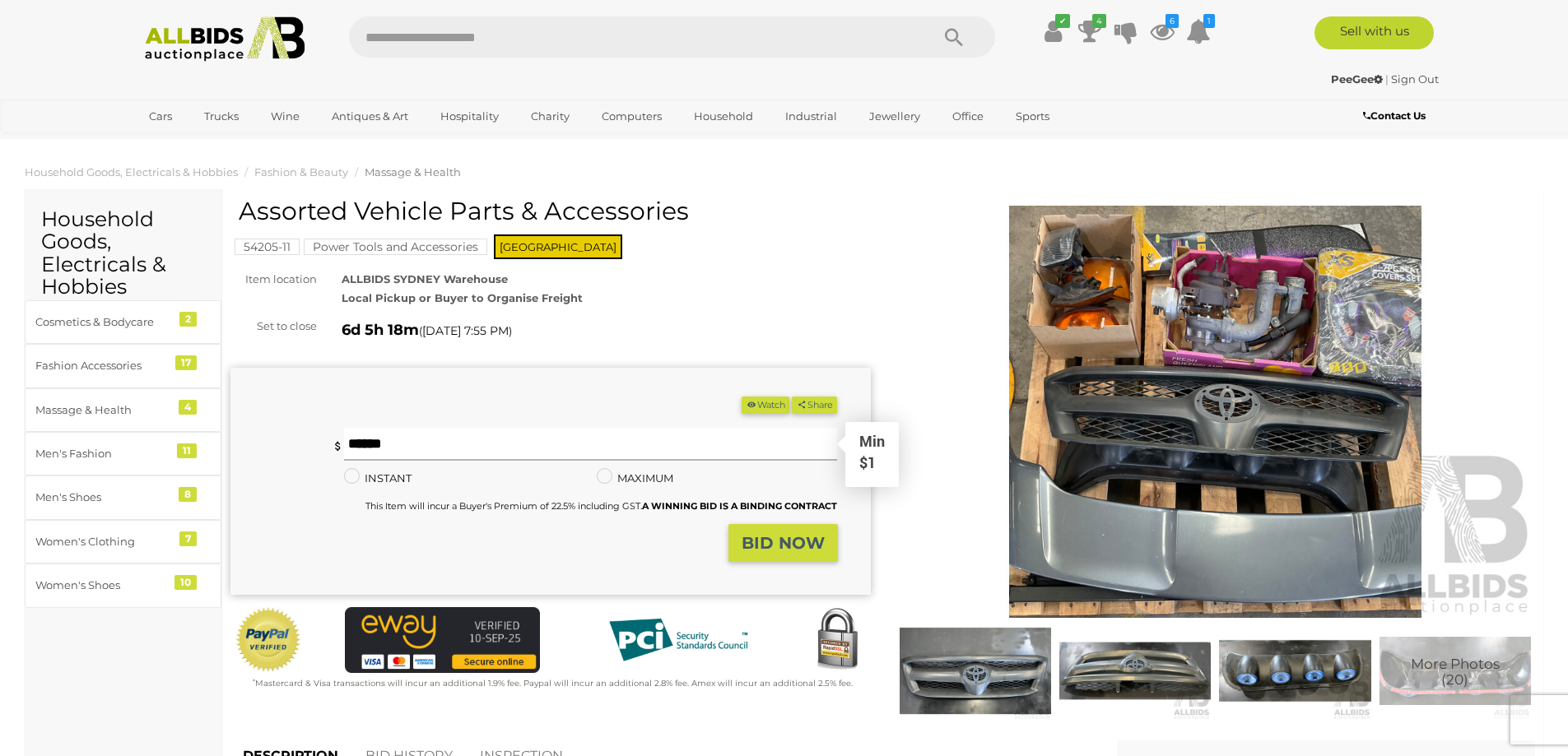
click at [472, 441] on input "text" at bounding box center [591, 443] width 494 height 32
type input "**"
click at [786, 539] on strong "BID NOW" at bounding box center [783, 543] width 84 height 20
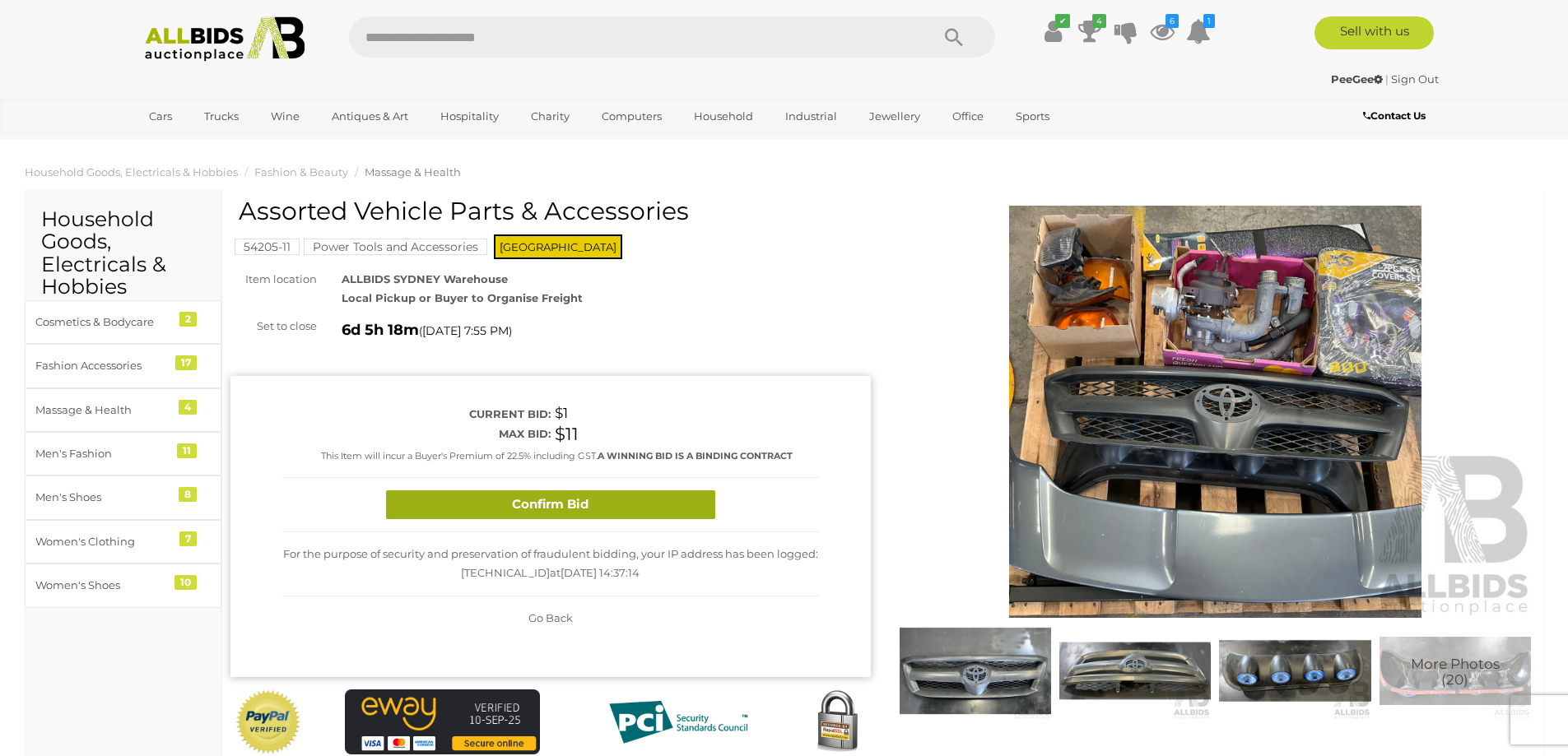
click at [609, 493] on button "Confirm Bid" at bounding box center [551, 504] width 329 height 29
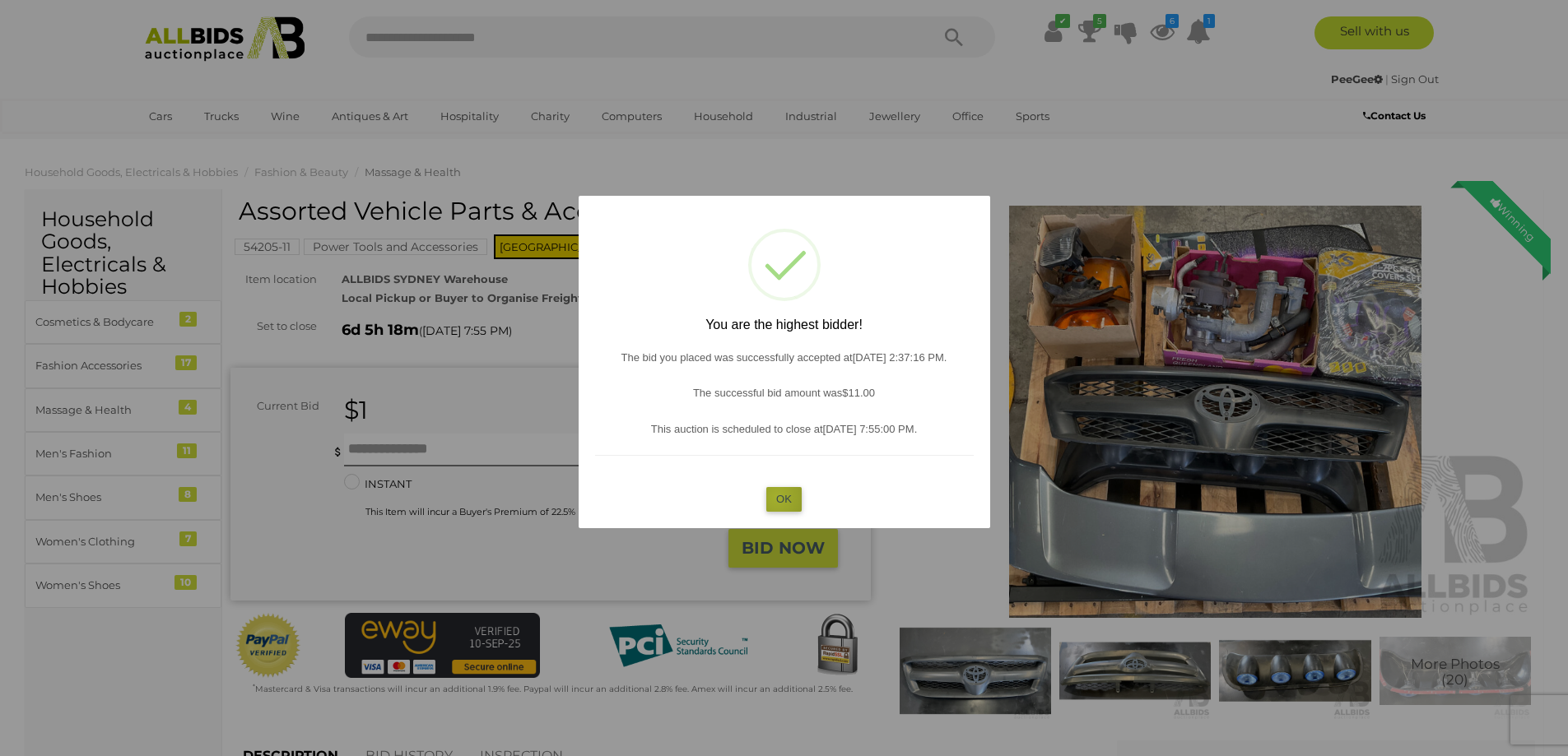
click at [777, 497] on button "OK" at bounding box center [784, 499] width 35 height 24
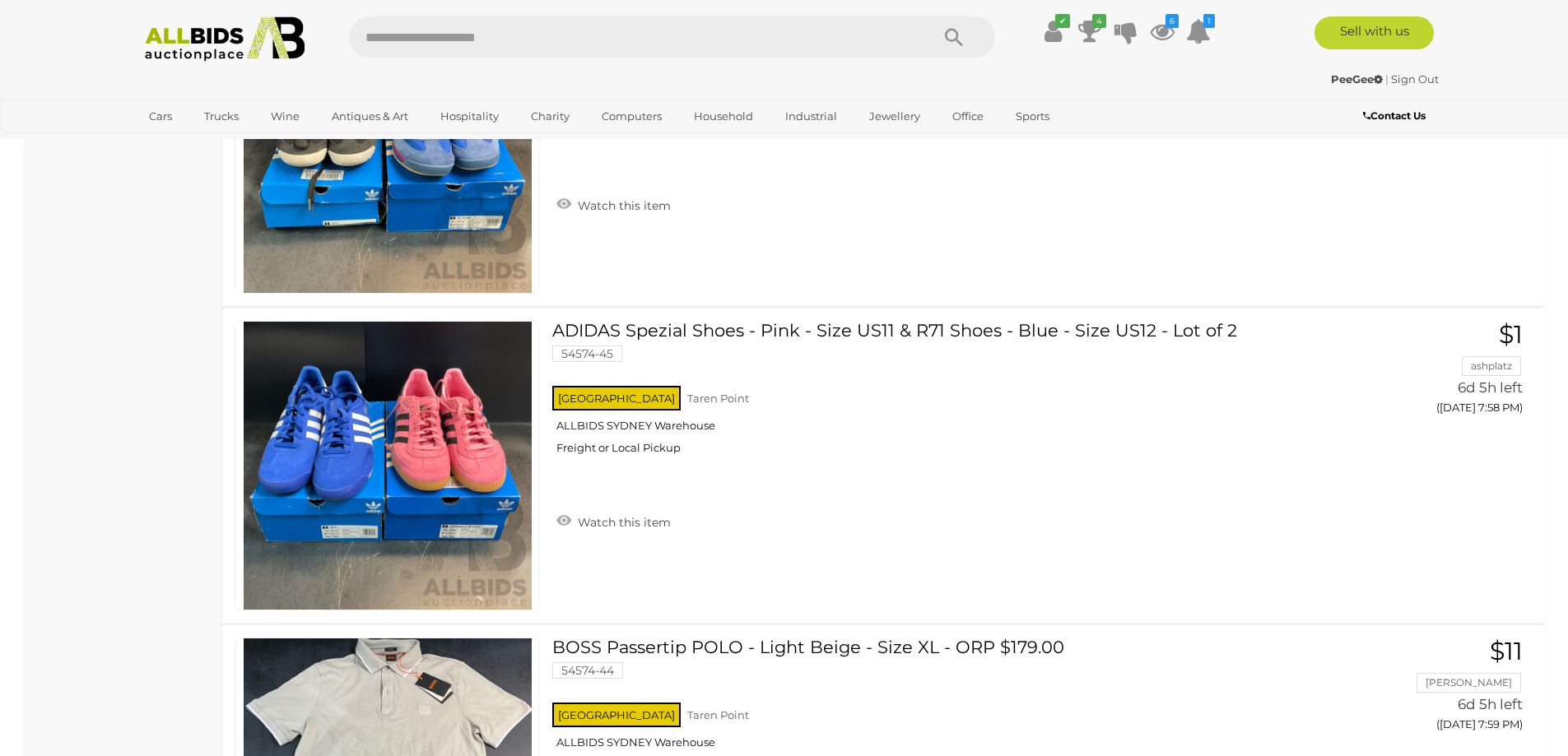
scroll to position [13486, 0]
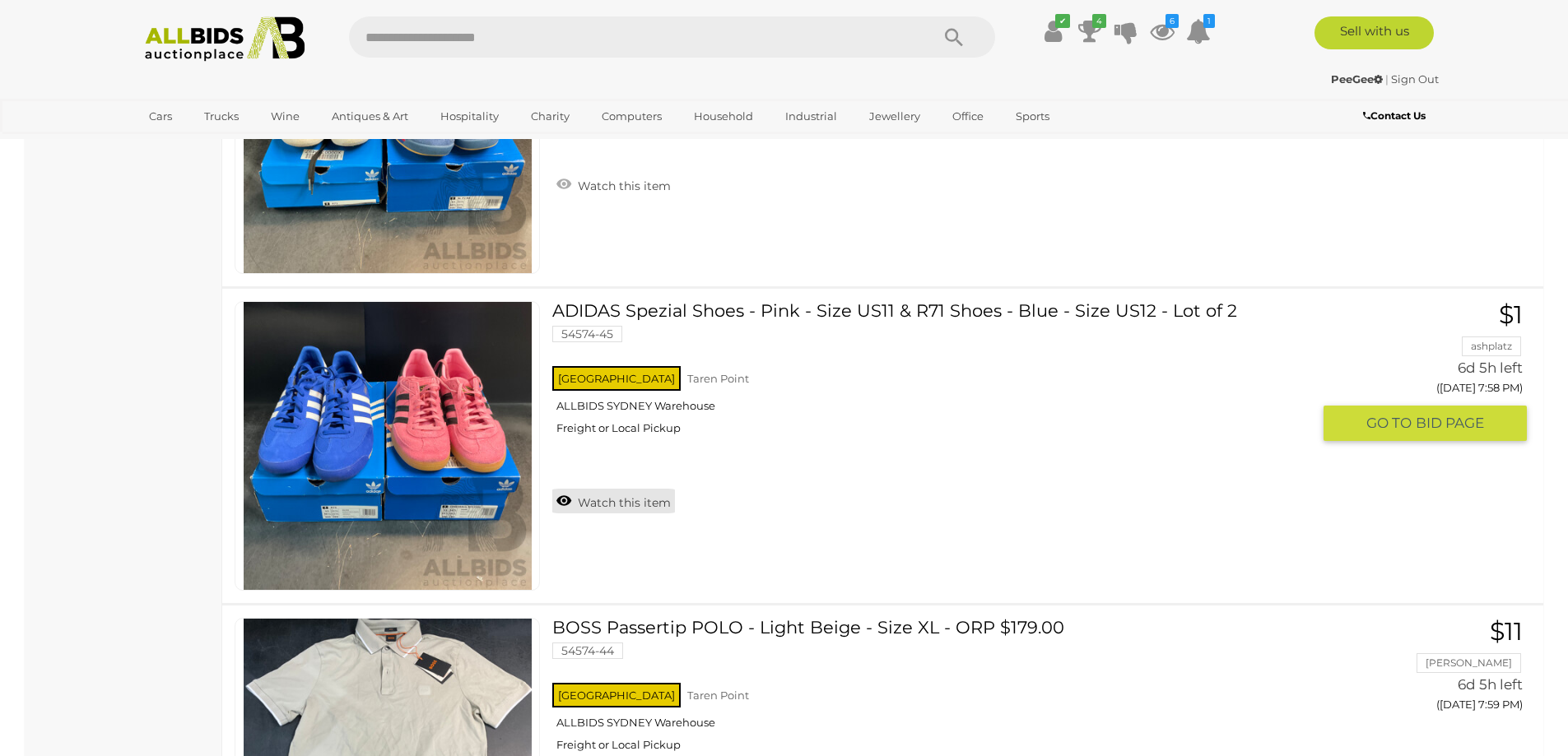
click at [562, 513] on link "Watch this item" at bounding box center [613, 500] width 123 height 25
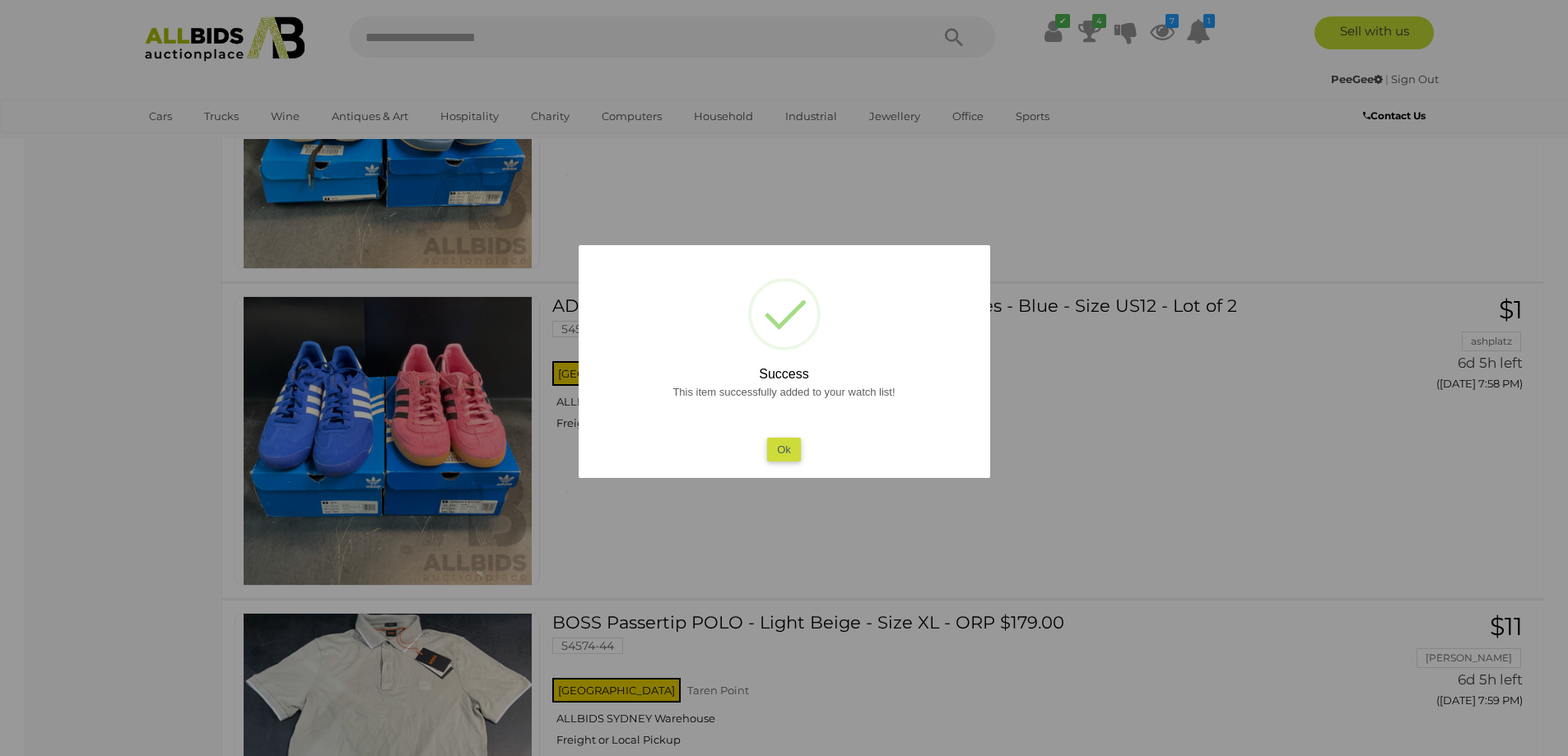
click at [785, 455] on button "Ok" at bounding box center [784, 449] width 33 height 24
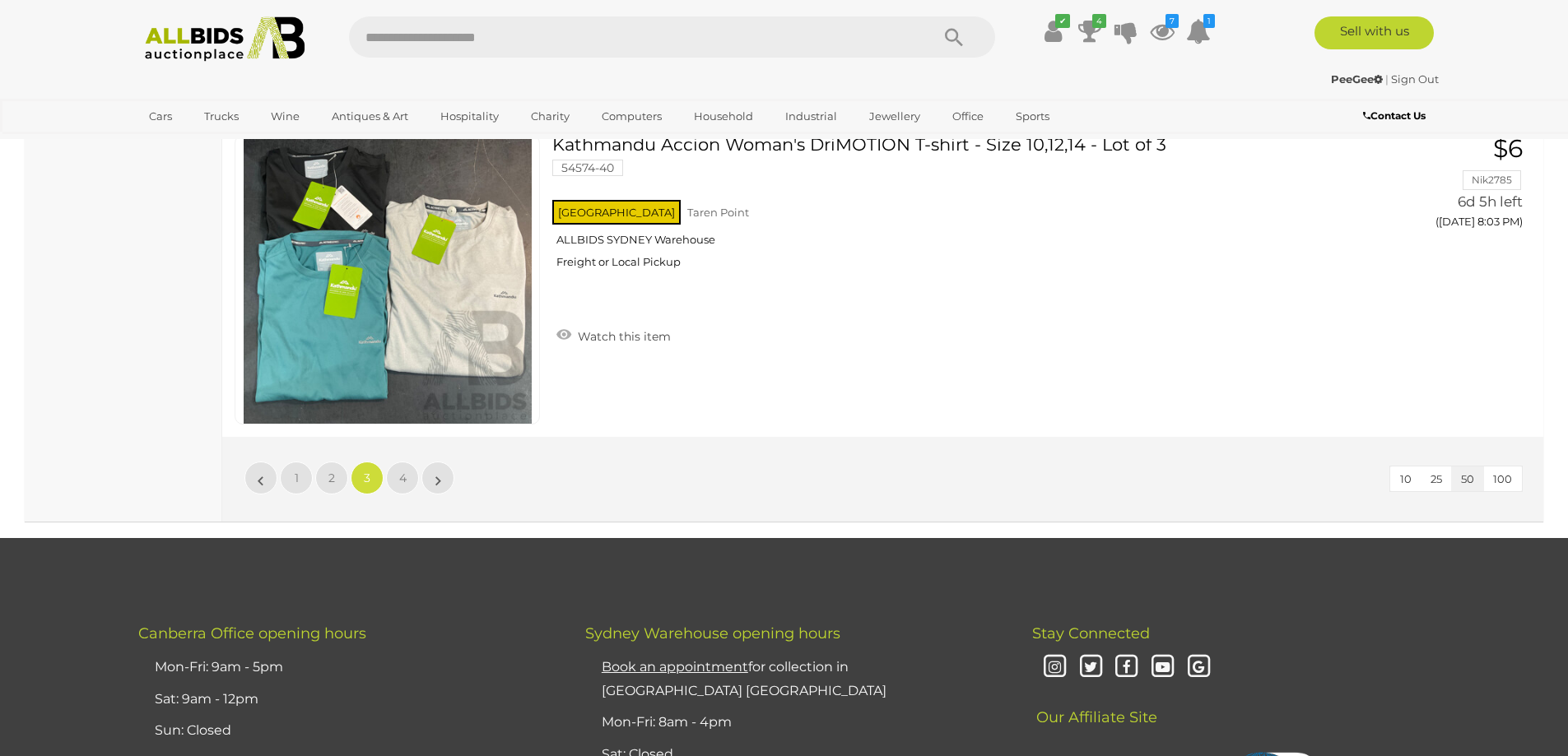
scroll to position [15669, 0]
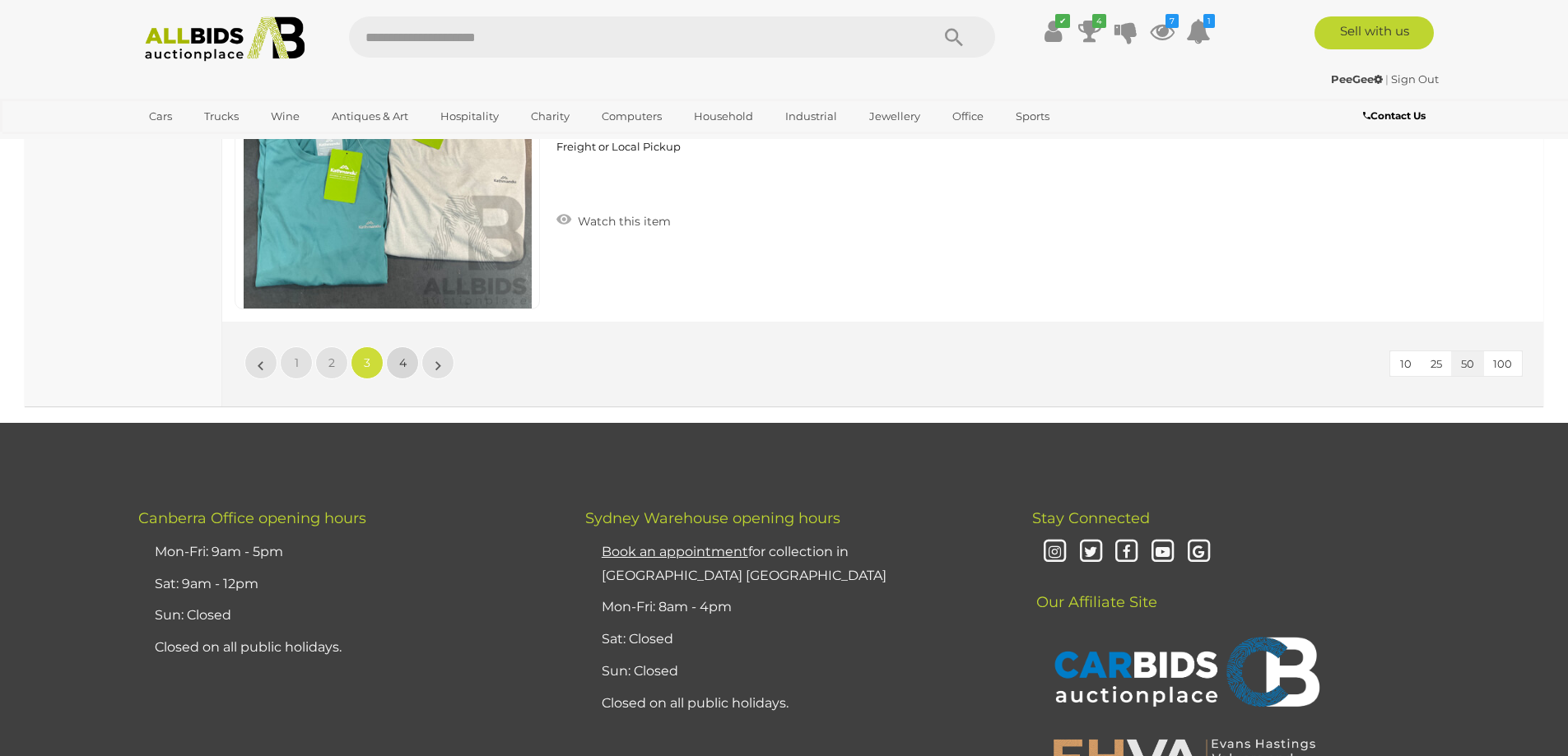
click at [405, 371] on span "4" at bounding box center [403, 363] width 8 height 15
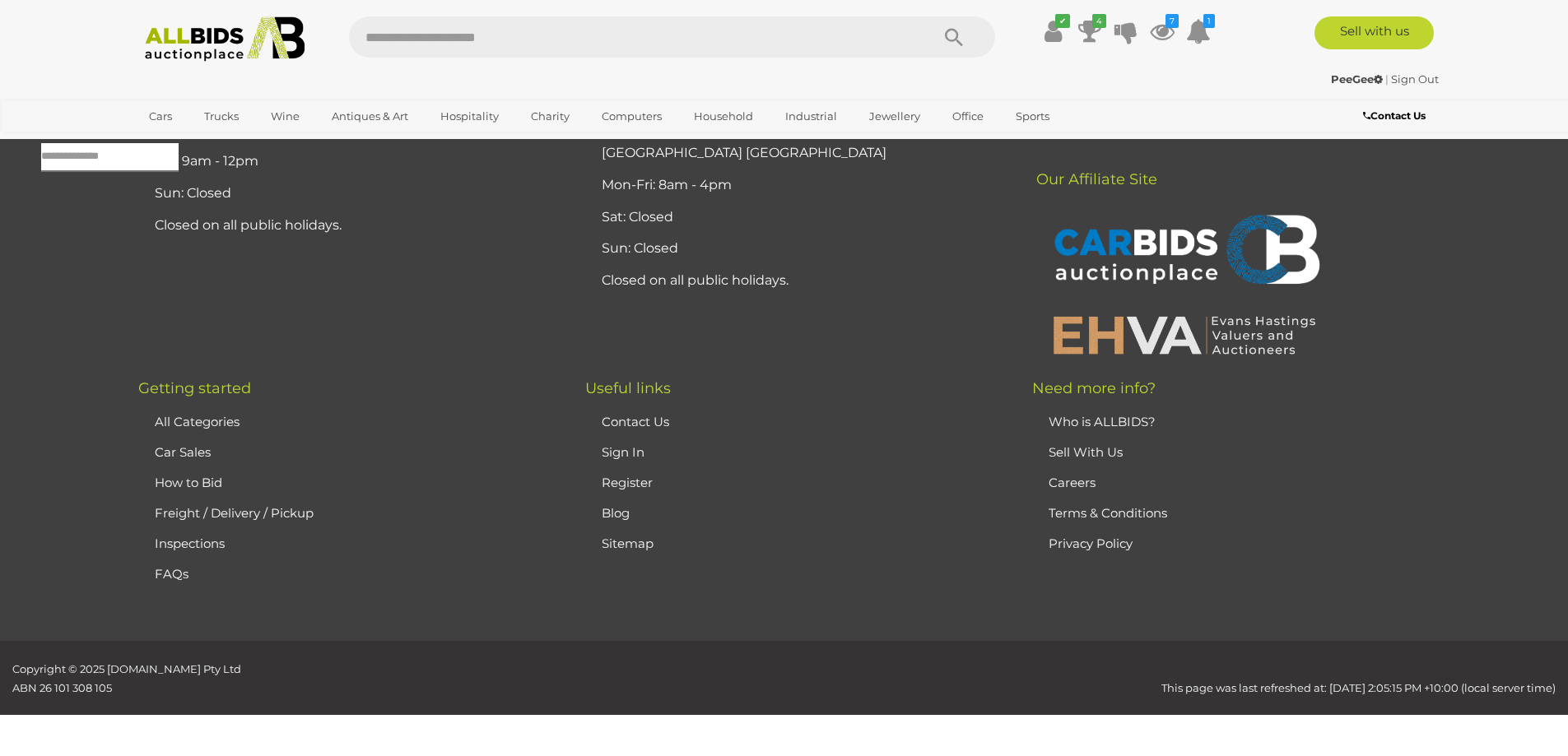
scroll to position [53, 0]
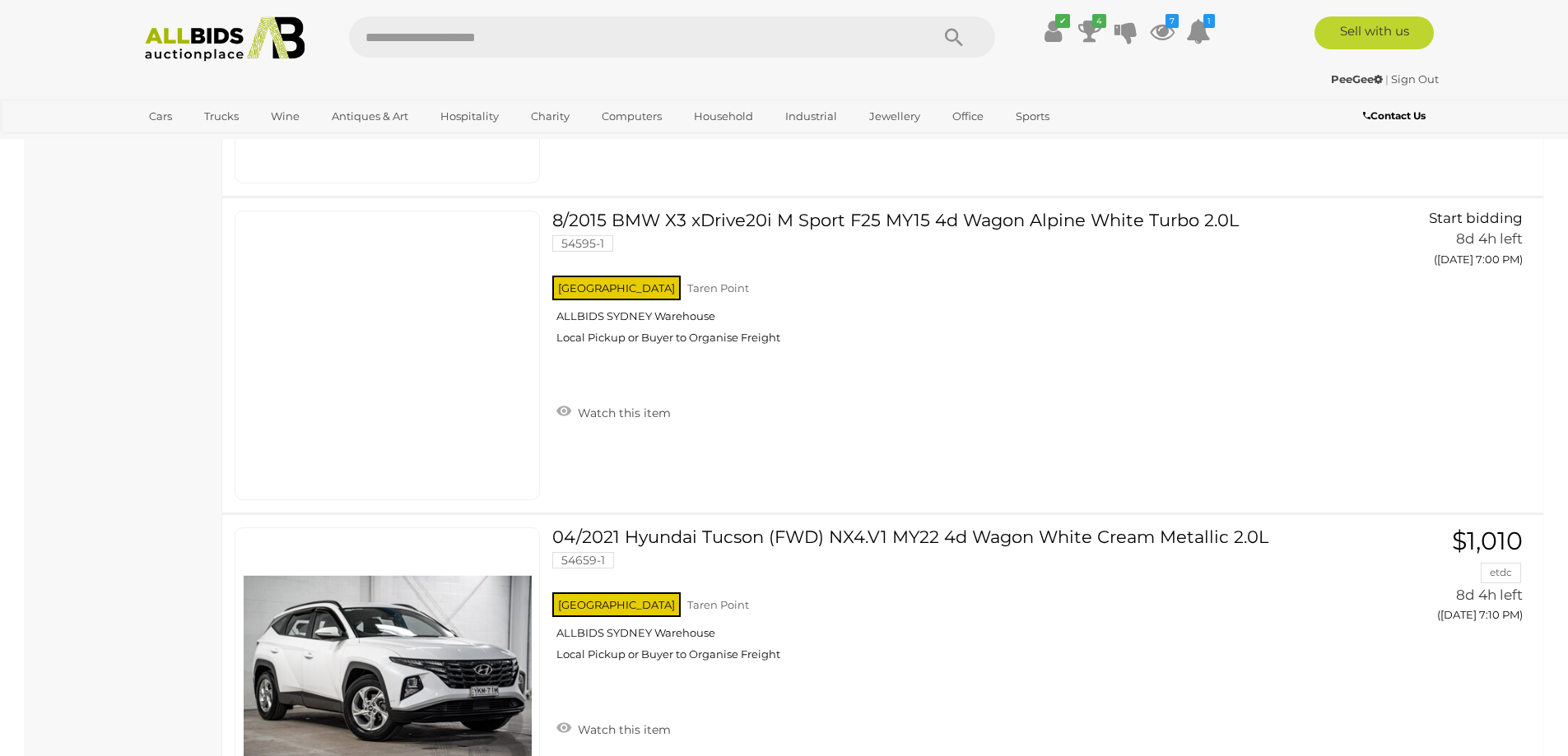
scroll to position [10718, 0]
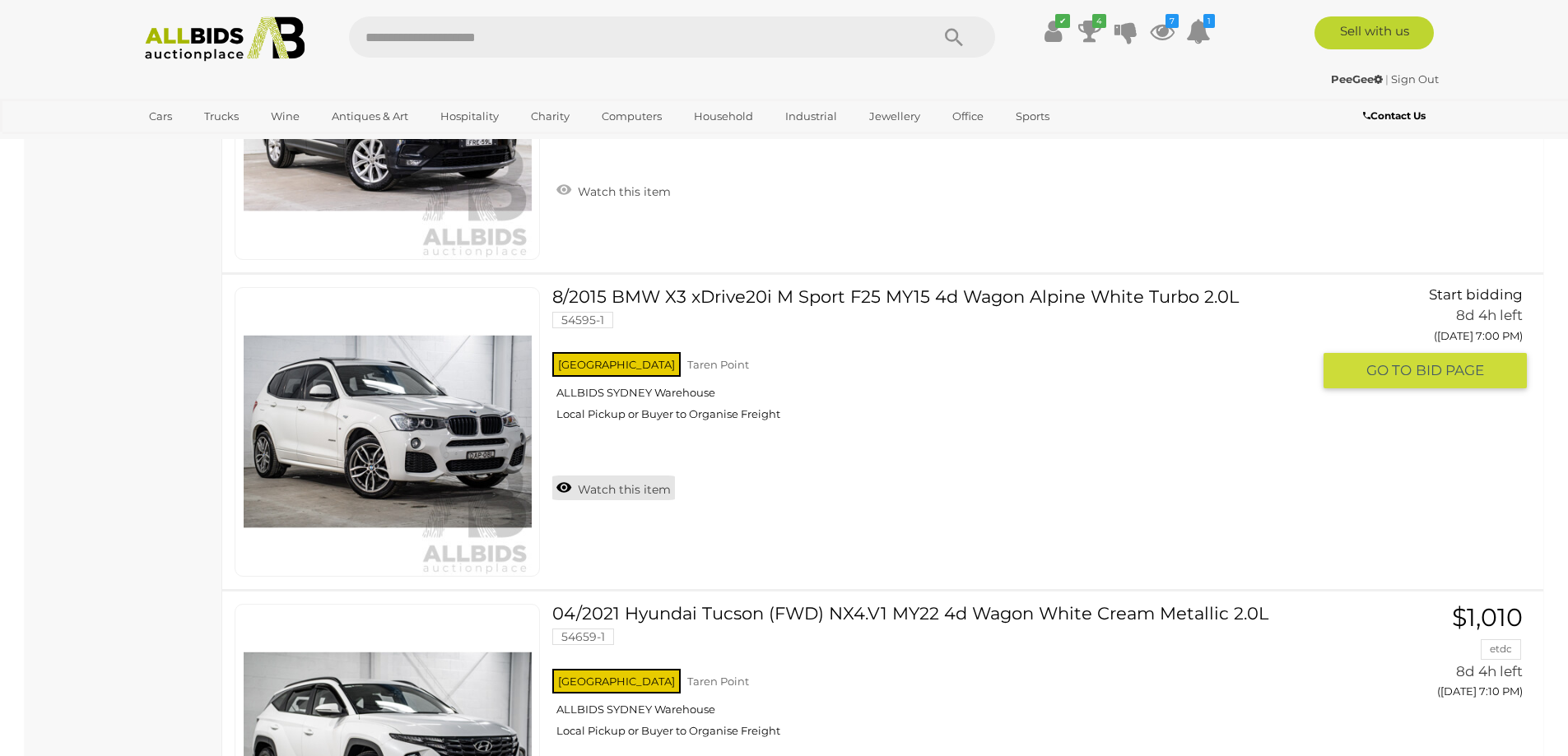
click at [563, 485] on link "Watch this item" at bounding box center [613, 488] width 123 height 25
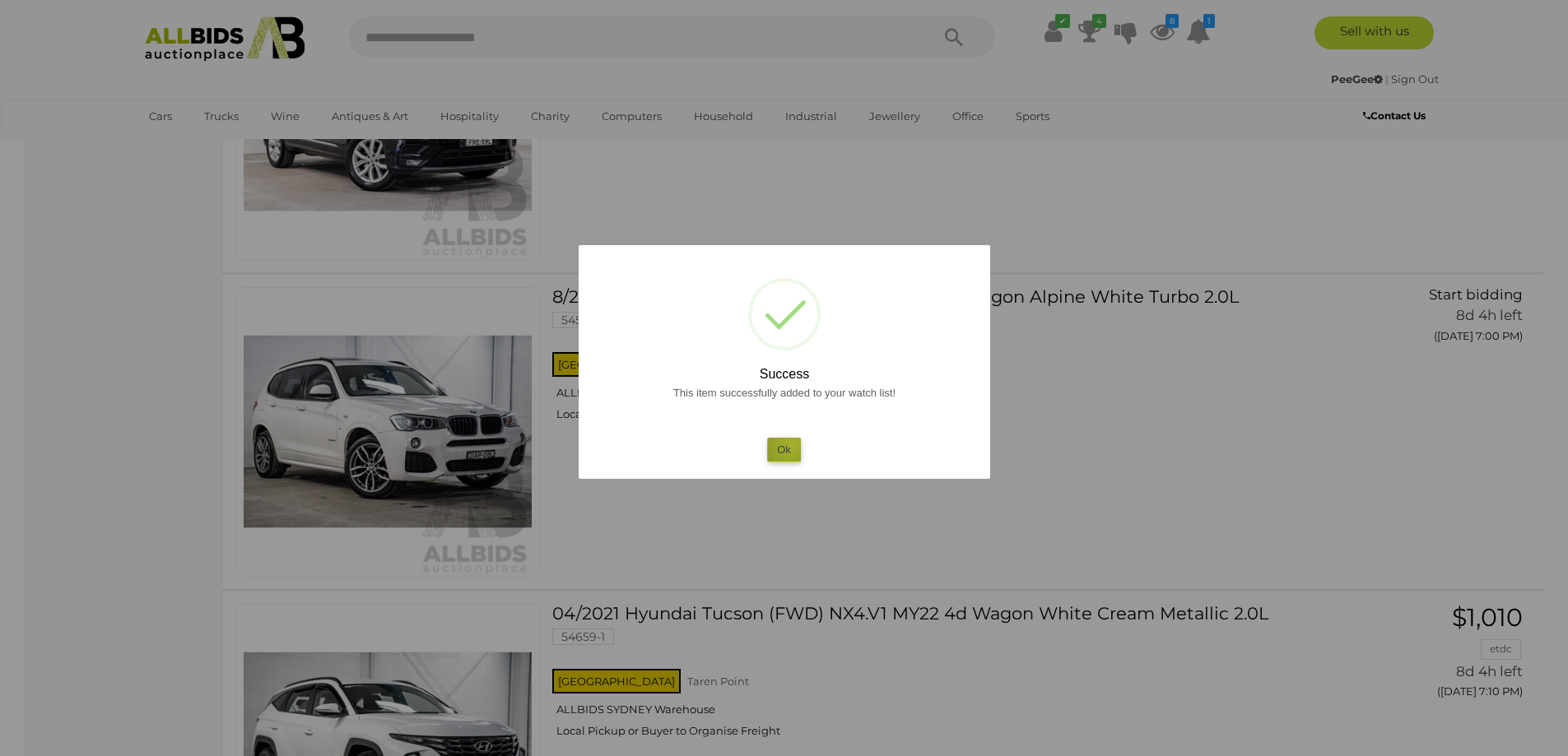
click at [791, 444] on button "Ok" at bounding box center [784, 449] width 33 height 24
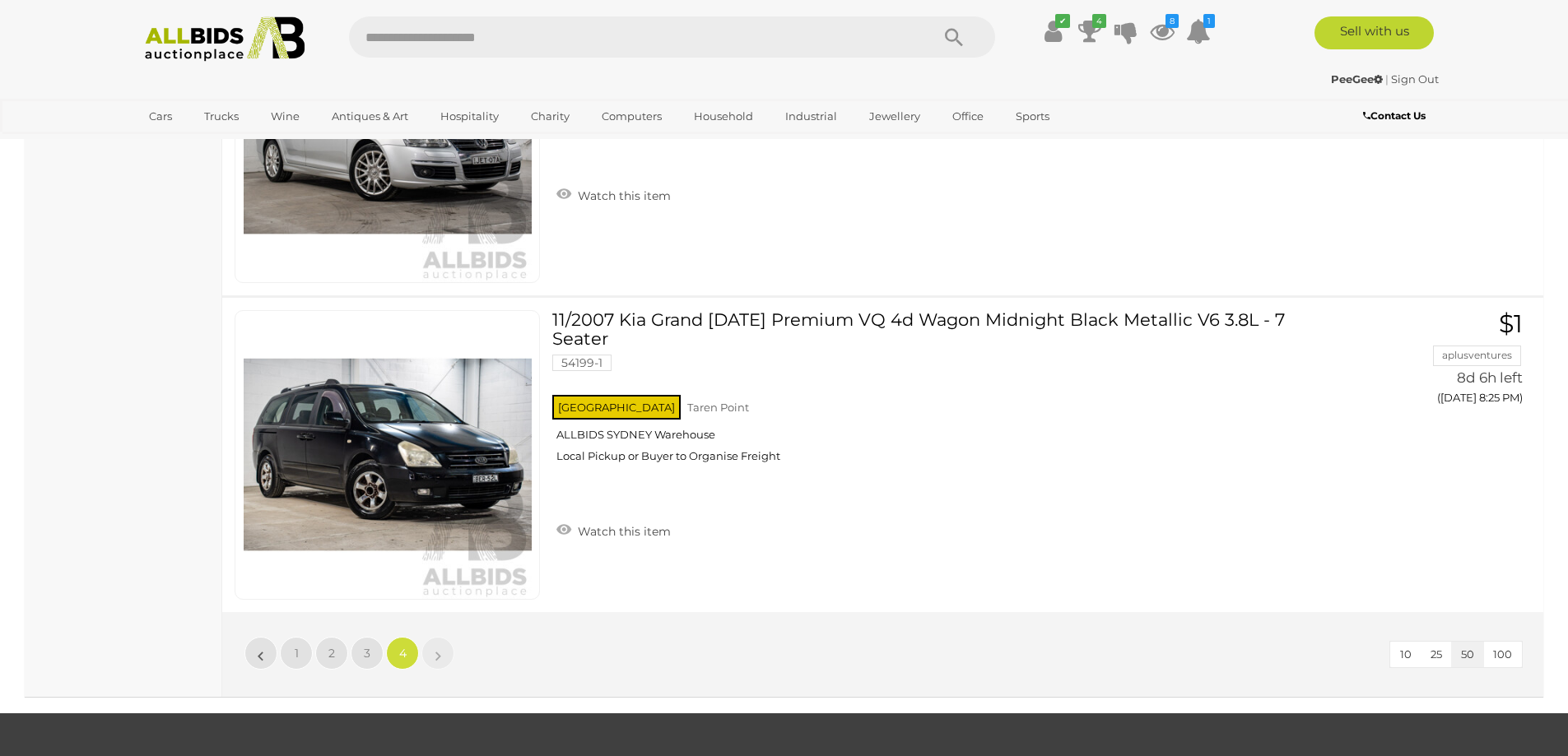
scroll to position [15428, 0]
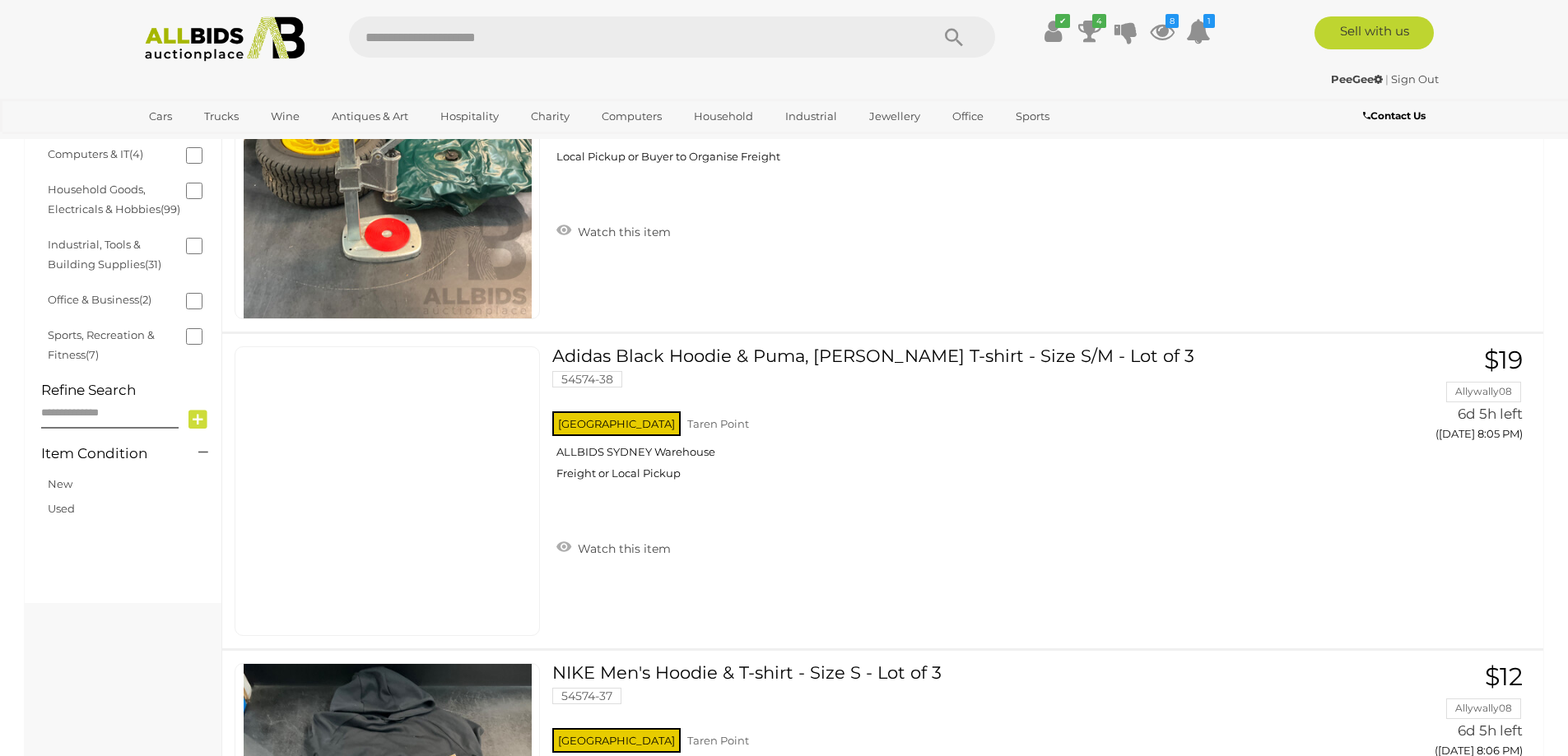
scroll to position [931, 0]
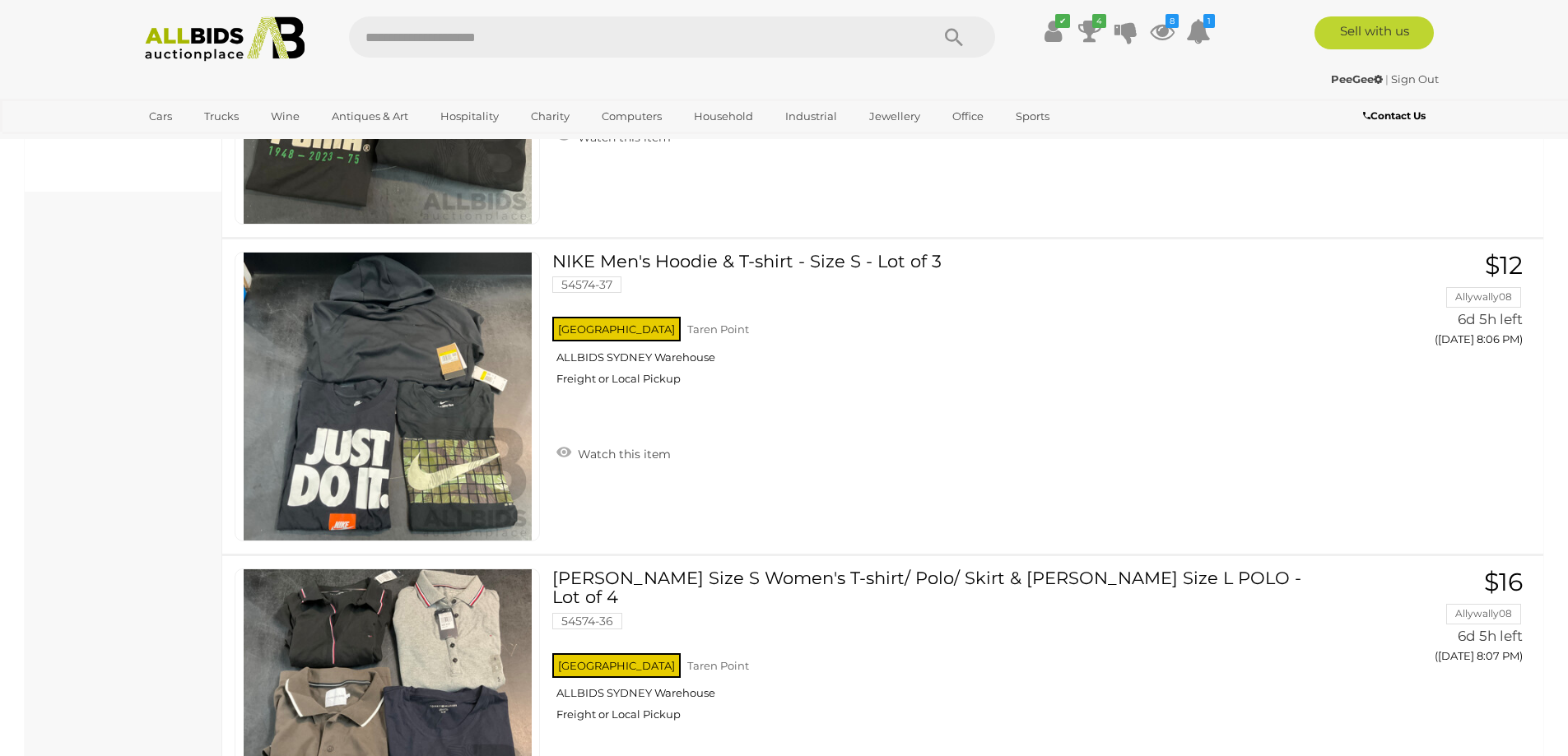
scroll to position [53, 0]
